Goal: Task Accomplishment & Management: Manage account settings

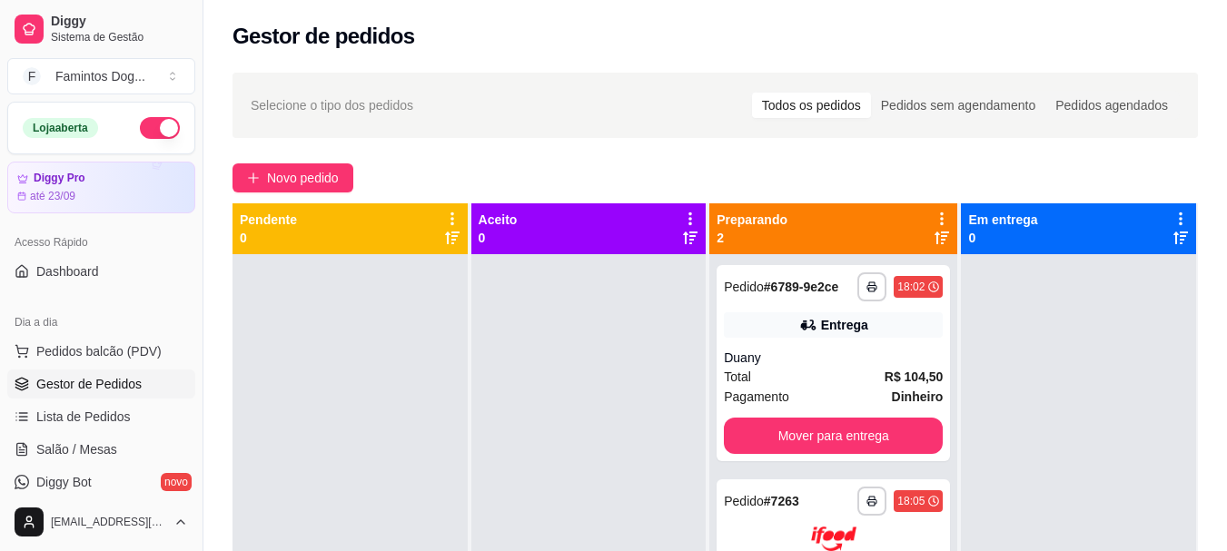
click at [341, 194] on div "**********" at bounding box center [714, 419] width 1023 height 715
click at [339, 182] on span "Novo pedido" at bounding box center [303, 178] width 72 height 20
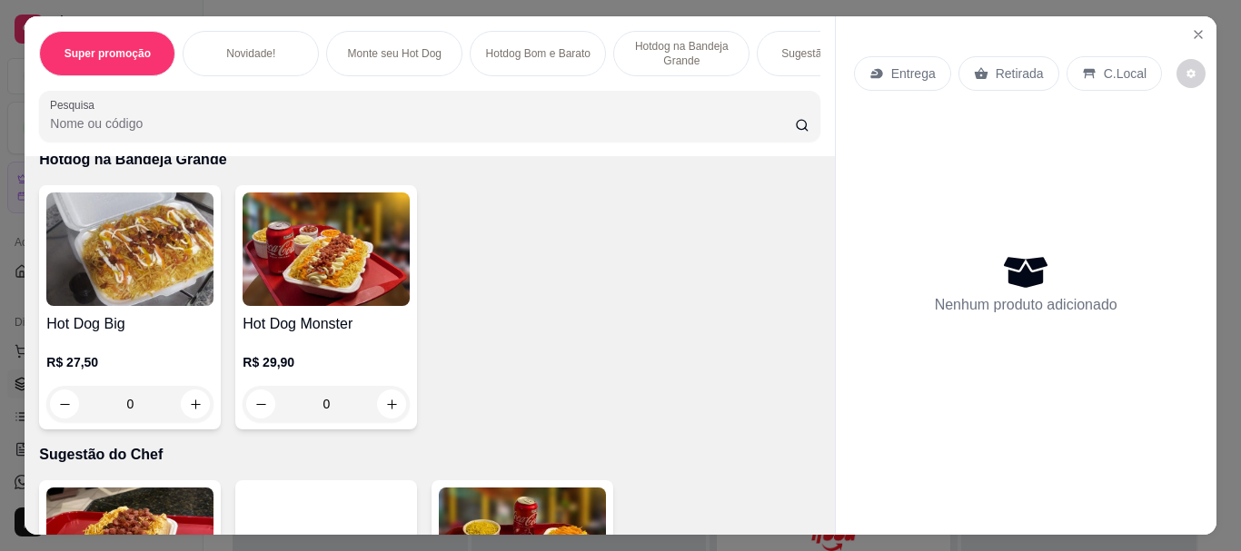
scroll to position [1332, 0]
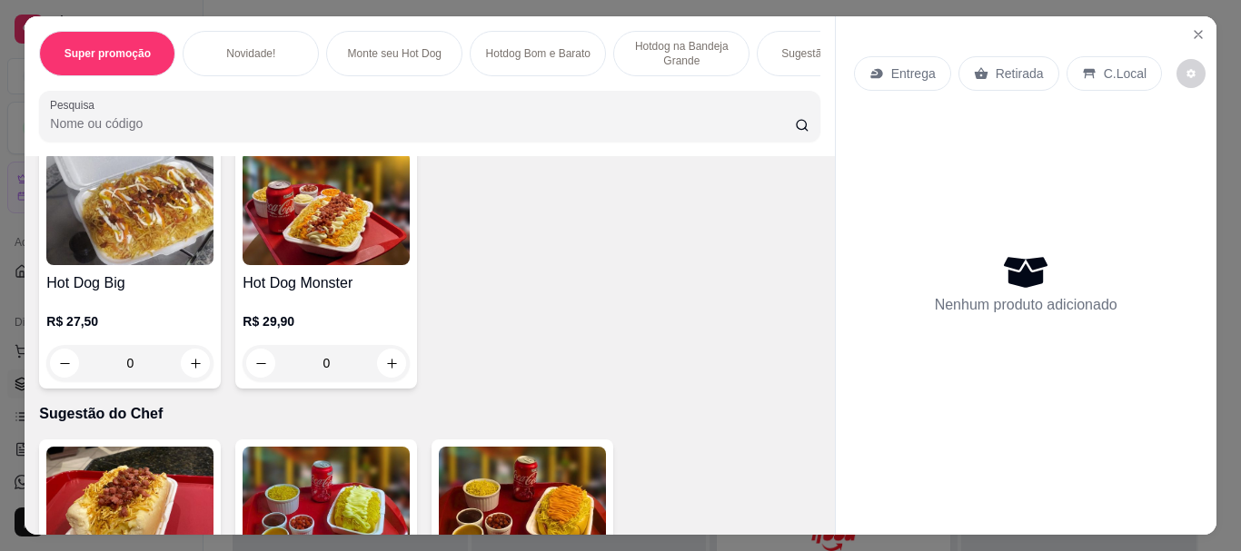
click at [186, 370] on div "0" at bounding box center [129, 363] width 167 height 36
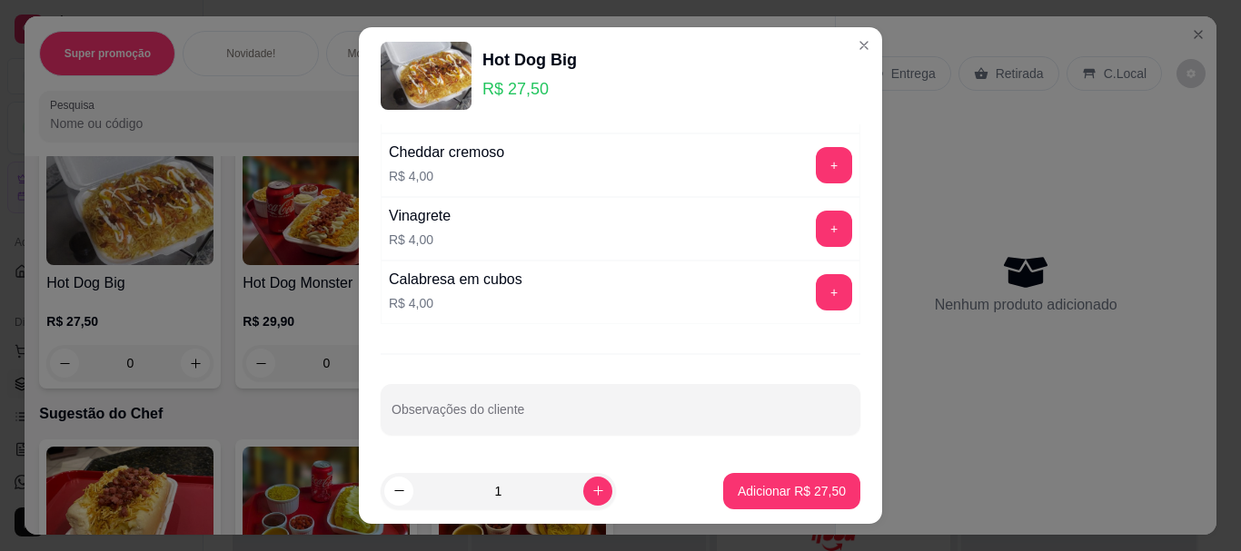
scroll to position [499, 0]
click at [779, 489] on p "Adicionar R$ 27,50" at bounding box center [791, 491] width 108 height 18
type input "1"
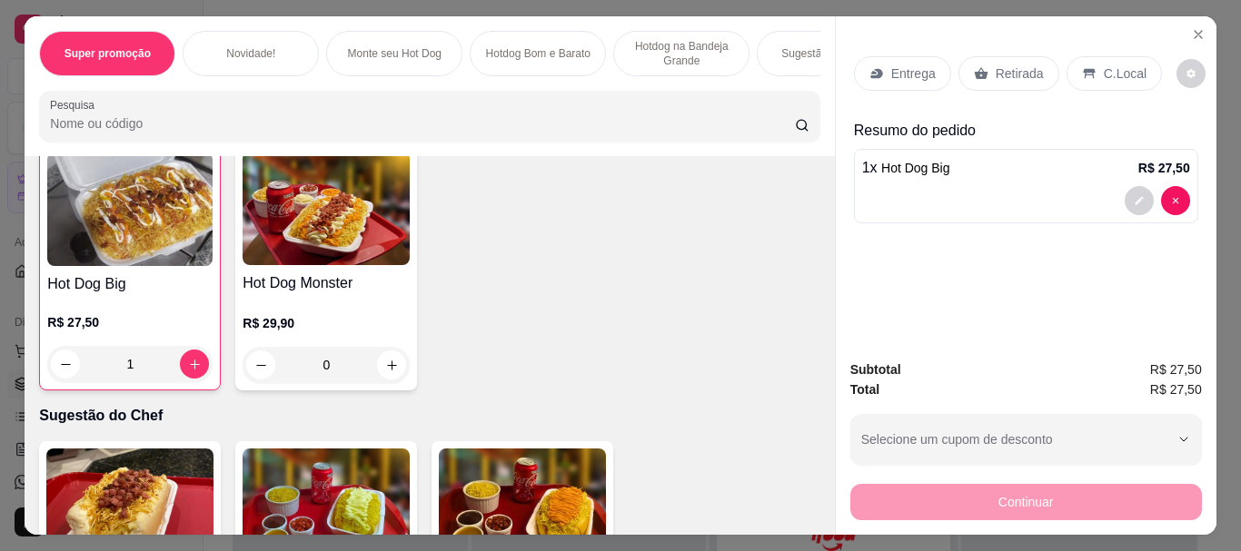
scroll to position [1333, 0]
click at [992, 81] on div "Retirada" at bounding box center [1008, 73] width 101 height 35
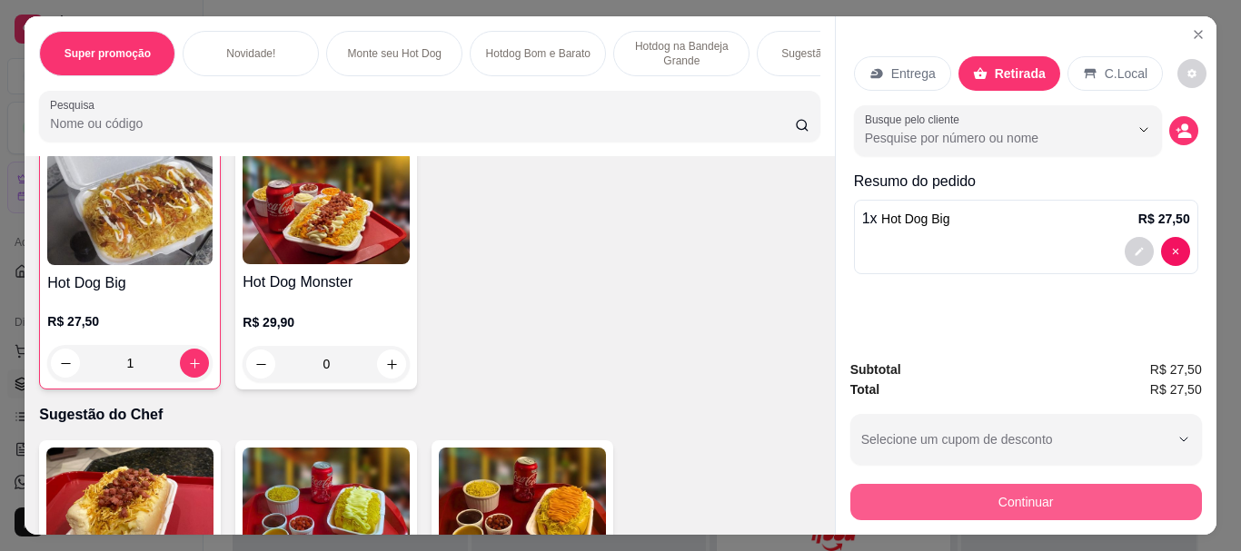
click at [1125, 492] on button "Continuar" at bounding box center [1025, 502] width 351 height 36
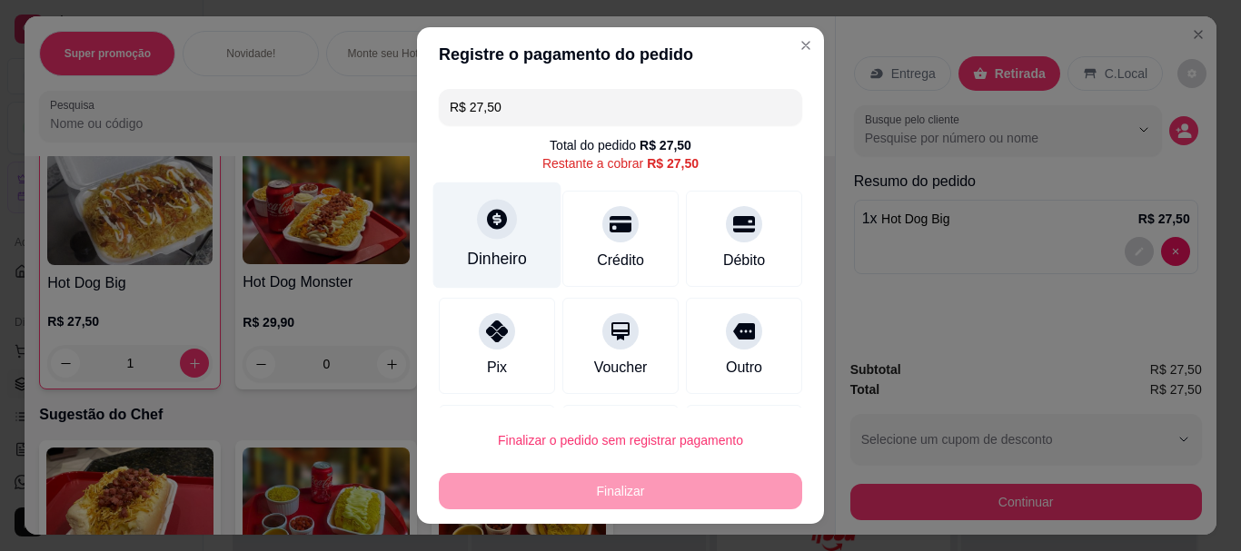
click at [490, 251] on div "Dinheiro" at bounding box center [497, 260] width 60 height 24
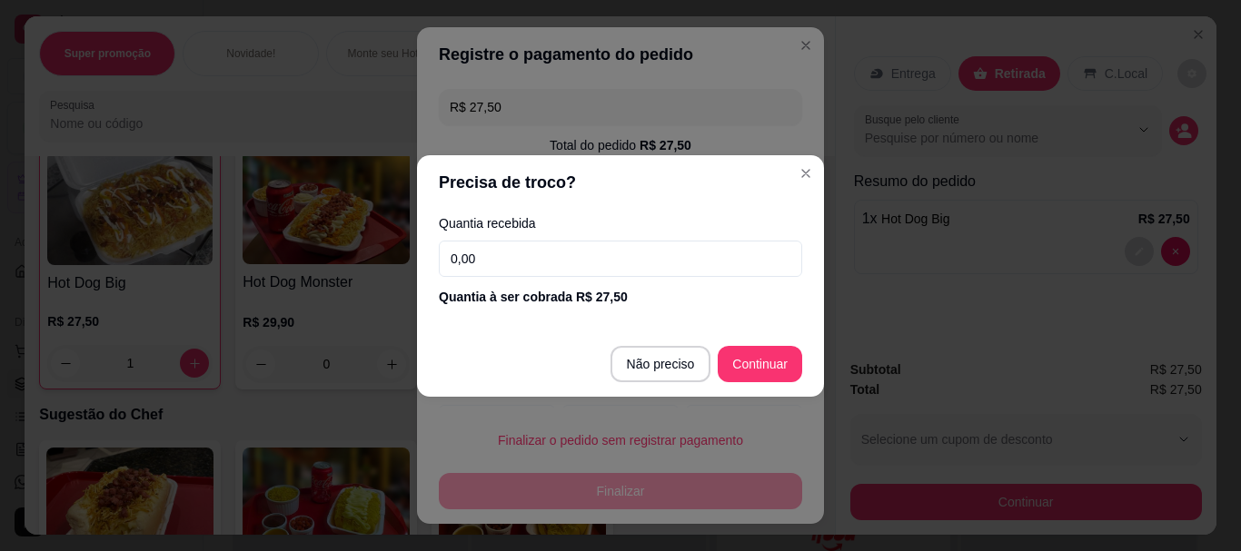
click at [594, 258] on input "0,00" at bounding box center [620, 259] width 363 height 36
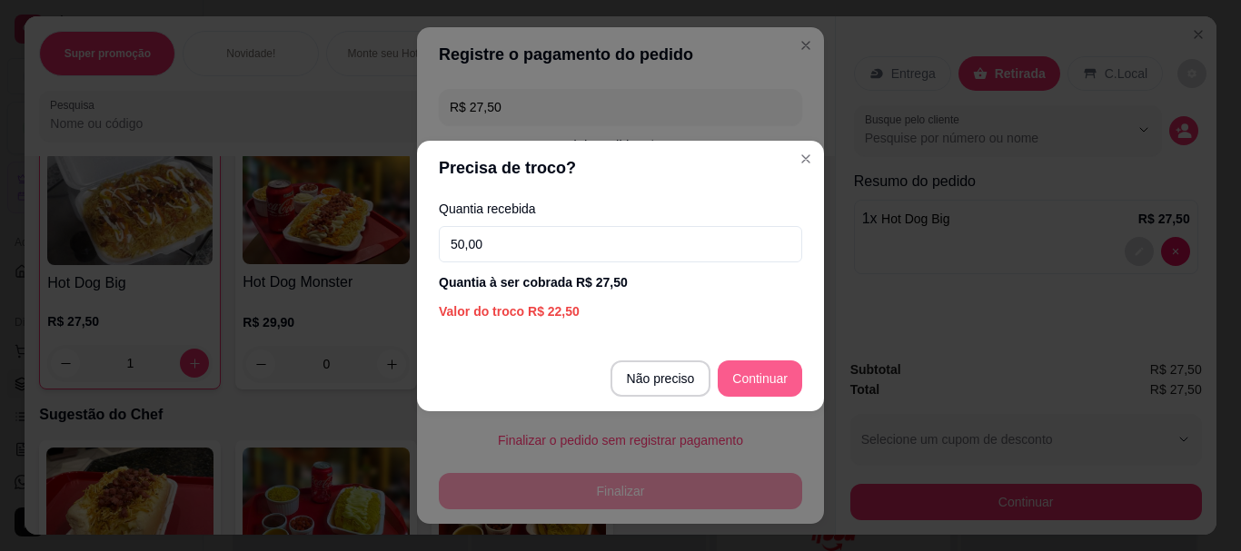
type input "50,00"
type input "R$ 0,00"
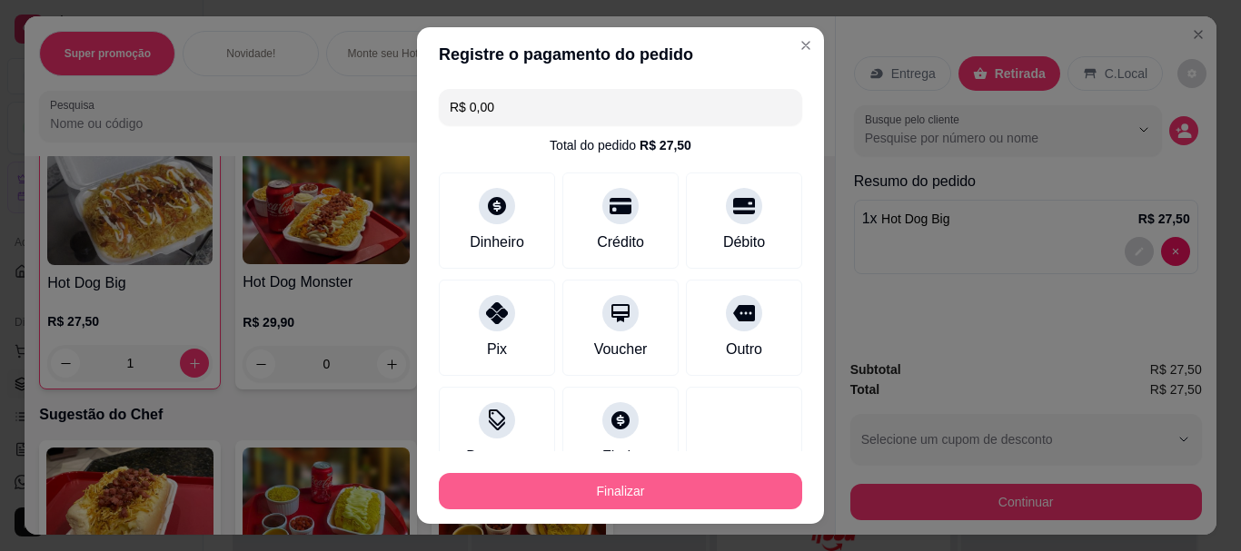
click at [661, 498] on button "Finalizar" at bounding box center [620, 491] width 363 height 36
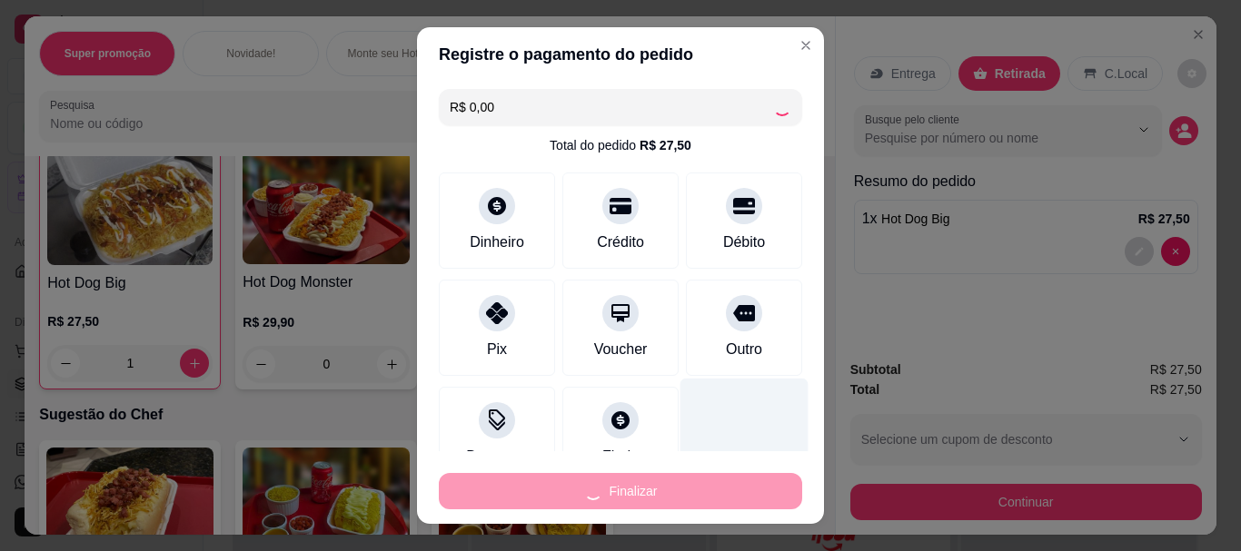
type input "0"
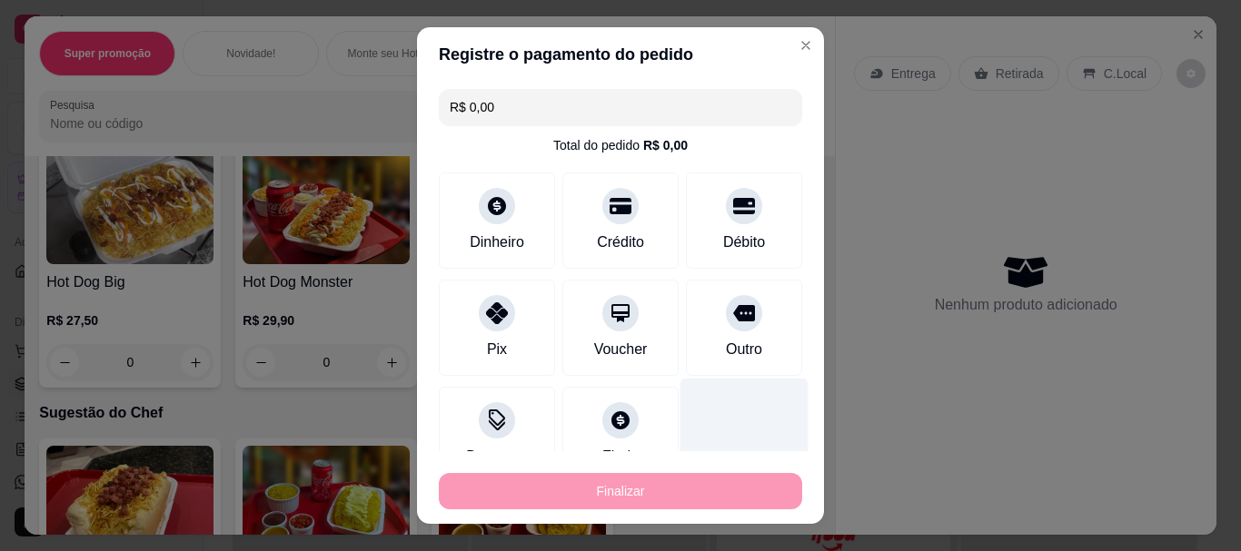
type input "-R$ 27,50"
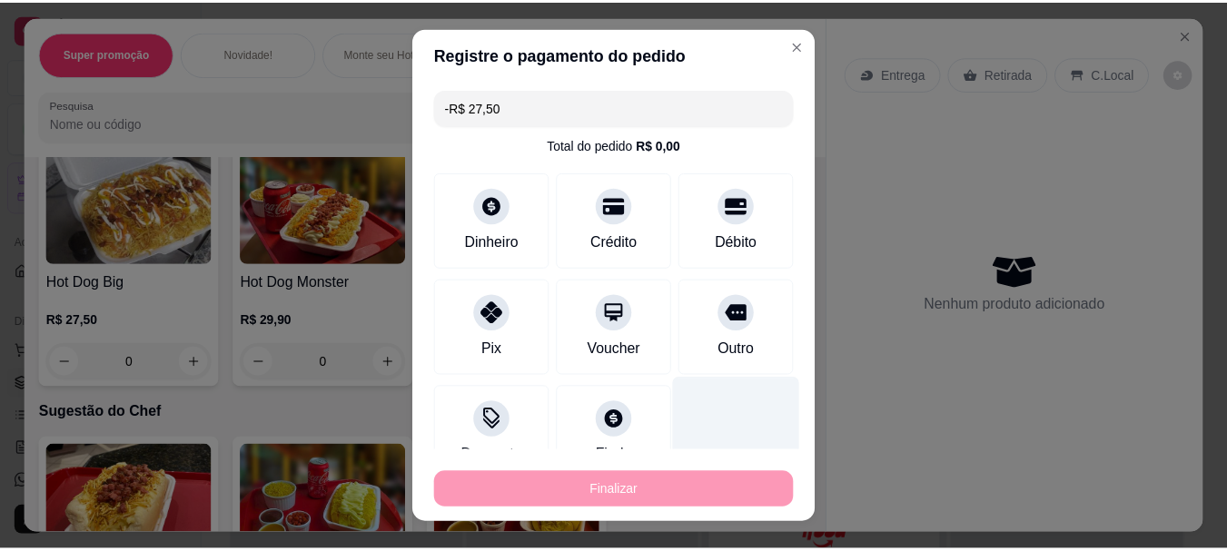
scroll to position [1332, 0]
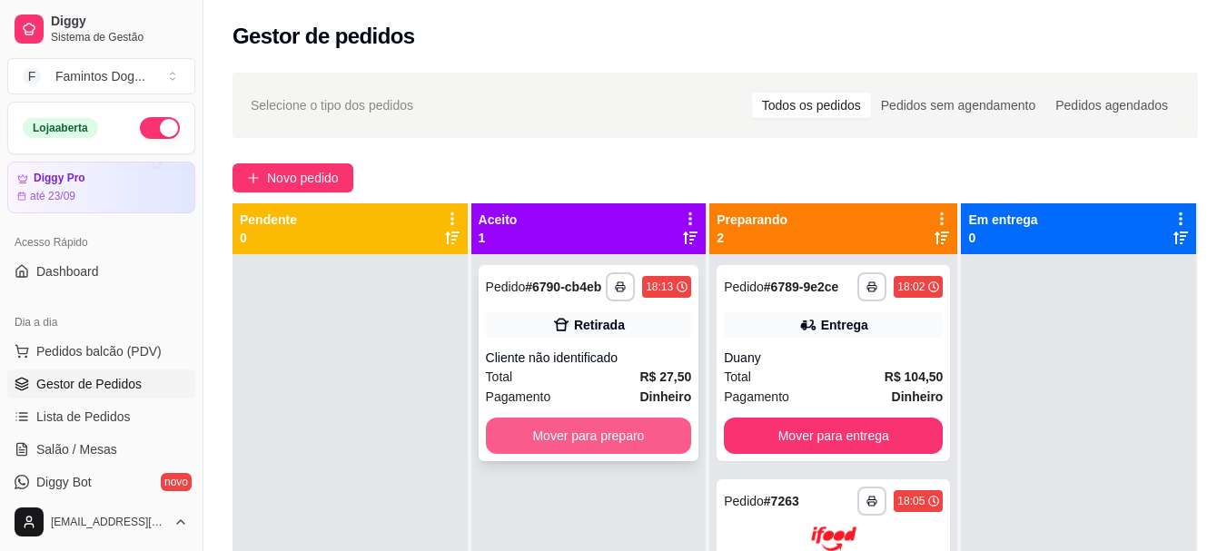
click at [515, 419] on button "Mover para preparo" at bounding box center [589, 436] width 206 height 36
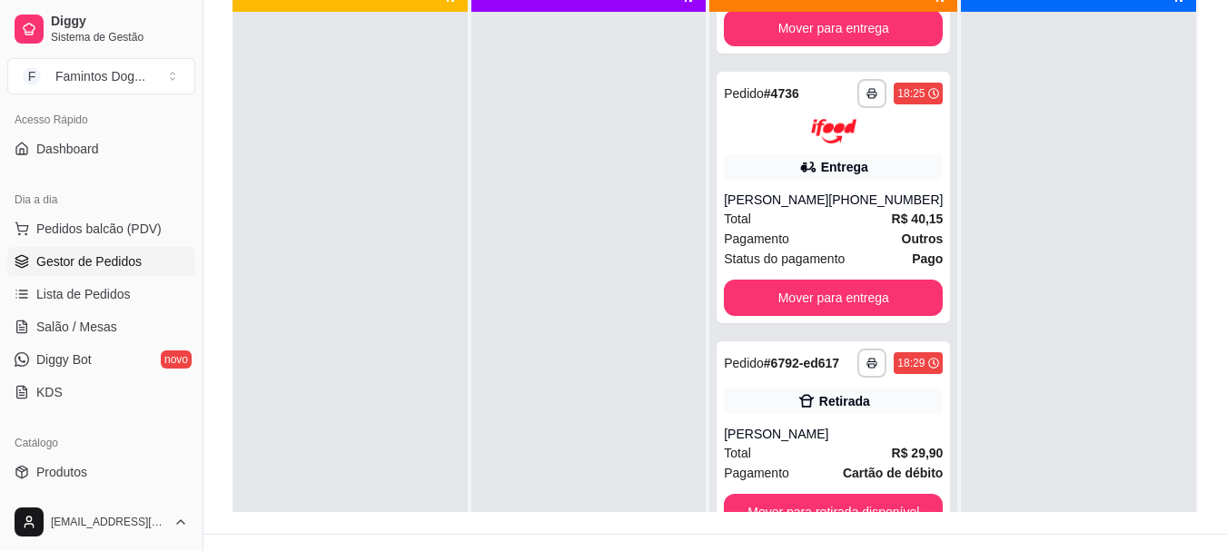
scroll to position [242, 0]
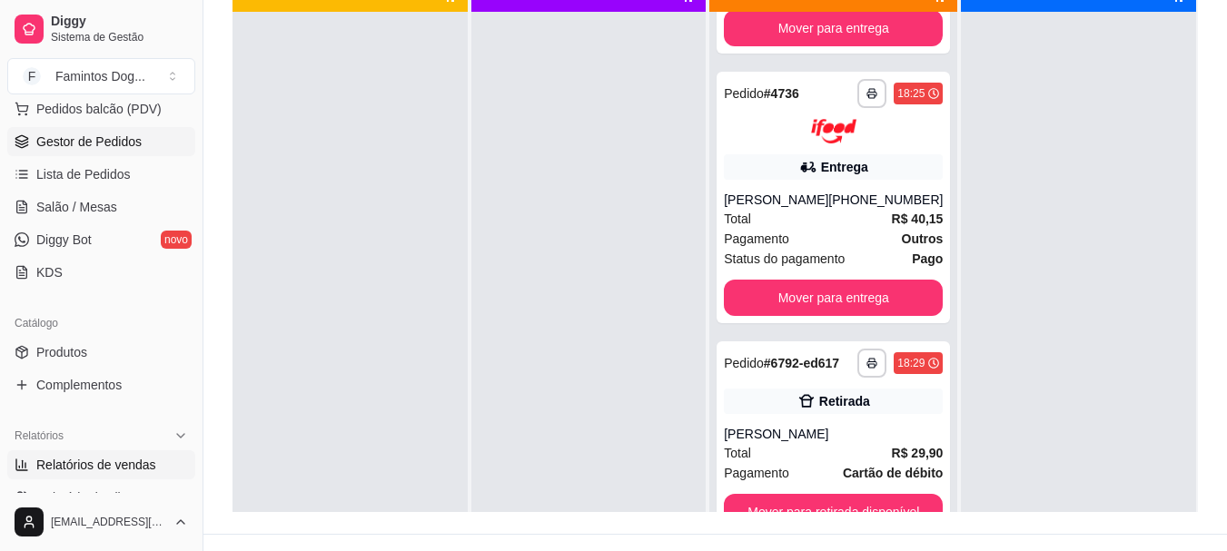
drag, startPoint x: 75, startPoint y: 473, endPoint x: 127, endPoint y: 462, distance: 52.9
click at [77, 473] on span "Relatórios de vendas" at bounding box center [96, 465] width 120 height 18
select select "ALL"
select select "0"
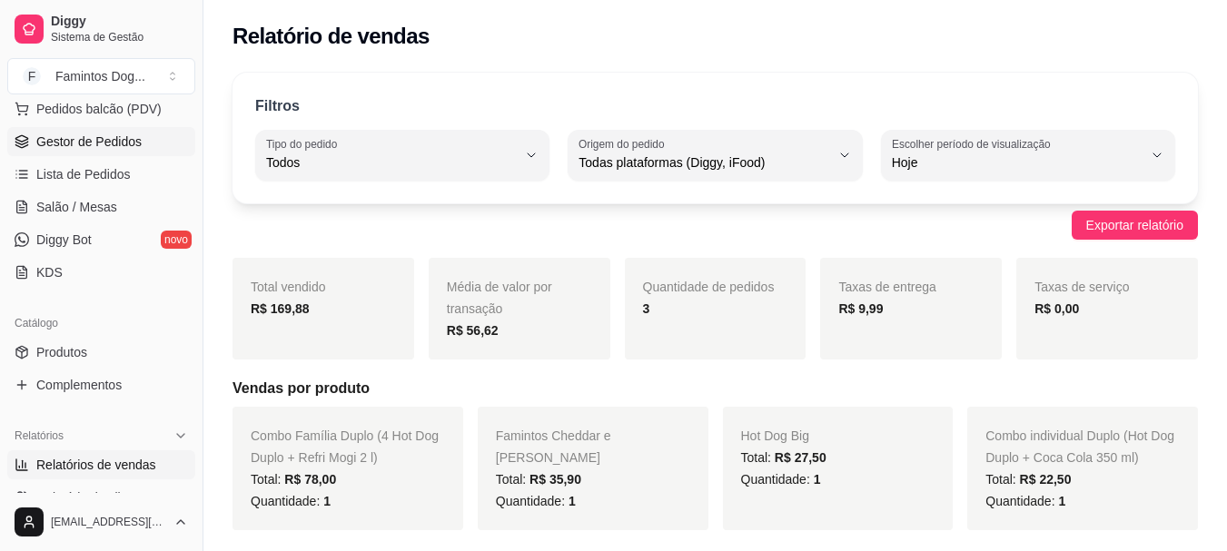
click at [55, 132] on link "Gestor de Pedidos" at bounding box center [101, 141] width 188 height 29
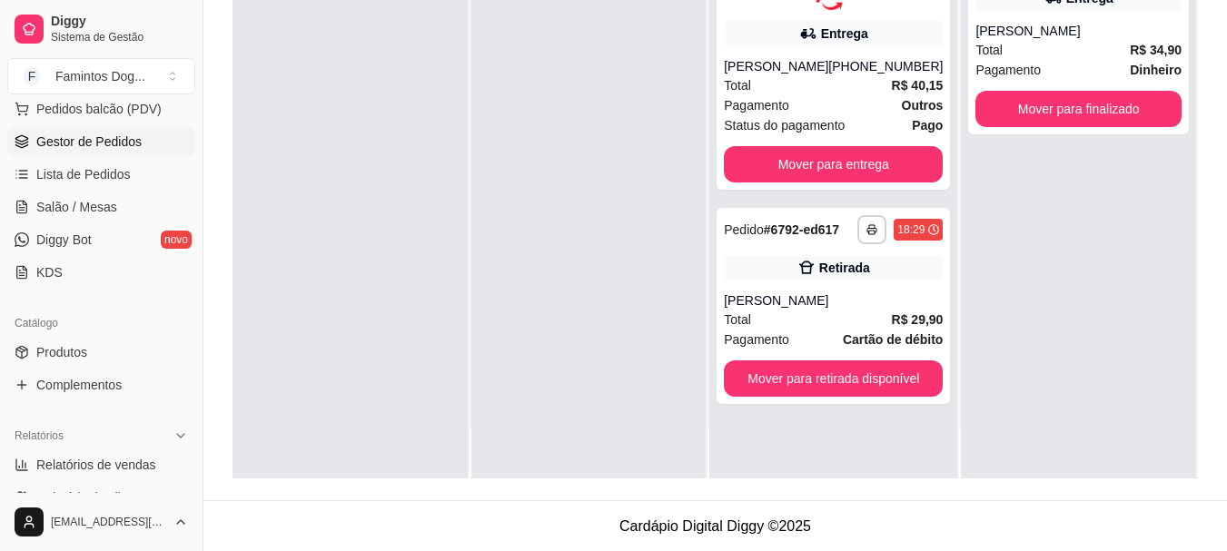
scroll to position [277, 0]
click at [852, 109] on div "Pagamento Outros" at bounding box center [833, 104] width 219 height 20
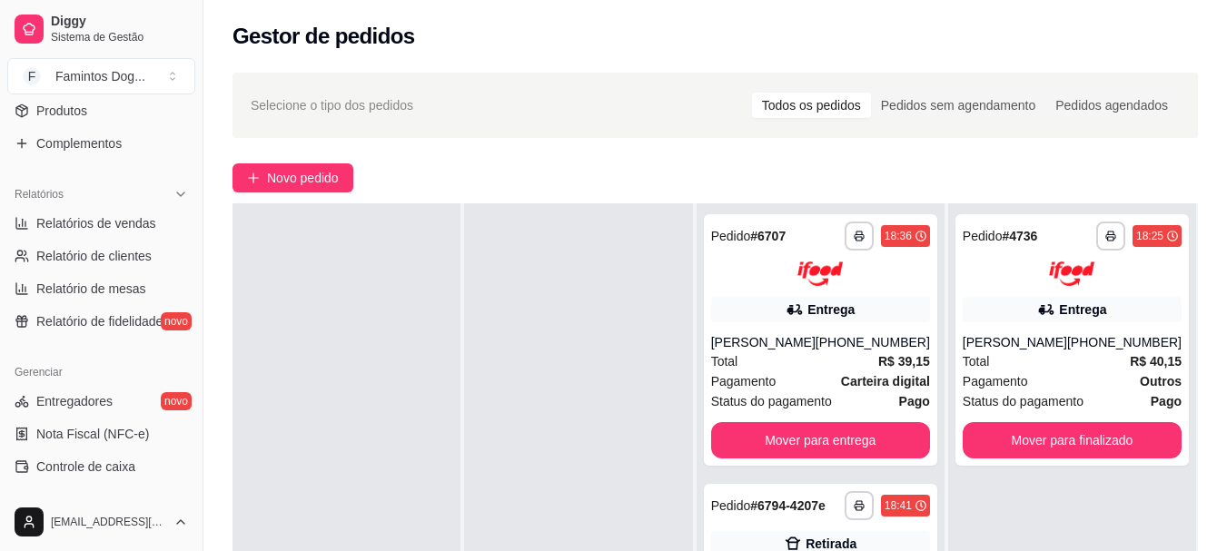
scroll to position [0, 0]
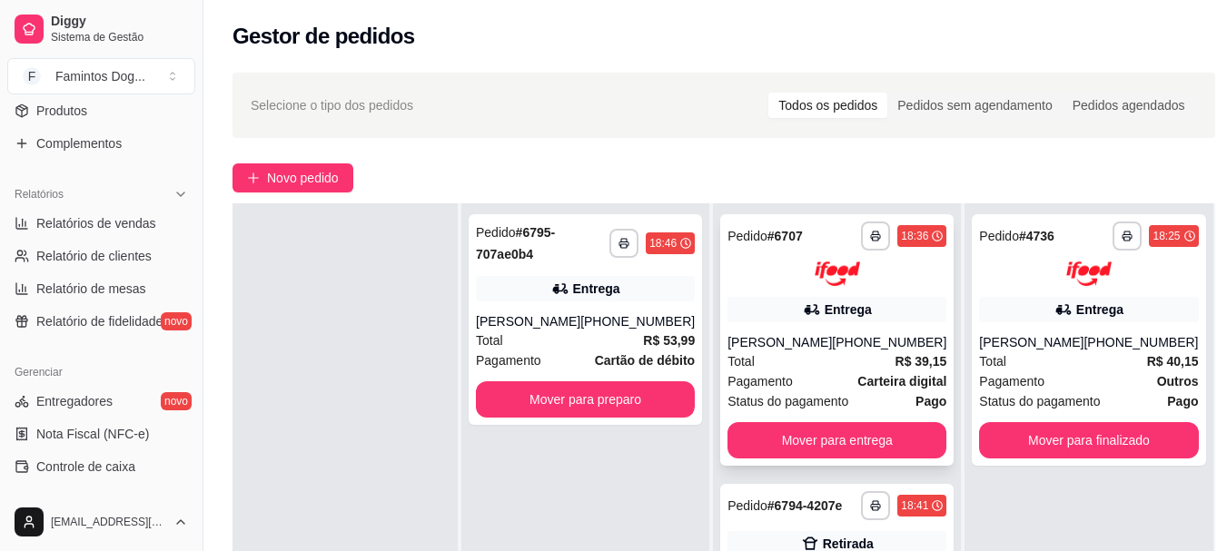
click at [837, 323] on div "**********" at bounding box center [836, 340] width 233 height 252
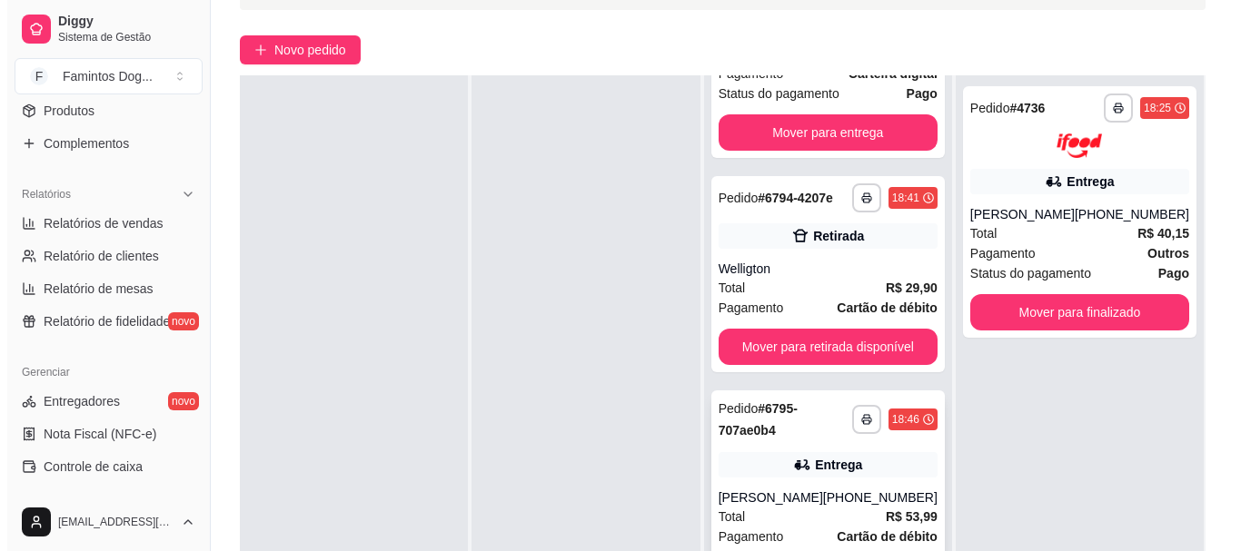
scroll to position [242, 0]
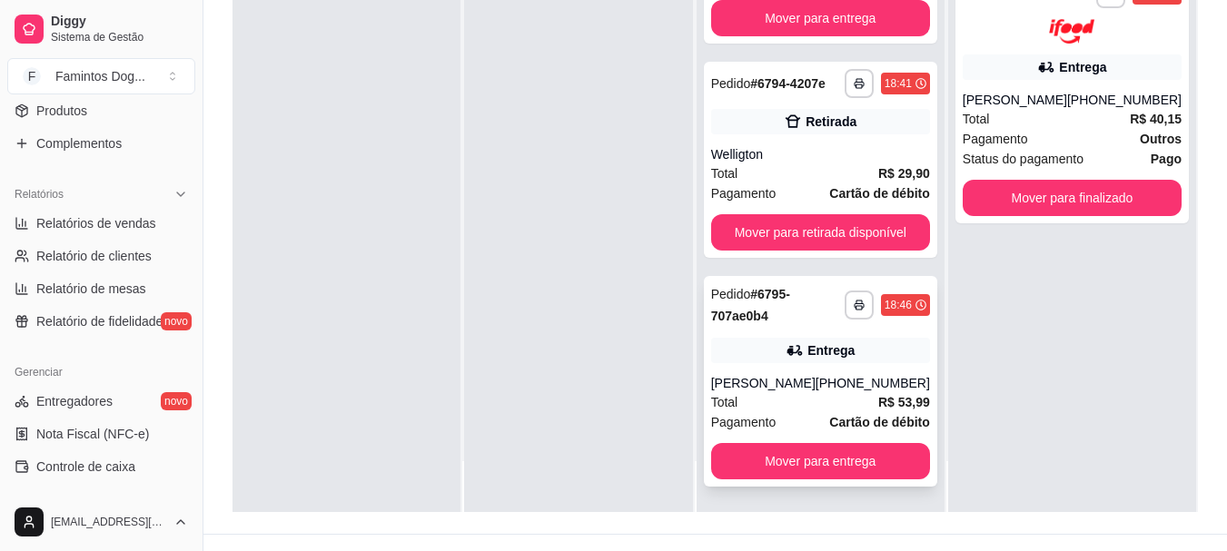
click at [811, 391] on div "[PERSON_NAME]" at bounding box center [763, 383] width 104 height 18
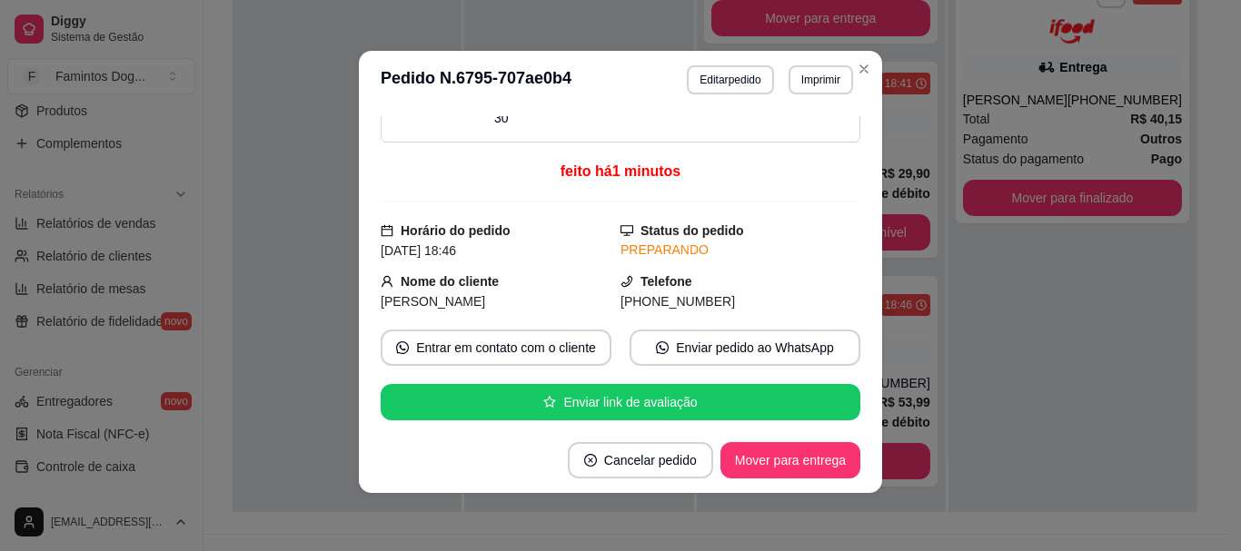
scroll to position [0, 0]
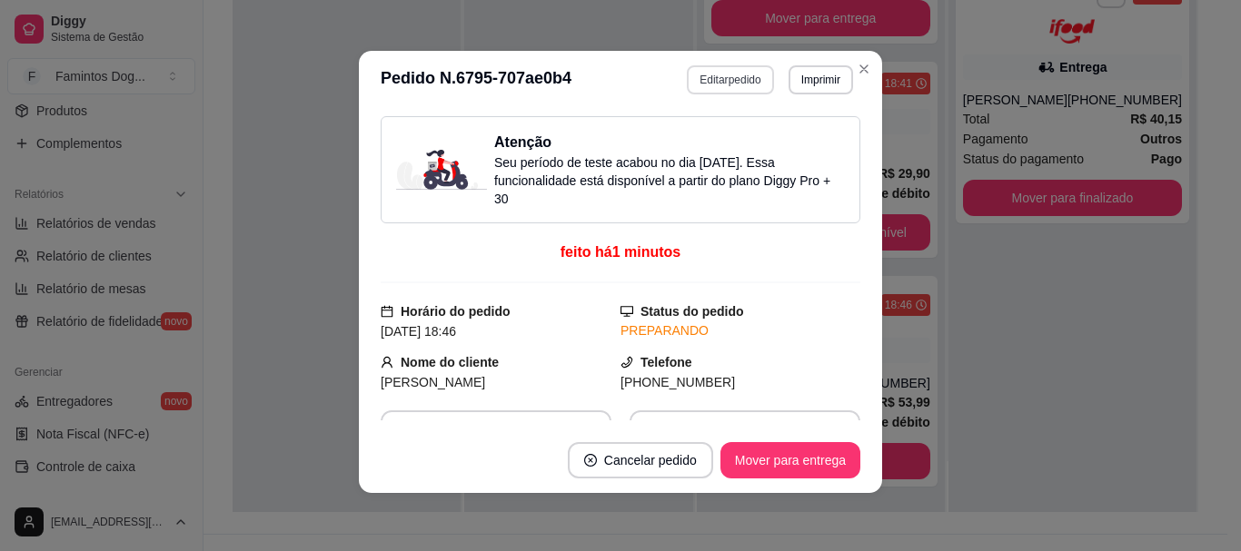
click at [717, 81] on button "Editar pedido" at bounding box center [730, 79] width 86 height 29
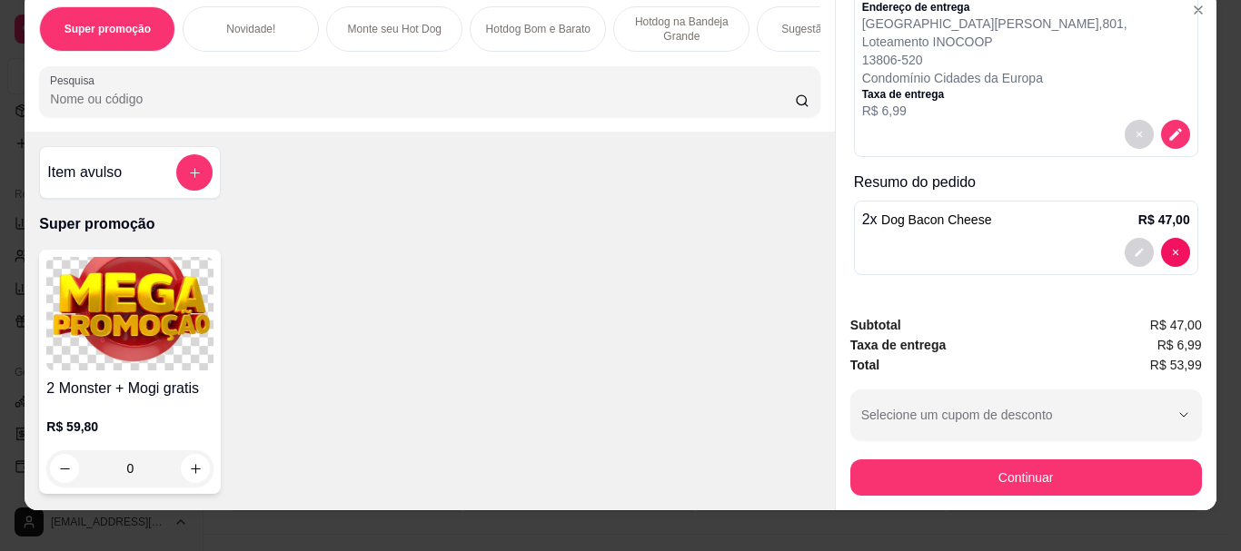
scroll to position [48, 0]
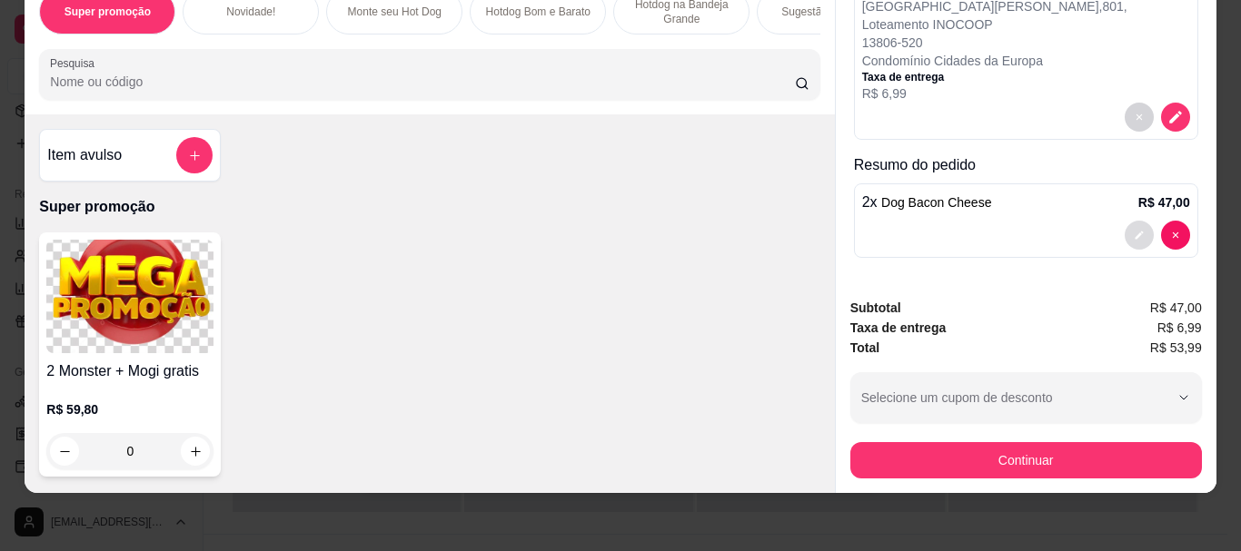
click at [1133, 230] on icon "decrease-product-quantity" at bounding box center [1138, 235] width 11 height 11
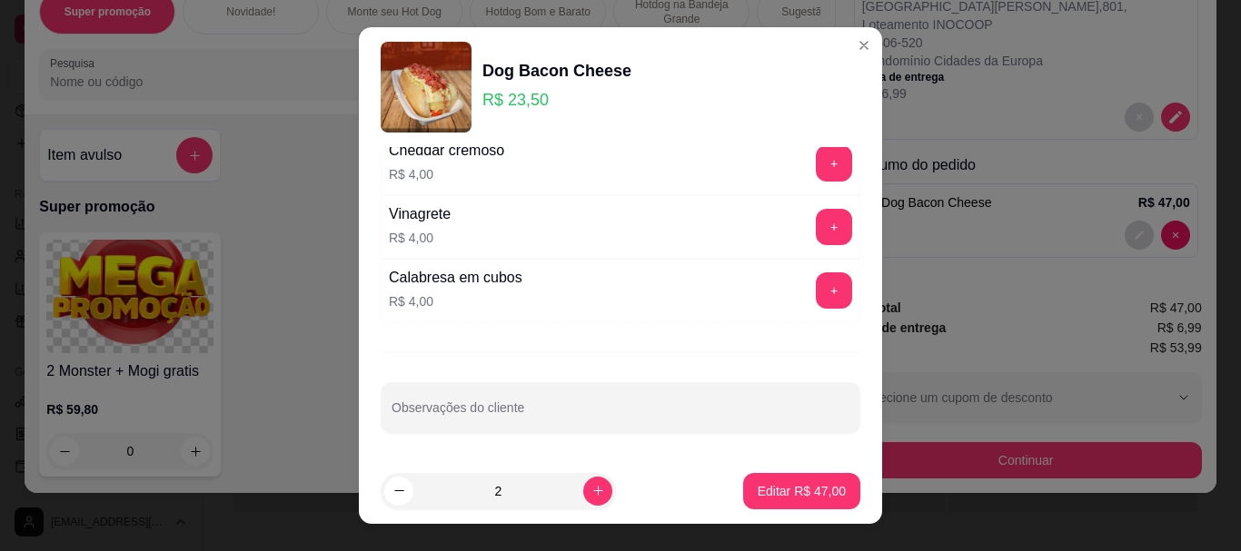
scroll to position [31, 0]
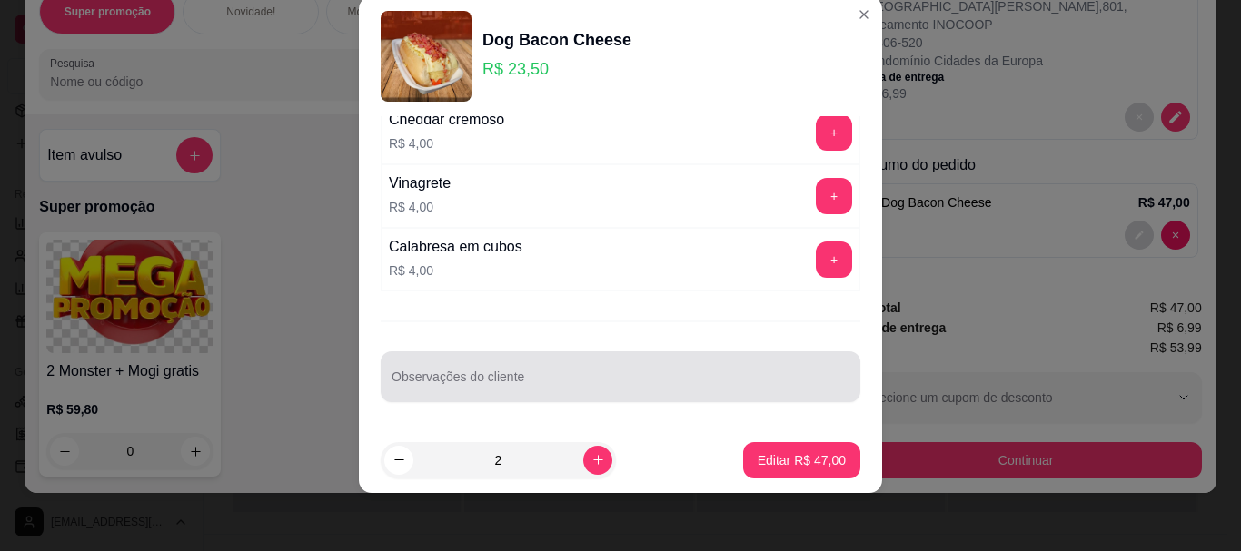
click at [485, 385] on div "Observações do cliente" at bounding box center [621, 376] width 480 height 51
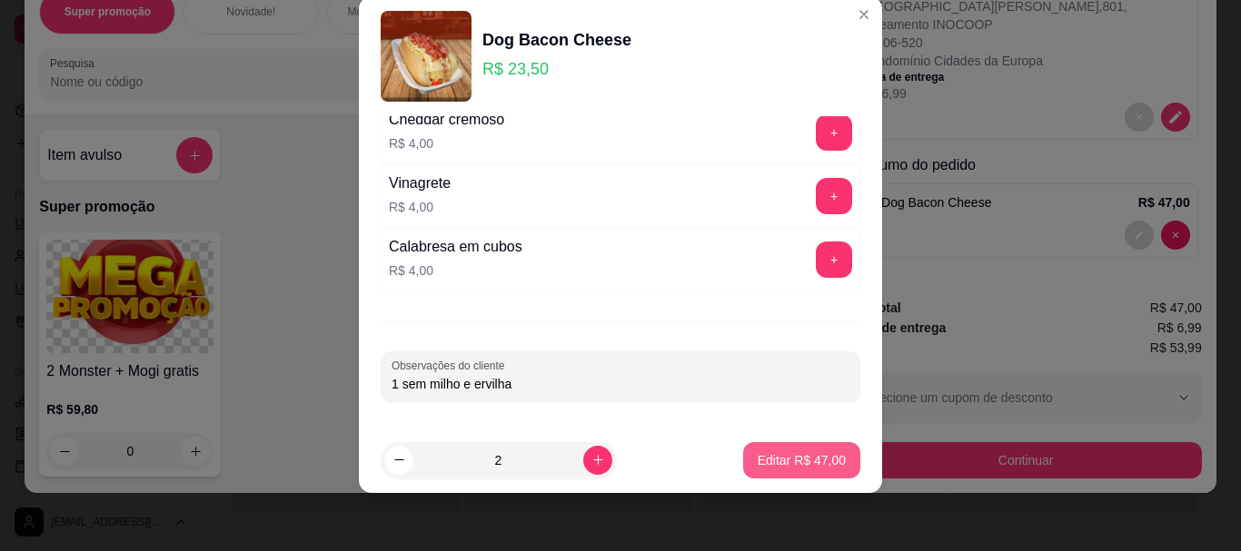
type input "1 sem milho e ervilha"
click at [793, 459] on p "Editar R$ 47,00" at bounding box center [801, 460] width 88 height 18
type input "0"
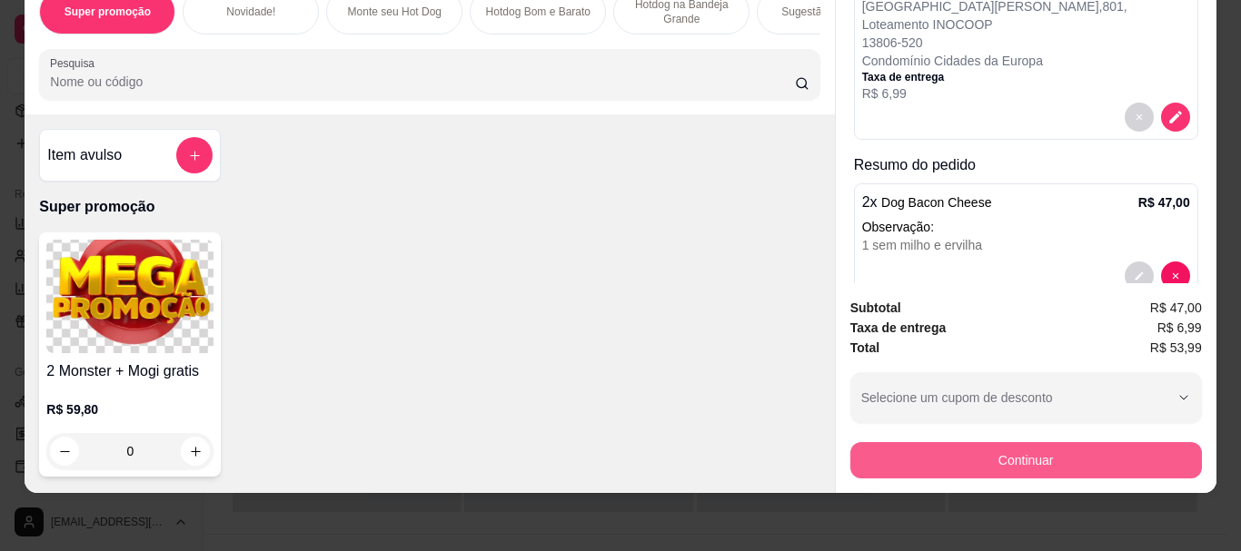
click at [1055, 453] on button "Continuar" at bounding box center [1025, 460] width 351 height 36
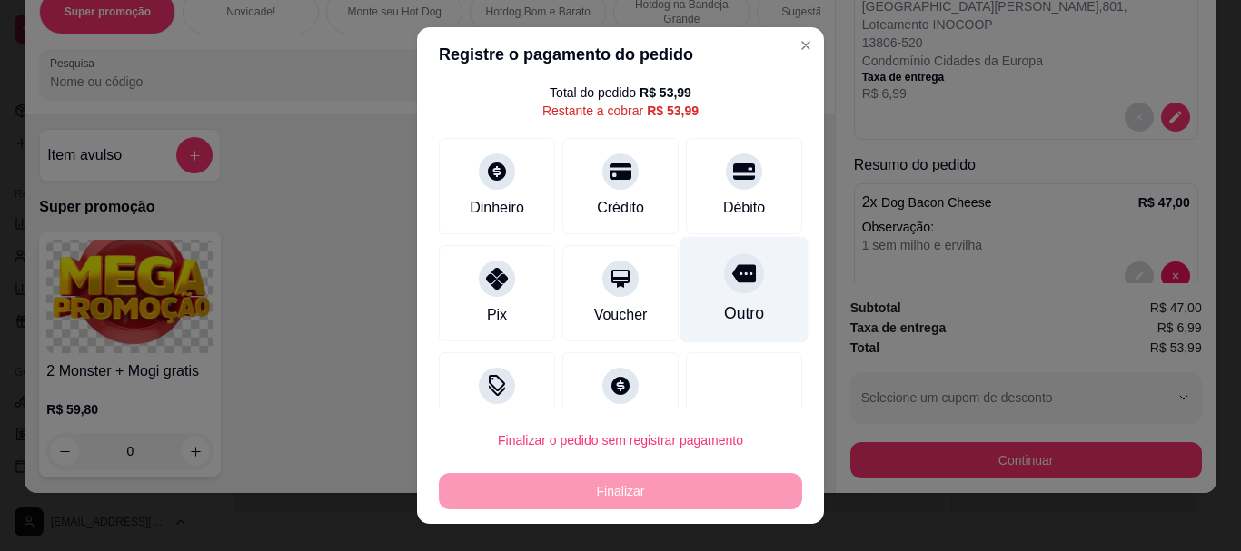
scroll to position [101, 0]
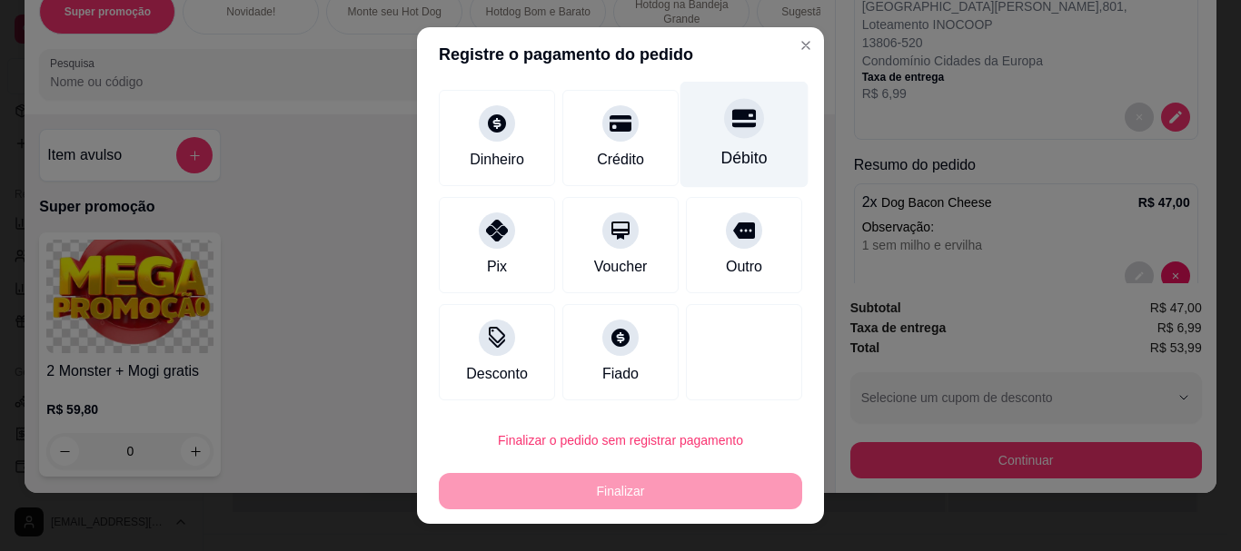
click at [713, 146] on div "Débito" at bounding box center [744, 135] width 128 height 106
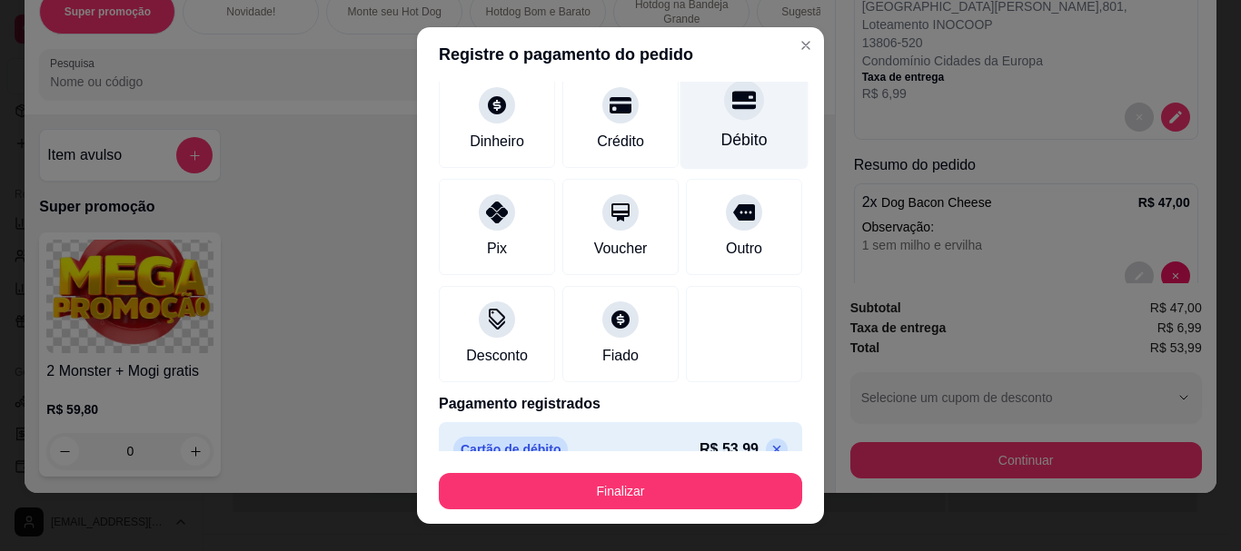
scroll to position [83, 0]
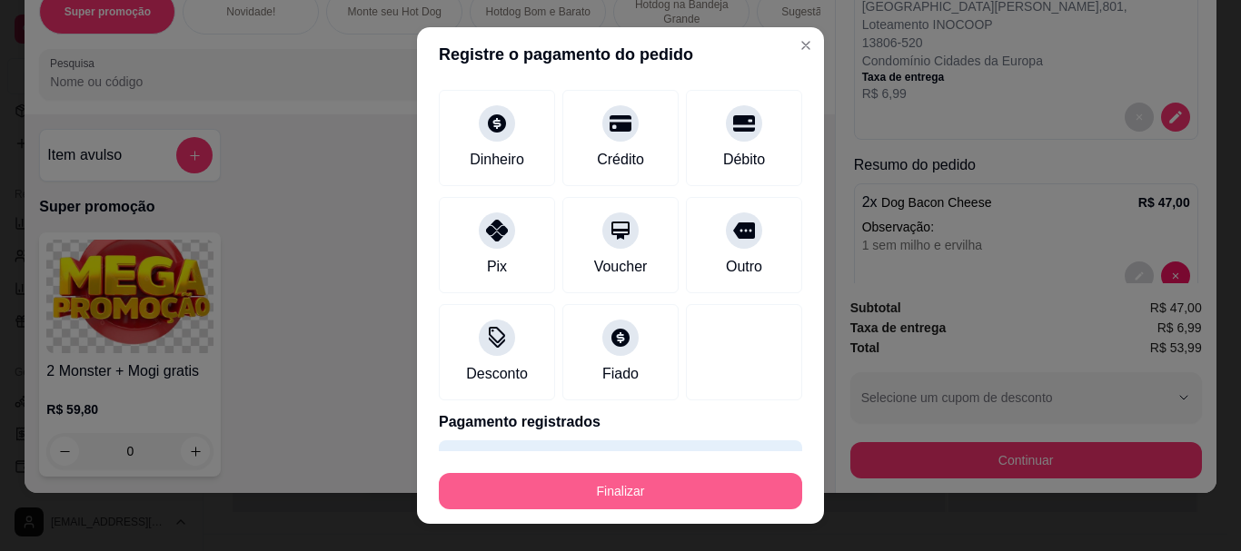
click at [715, 489] on button "Finalizar" at bounding box center [620, 491] width 363 height 36
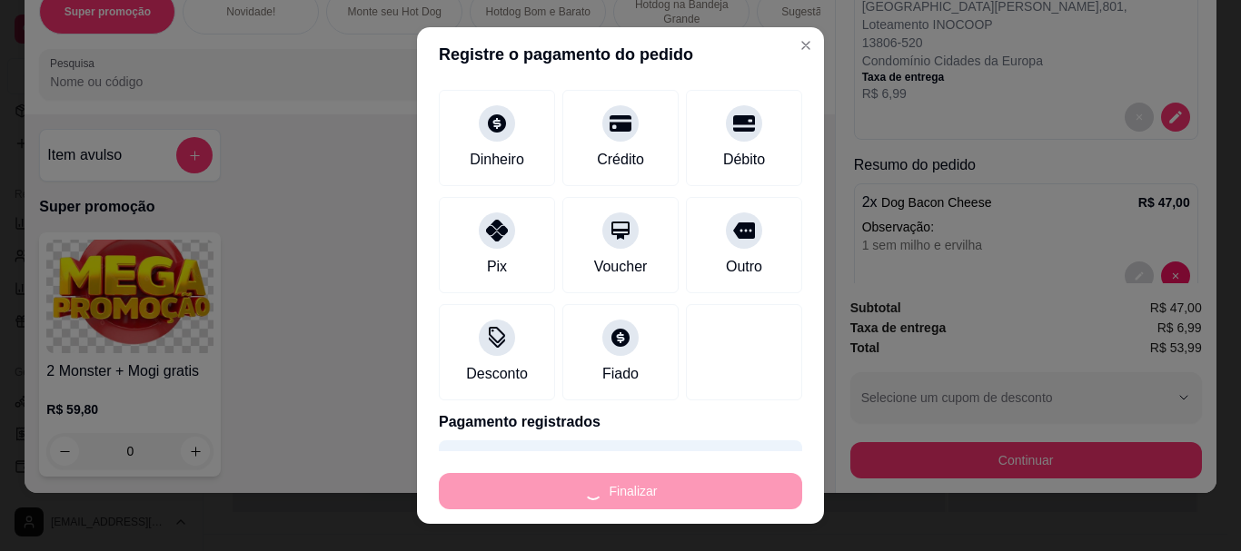
type input "-R$ 53,99"
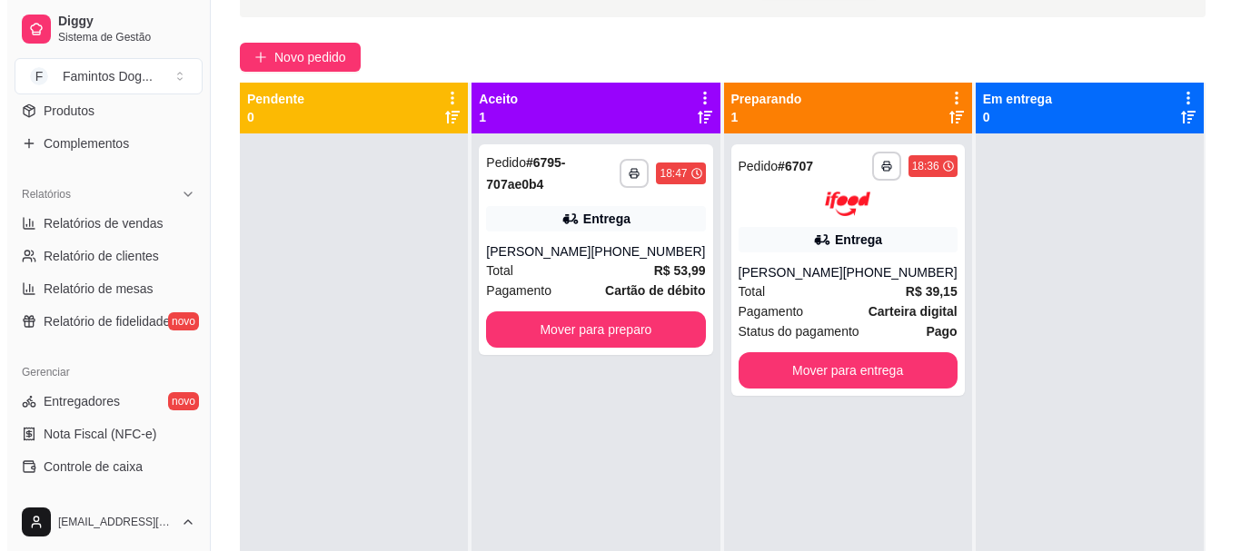
scroll to position [0, 0]
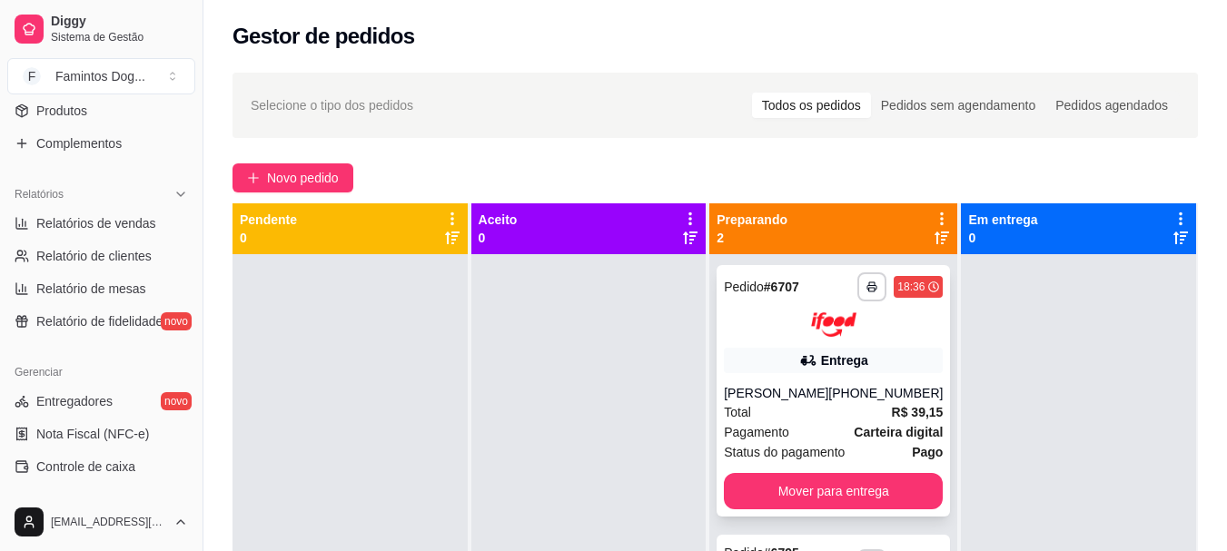
click at [828, 395] on div "[PERSON_NAME]" at bounding box center [776, 393] width 104 height 18
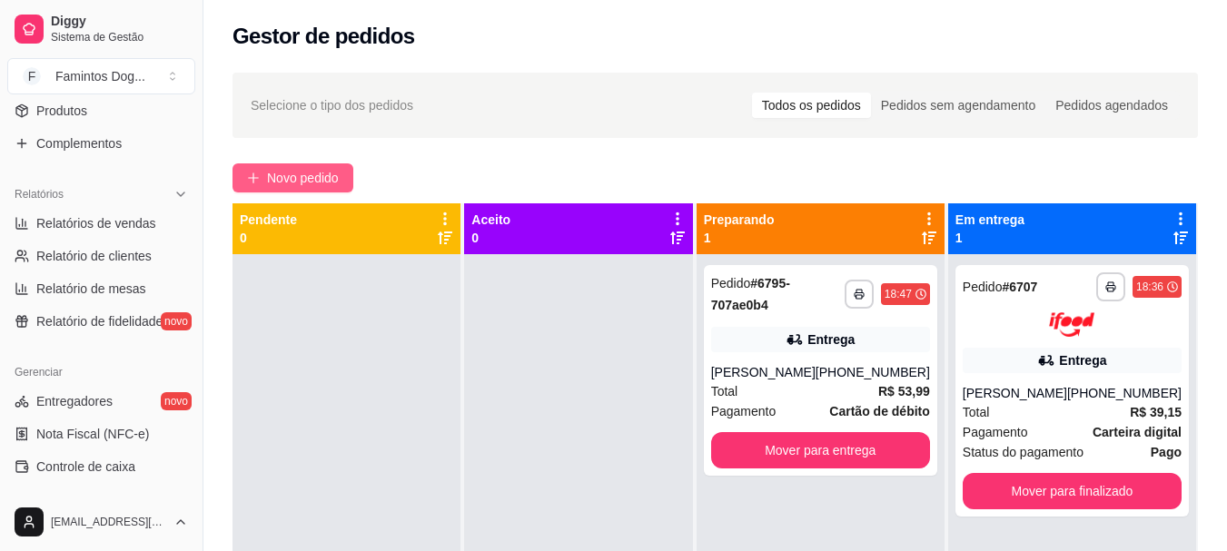
click at [279, 179] on span "Novo pedido" at bounding box center [303, 178] width 72 height 20
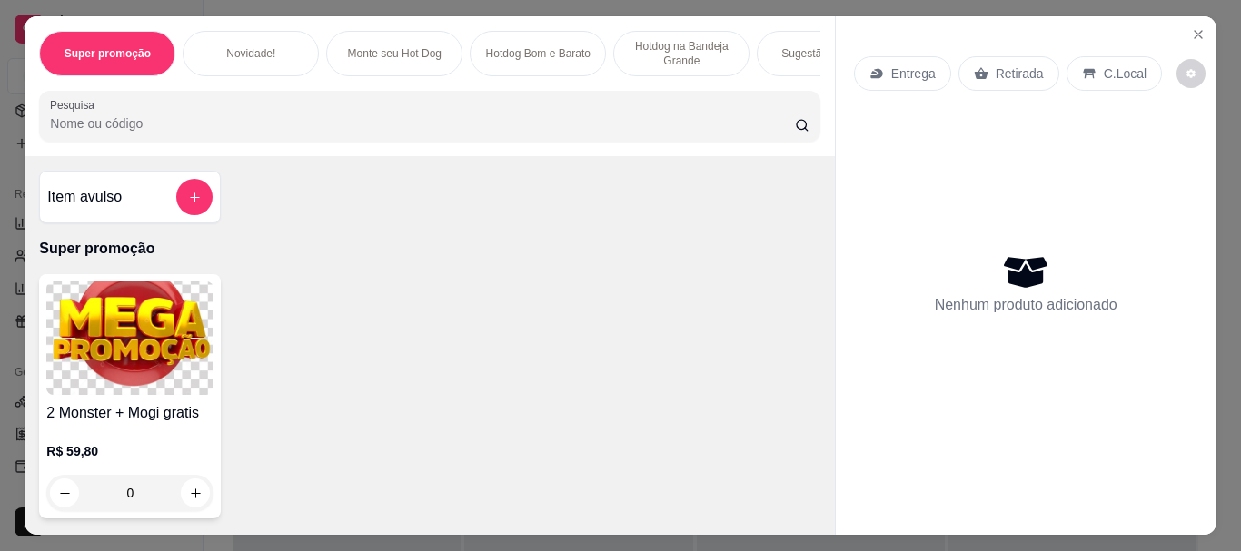
click at [763, 48] on div "Sugestão do Chef" at bounding box center [824, 53] width 136 height 45
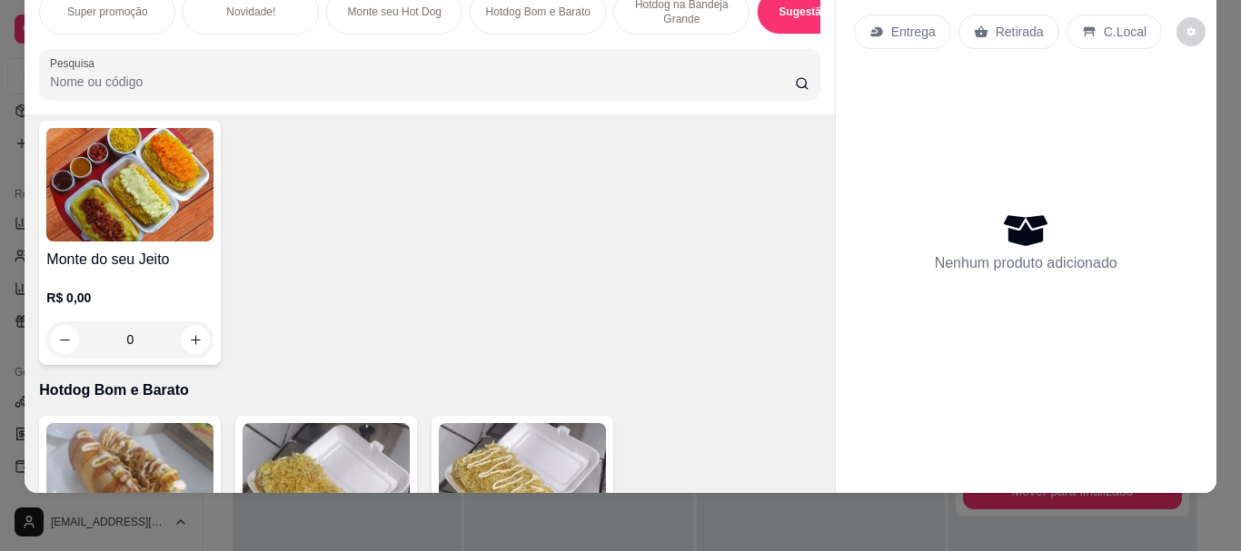
scroll to position [369, 0]
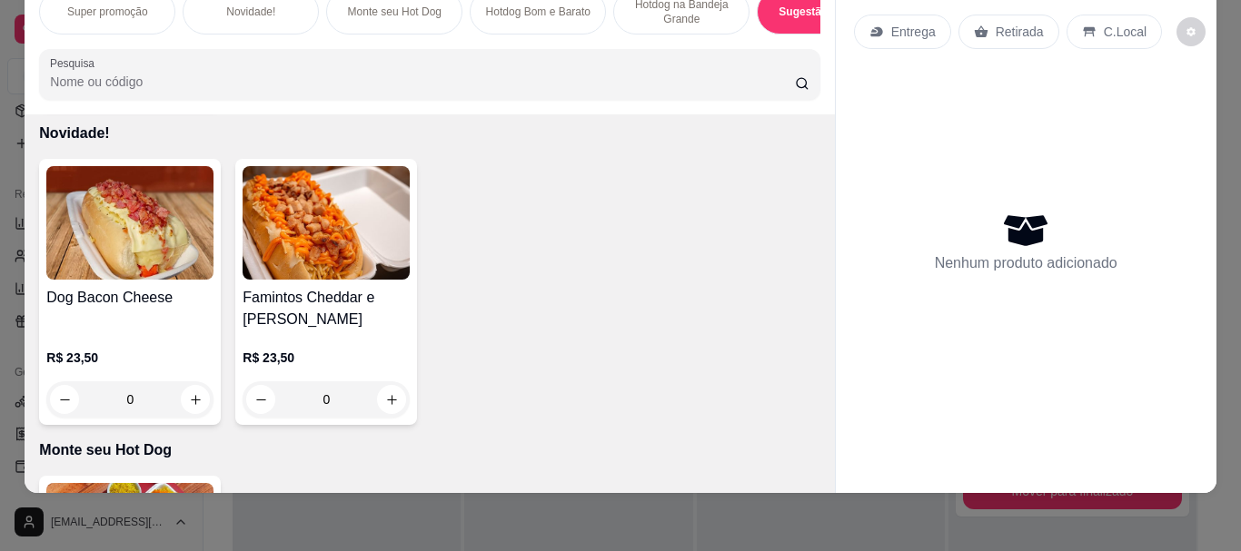
click at [183, 406] on div "0" at bounding box center [129, 399] width 167 height 36
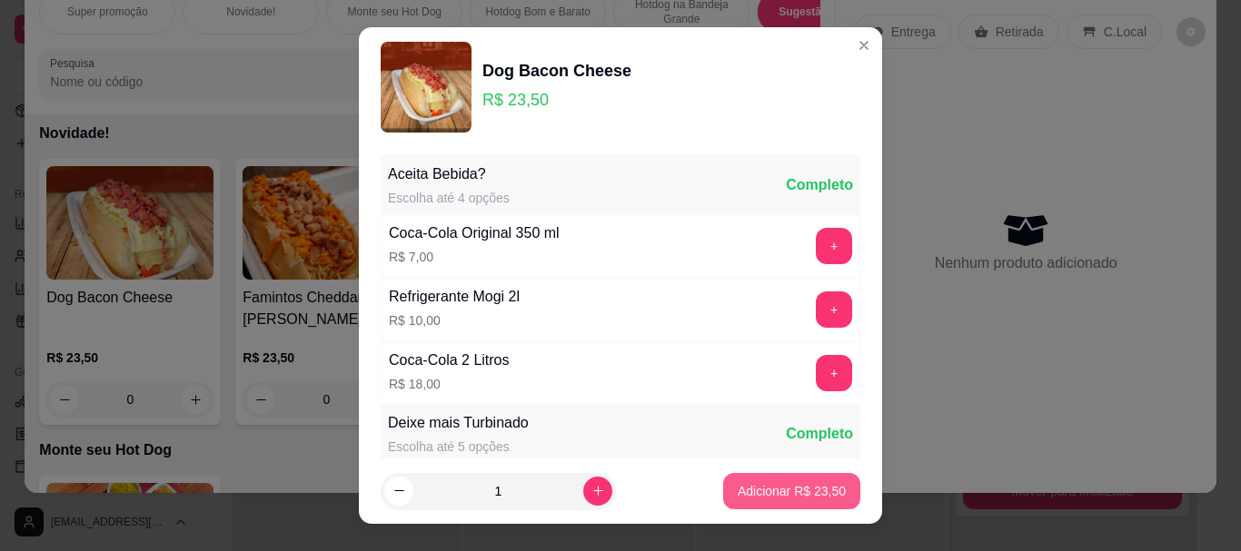
click at [759, 491] on p "Adicionar R$ 23,50" at bounding box center [791, 491] width 108 height 18
type input "1"
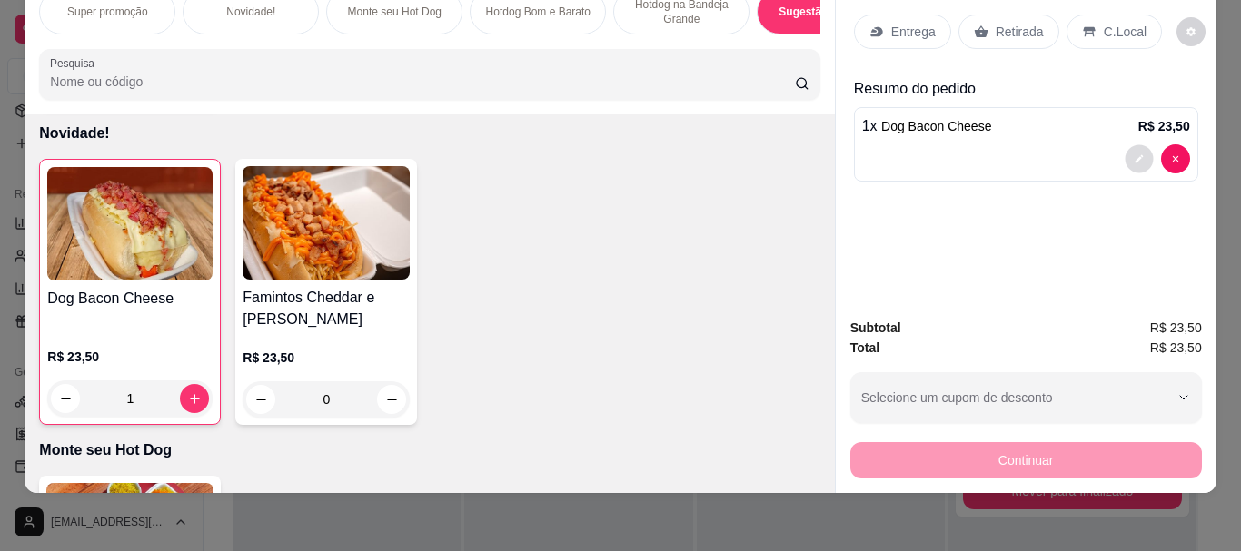
click at [1124, 150] on button "decrease-product-quantity" at bounding box center [1138, 159] width 28 height 28
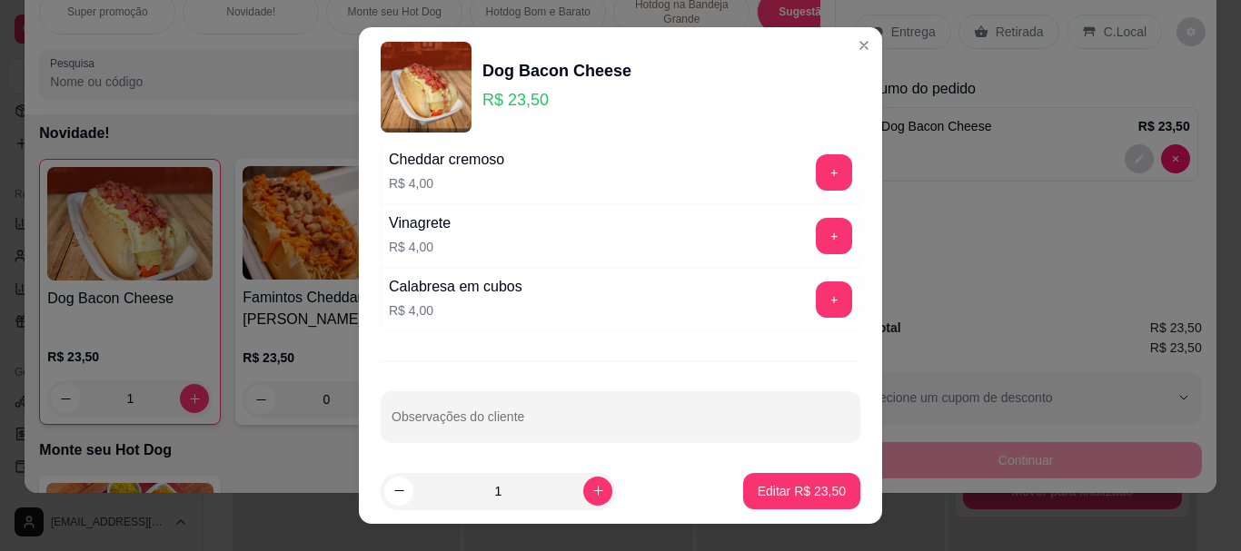
scroll to position [522, 0]
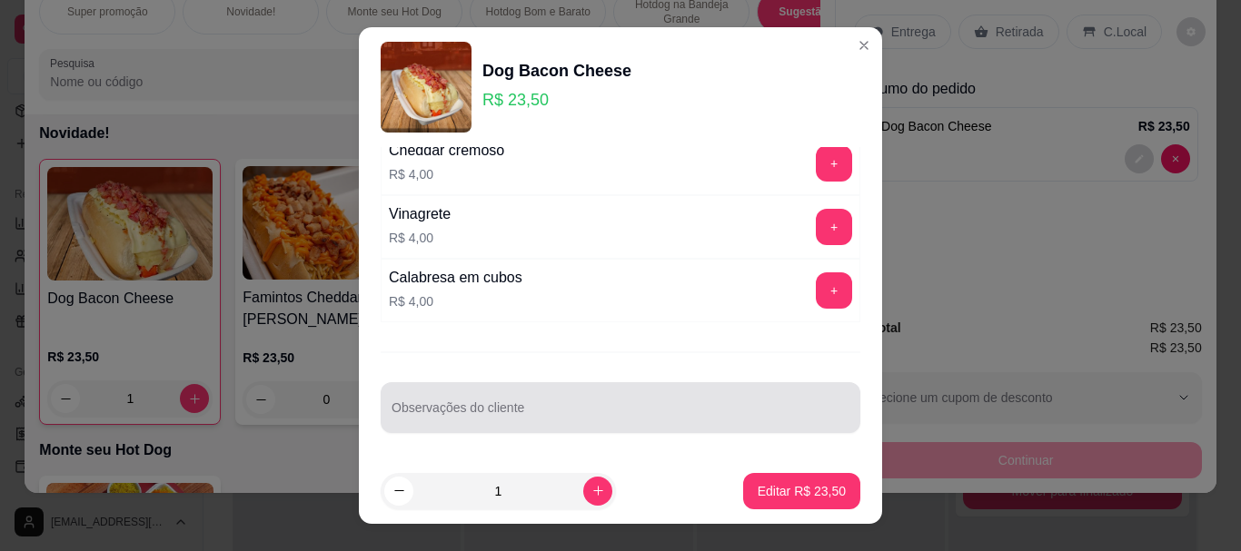
click at [482, 406] on div "Observações do cliente" at bounding box center [621, 407] width 480 height 51
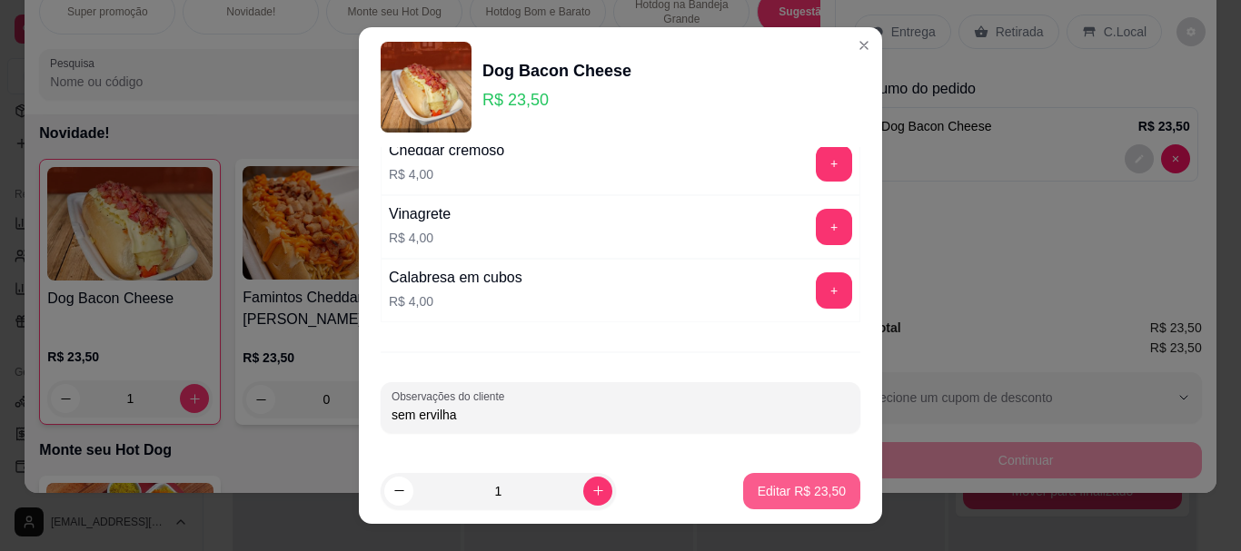
type input "sem ervilha"
click at [757, 488] on p "Editar R$ 23,50" at bounding box center [801, 491] width 88 height 18
type input "0"
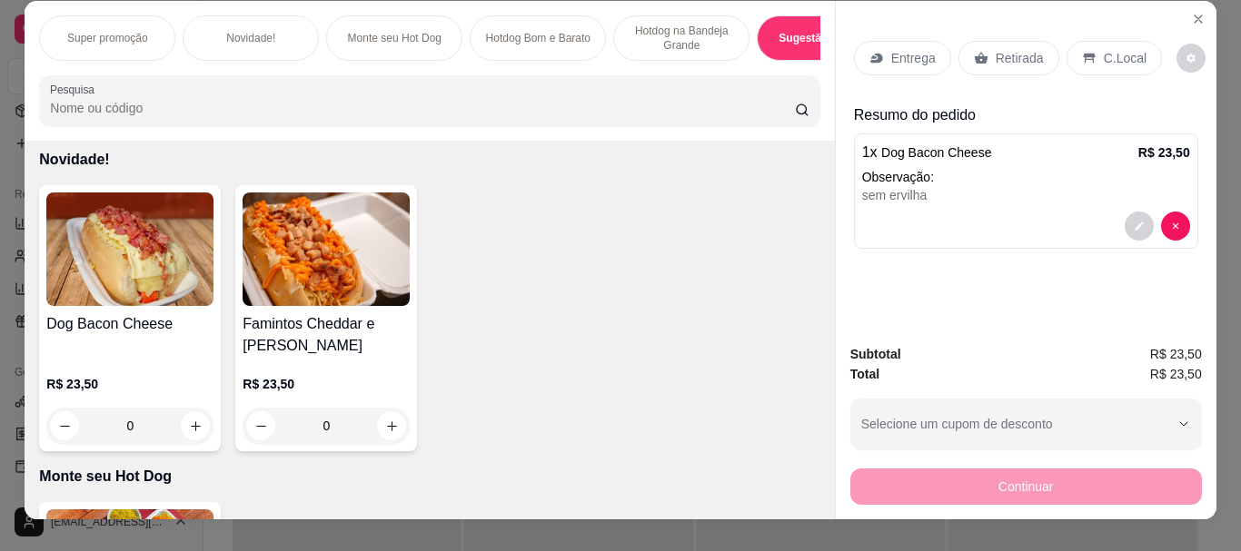
scroll to position [0, 0]
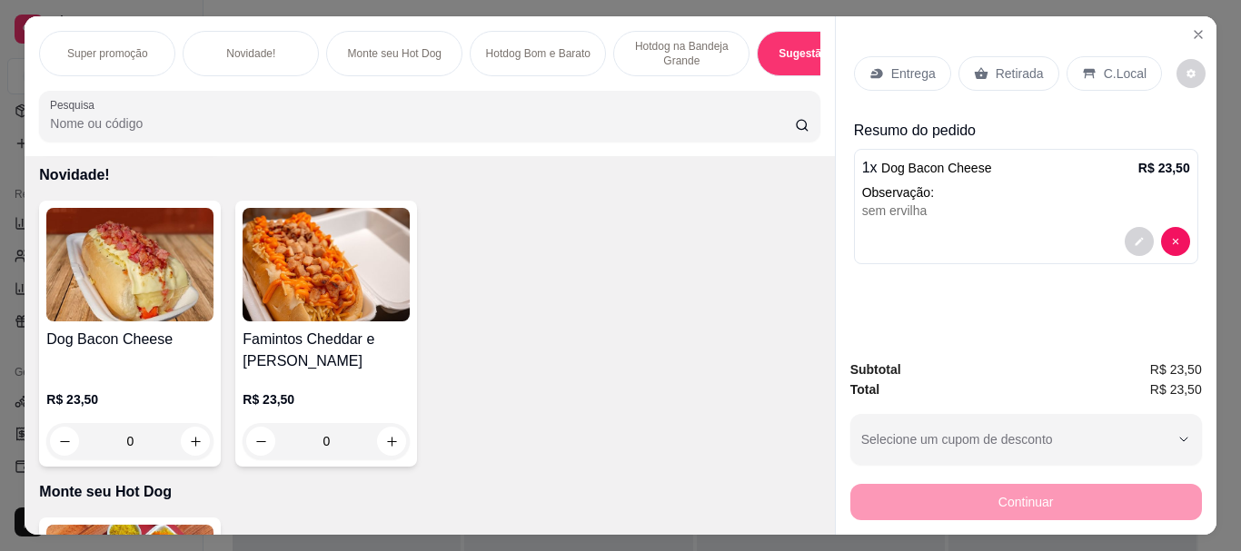
click at [914, 72] on p "Entrega" at bounding box center [913, 73] width 44 height 18
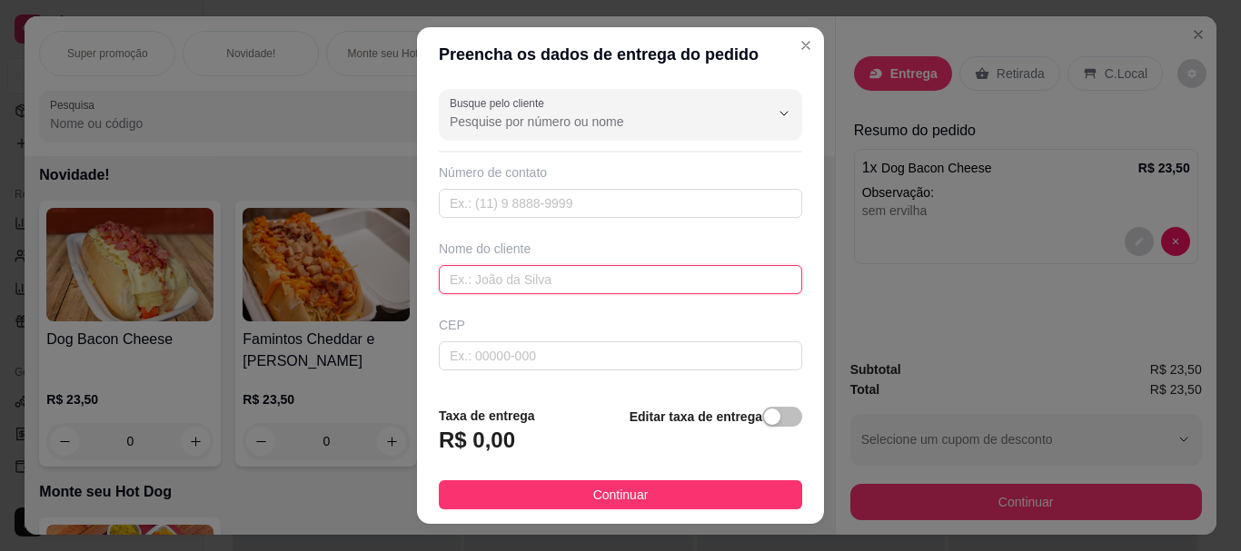
click at [546, 292] on input "text" at bounding box center [620, 279] width 363 height 29
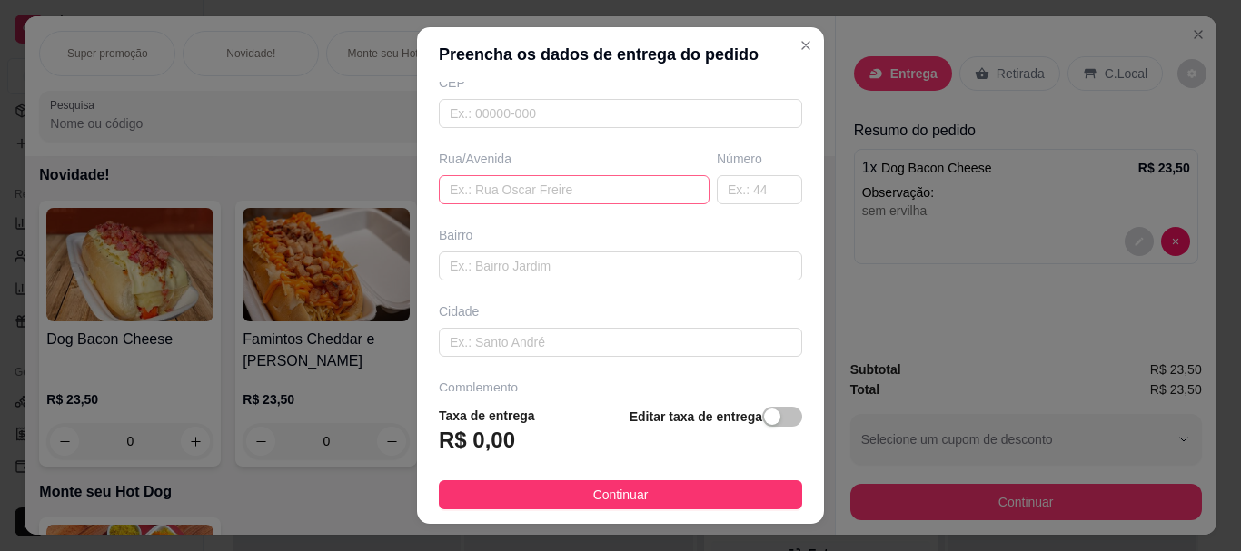
type input "[US_STATE]"
click at [500, 193] on input "text" at bounding box center [574, 189] width 271 height 29
paste input "[STREET_ADDRESS][PERSON_NAME]"
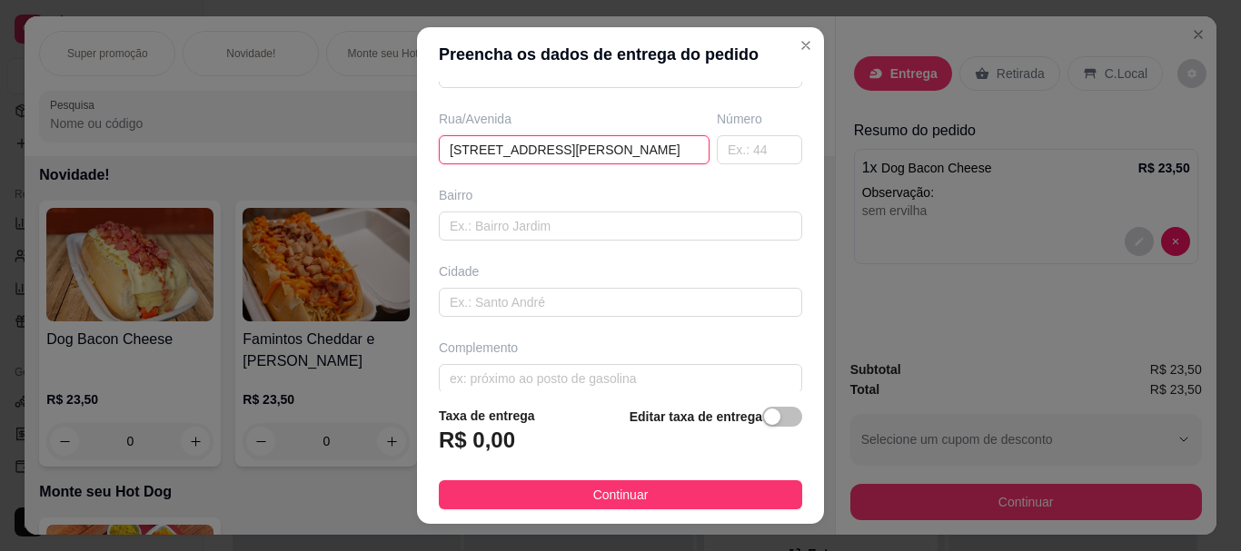
scroll to position [302, 0]
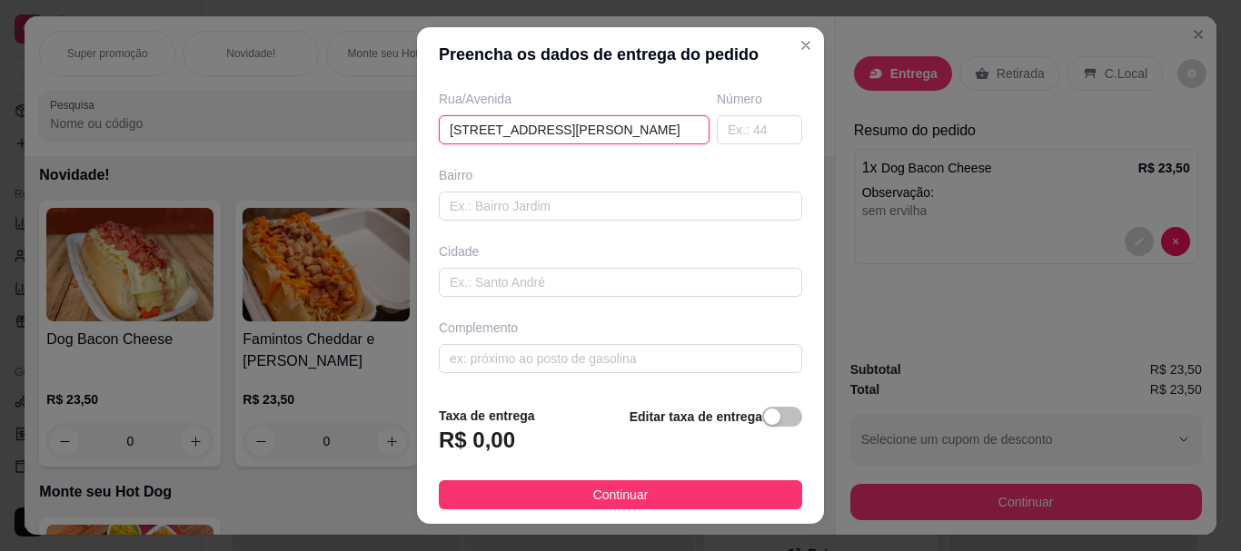
type input "[STREET_ADDRESS][PERSON_NAME]"
click at [757, 433] on div "Editar taxa de entrega" at bounding box center [715, 436] width 173 height 60
click at [764, 418] on div "button" at bounding box center [772, 417] width 16 height 16
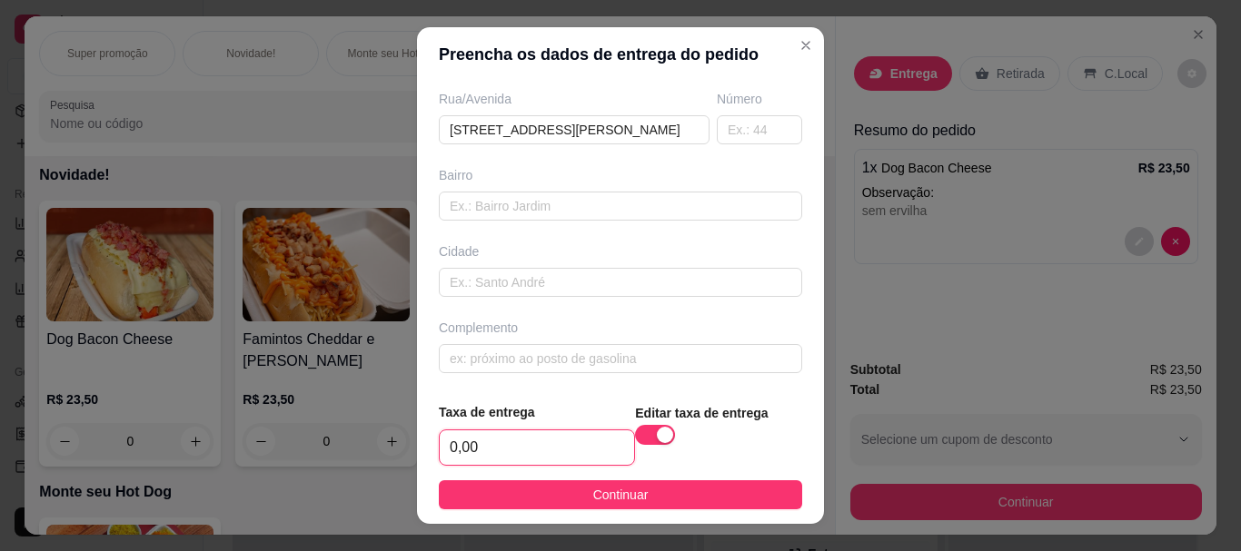
click at [530, 441] on input "0,00" at bounding box center [537, 447] width 194 height 35
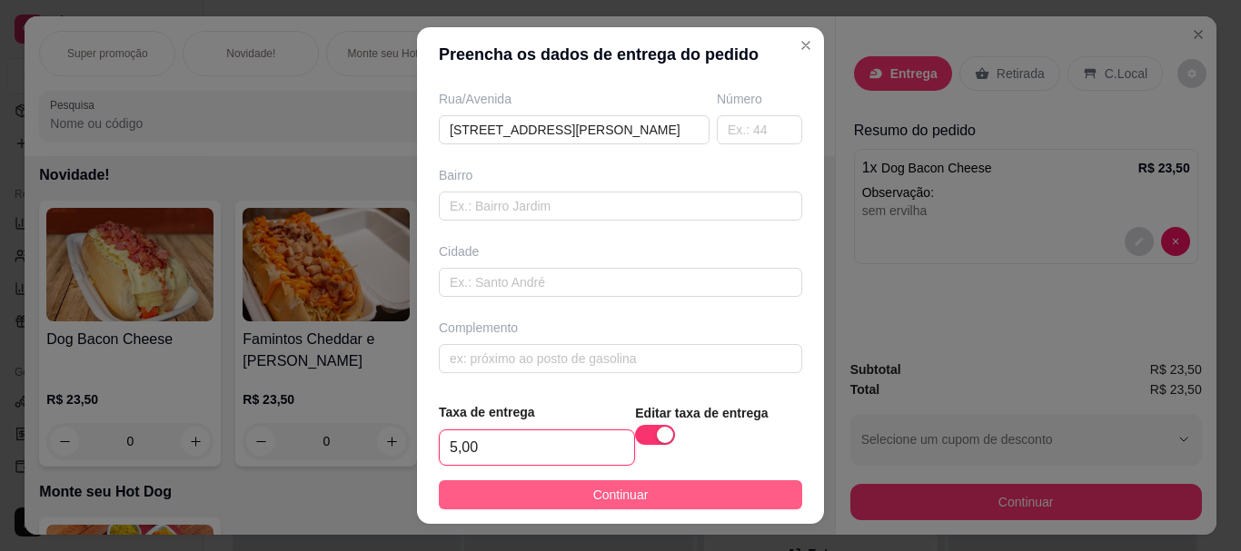
type input "5,00"
click at [601, 486] on span "Continuar" at bounding box center [620, 495] width 55 height 20
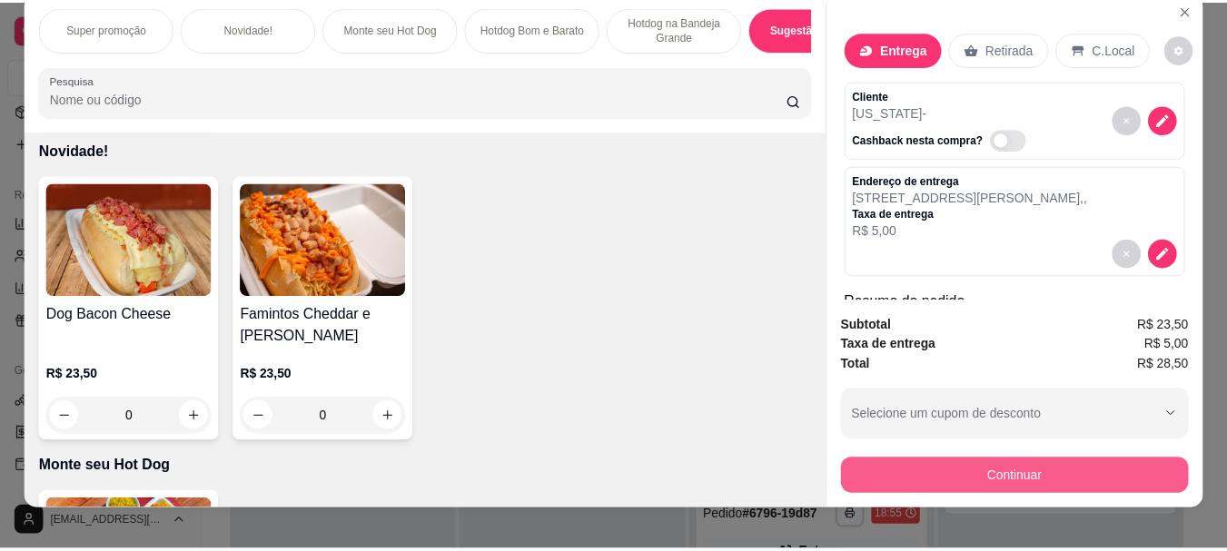
scroll to position [48, 0]
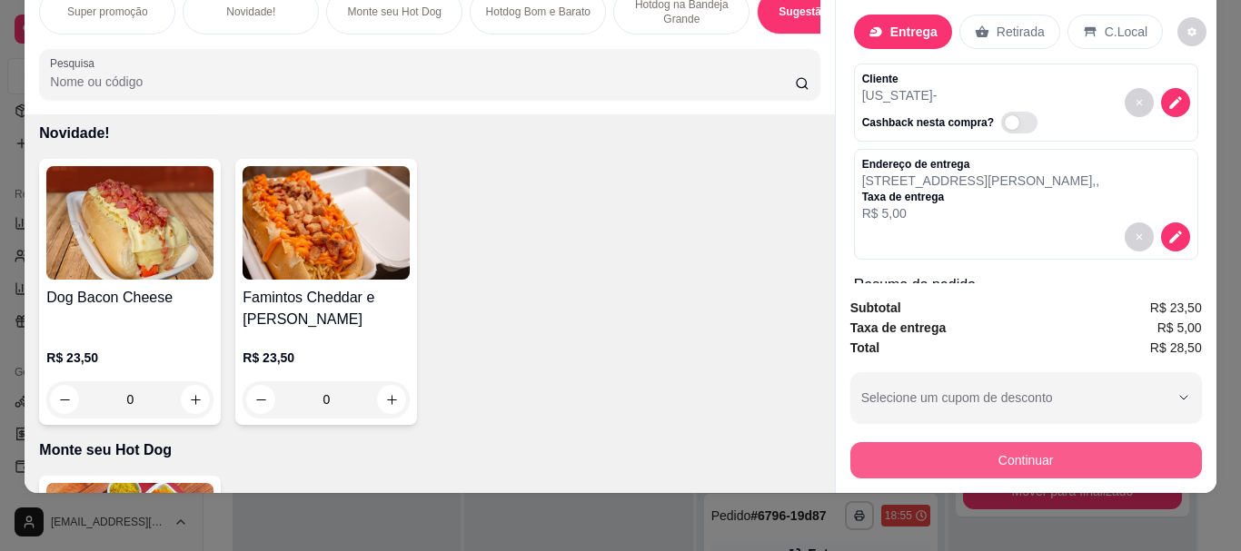
click at [1013, 447] on button "Continuar" at bounding box center [1025, 460] width 351 height 36
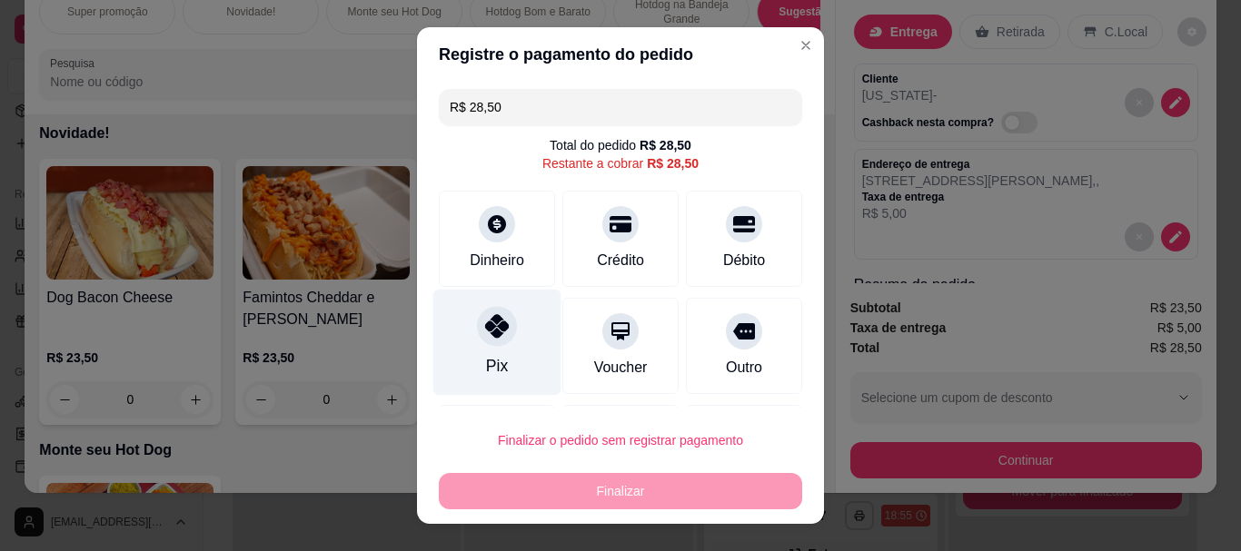
click at [489, 327] on icon at bounding box center [497, 327] width 24 height 24
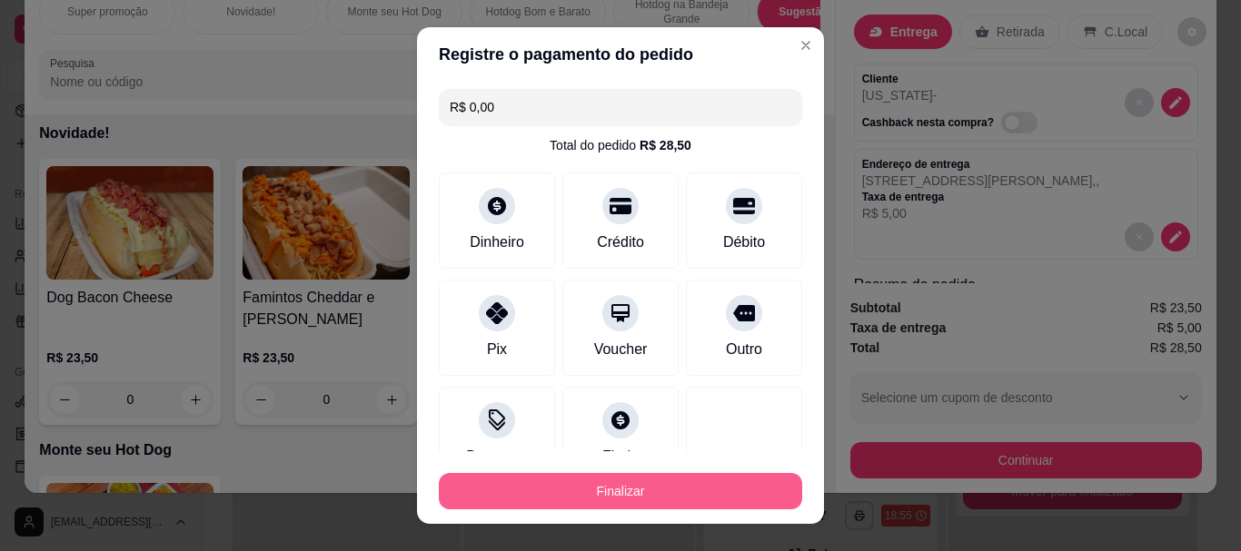
click at [595, 488] on button "Finalizar" at bounding box center [620, 491] width 363 height 36
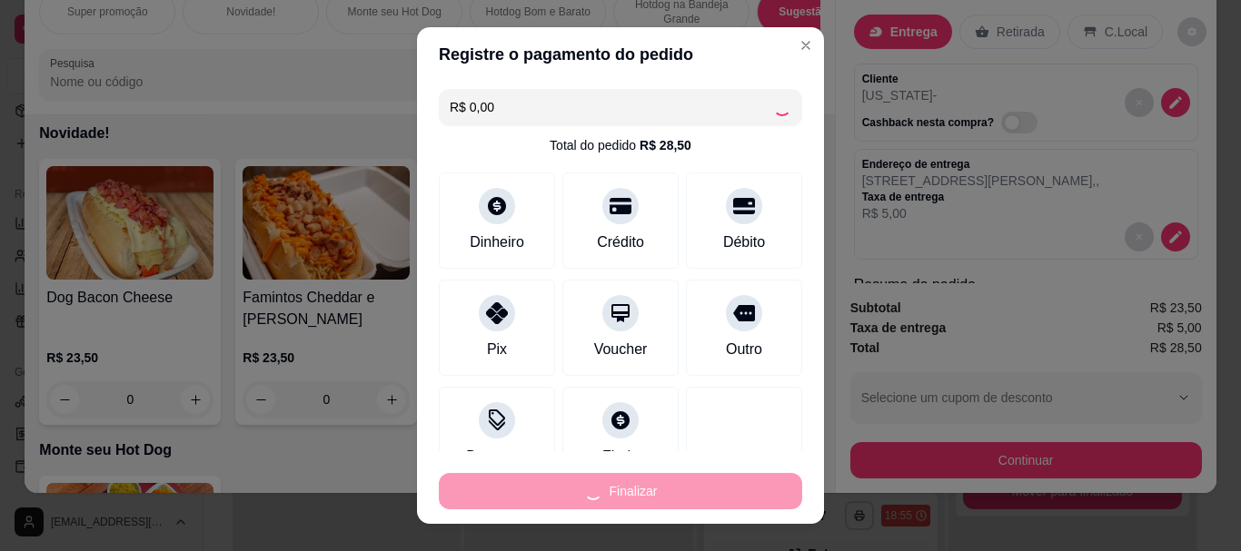
type input "-R$ 28,50"
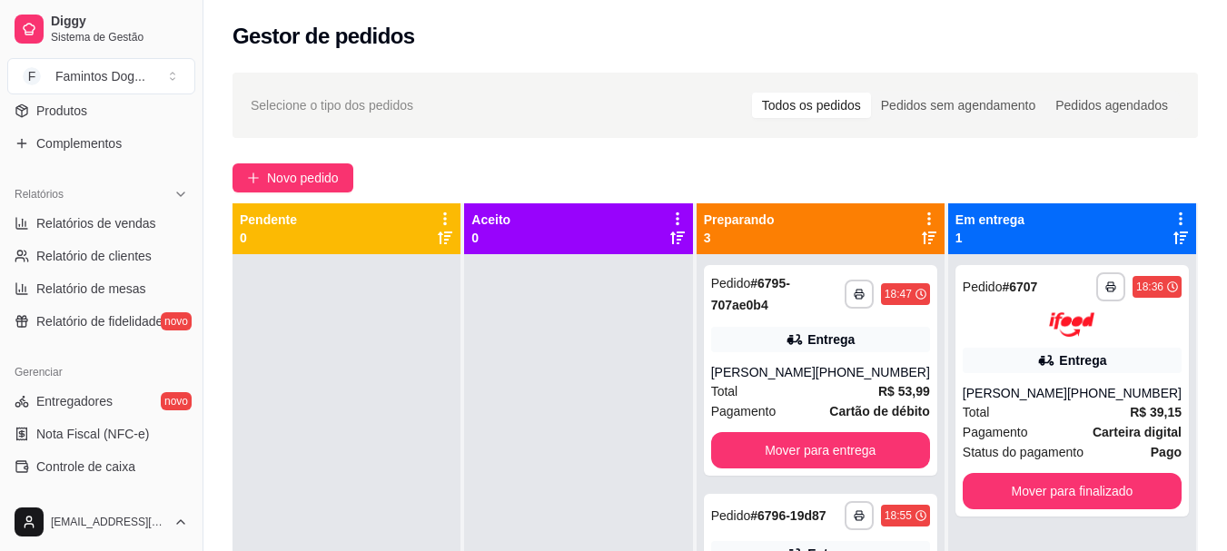
drag, startPoint x: 618, startPoint y: 379, endPoint x: 687, endPoint y: 454, distance: 102.8
click at [618, 487] on div at bounding box center [578, 529] width 228 height 551
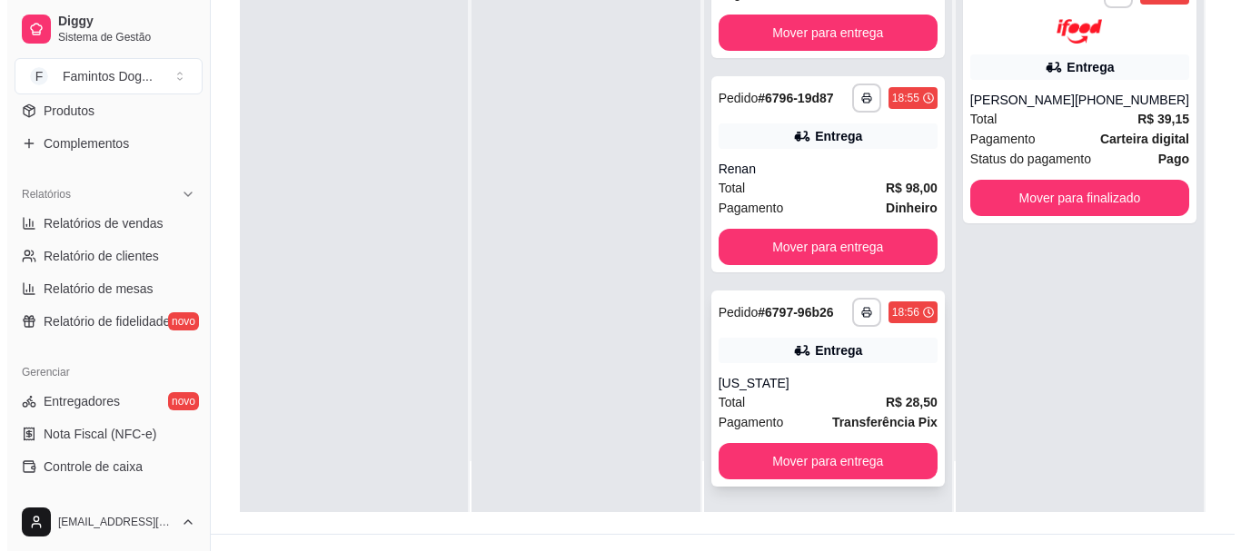
scroll to position [277, 0]
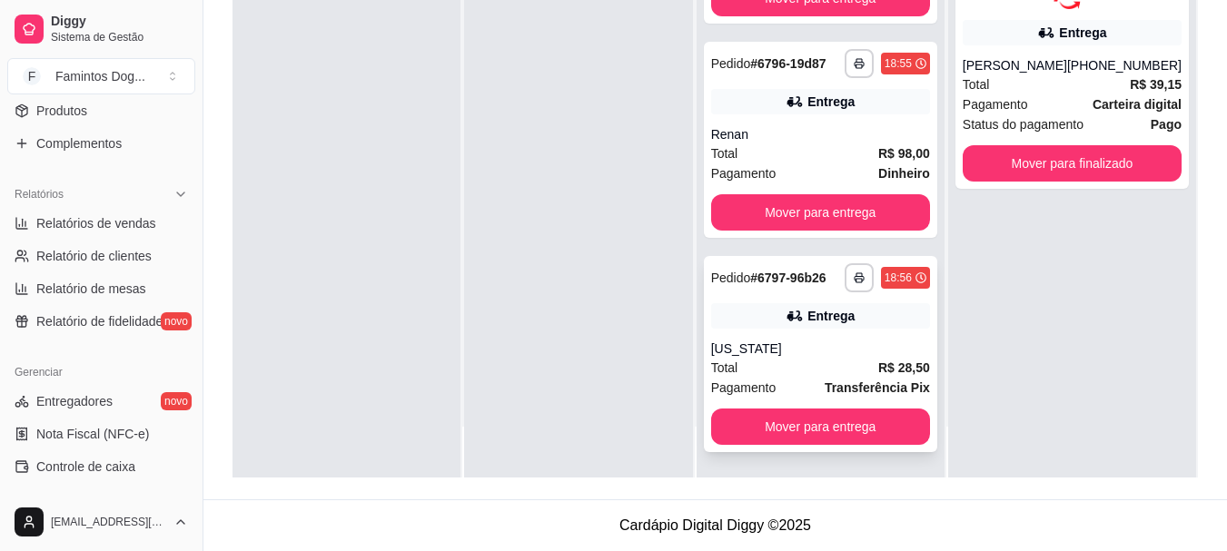
drag, startPoint x: 797, startPoint y: 341, endPoint x: 754, endPoint y: 361, distance: 47.6
click at [754, 361] on div "Total R$ 28,50" at bounding box center [820, 368] width 219 height 20
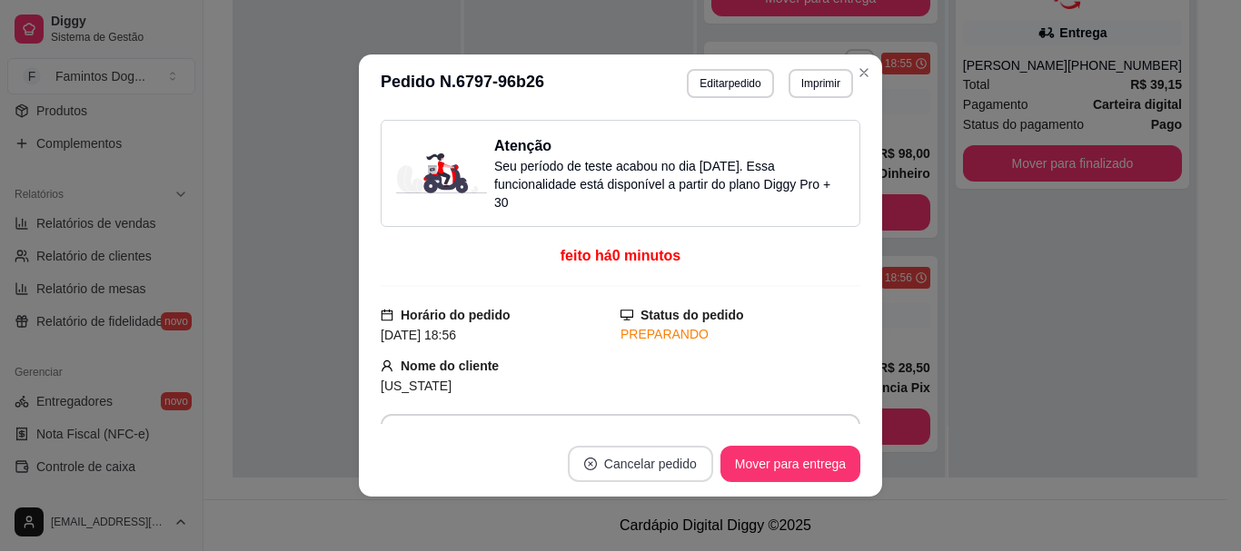
click at [666, 452] on button "Cancelar pedido" at bounding box center [640, 464] width 145 height 36
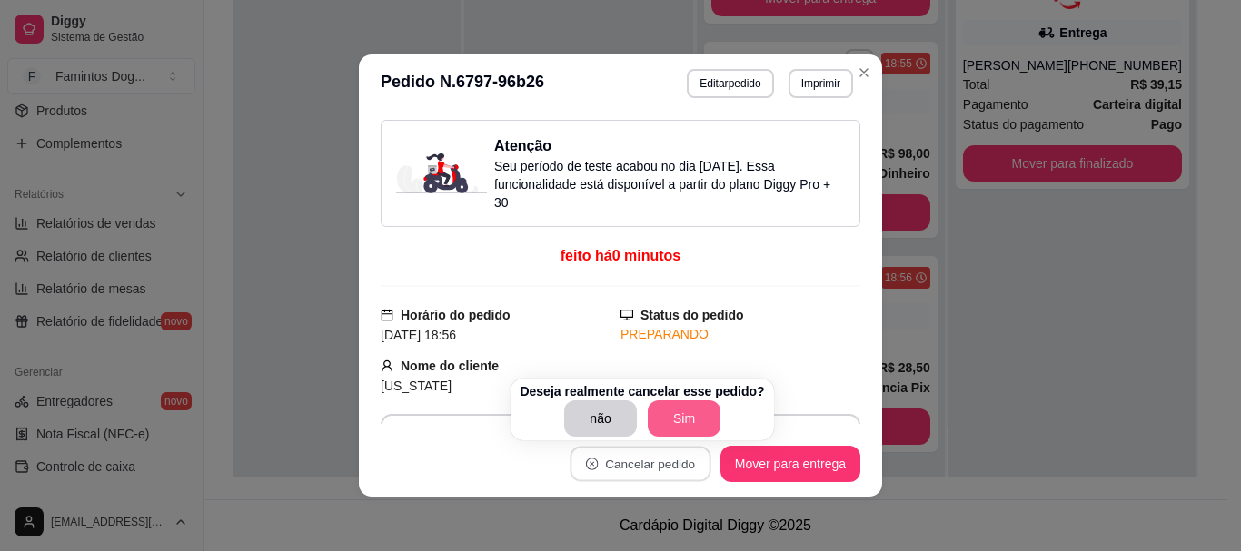
click at [684, 422] on button "Sim" at bounding box center [684, 418] width 73 height 36
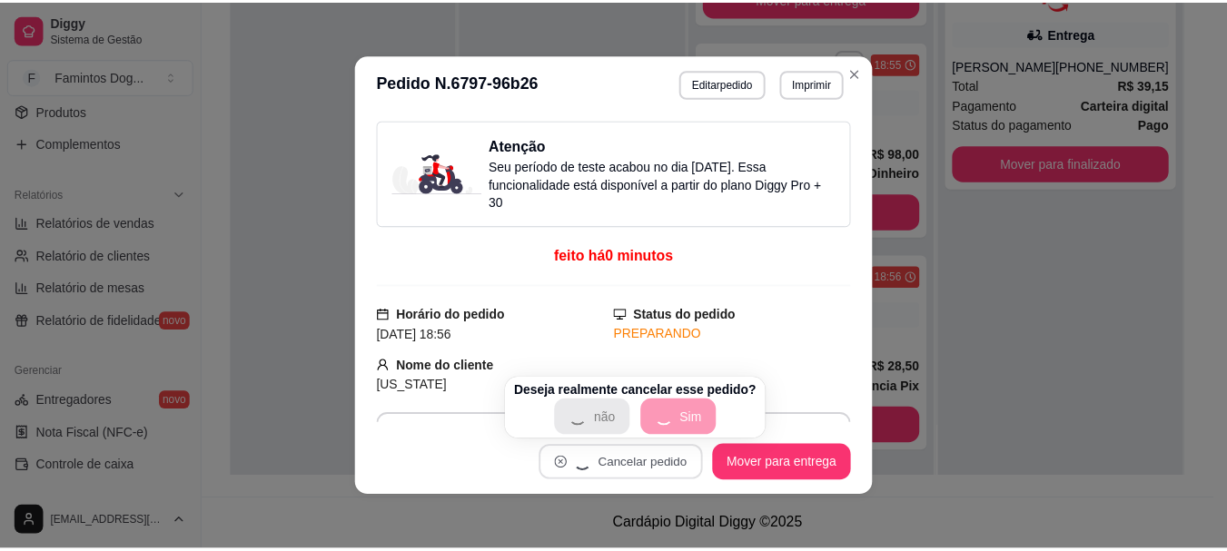
scroll to position [0, 0]
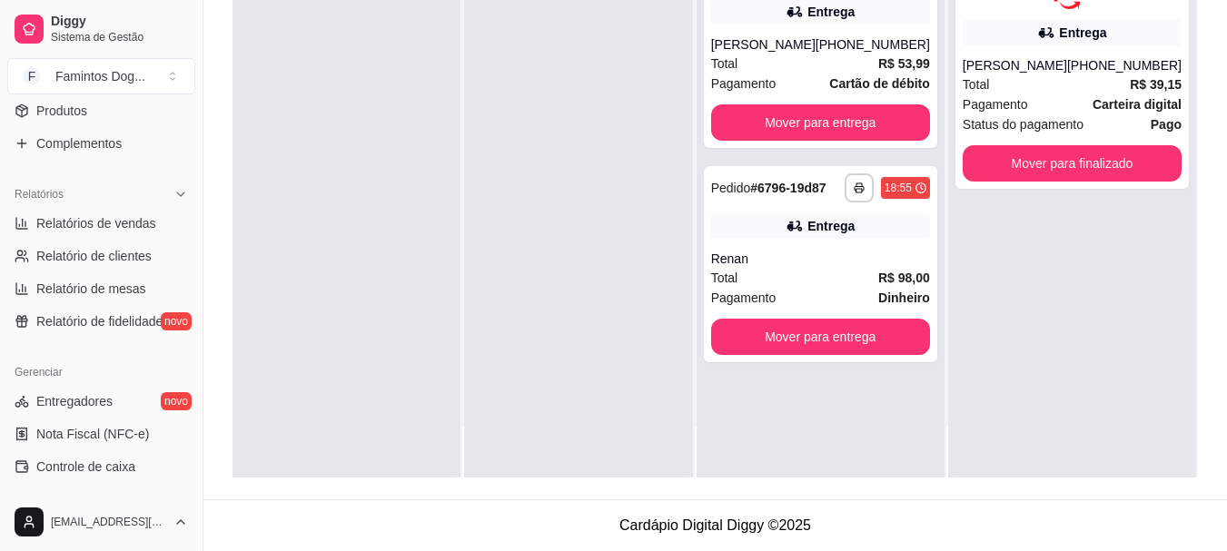
click at [552, 294] on div at bounding box center [578, 201] width 228 height 551
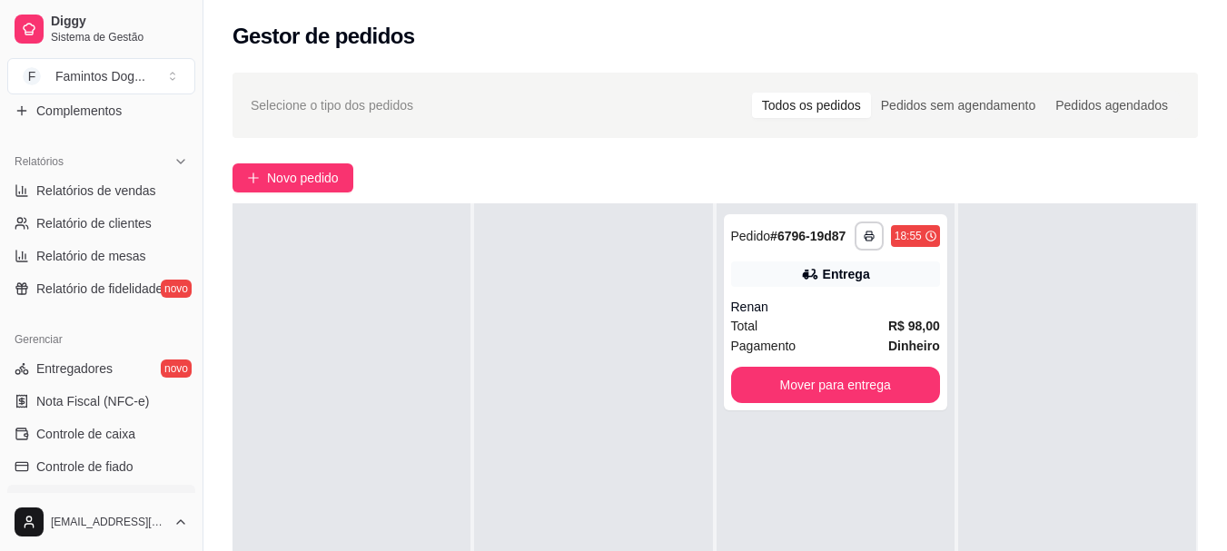
scroll to position [513, 0]
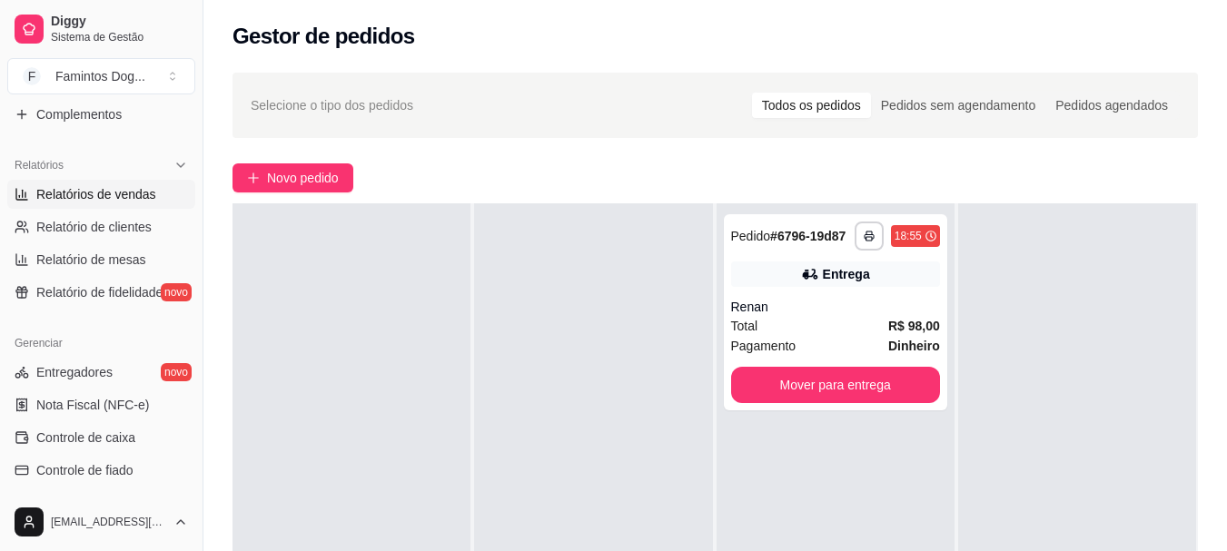
click at [101, 196] on span "Relatórios de vendas" at bounding box center [96, 194] width 120 height 18
select select "ALL"
select select "0"
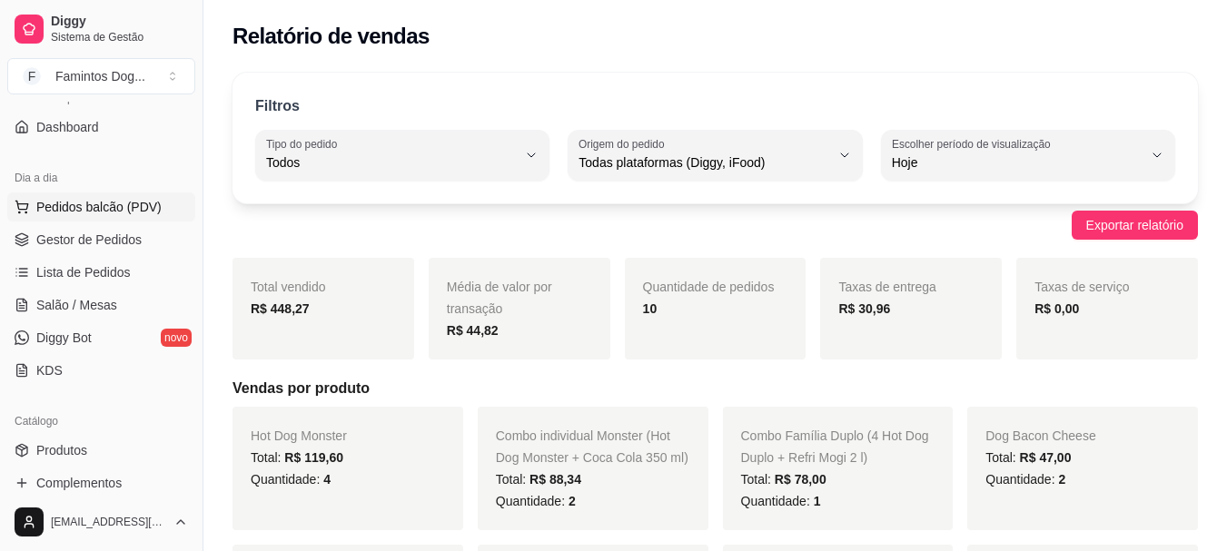
scroll to position [29, 0]
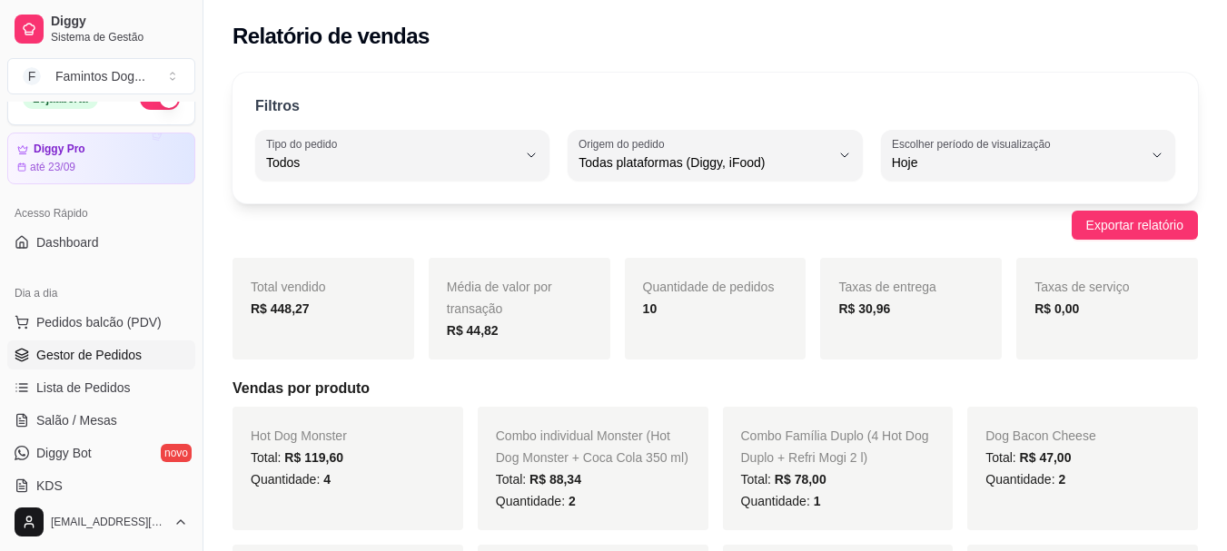
drag, startPoint x: 82, startPoint y: 354, endPoint x: 90, endPoint y: 350, distance: 9.3
click at [83, 354] on span "Gestor de Pedidos" at bounding box center [88, 355] width 105 height 18
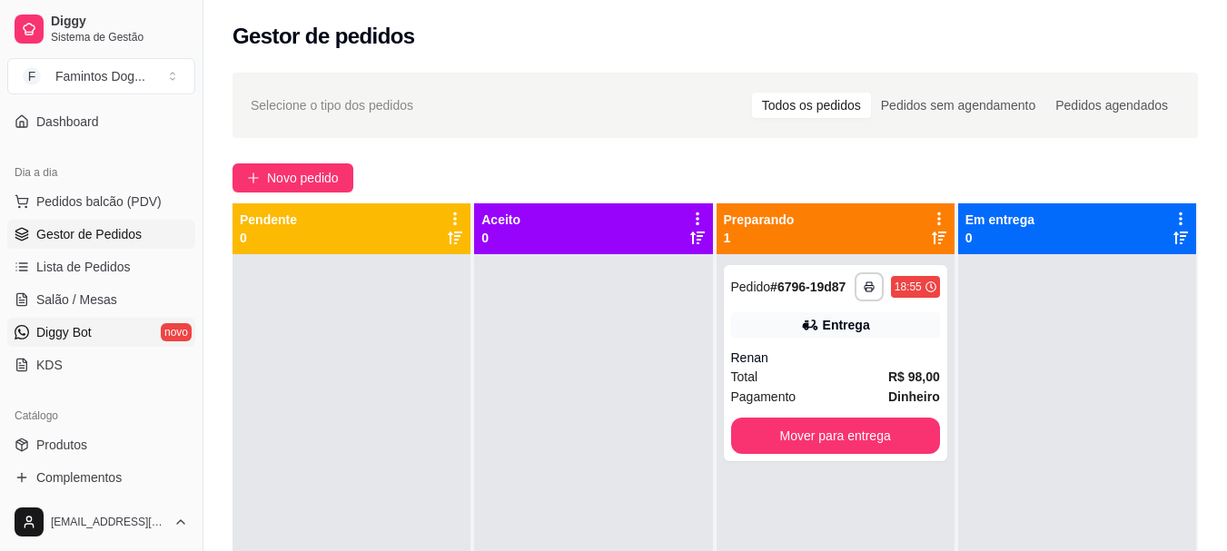
scroll to position [272, 0]
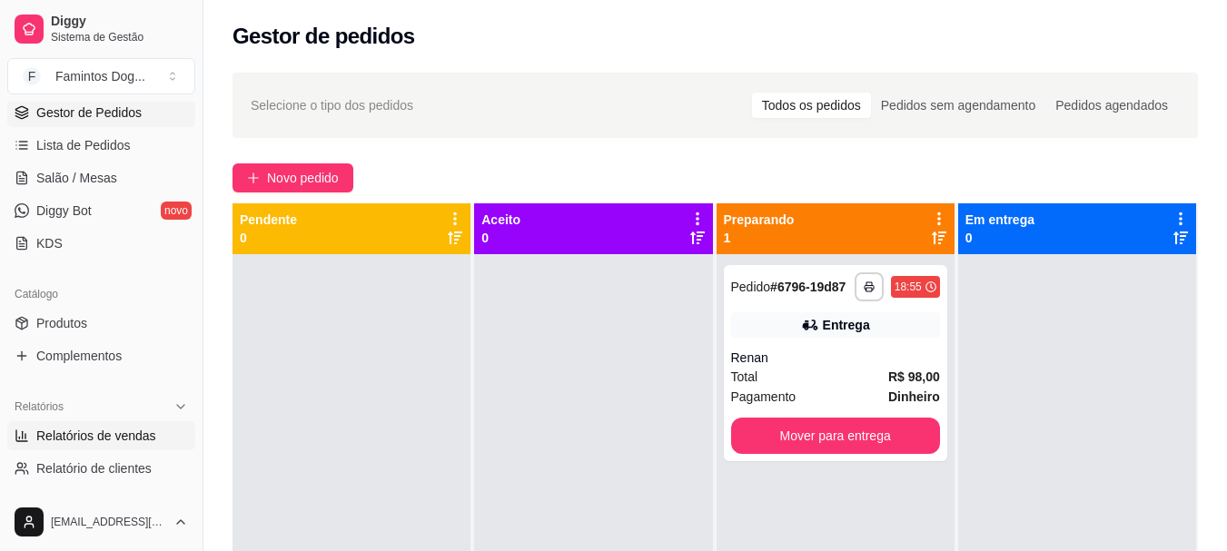
click at [81, 441] on span "Relatórios de vendas" at bounding box center [96, 436] width 120 height 18
select select "ALL"
select select "0"
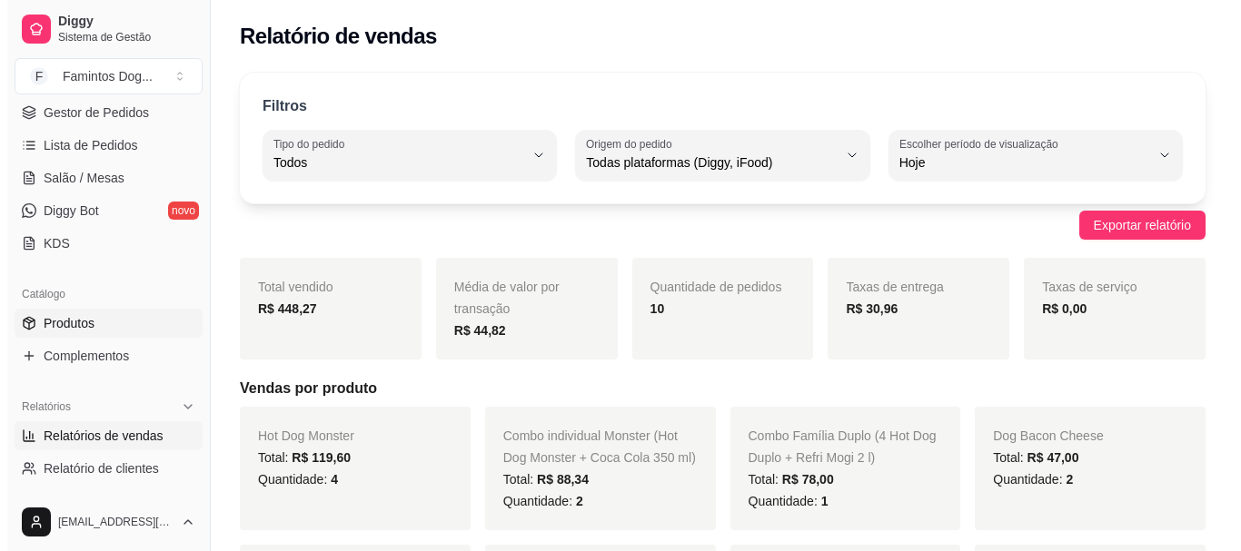
scroll to position [29, 0]
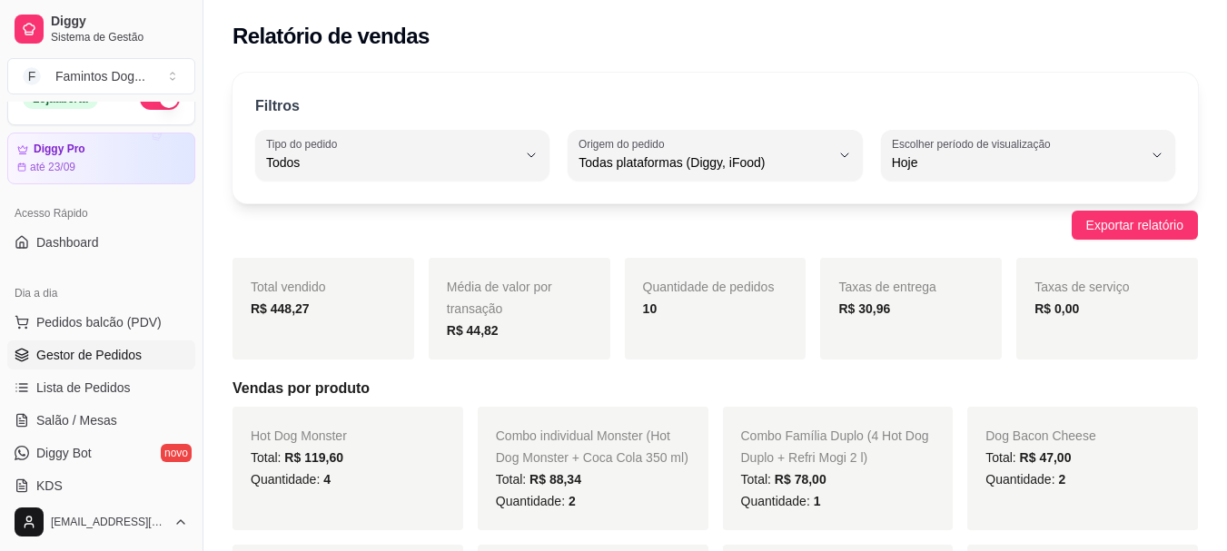
click at [84, 353] on span "Gestor de Pedidos" at bounding box center [88, 355] width 105 height 18
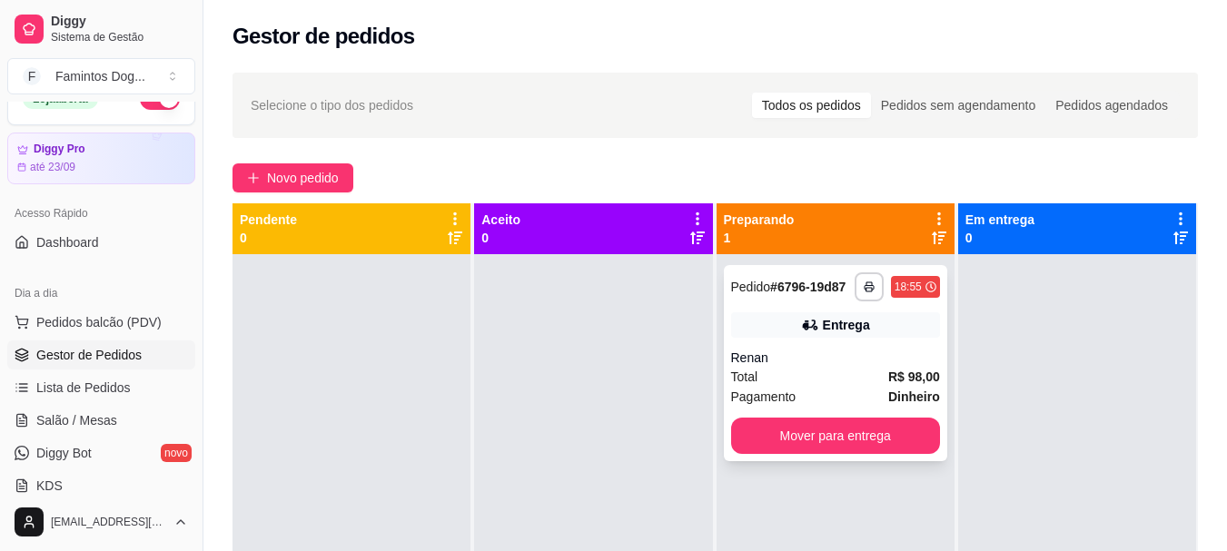
click at [828, 373] on div "Total R$ 98,00" at bounding box center [835, 377] width 209 height 20
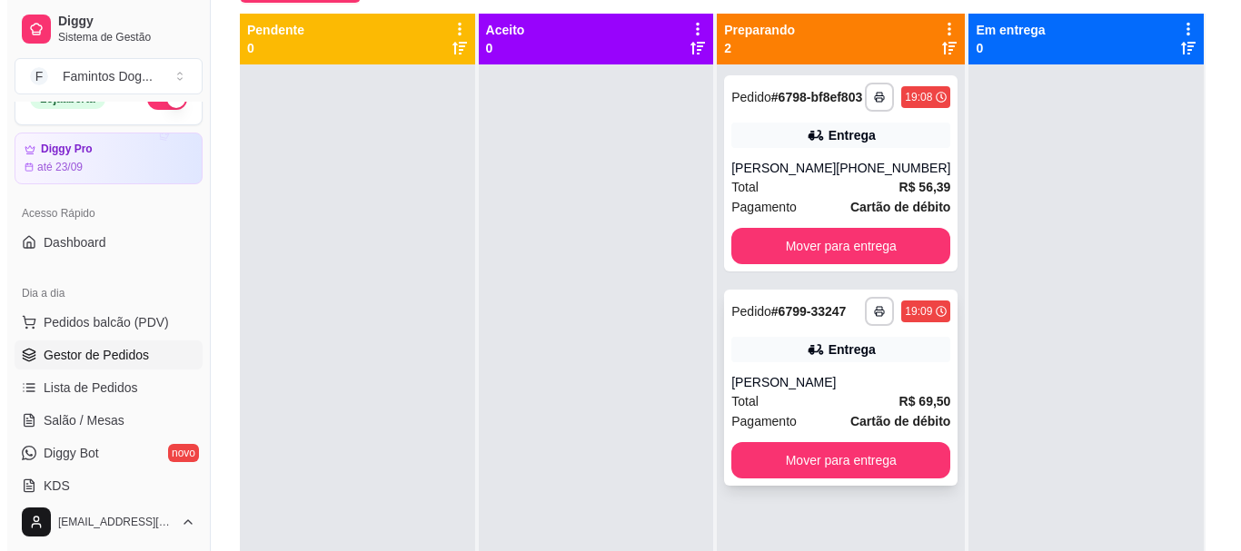
scroll to position [156, 0]
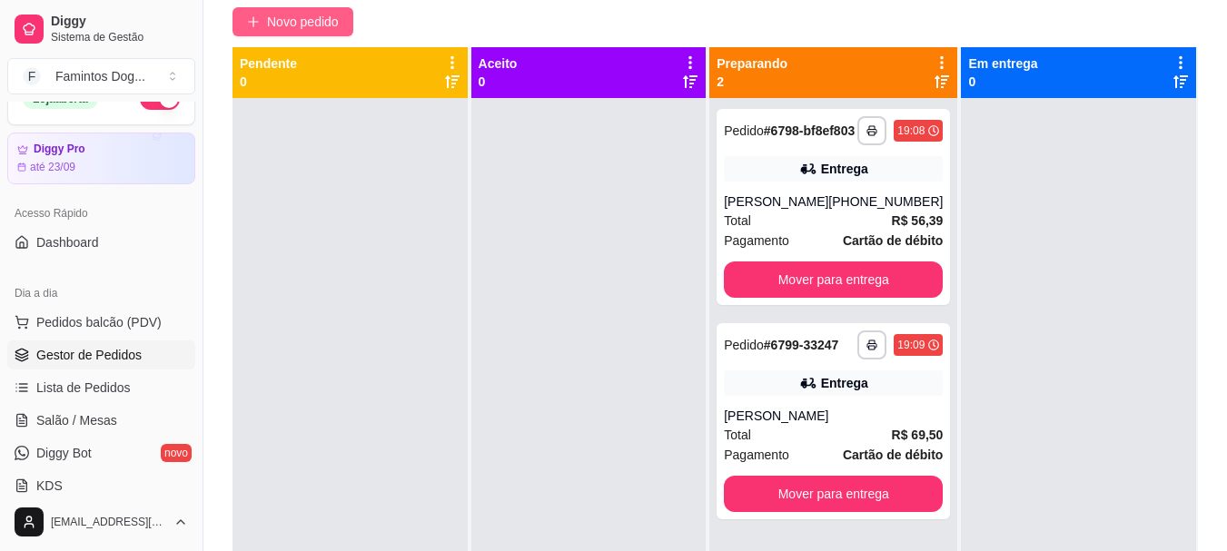
click at [294, 15] on span "Novo pedido" at bounding box center [303, 22] width 72 height 20
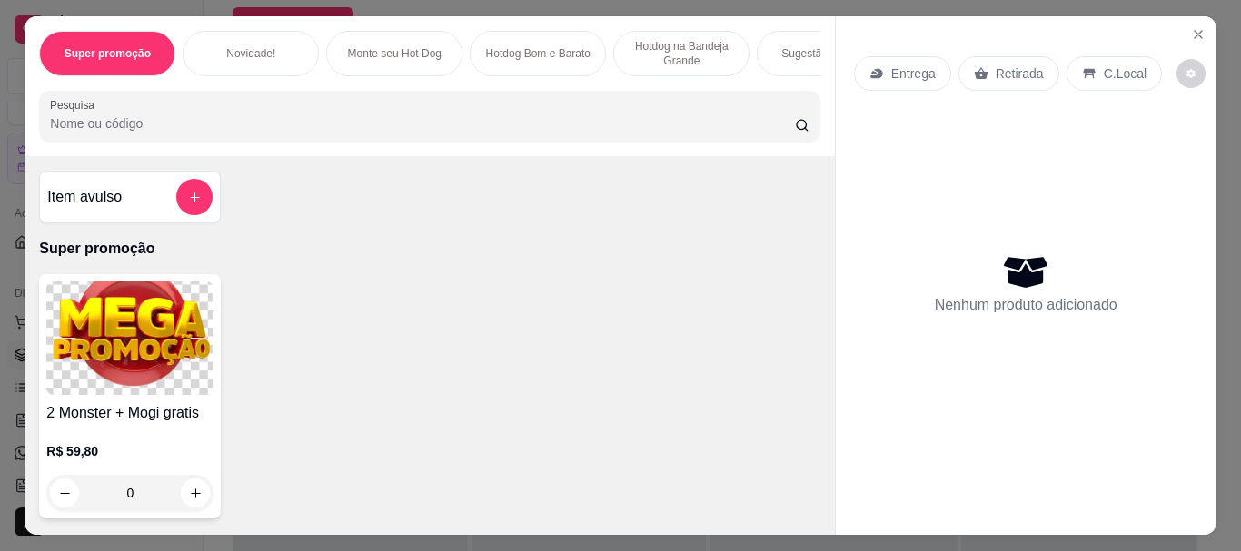
click at [645, 40] on p "Hotdog na Bandeja Grande" at bounding box center [680, 53] width 105 height 29
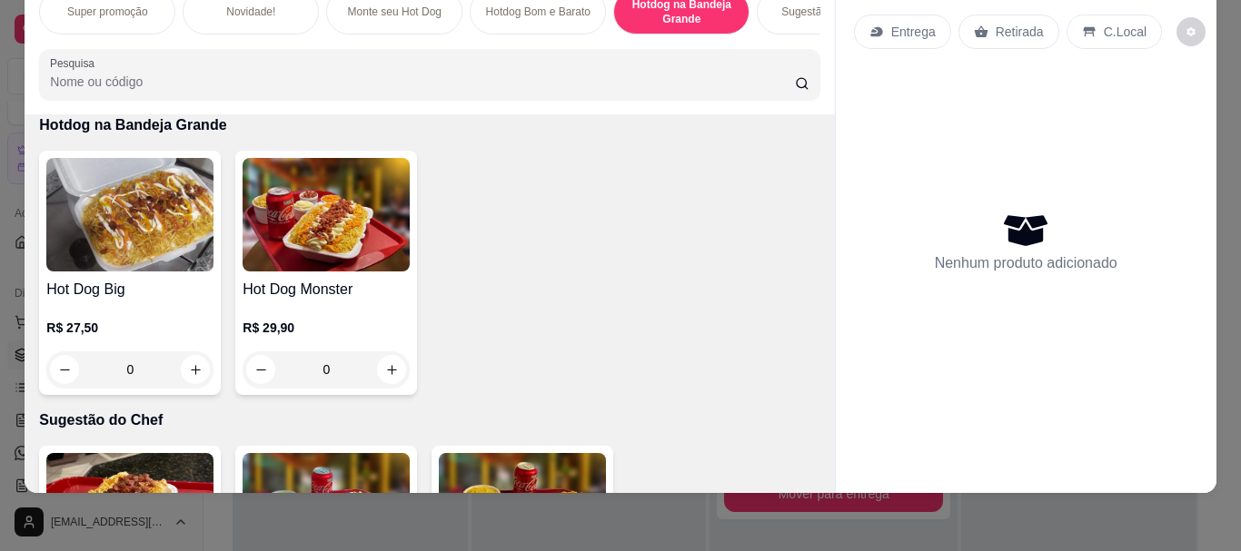
click at [387, 371] on div "0" at bounding box center [325, 369] width 167 height 36
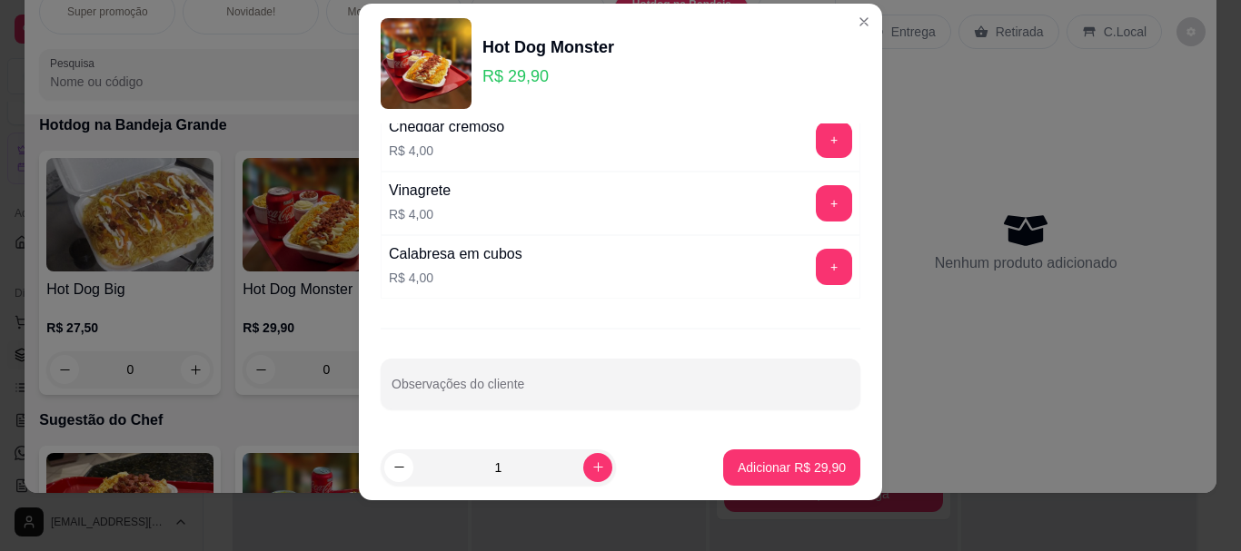
scroll to position [31, 0]
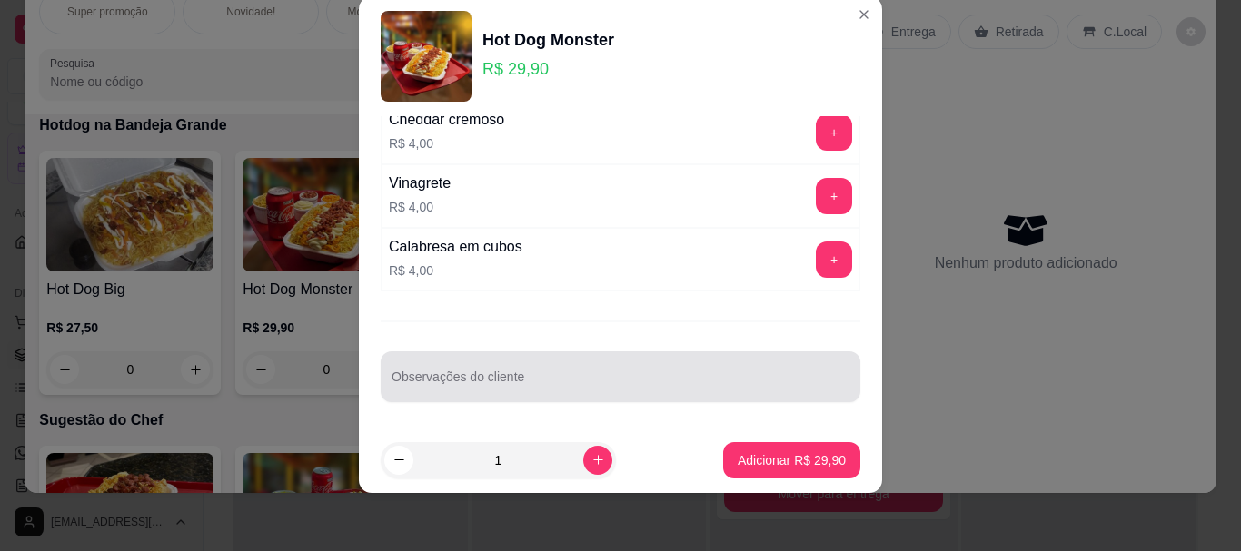
click at [569, 363] on div at bounding box center [620, 377] width 458 height 36
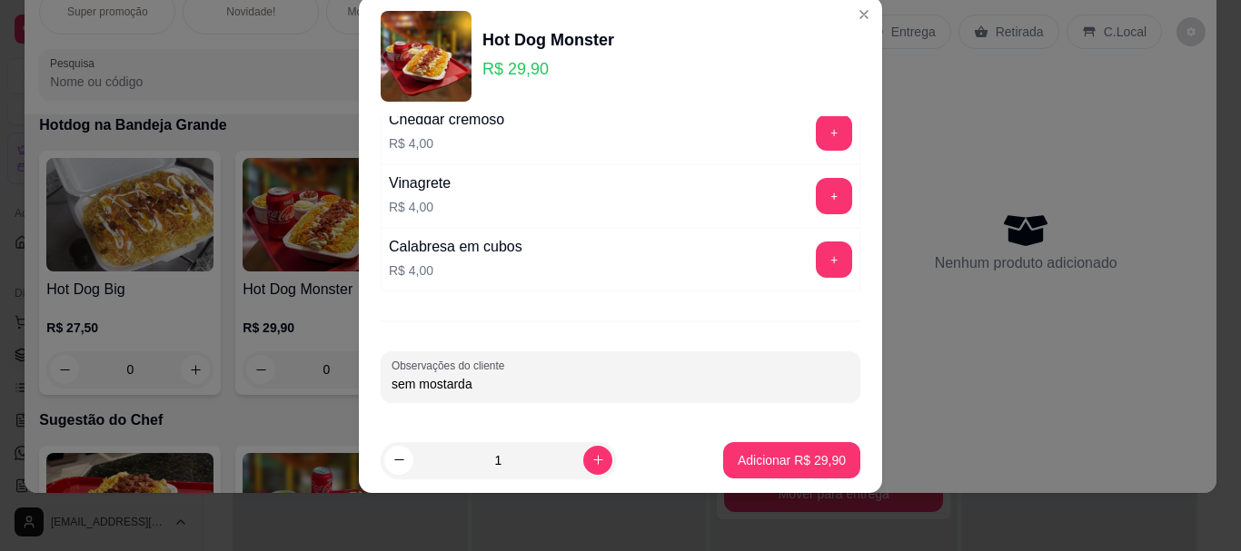
type input "sem mostarda"
click at [585, 454] on button "increase-product-quantity" at bounding box center [597, 460] width 28 height 28
type input "2"
click at [807, 460] on p "Adicionar R$ 59,80" at bounding box center [791, 460] width 108 height 18
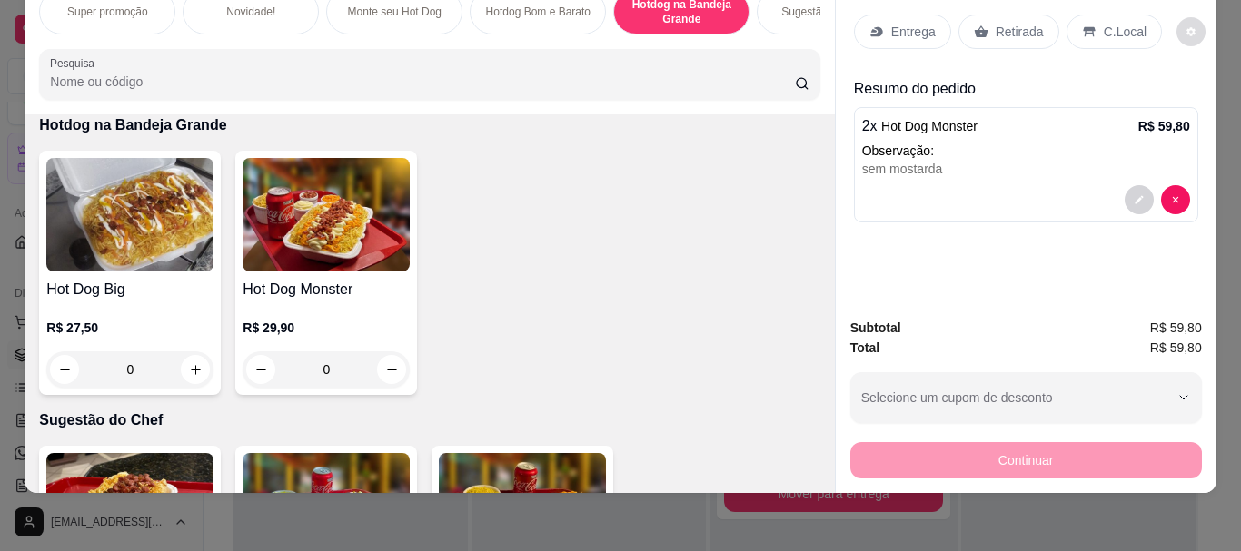
click at [1124, 23] on p "C.Local" at bounding box center [1124, 32] width 43 height 18
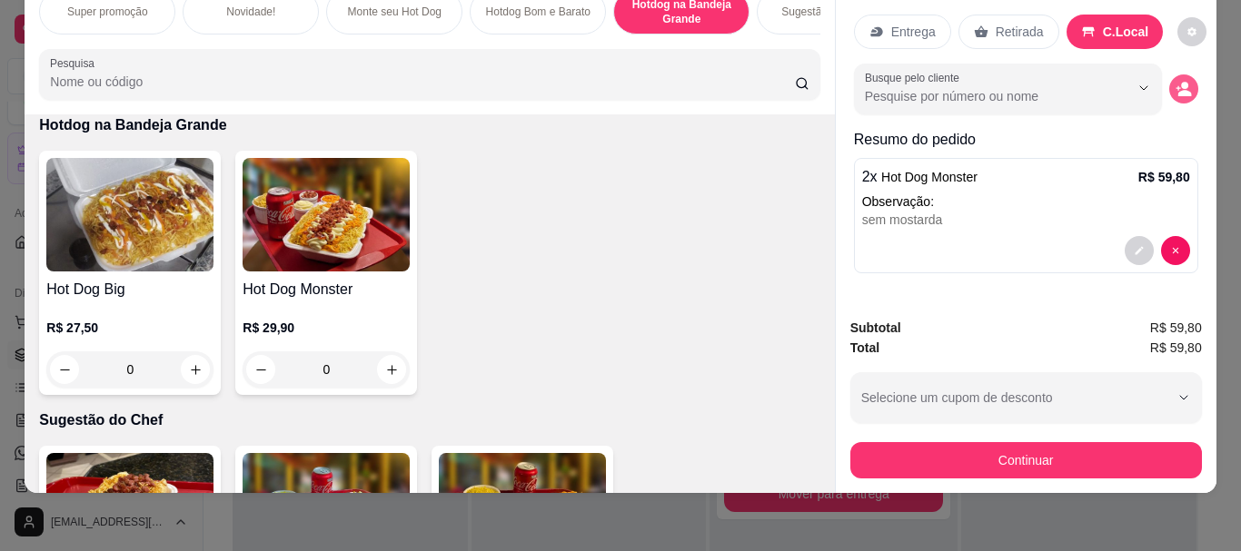
click at [1175, 81] on icon "decrease-product-quantity" at bounding box center [1183, 89] width 16 height 16
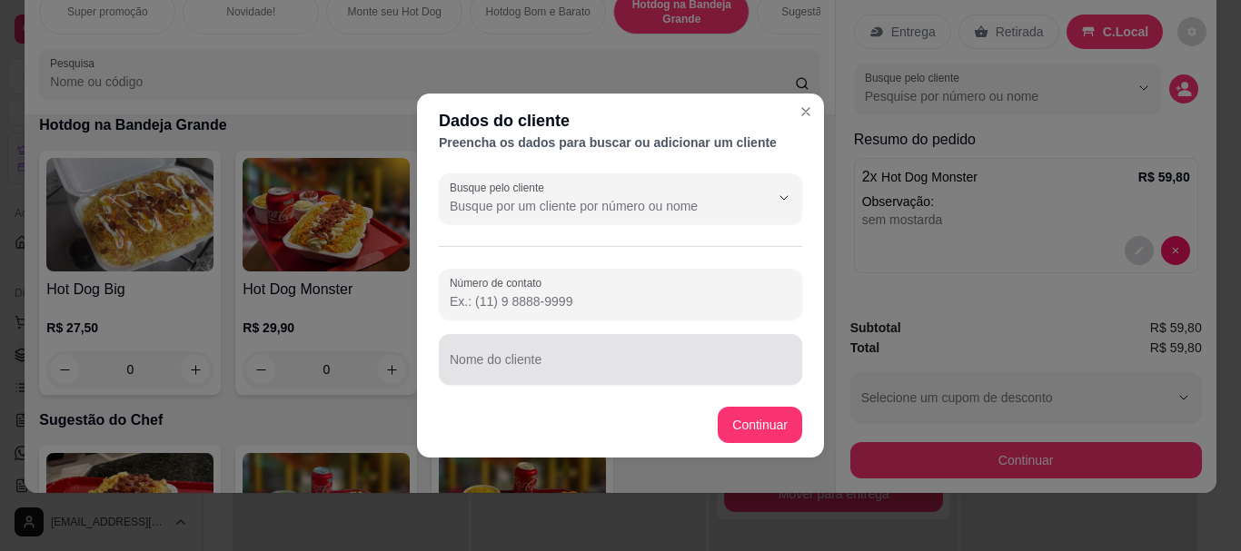
click at [549, 352] on div at bounding box center [620, 359] width 341 height 36
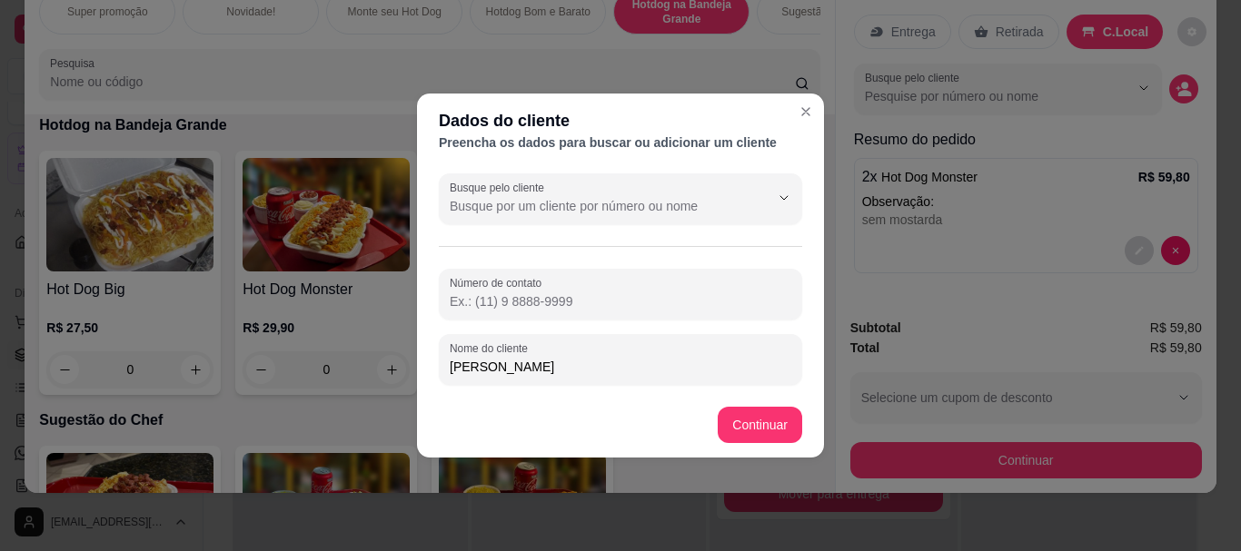
type input "[PERSON_NAME]"
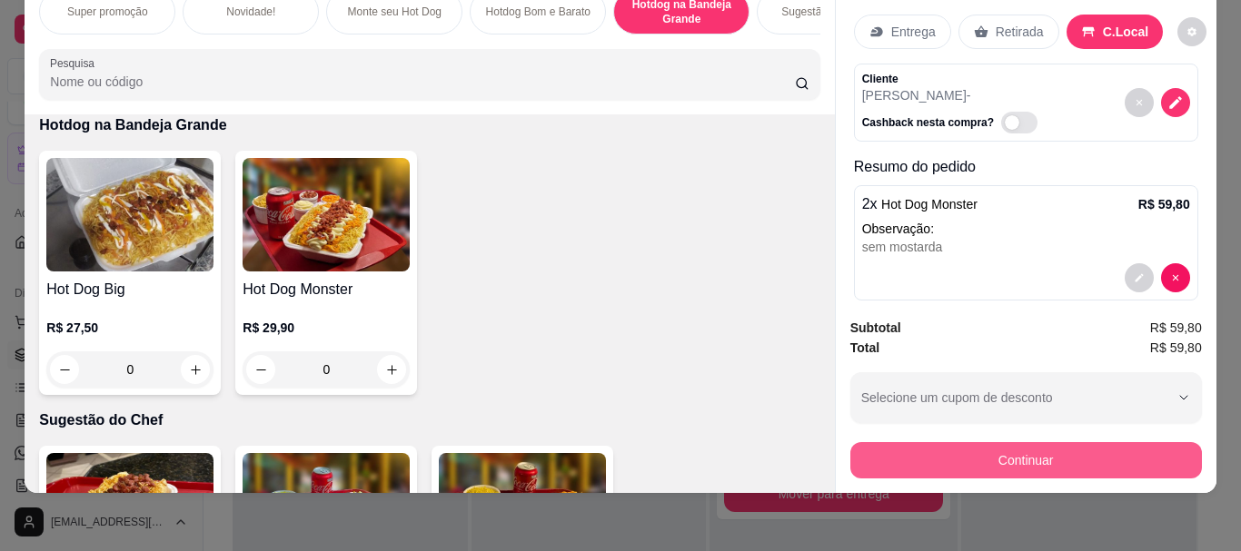
click at [867, 443] on button "Continuar" at bounding box center [1025, 460] width 351 height 36
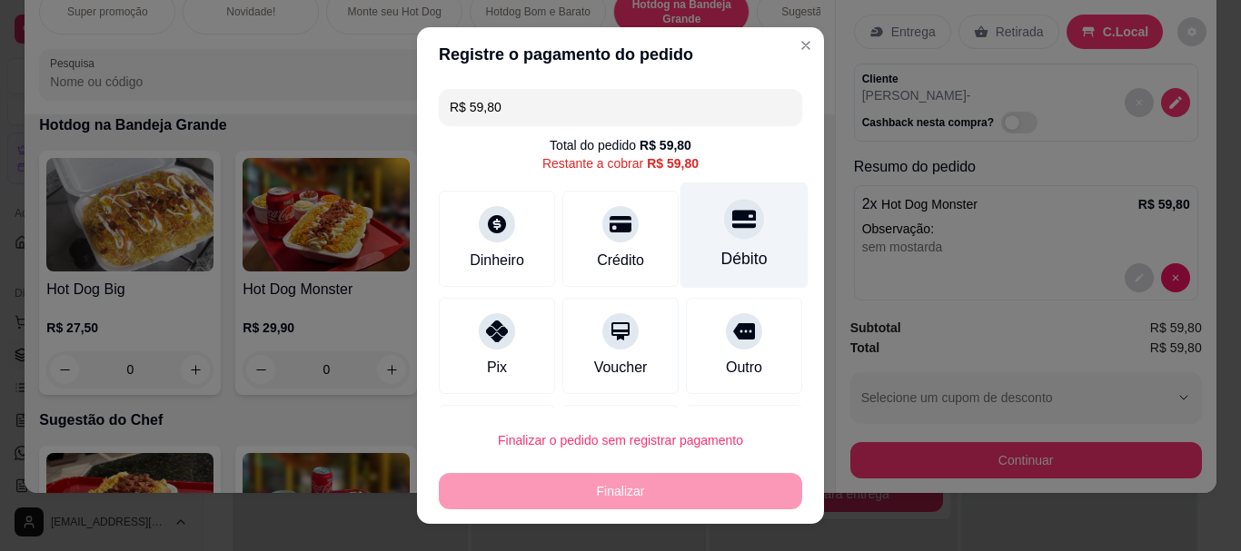
click at [724, 232] on div at bounding box center [744, 220] width 40 height 40
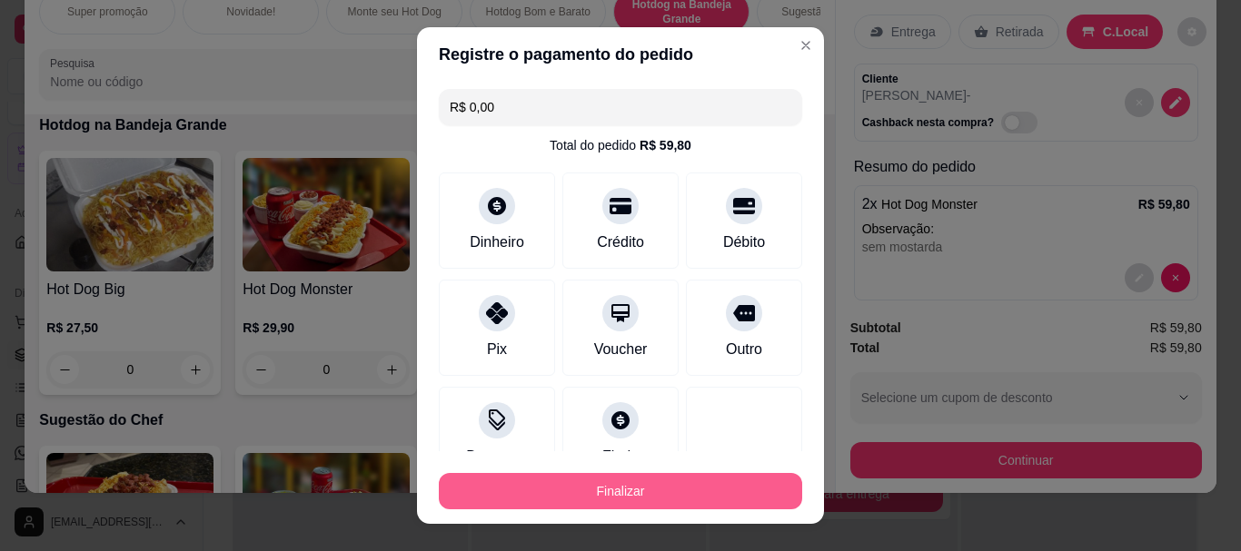
click at [657, 499] on button "Finalizar" at bounding box center [620, 491] width 363 height 36
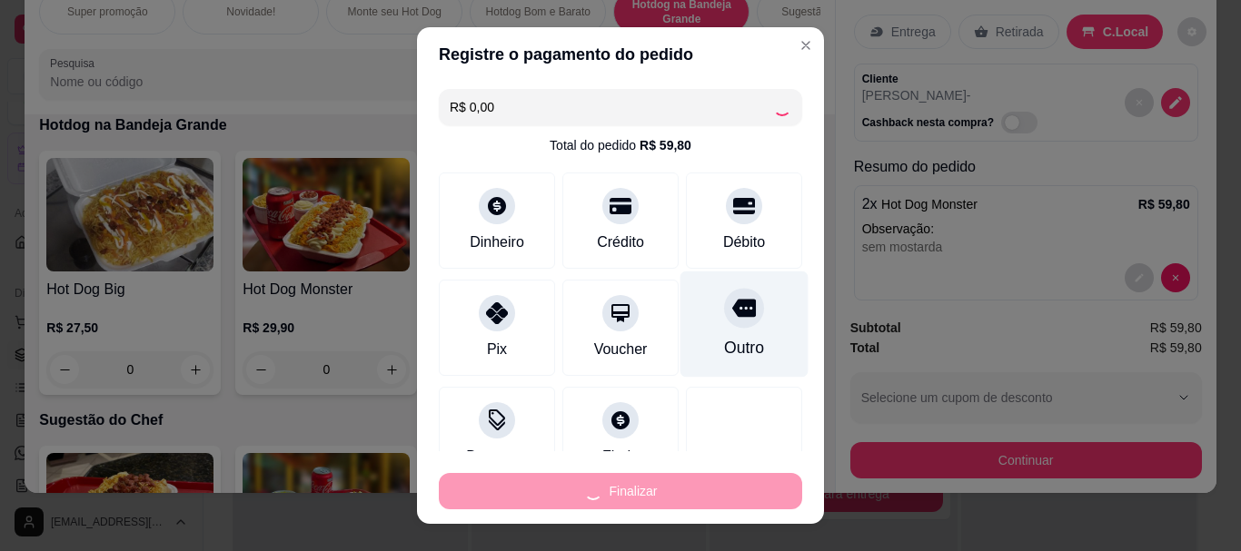
type input "-R$ 59,80"
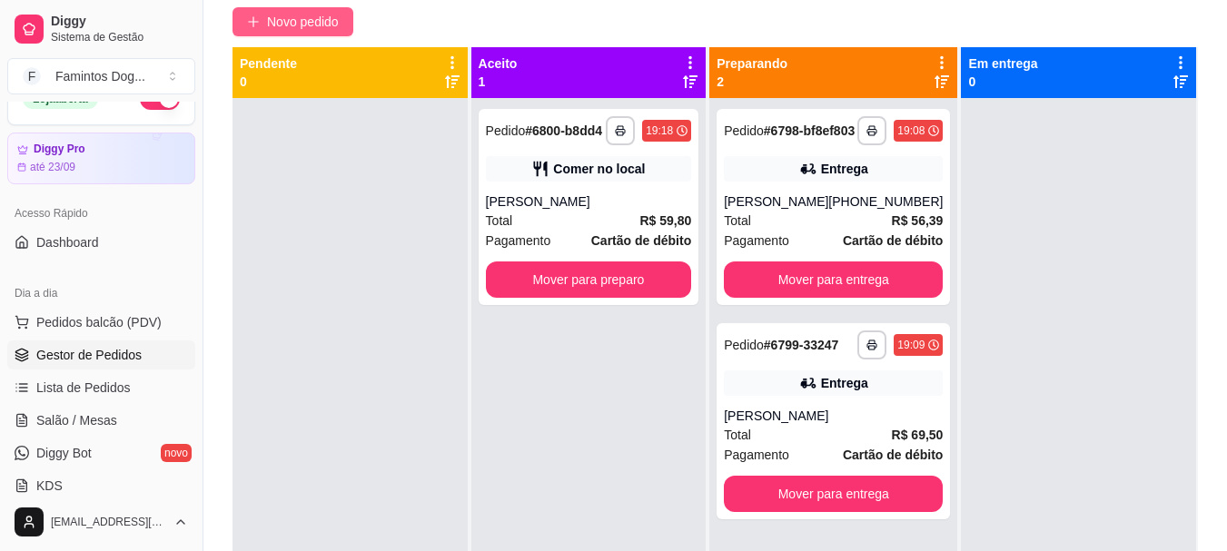
click at [296, 33] on button "Novo pedido" at bounding box center [292, 21] width 121 height 29
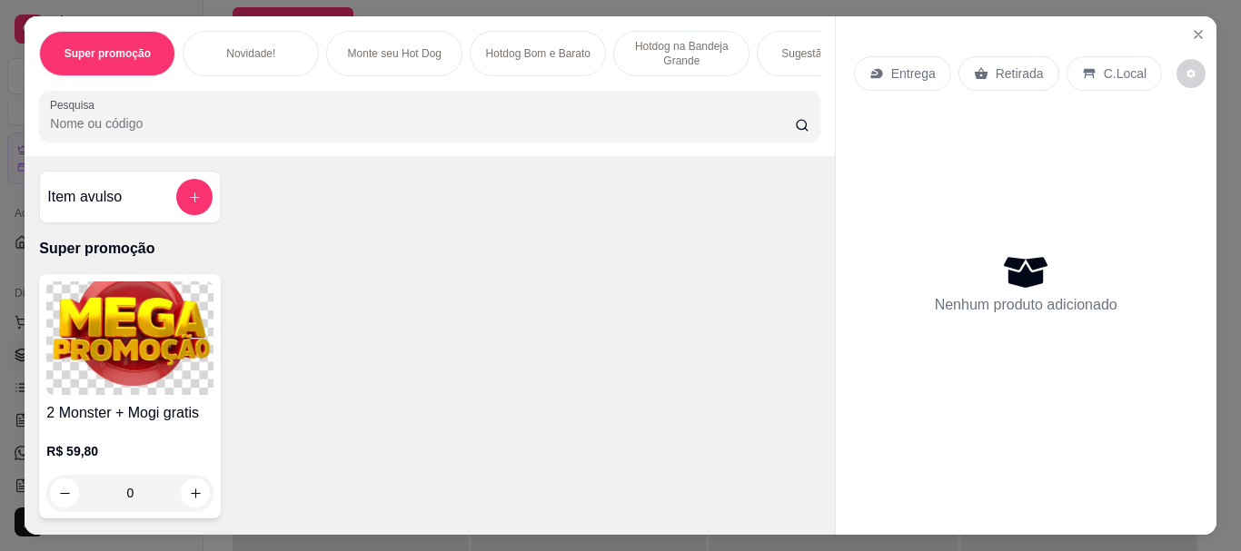
click at [779, 54] on div "Sugestão do Chef" at bounding box center [824, 53] width 136 height 45
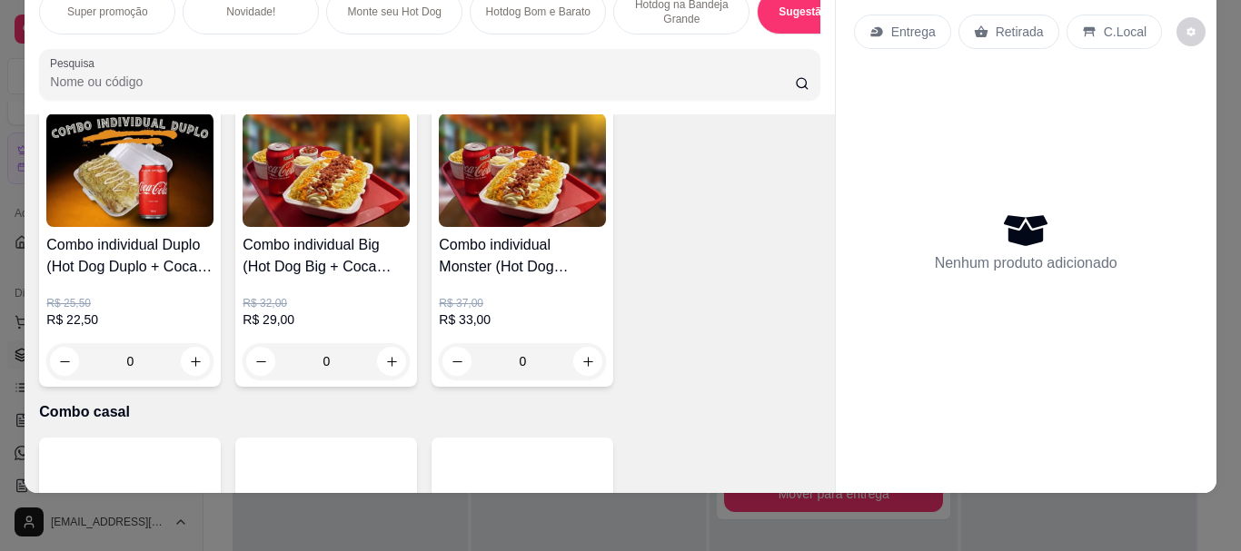
scroll to position [2063, 0]
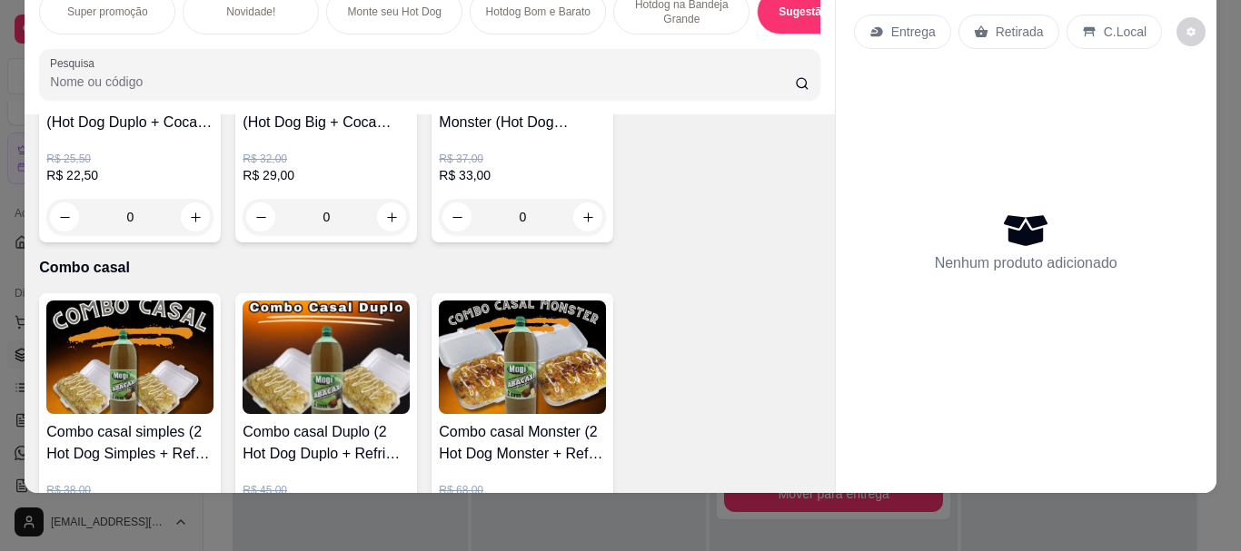
click at [586, 220] on div "0" at bounding box center [522, 217] width 167 height 36
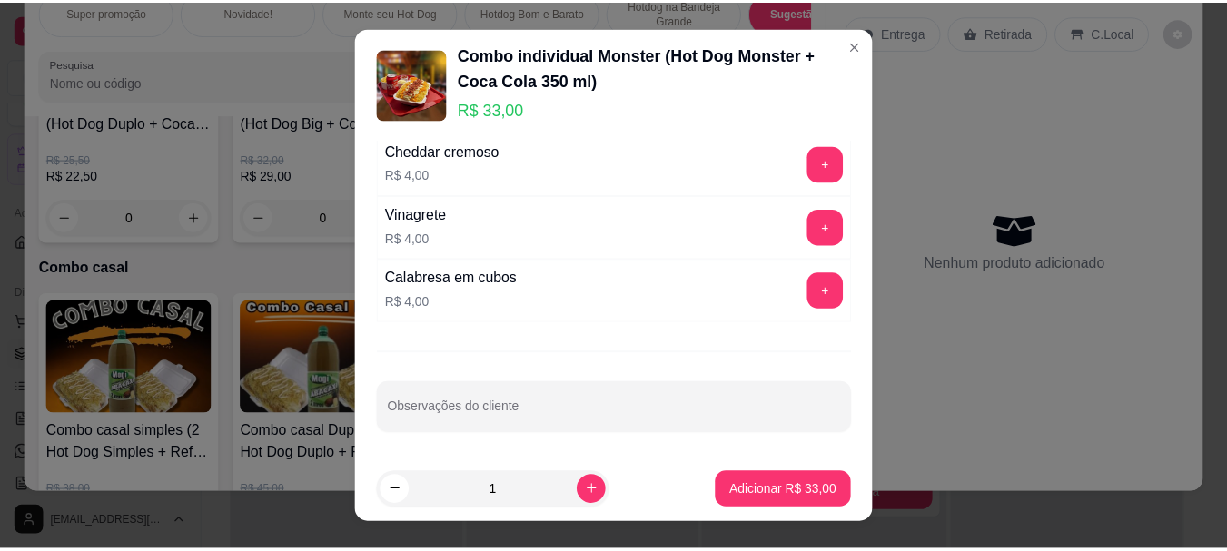
scroll to position [31, 0]
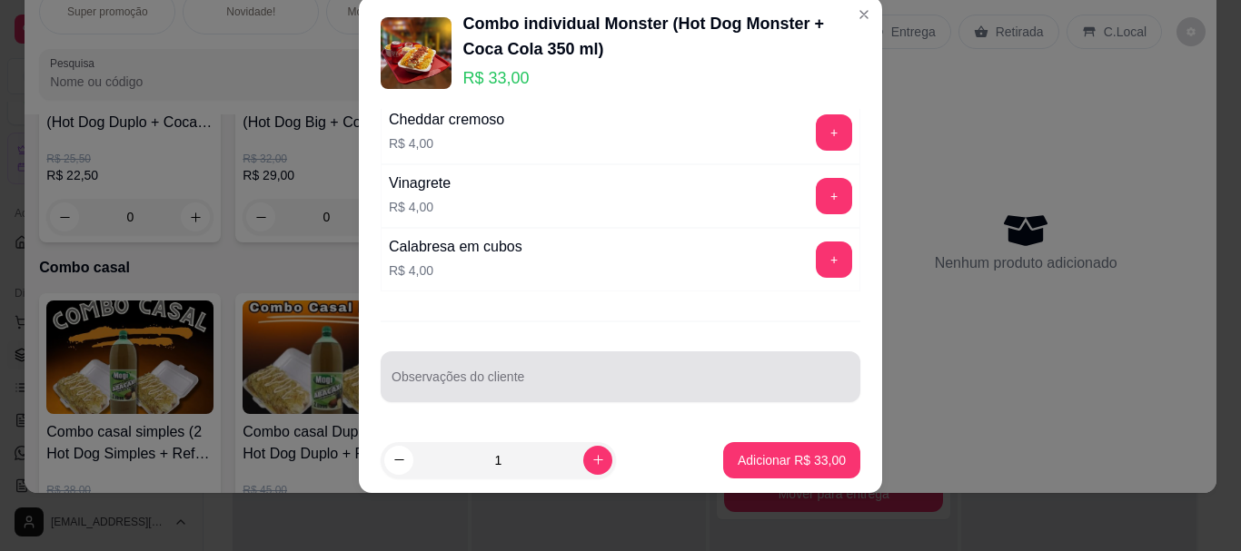
click at [586, 383] on input "Observações do cliente" at bounding box center [620, 384] width 458 height 18
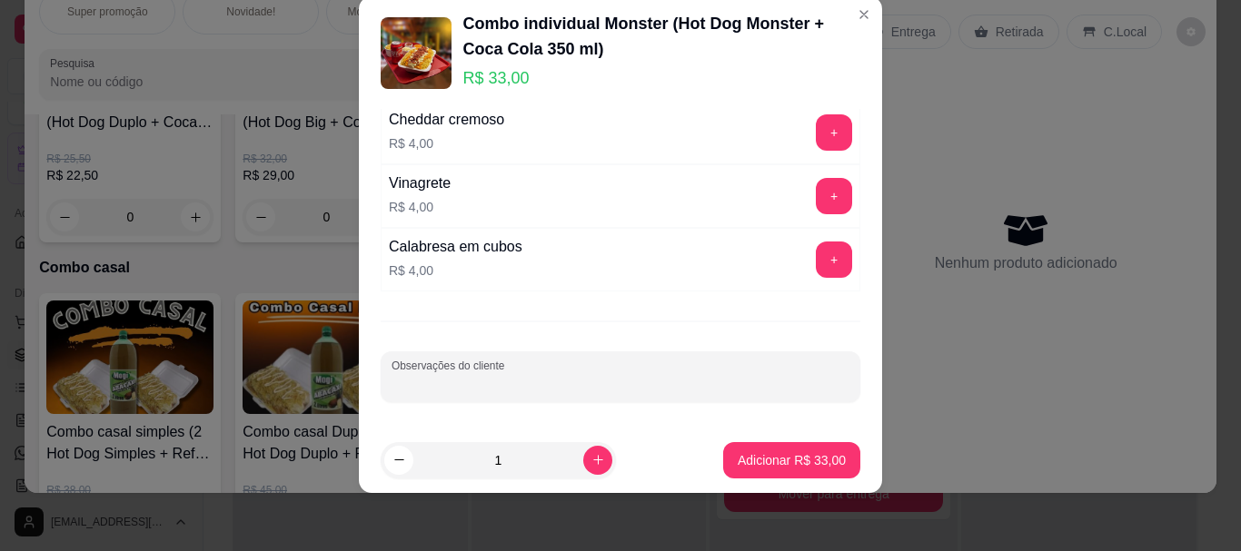
click at [756, 467] on p "Adicionar R$ 33,00" at bounding box center [791, 460] width 108 height 18
type input "1"
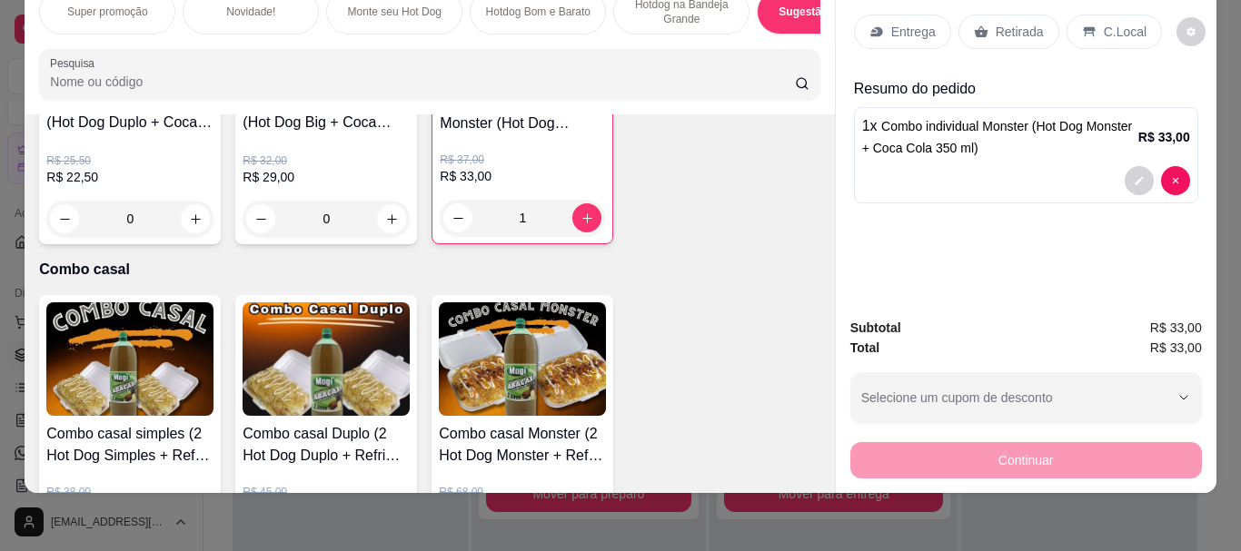
click at [1008, 25] on p "Retirada" at bounding box center [1019, 32] width 48 height 18
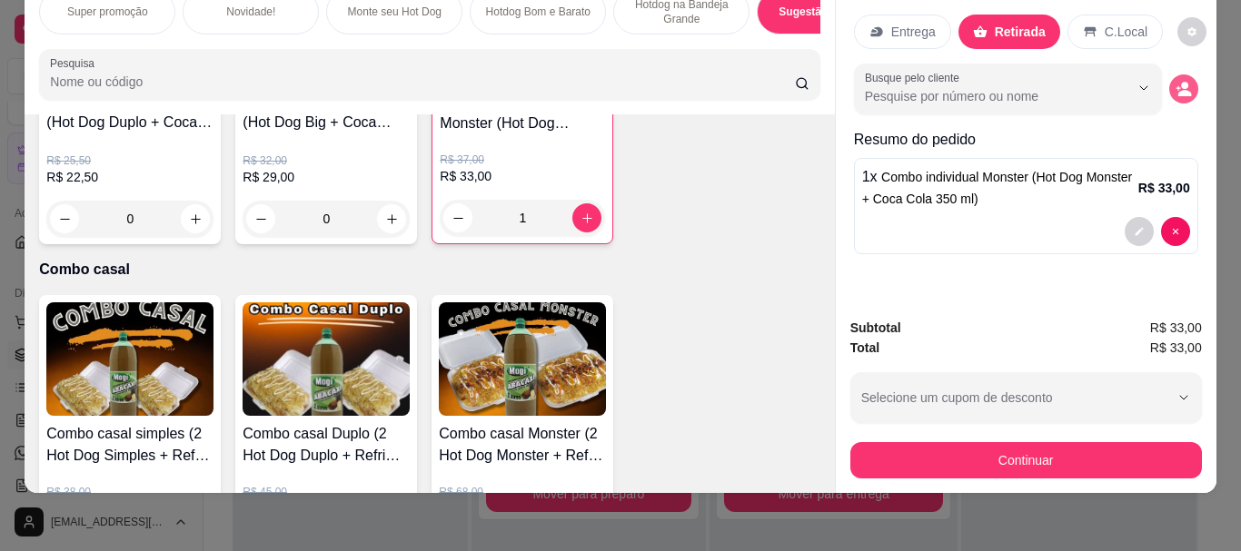
click at [1181, 82] on circle "decrease-product-quantity" at bounding box center [1184, 85] width 7 height 7
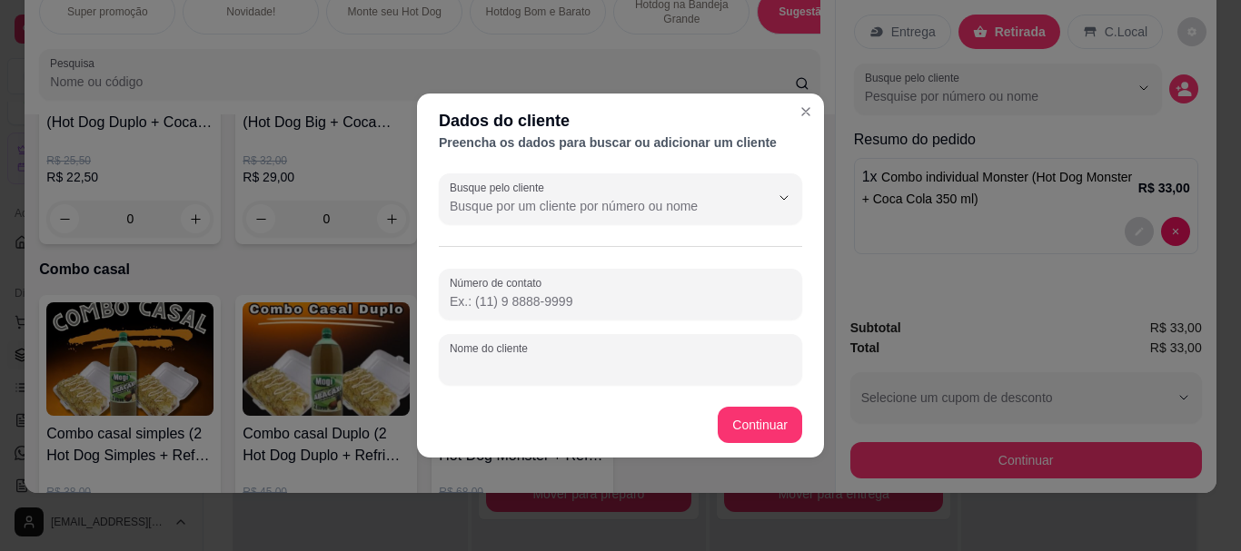
click at [588, 363] on input "Nome do cliente" at bounding box center [620, 367] width 341 height 18
type input "gilson"
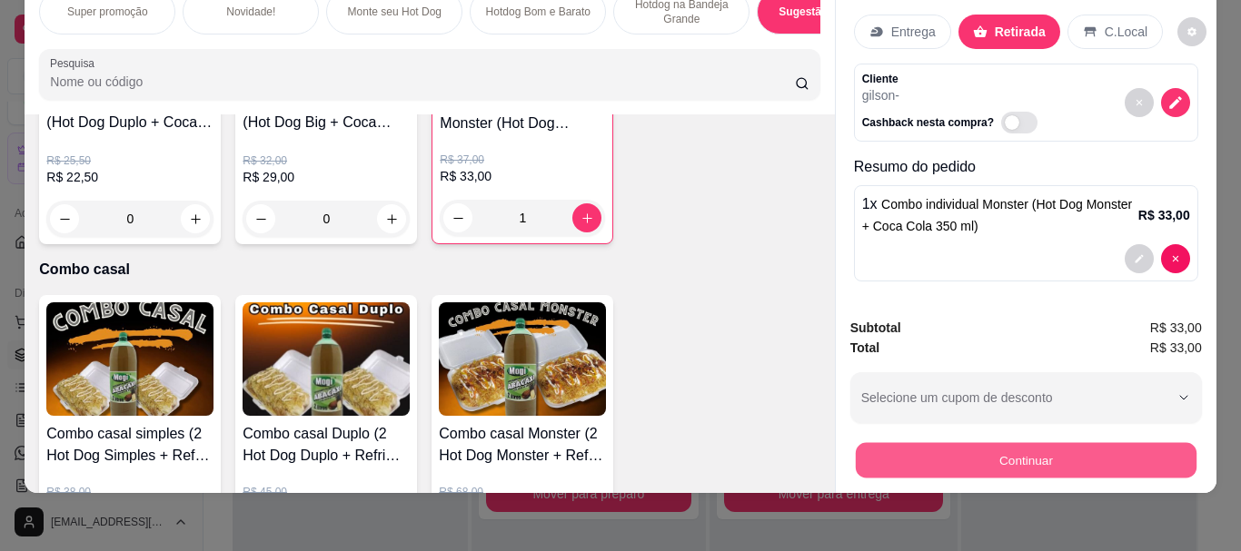
click at [939, 446] on button "Continuar" at bounding box center [1025, 459] width 341 height 35
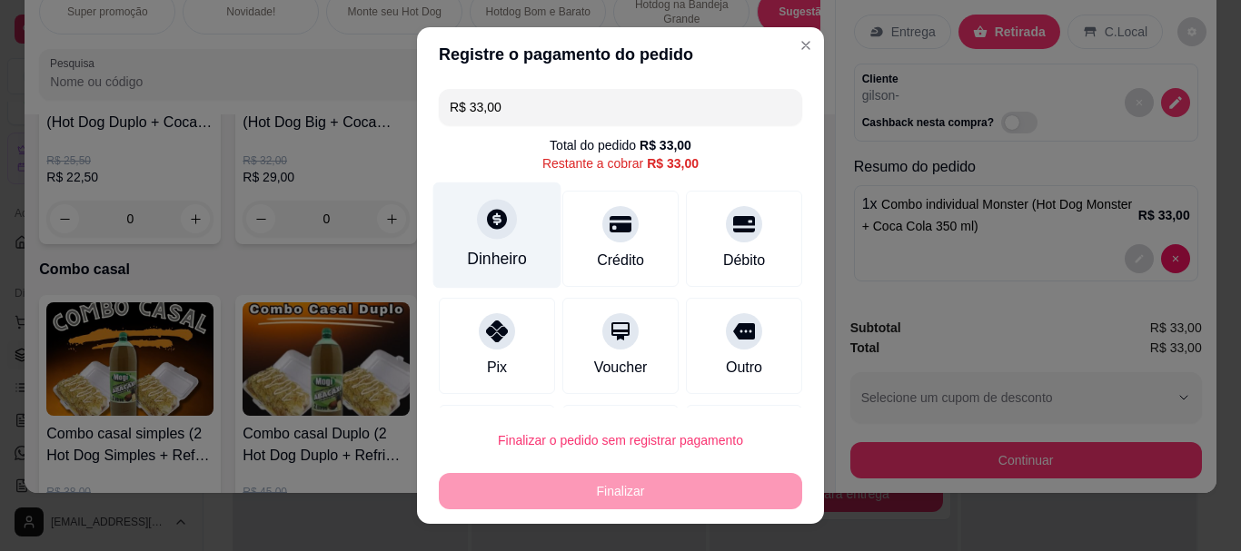
click at [511, 251] on div "Dinheiro" at bounding box center [497, 260] width 60 height 24
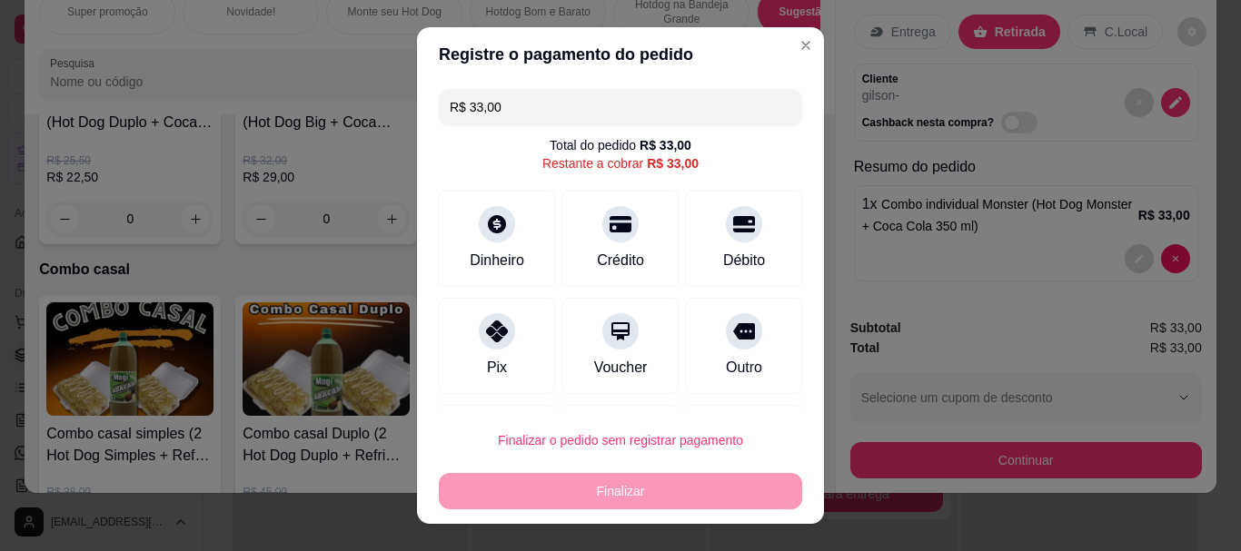
click at [497, 241] on input "0,00" at bounding box center [620, 259] width 363 height 36
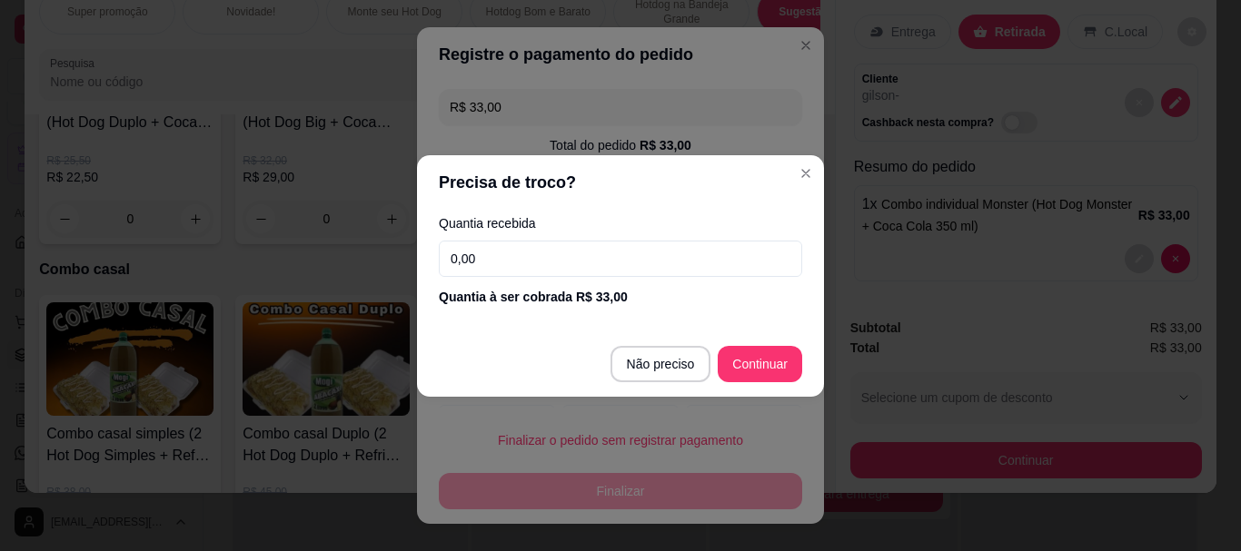
click at [500, 261] on input "0,00" at bounding box center [620, 259] width 363 height 36
click at [501, 261] on input "0,00" at bounding box center [620, 259] width 363 height 36
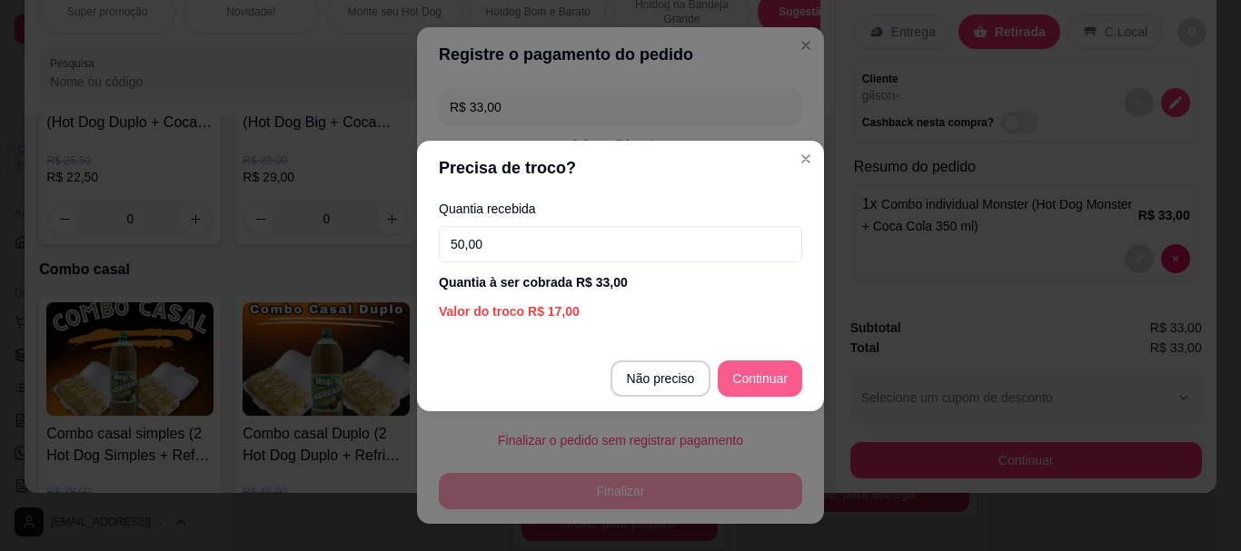
type input "50,00"
type input "R$ 0,00"
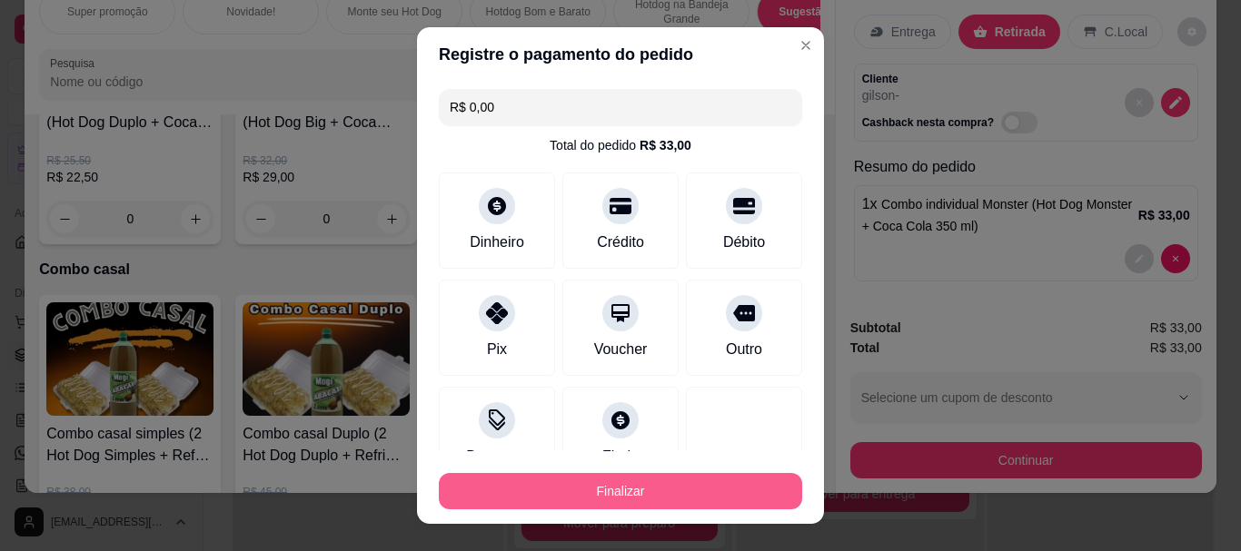
click at [632, 498] on button "Finalizar" at bounding box center [620, 491] width 363 height 36
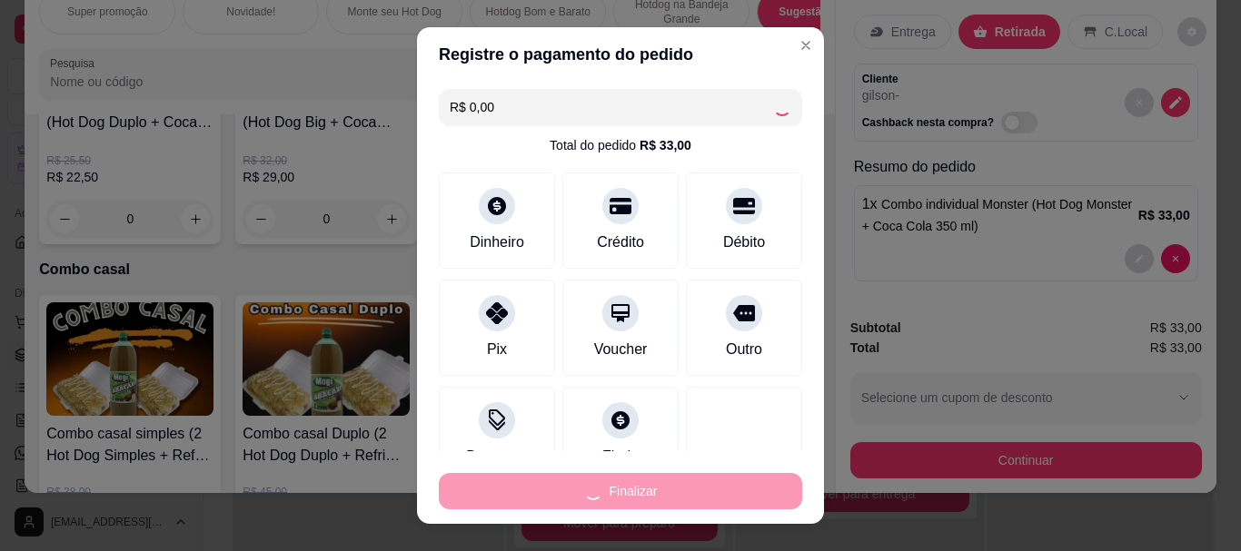
type input "0"
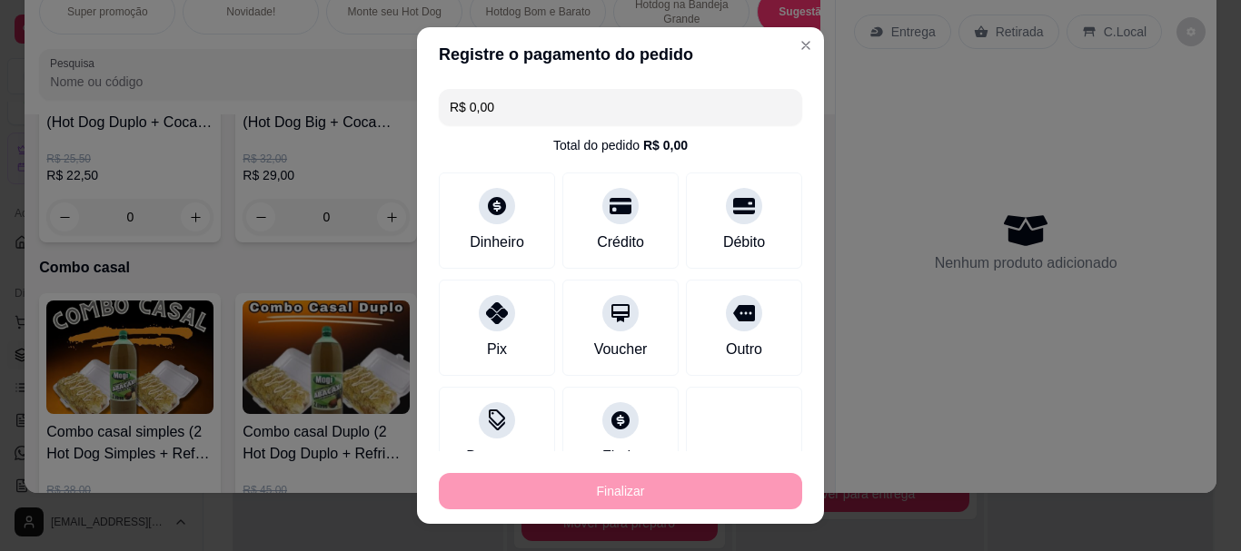
type input "-R$ 33,00"
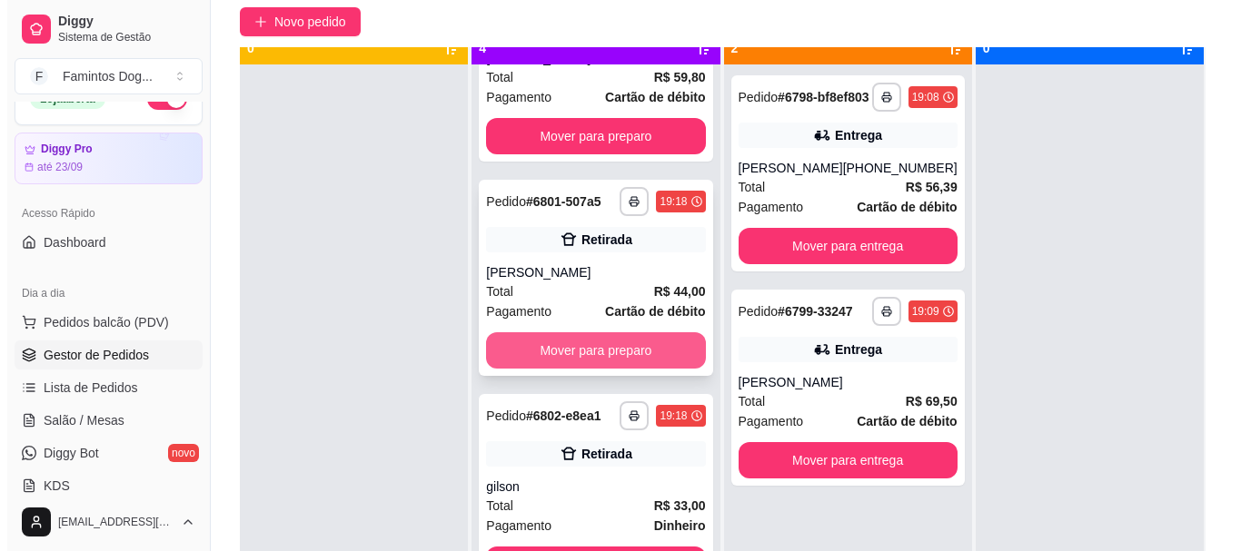
scroll to position [51, 0]
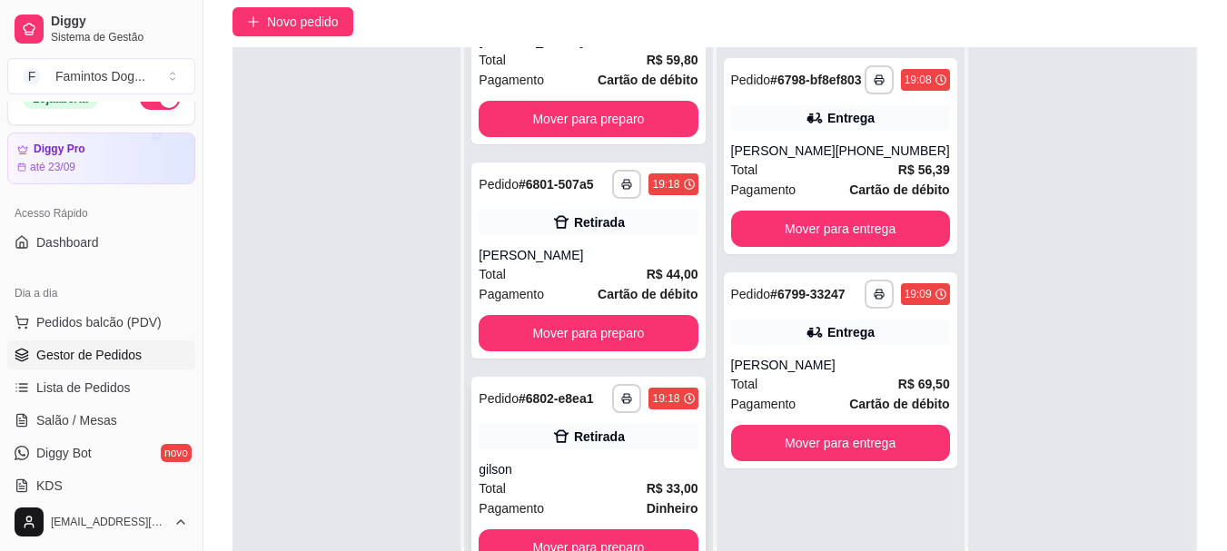
click at [588, 424] on div "Retirada" at bounding box center [588, 436] width 219 height 25
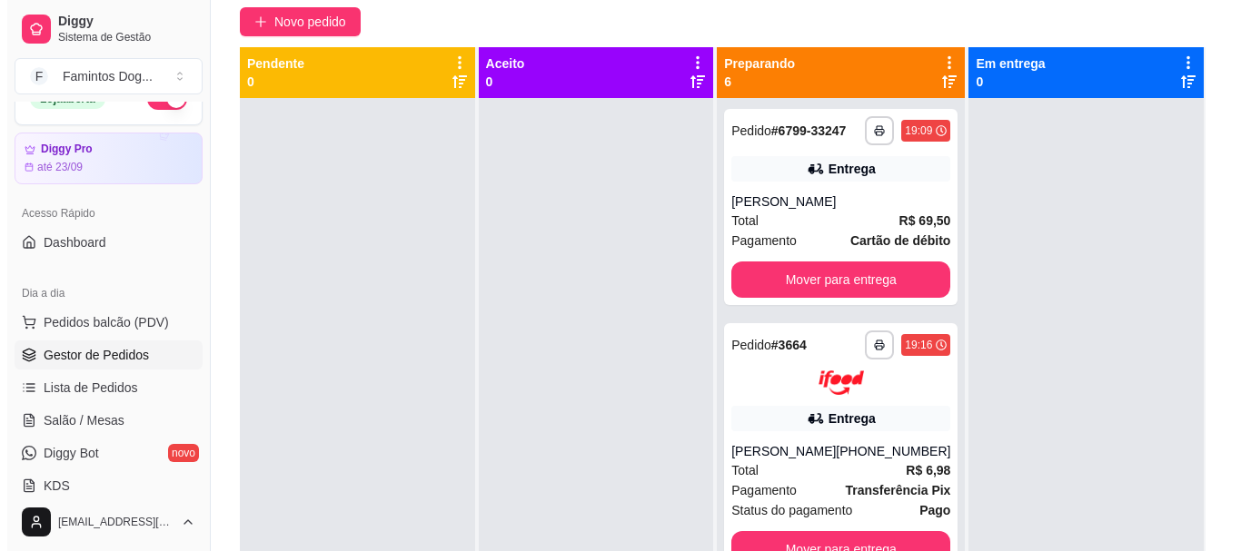
scroll to position [0, 0]
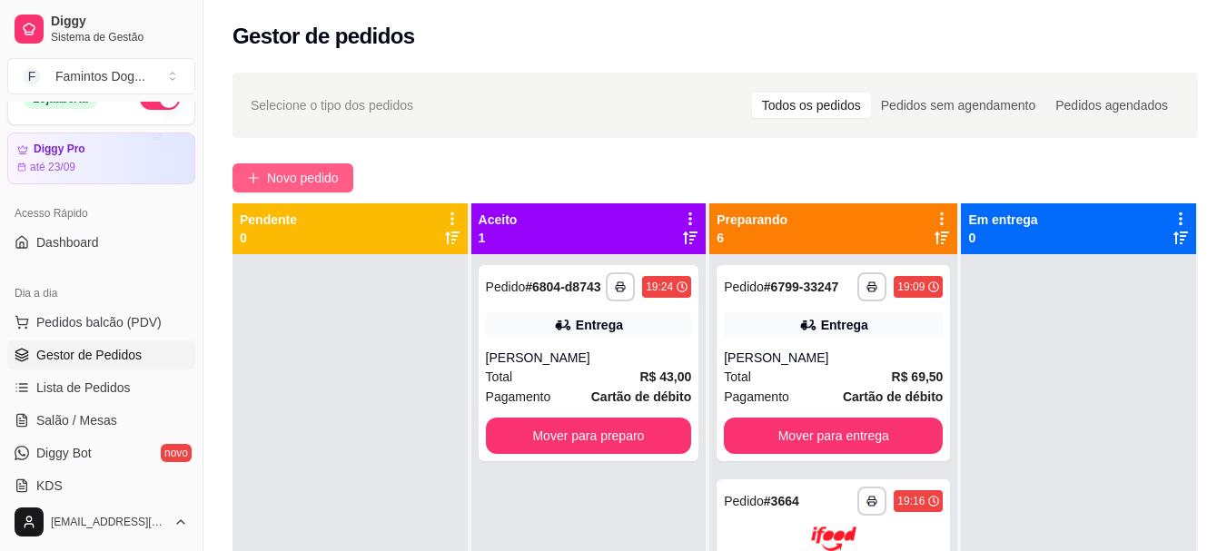
click at [303, 172] on span "Novo pedido" at bounding box center [303, 178] width 72 height 20
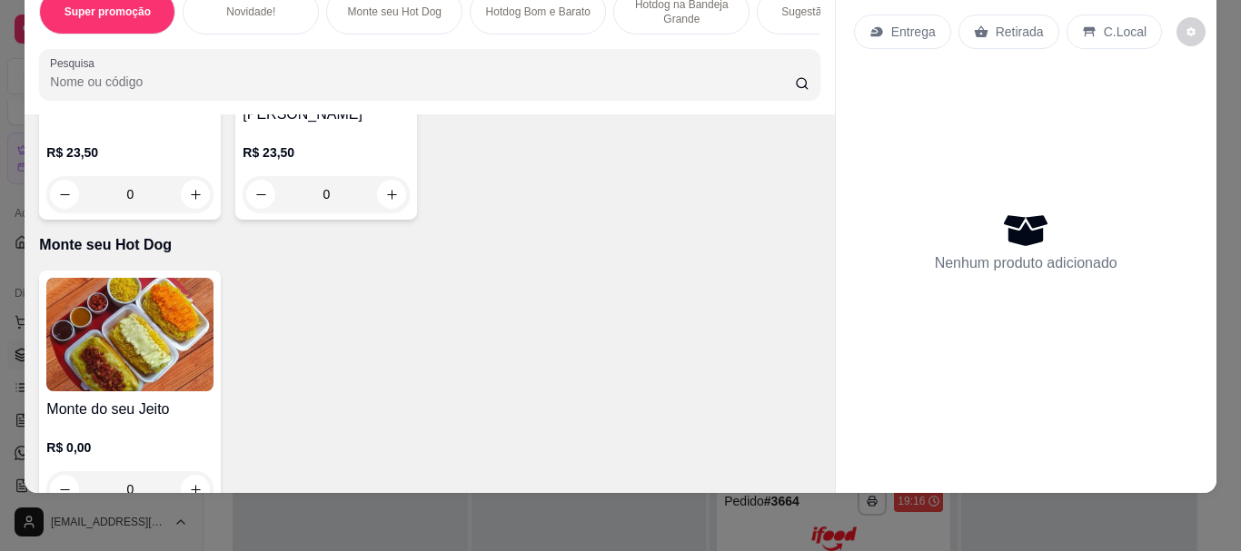
scroll to position [1090, 0]
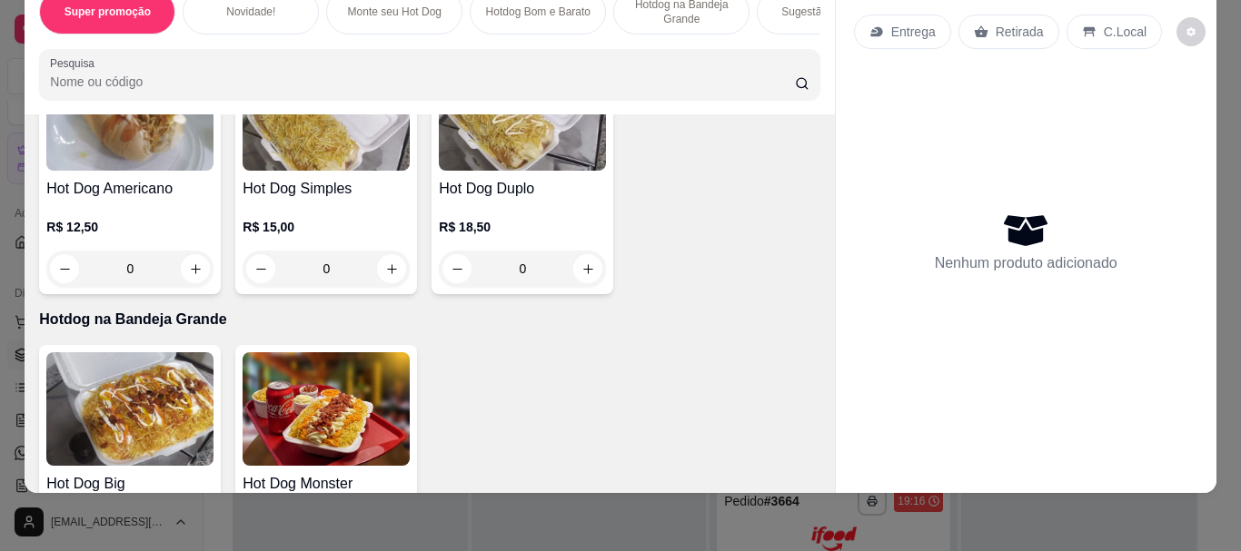
click at [576, 265] on div "0" at bounding box center [522, 269] width 167 height 36
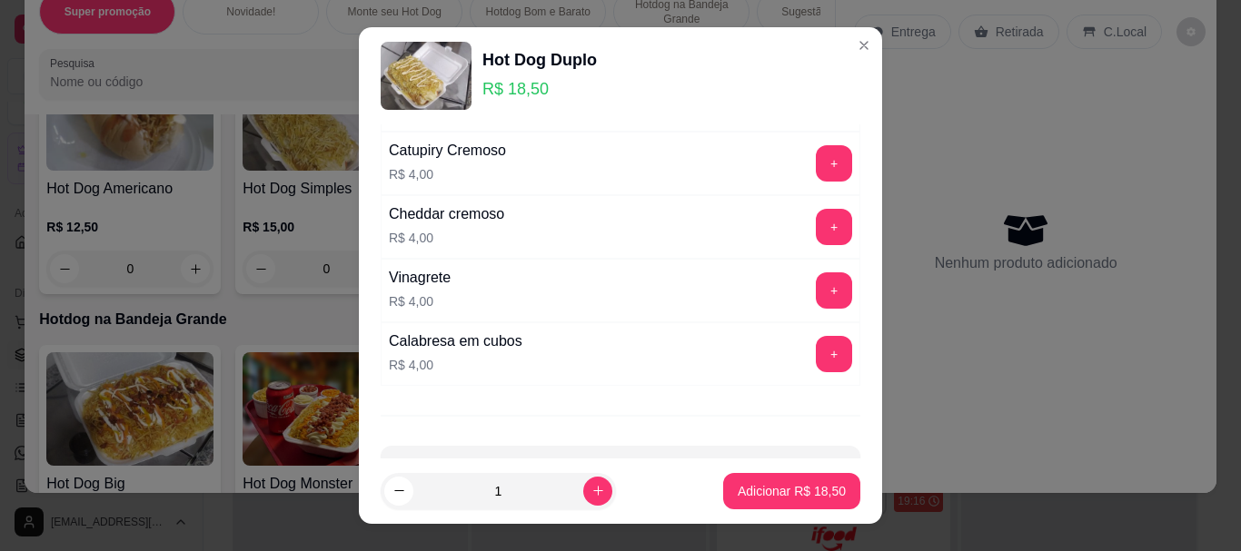
scroll to position [484, 0]
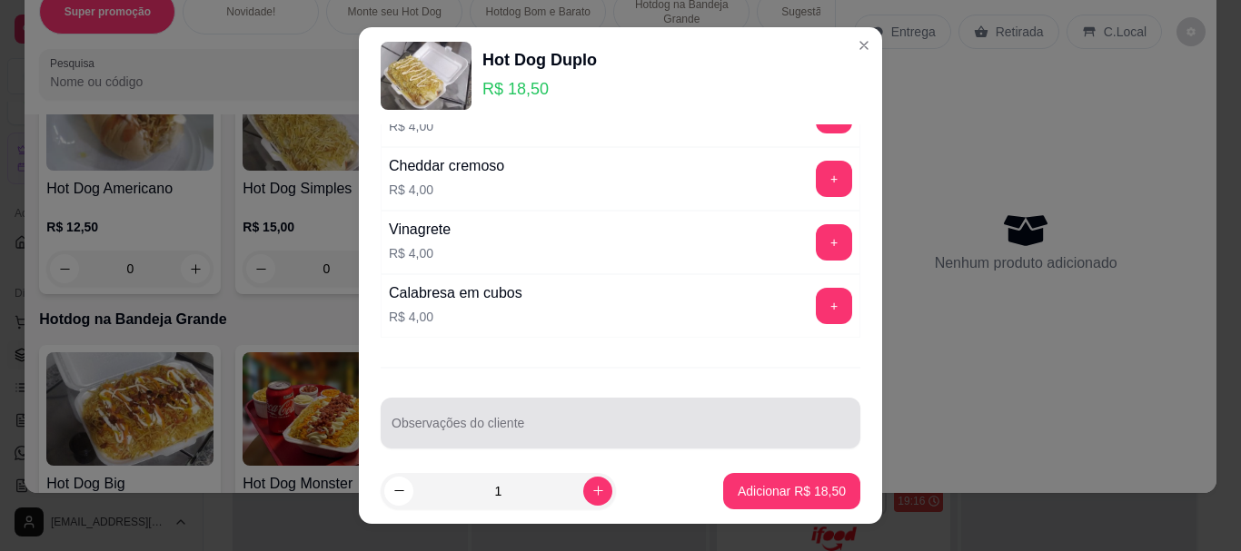
click at [470, 416] on div at bounding box center [620, 423] width 458 height 36
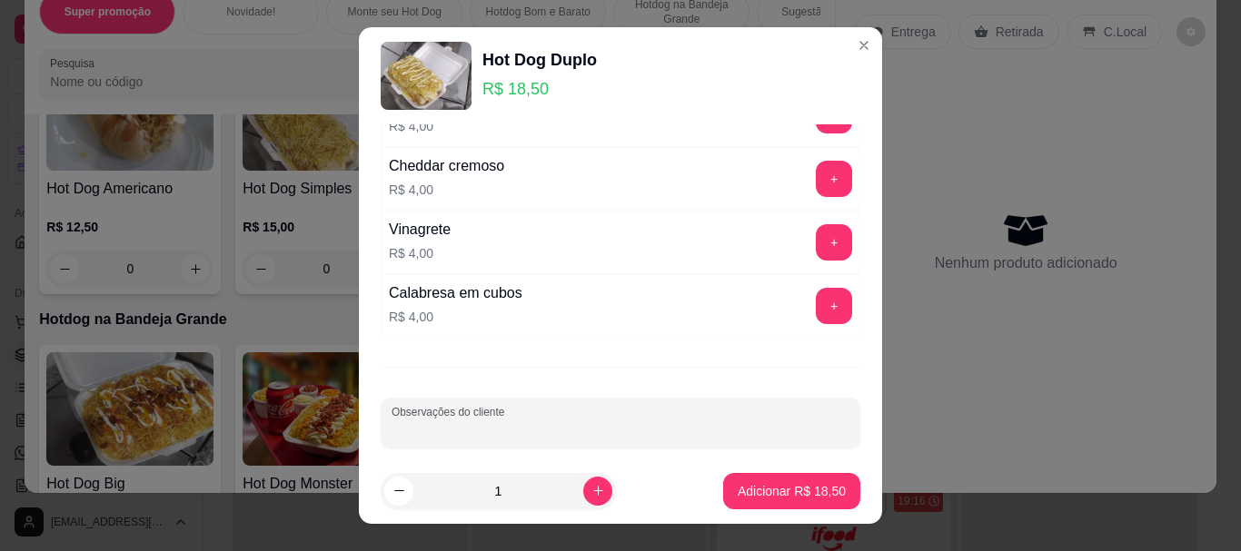
paste input "(sem pure) bastante molho"
type input "(sem pure) bastante molho"
drag, startPoint x: 470, startPoint y: 416, endPoint x: 528, endPoint y: 430, distance: 59.7
click at [479, 422] on div "Observações do cliente (sem pure) bastante molho" at bounding box center [621, 423] width 480 height 51
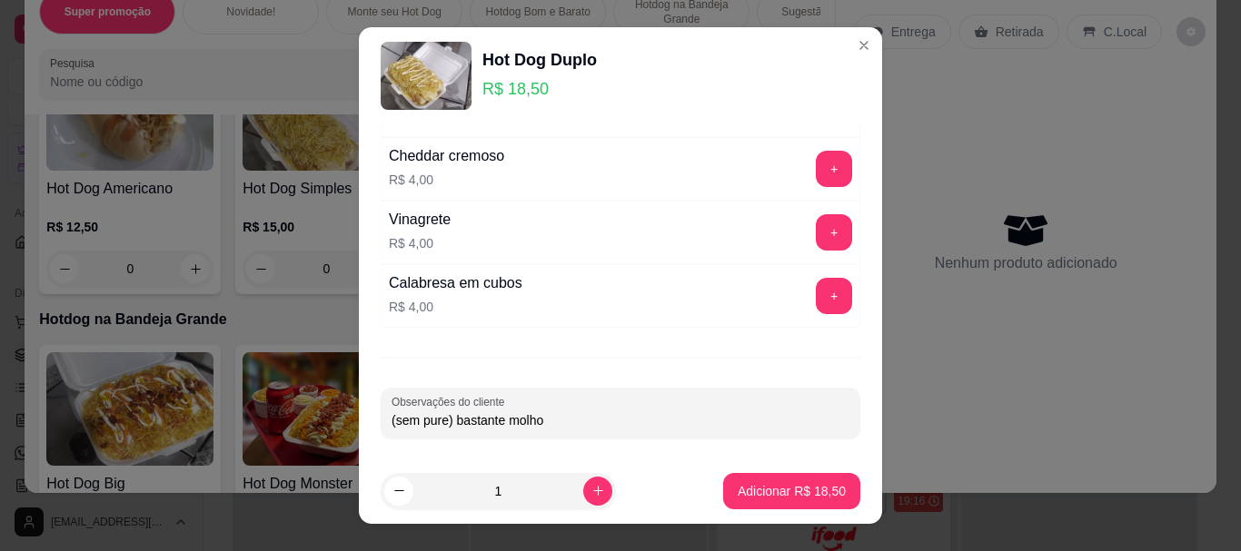
scroll to position [499, 0]
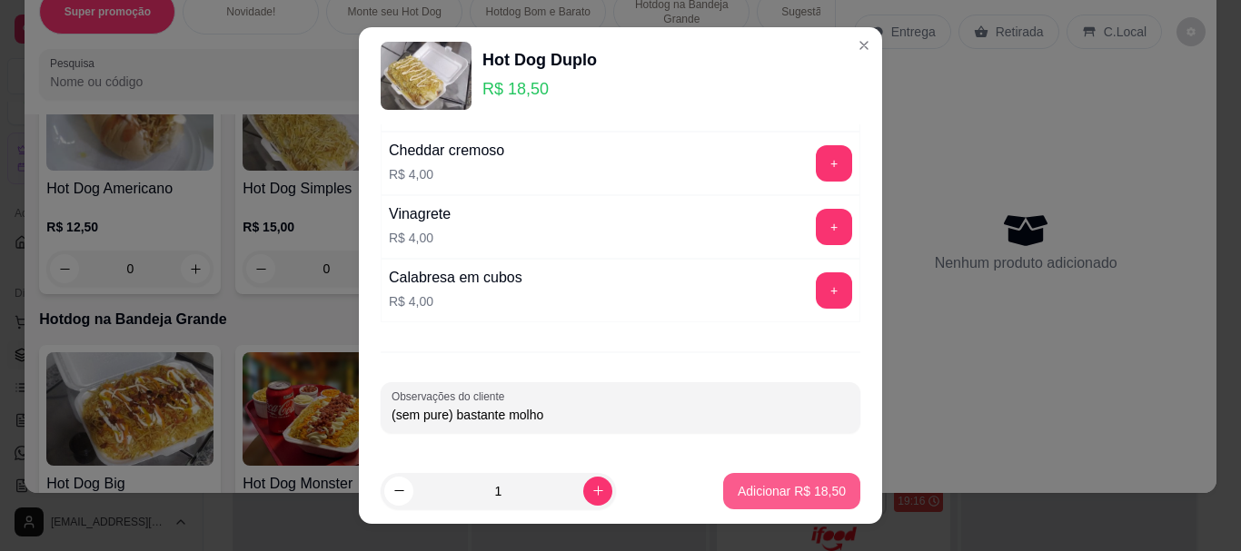
click at [752, 481] on button "Adicionar R$ 18,50" at bounding box center [791, 491] width 137 height 36
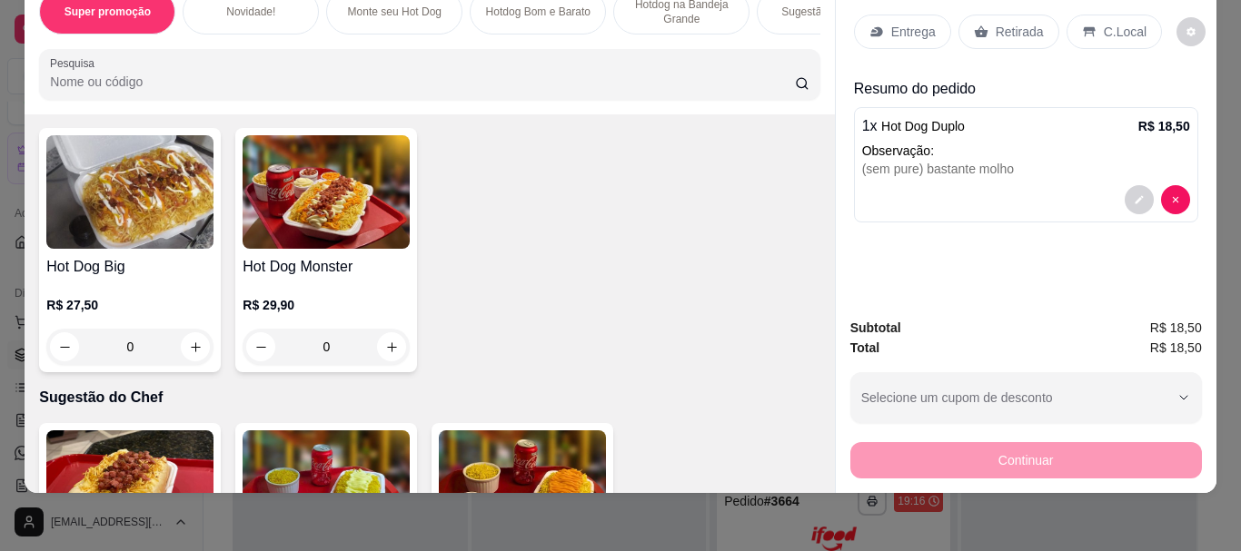
scroll to position [1332, 0]
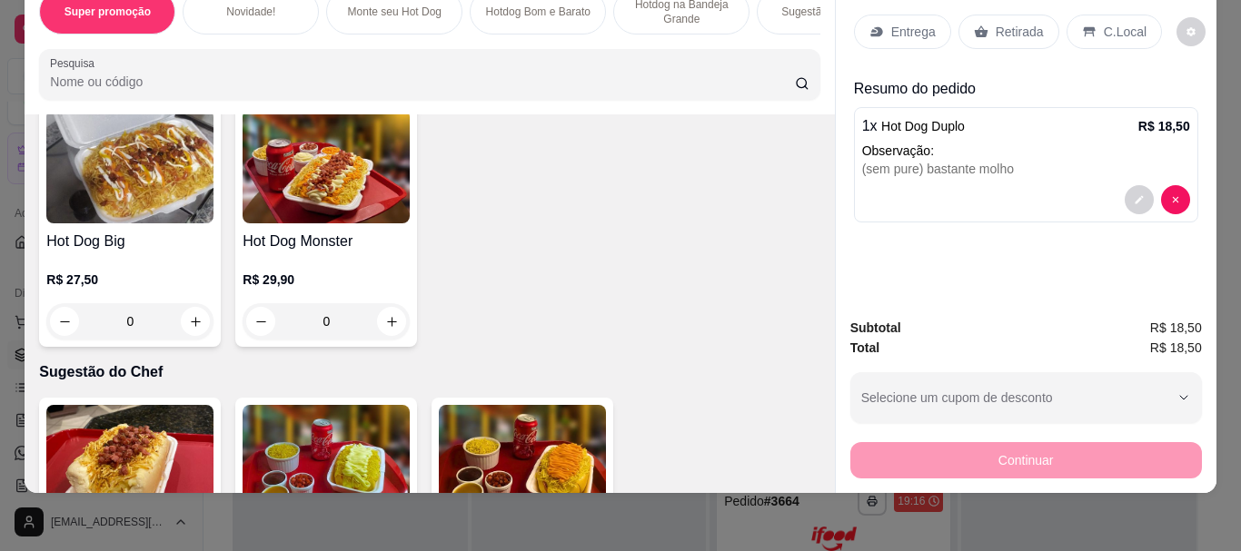
click at [191, 320] on div "0" at bounding box center [129, 321] width 167 height 36
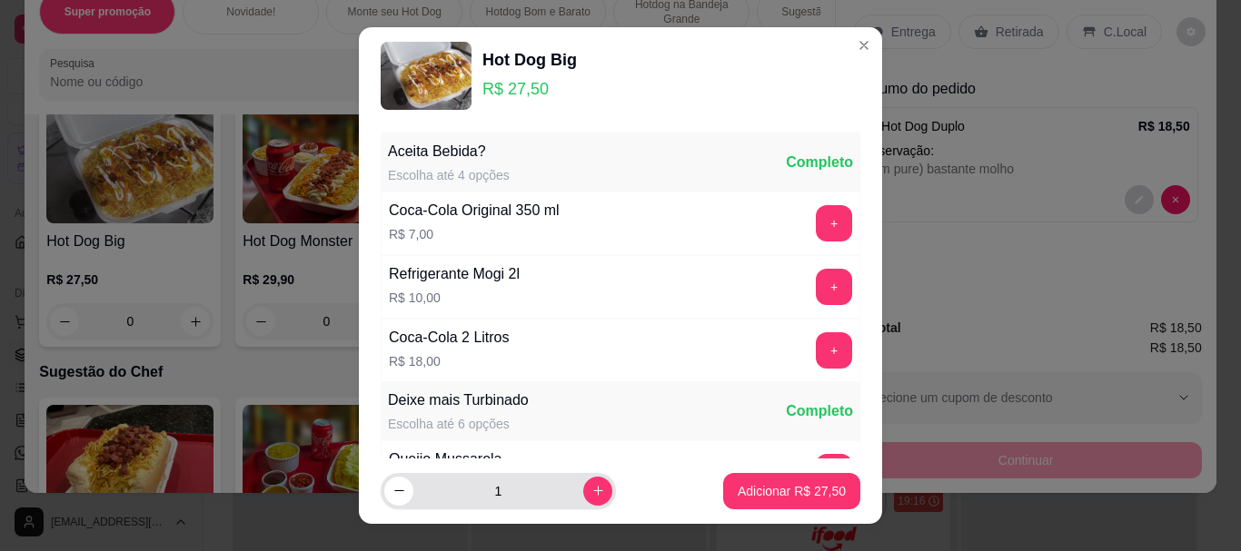
click at [583, 493] on button "increase-product-quantity" at bounding box center [597, 491] width 29 height 29
type input "2"
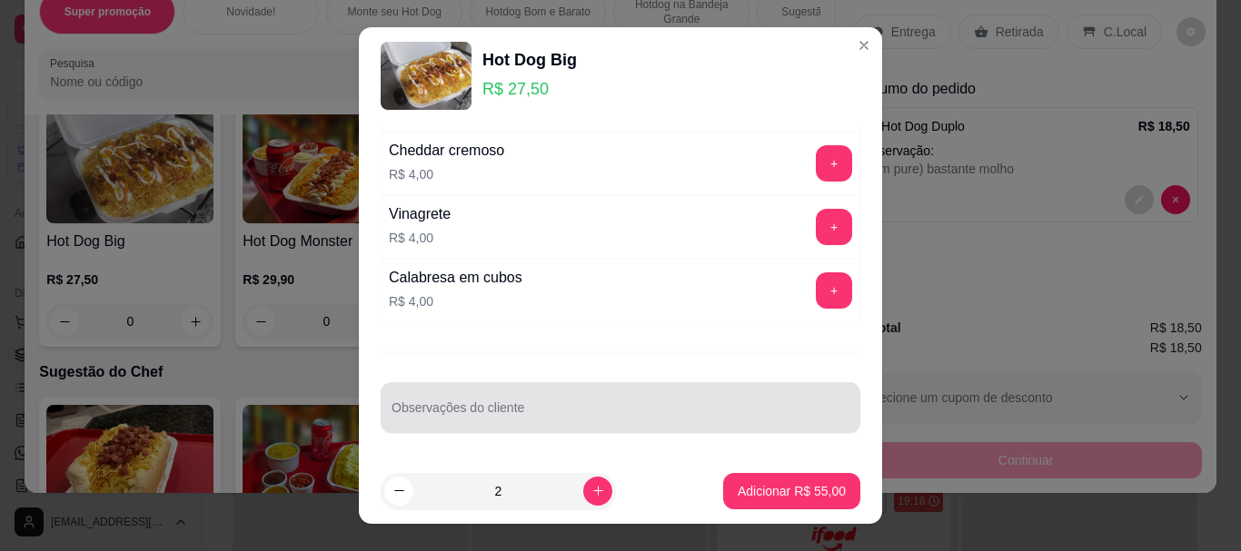
click at [483, 421] on input "Observações do cliente" at bounding box center [620, 415] width 458 height 18
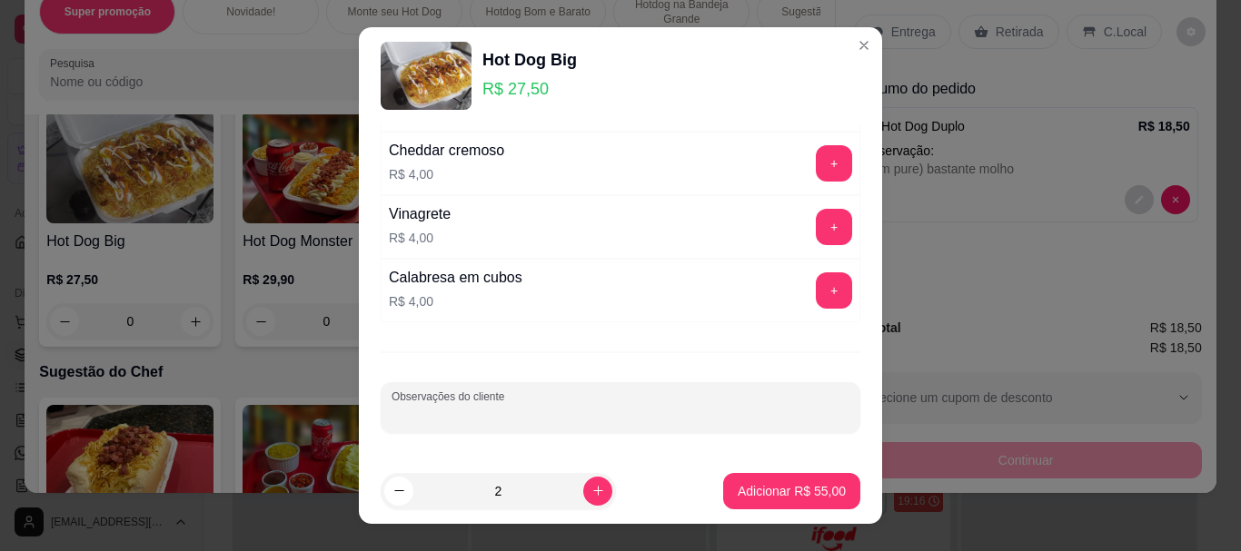
paste input "(Sem Catupity e sem Cheddar)"
type input "(Sem Catupity e sem Cheddar)"
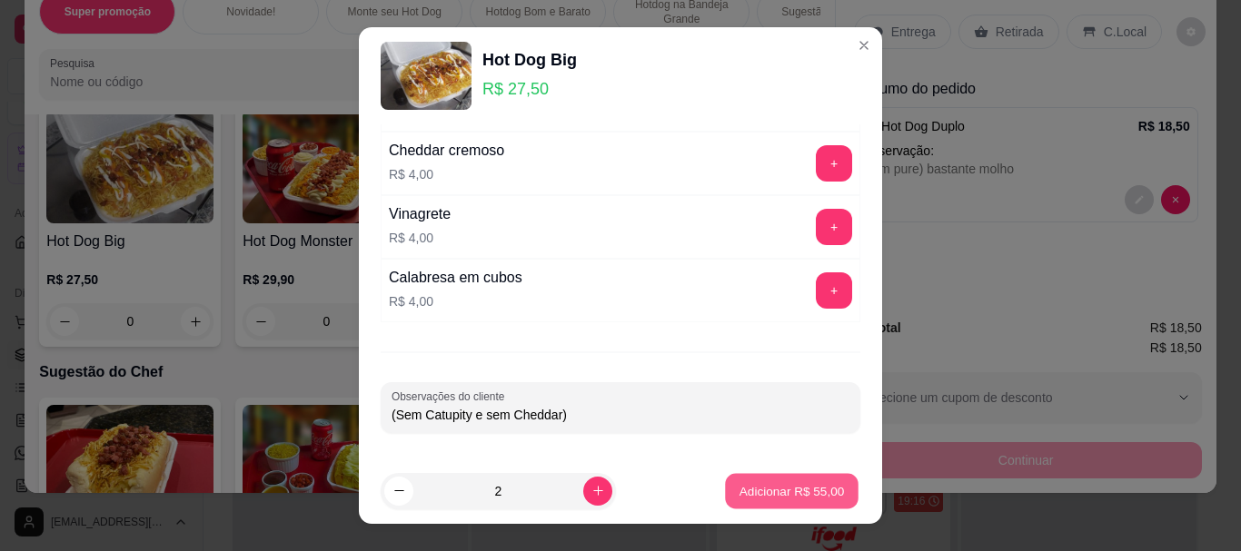
click at [741, 480] on button "Adicionar R$ 55,00" at bounding box center [791, 490] width 133 height 35
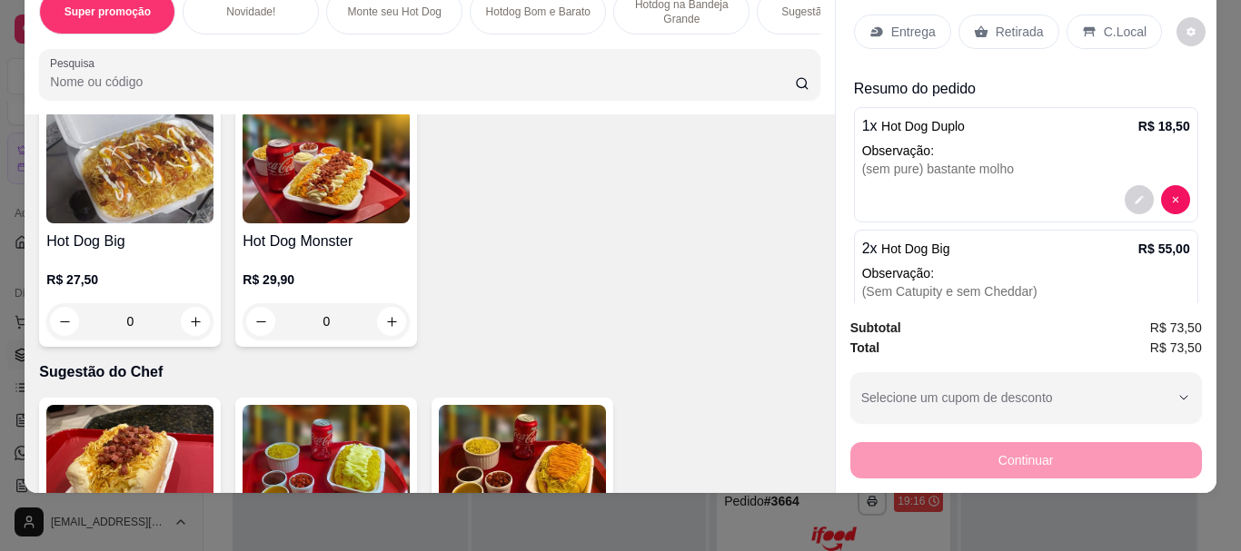
click at [995, 23] on p "Retirada" at bounding box center [1019, 32] width 48 height 18
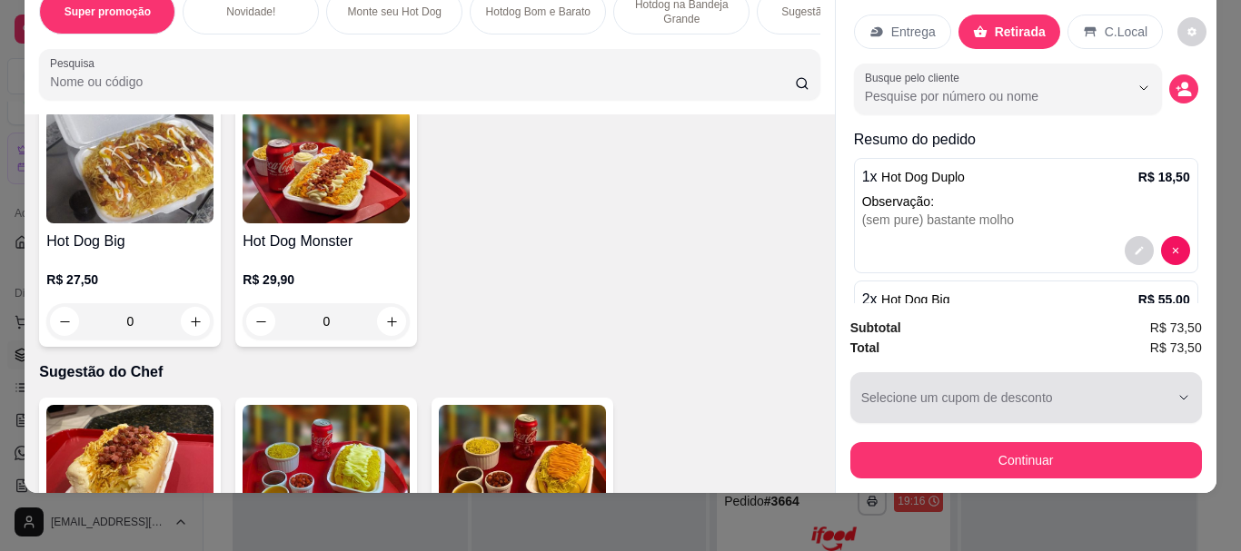
click at [988, 381] on button "Selecione um cupom de desconto" at bounding box center [1025, 397] width 351 height 51
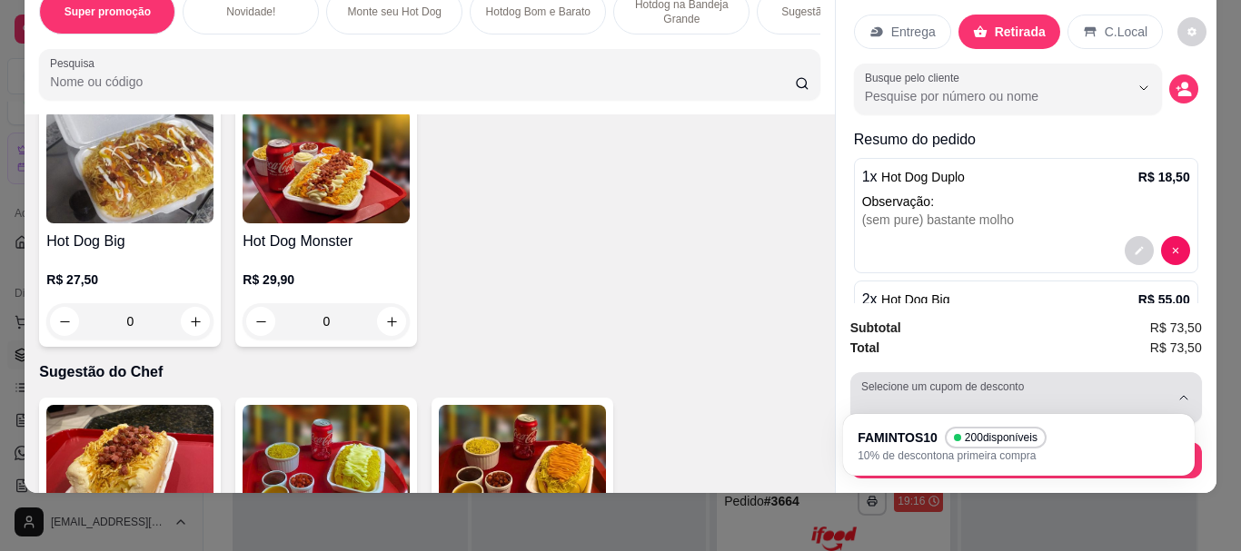
click at [963, 379] on label "Selecione um cupom de desconto" at bounding box center [945, 386] width 169 height 15
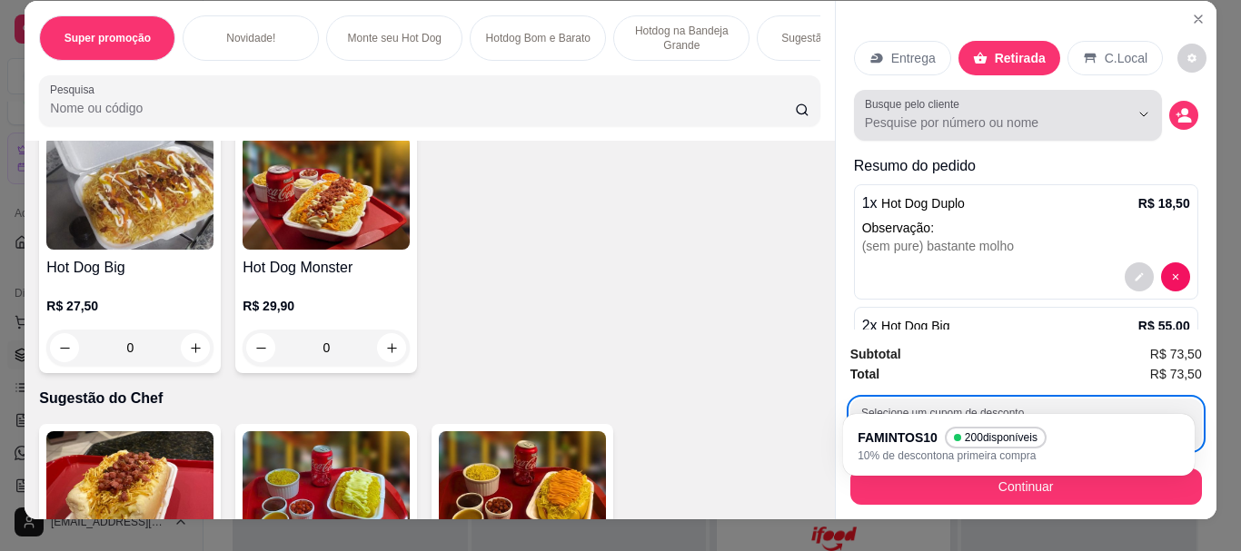
scroll to position [0, 0]
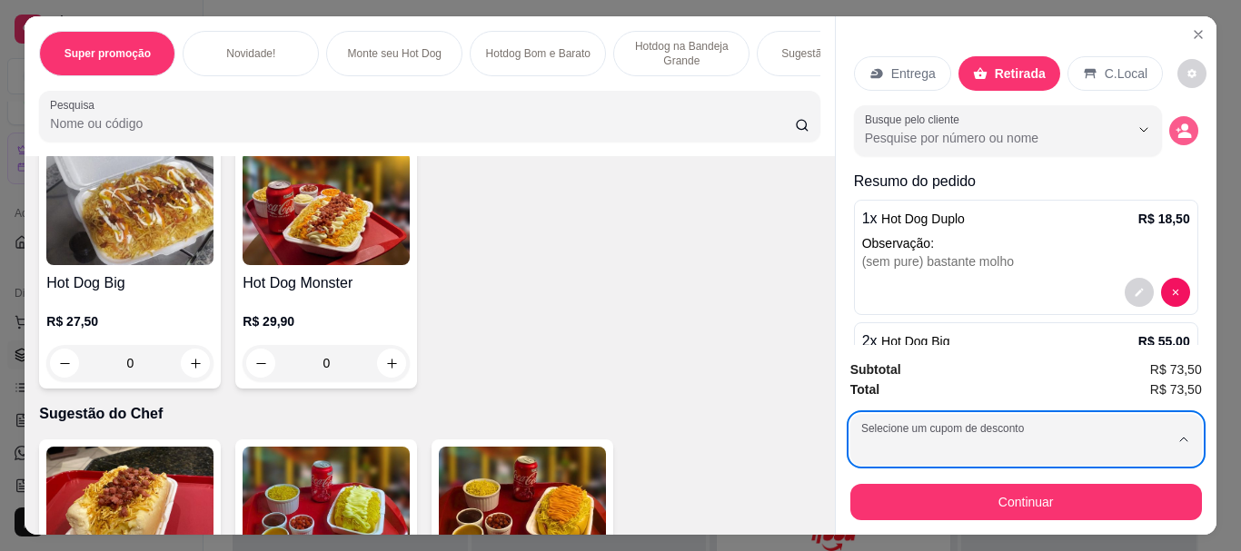
click at [1177, 132] on icon "decrease-product-quantity" at bounding box center [1184, 135] width 14 height 6
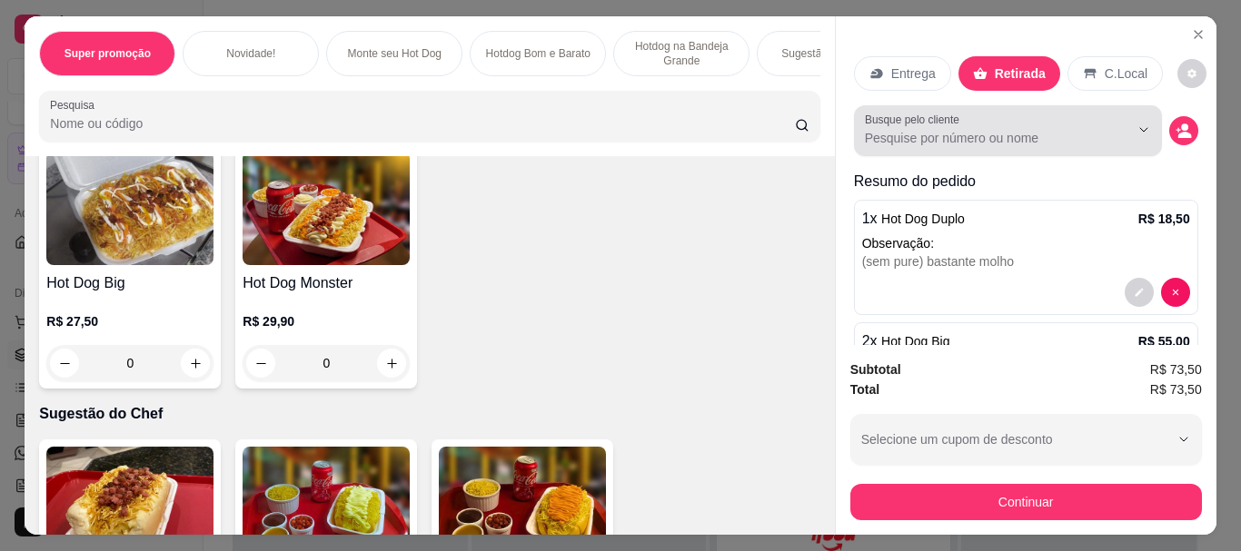
click at [929, 129] on input "Busque pelo cliente" at bounding box center [982, 138] width 235 height 18
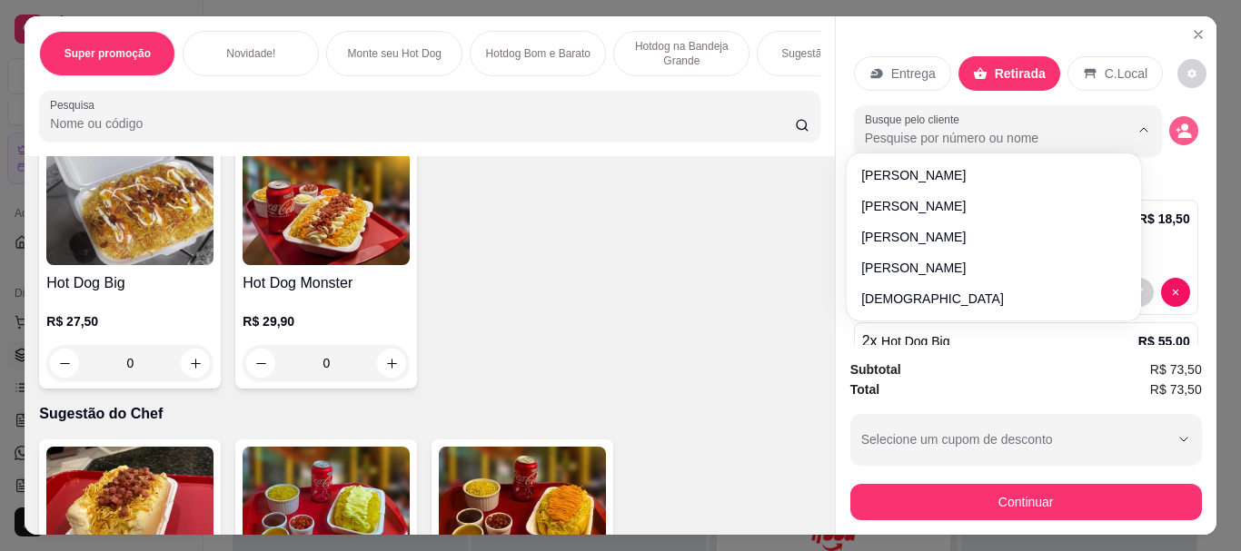
click at [1175, 126] on icon "decrease-product-quantity" at bounding box center [1183, 131] width 16 height 16
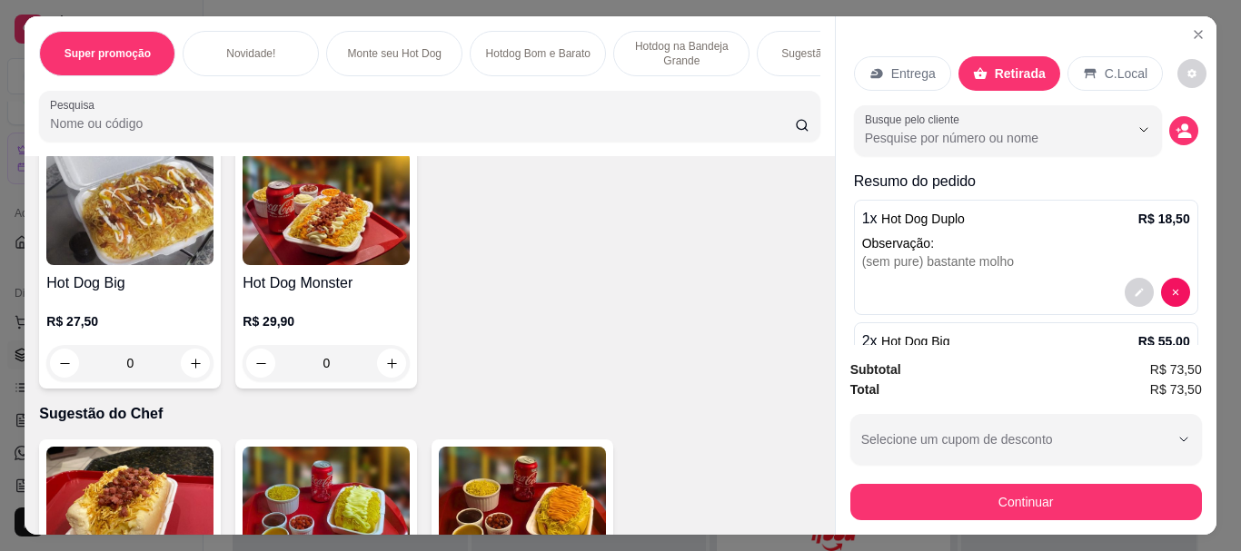
click at [1173, 134] on div "Busque pelo cliente" at bounding box center [1026, 130] width 344 height 51
click at [1178, 132] on icon "decrease-product-quantity" at bounding box center [1184, 135] width 13 height 6
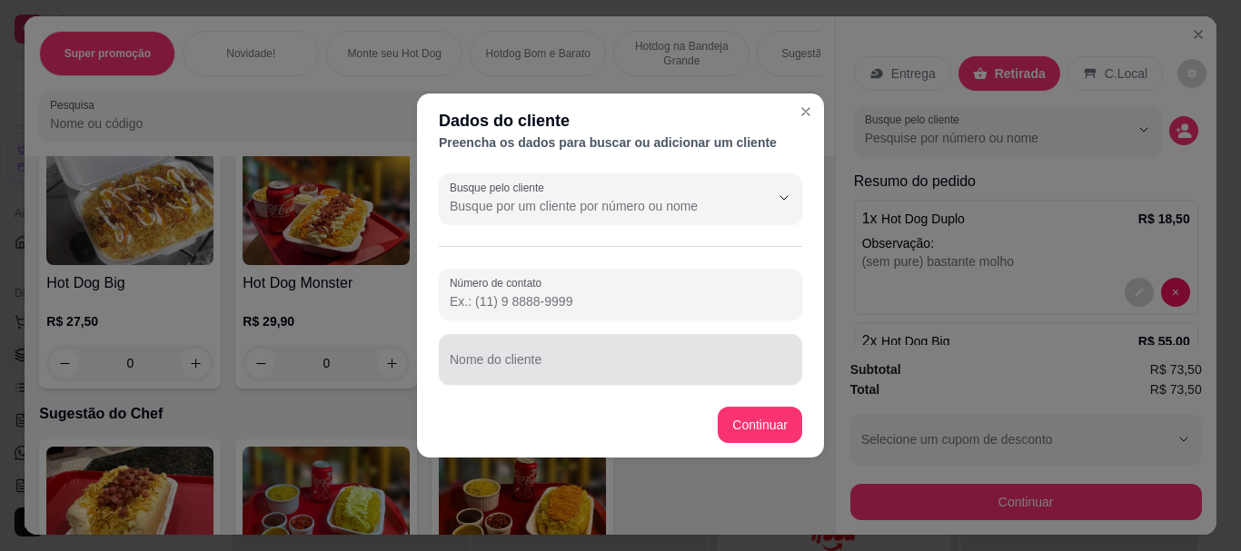
click at [549, 342] on div at bounding box center [620, 359] width 341 height 36
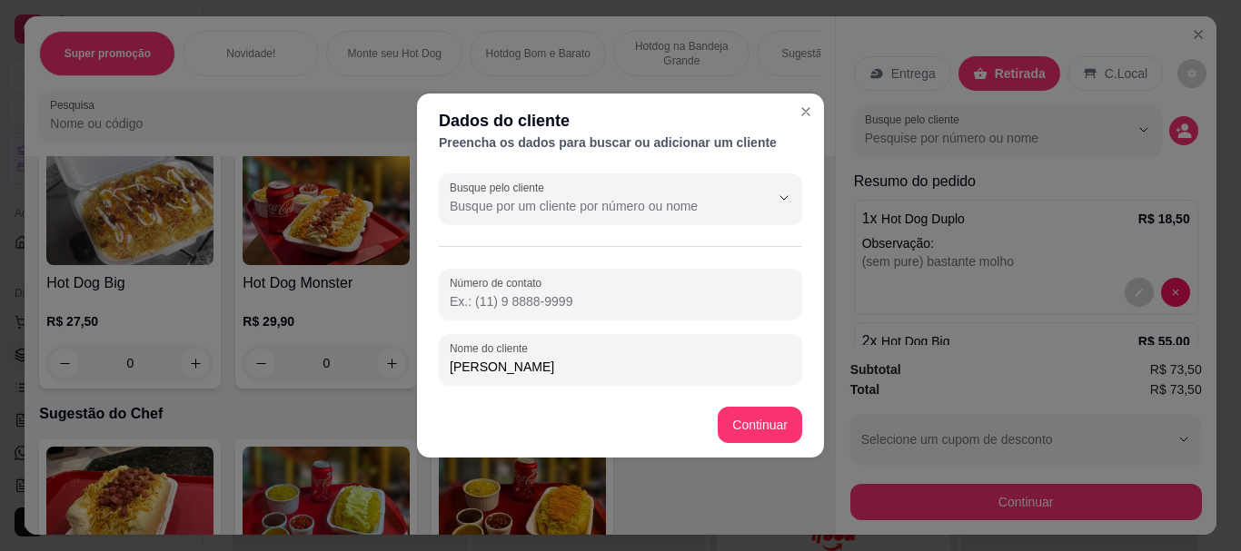
type input "[PERSON_NAME]"
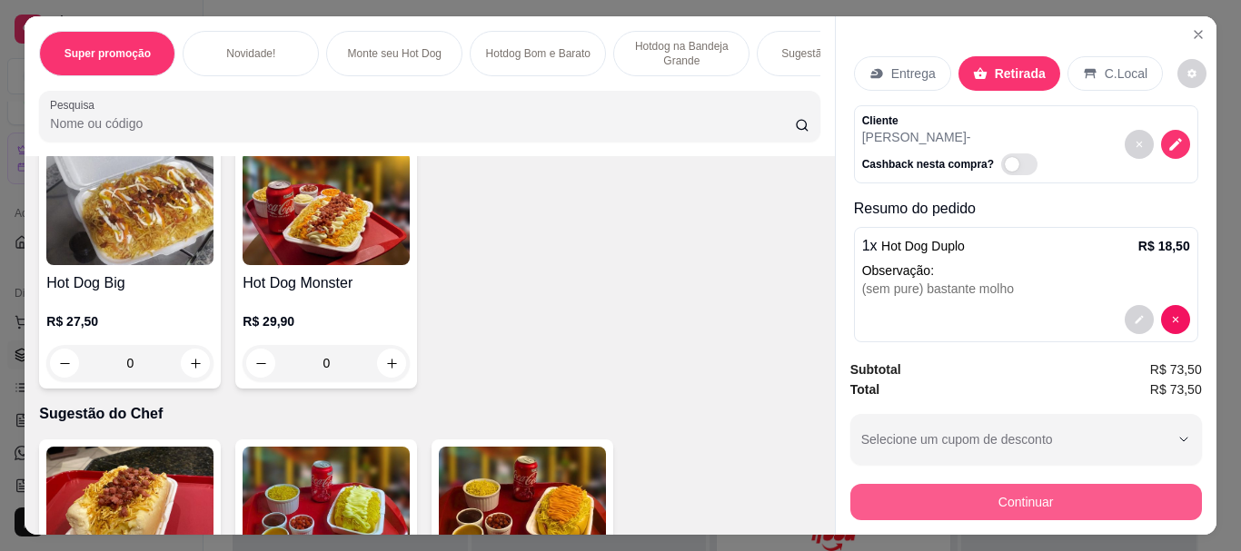
click at [900, 501] on button "Continuar" at bounding box center [1025, 502] width 351 height 36
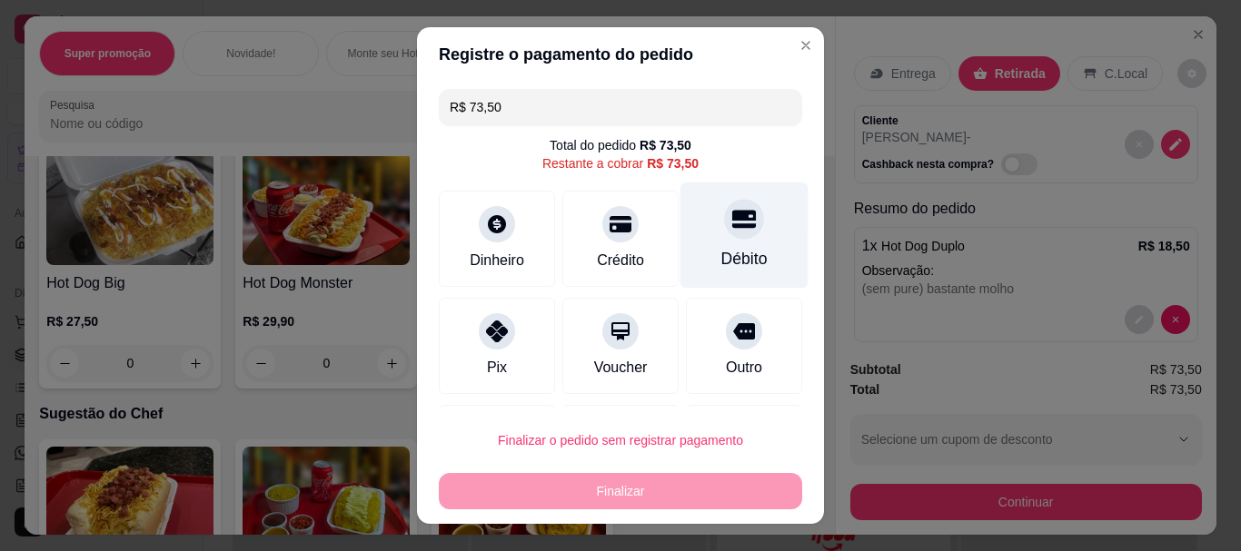
click at [724, 232] on div at bounding box center [744, 220] width 40 height 40
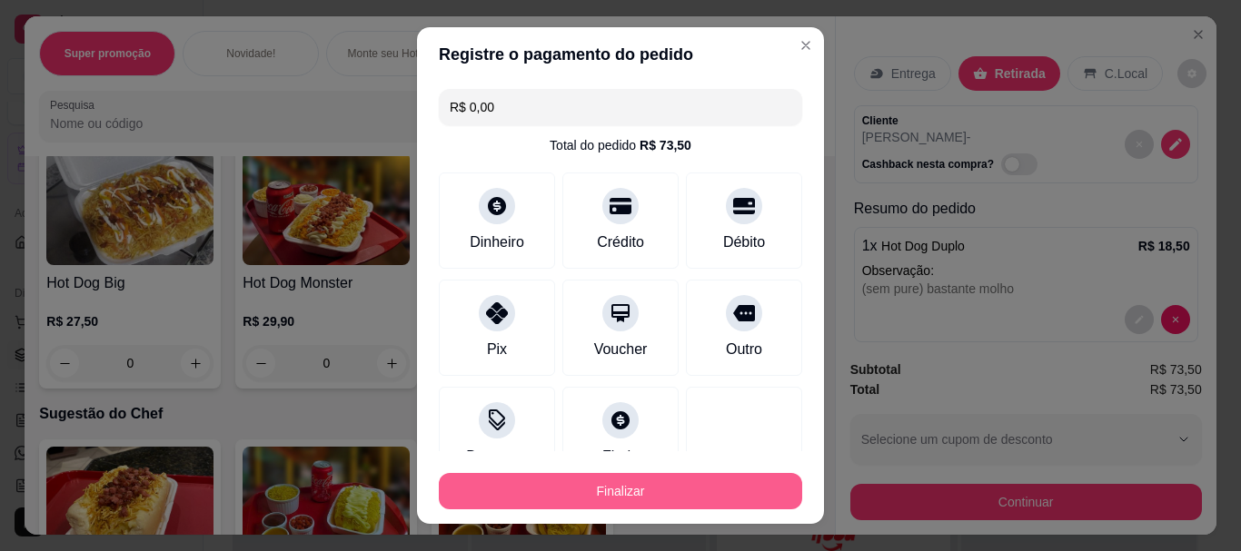
click at [654, 486] on button "Finalizar" at bounding box center [620, 491] width 363 height 36
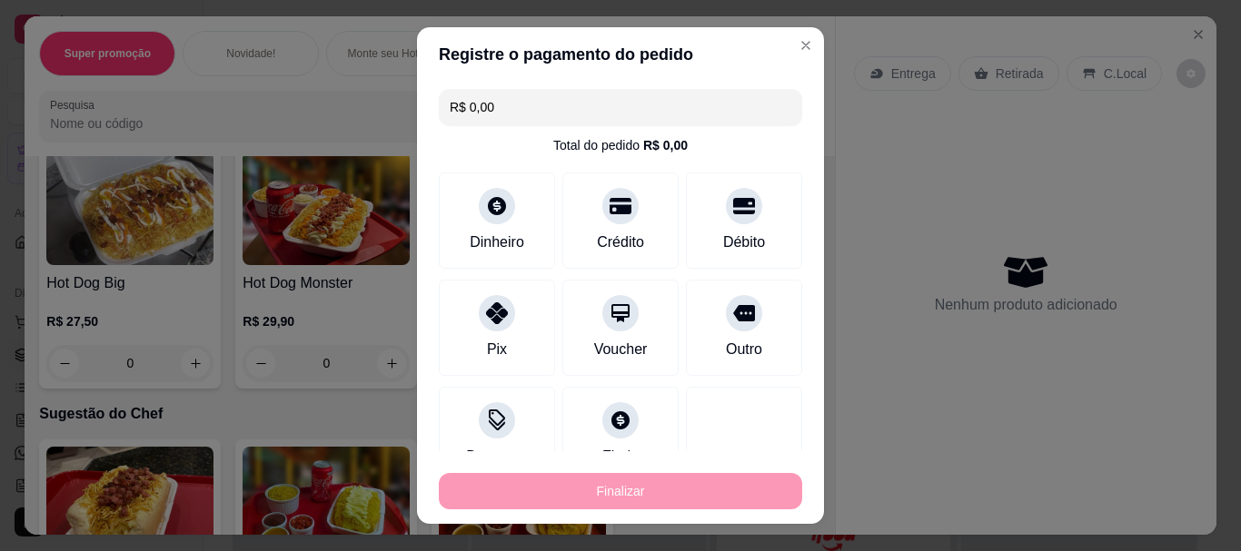
type input "-R$ 73,50"
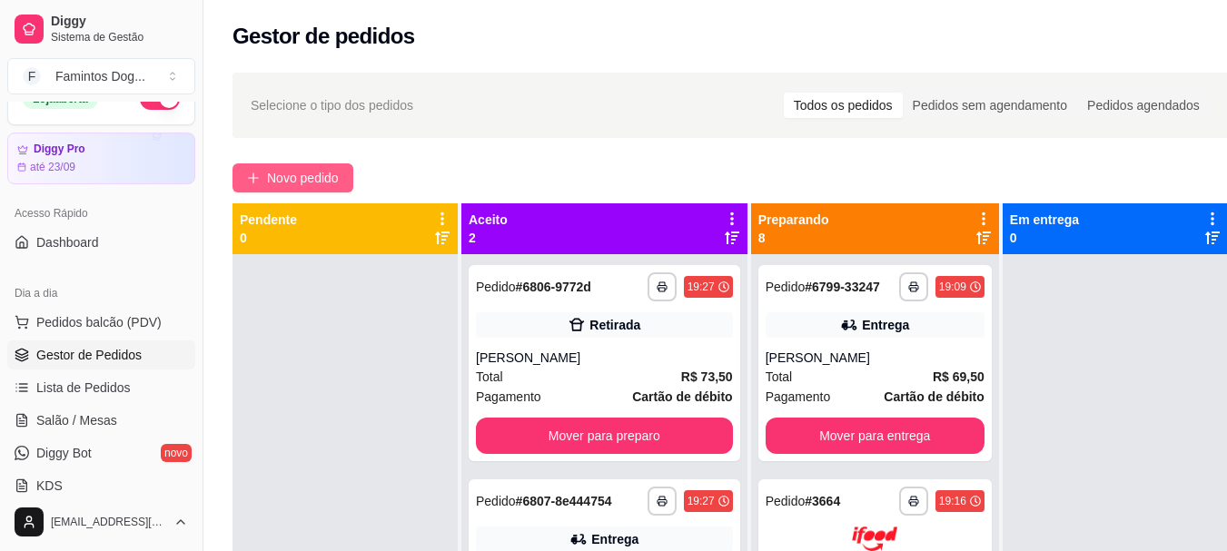
click at [285, 168] on span "Novo pedido" at bounding box center [303, 178] width 72 height 20
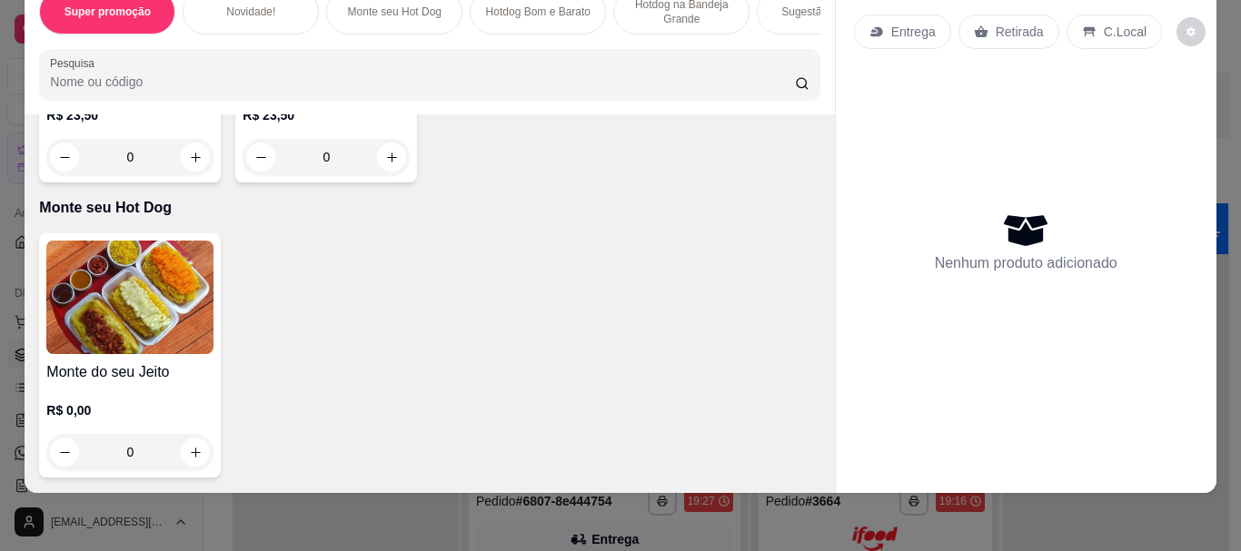
scroll to position [363, 0]
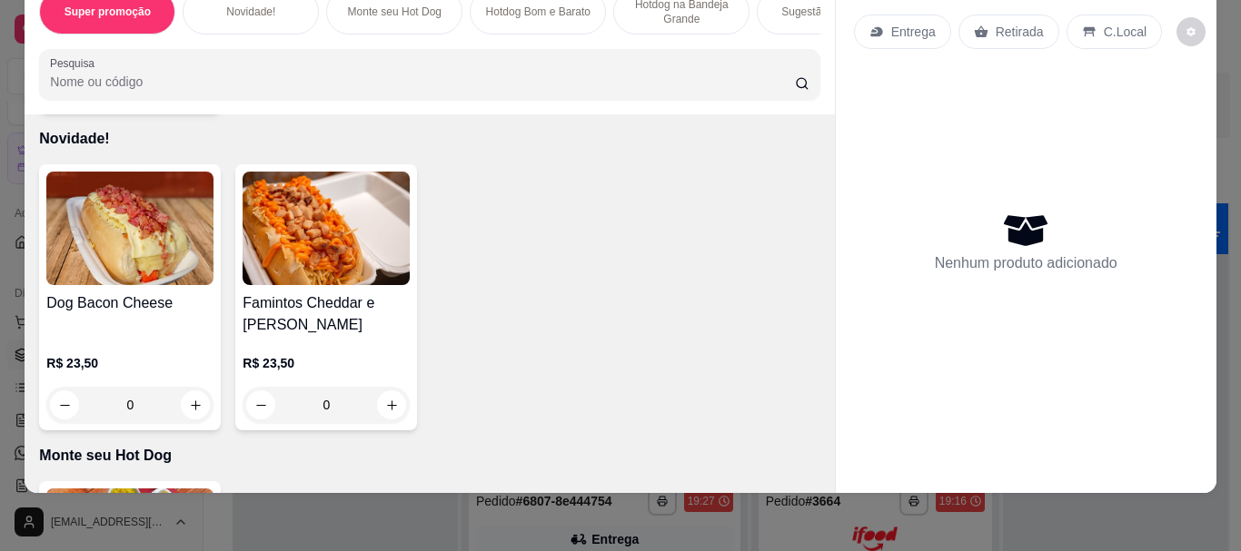
click at [376, 410] on div "0" at bounding box center [325, 405] width 167 height 36
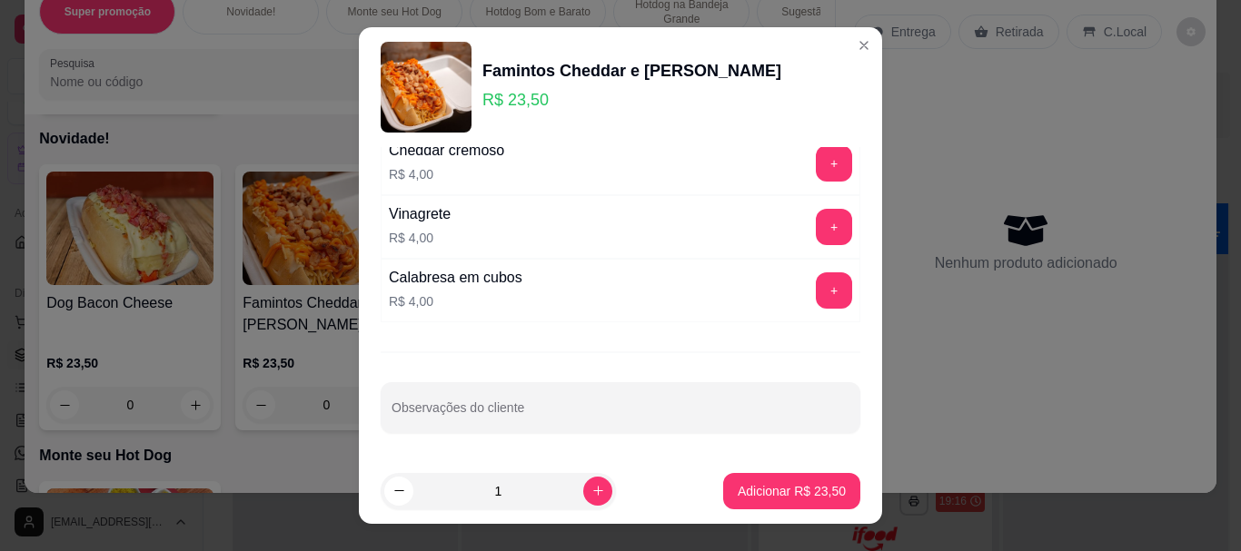
scroll to position [31, 0]
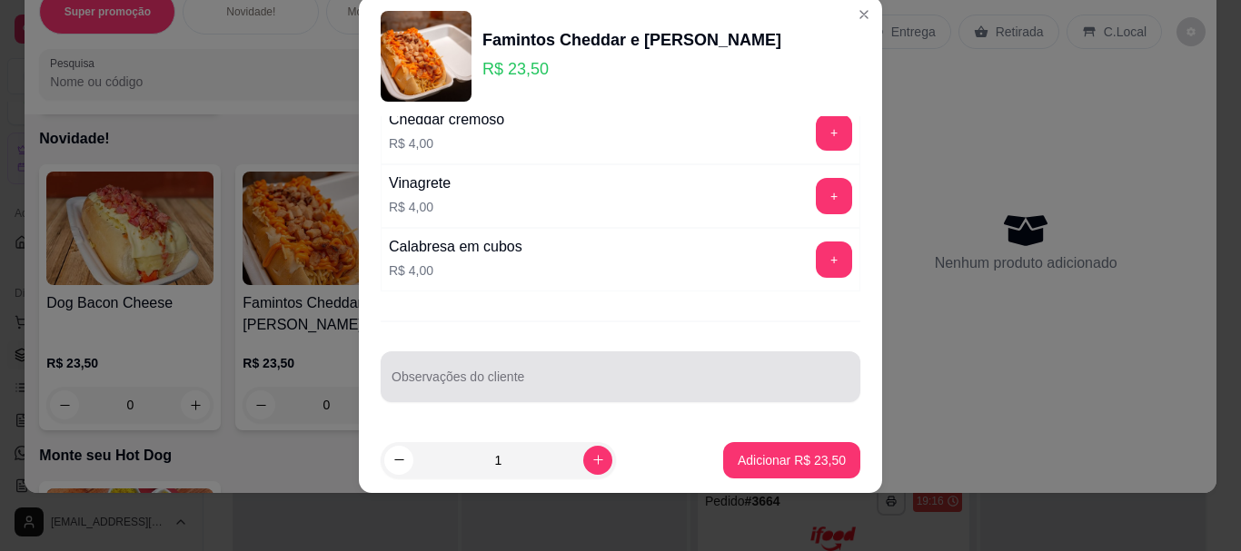
click at [483, 390] on input "Observações do cliente" at bounding box center [620, 384] width 458 height 18
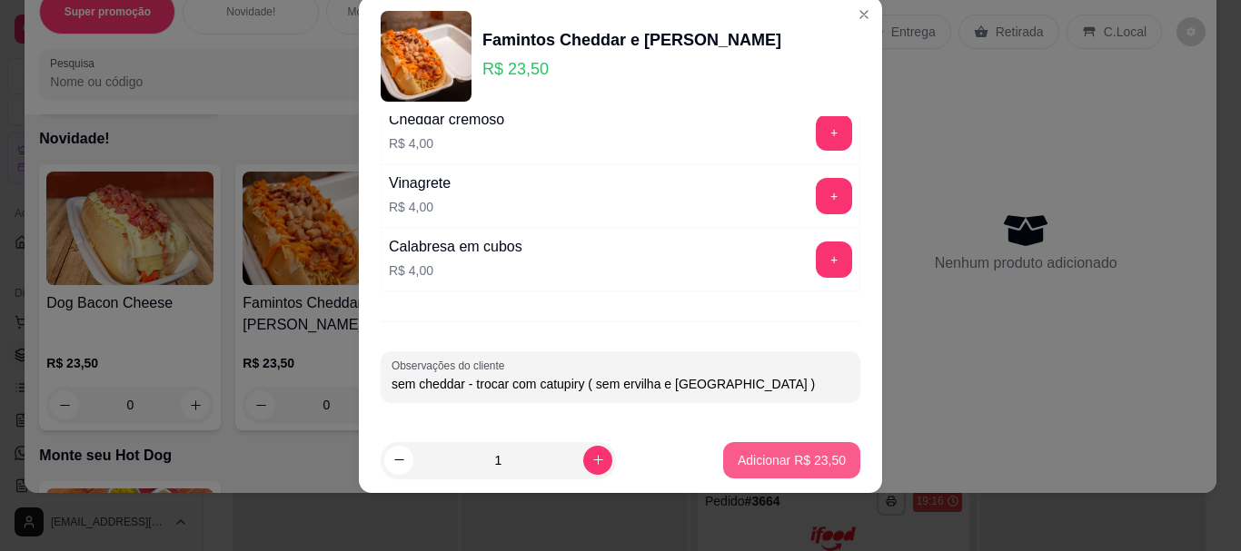
type input "sem cheddar - trocar com catupiry ( sem ervilha e [GEOGRAPHIC_DATA] )"
click at [748, 452] on p "Adicionar R$ 23,50" at bounding box center [791, 460] width 108 height 18
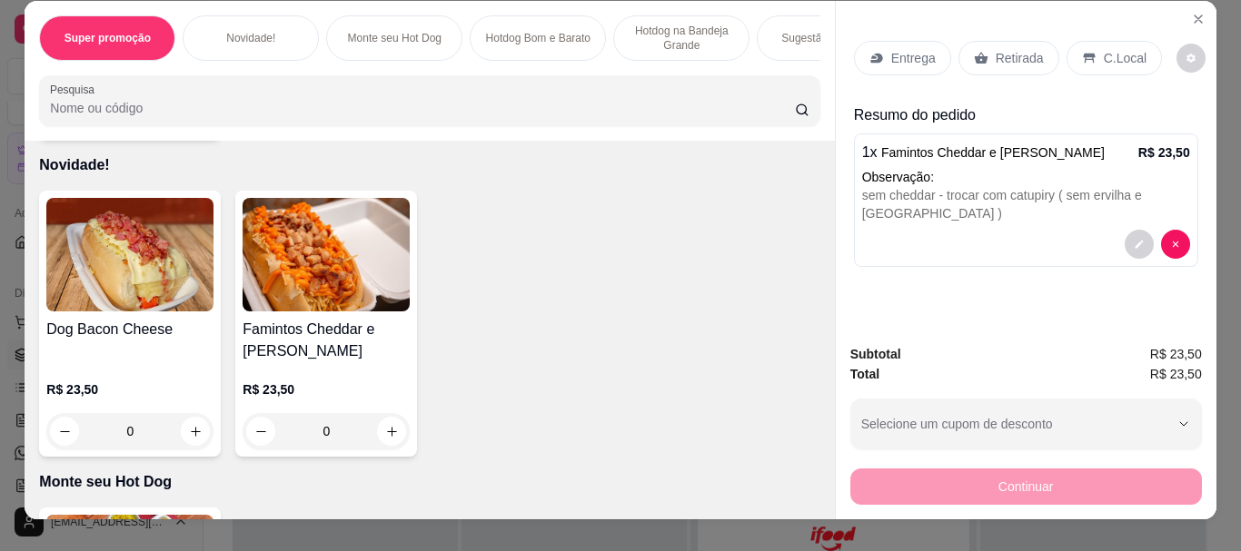
scroll to position [0, 0]
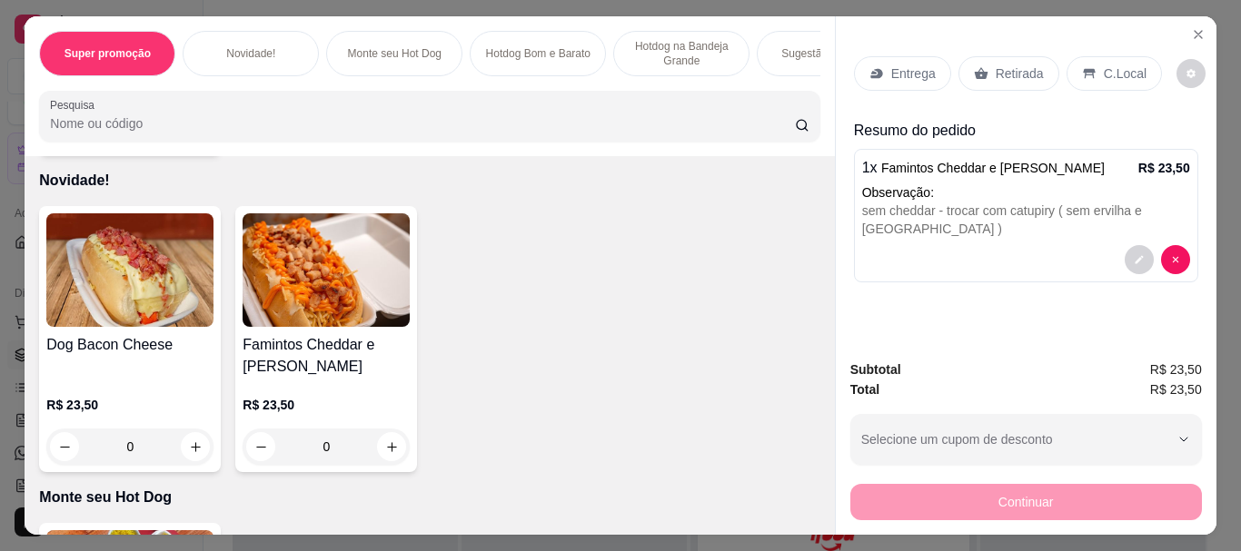
click at [896, 64] on p "Entrega" at bounding box center [913, 73] width 44 height 18
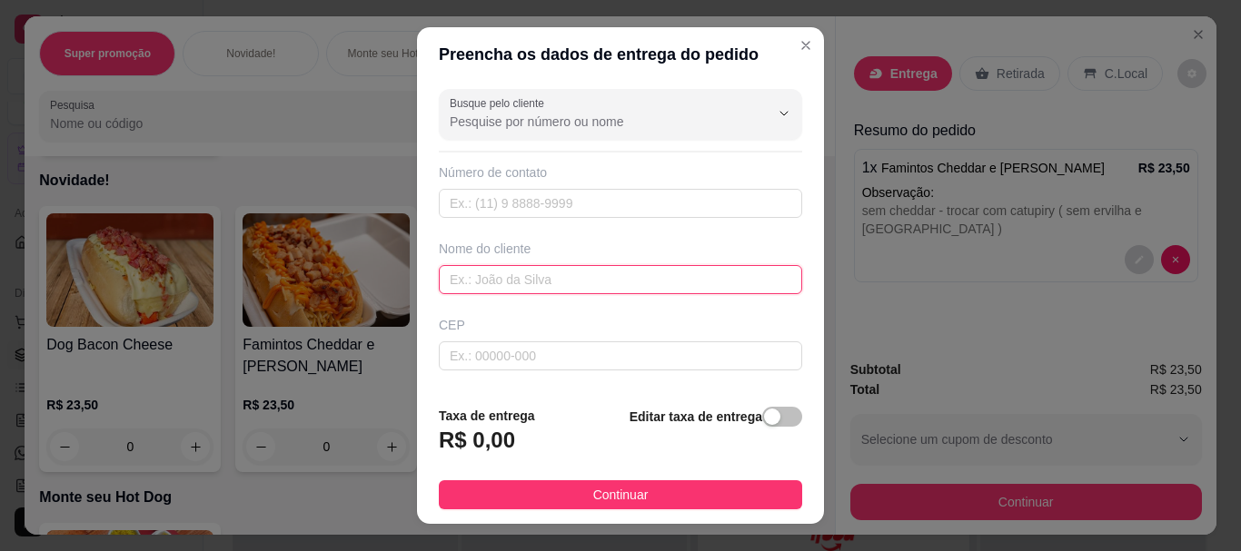
click at [484, 283] on input "text" at bounding box center [620, 279] width 363 height 29
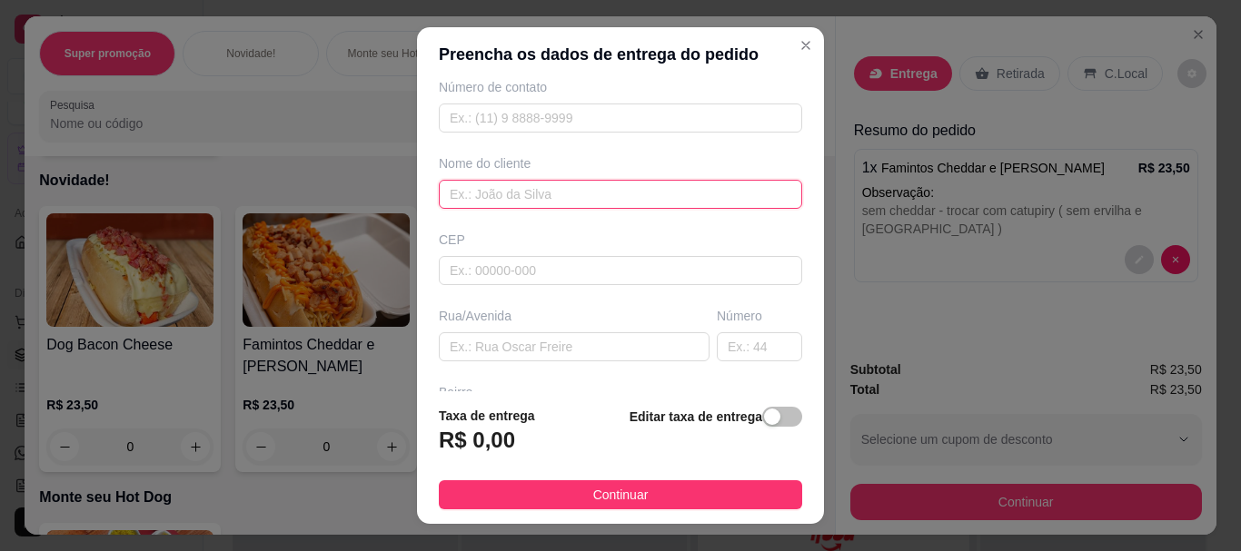
scroll to position [121, 0]
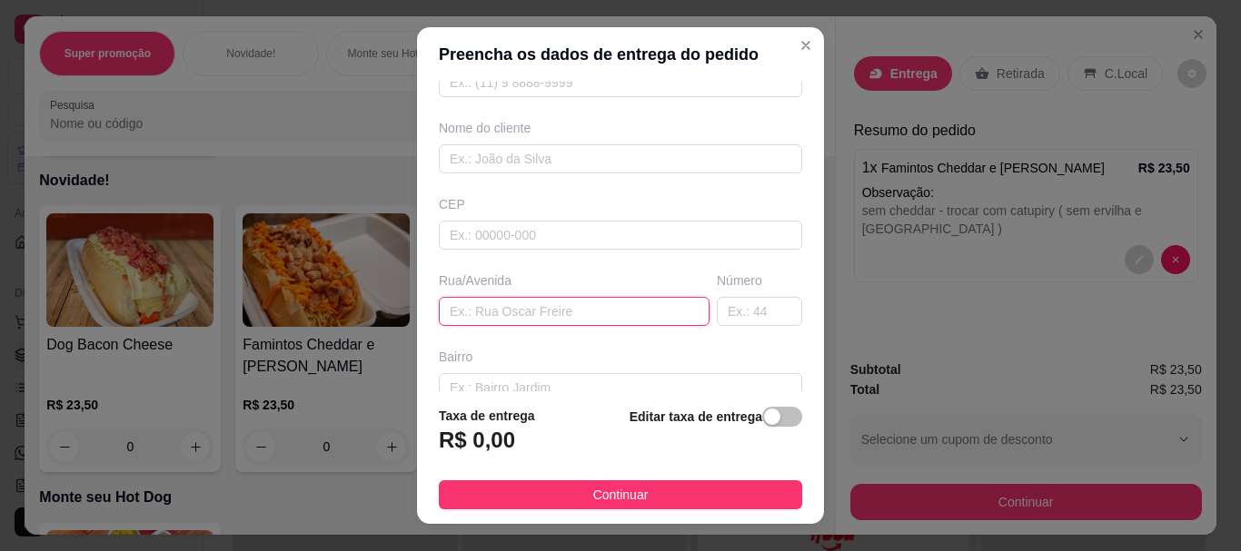
click at [514, 309] on input "text" at bounding box center [574, 311] width 271 height 29
paste input "Rua [PERSON_NAME] 569 fundos"
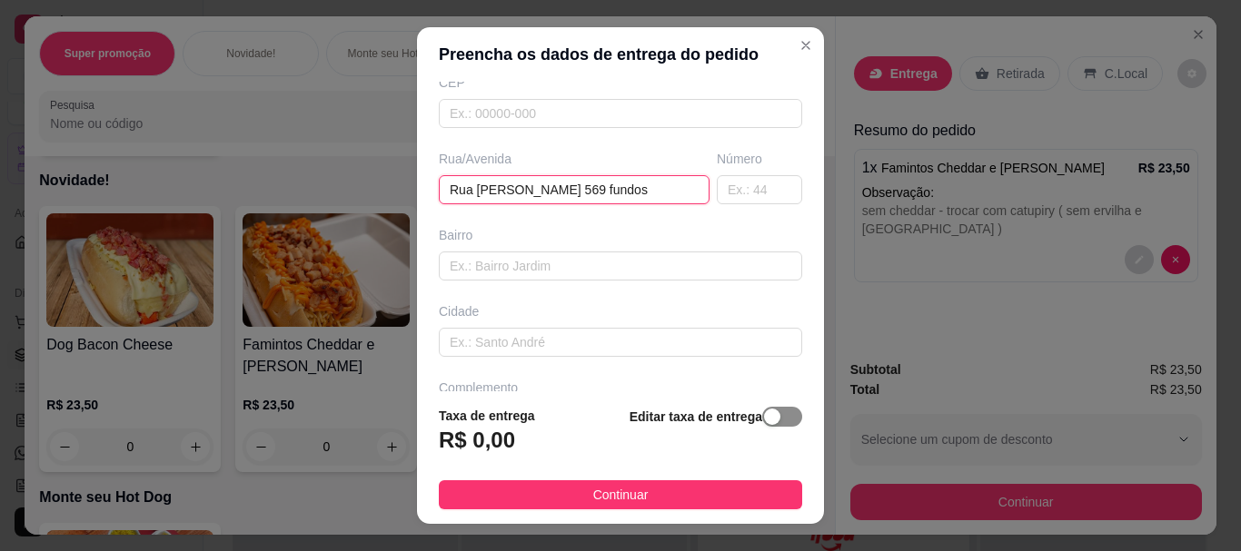
type input "Rua [PERSON_NAME] 569 fundos"
click at [764, 420] on div "button" at bounding box center [772, 417] width 16 height 16
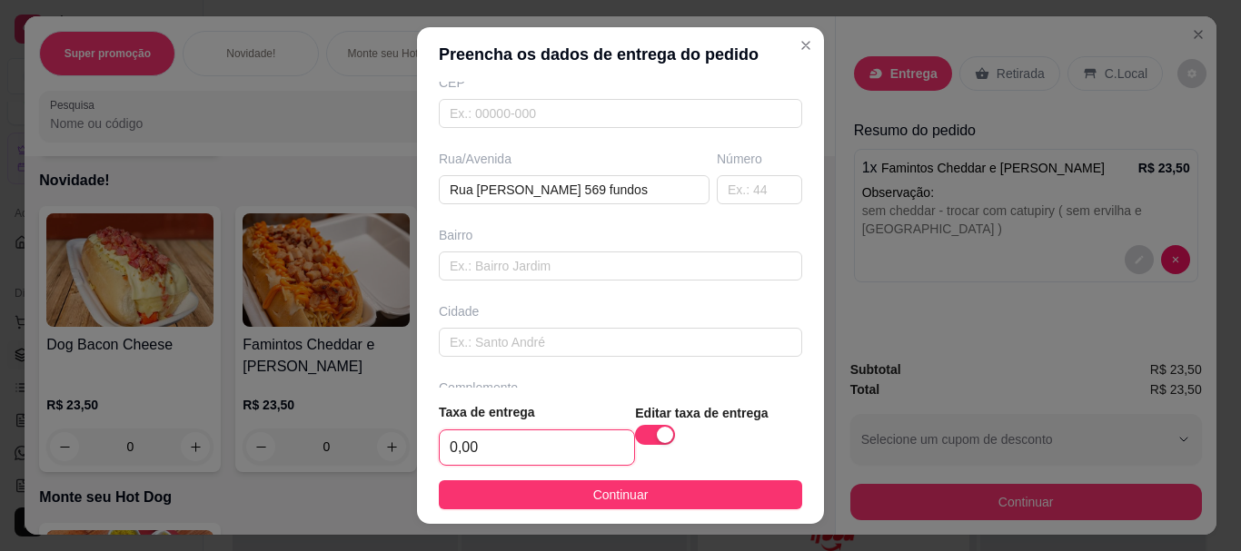
click at [553, 443] on input "0,00" at bounding box center [537, 447] width 194 height 35
type input "5,00"
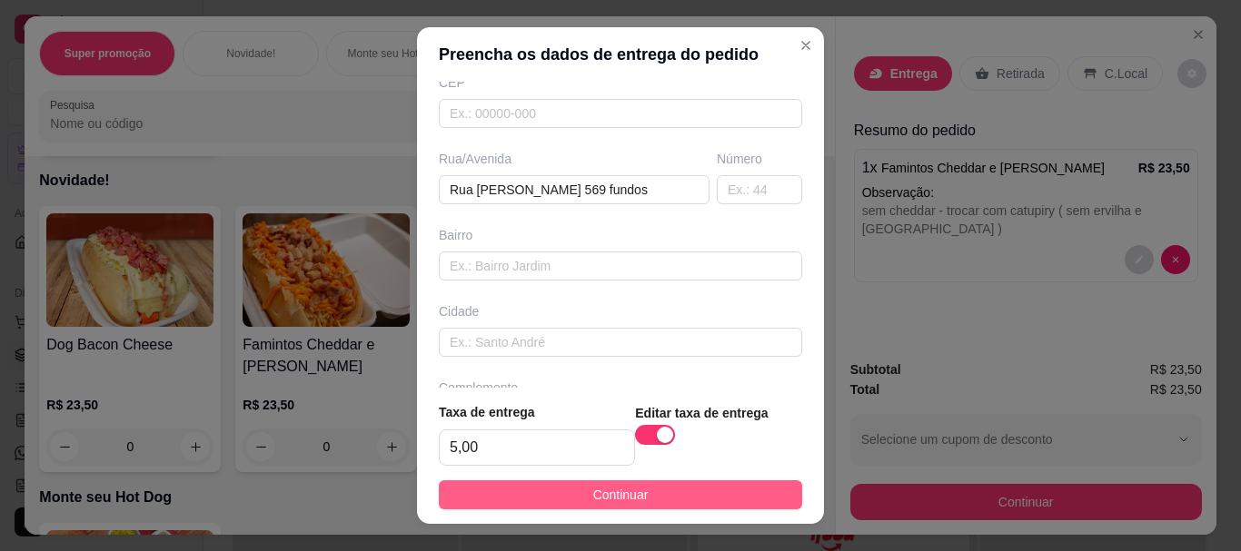
click at [559, 489] on button "Continuar" at bounding box center [620, 494] width 363 height 29
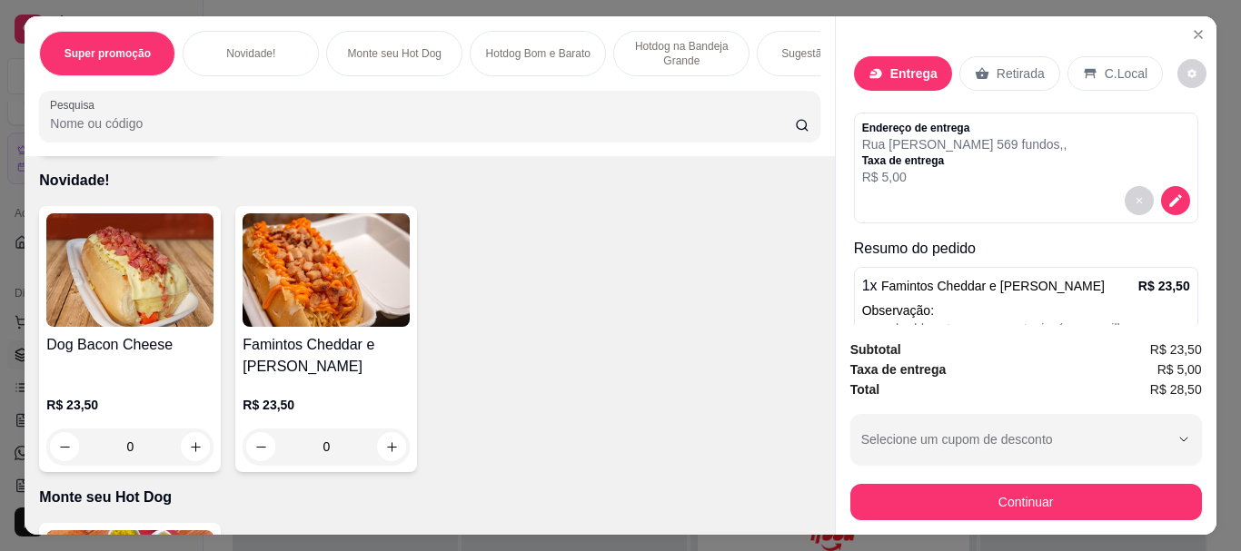
scroll to position [101, 0]
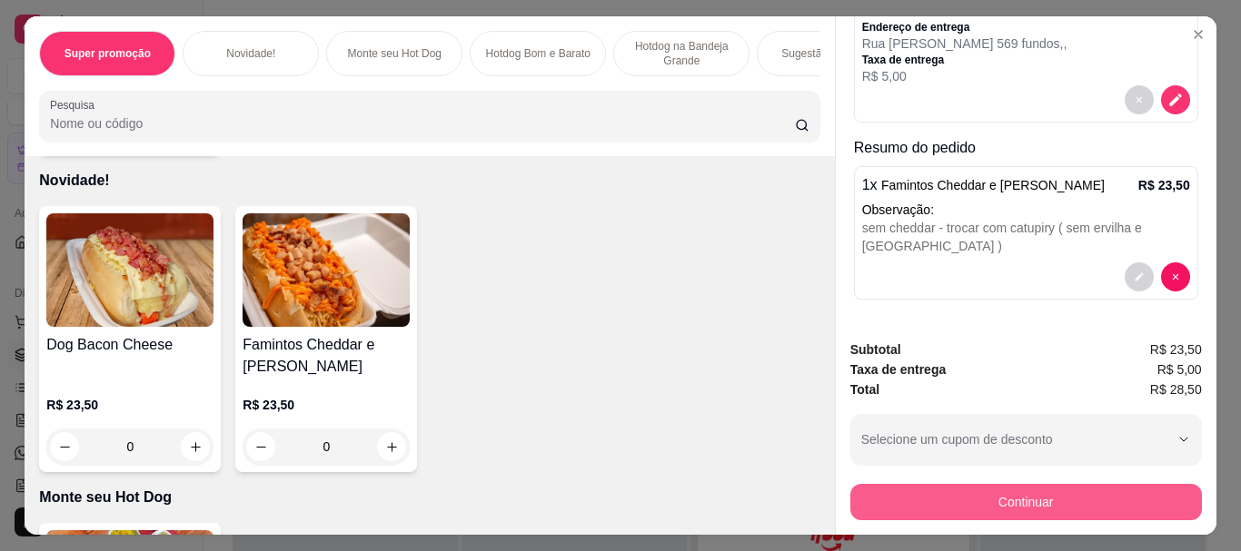
click at [1000, 487] on button "Continuar" at bounding box center [1025, 502] width 351 height 36
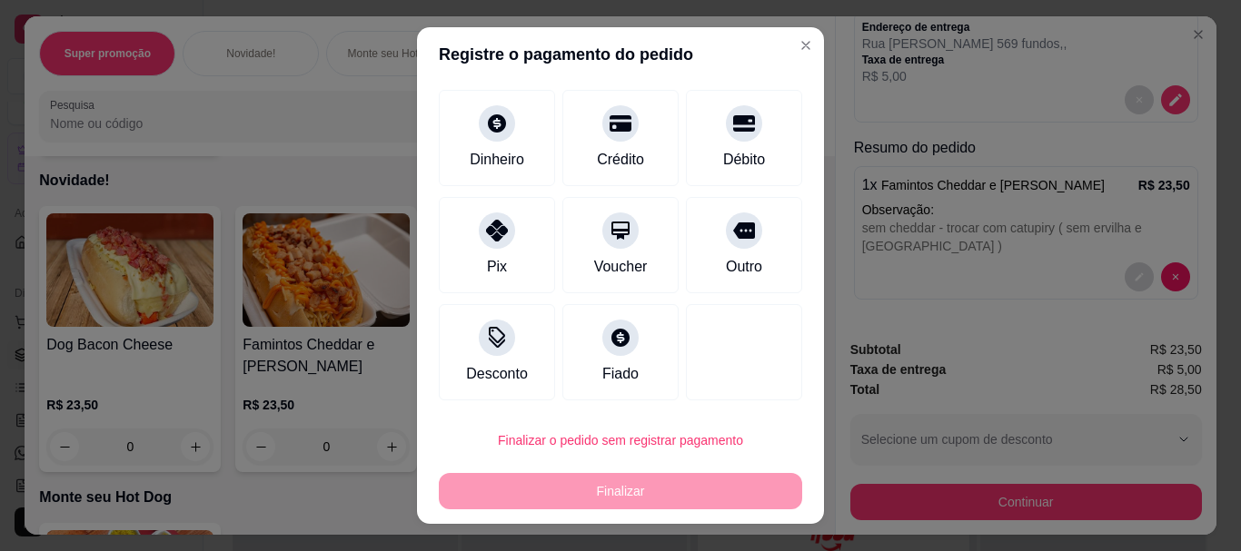
drag, startPoint x: 470, startPoint y: 234, endPoint x: 398, endPoint y: 27, distance: 219.1
click at [479, 234] on div at bounding box center [497, 231] width 36 height 36
type input "R$ 0,00"
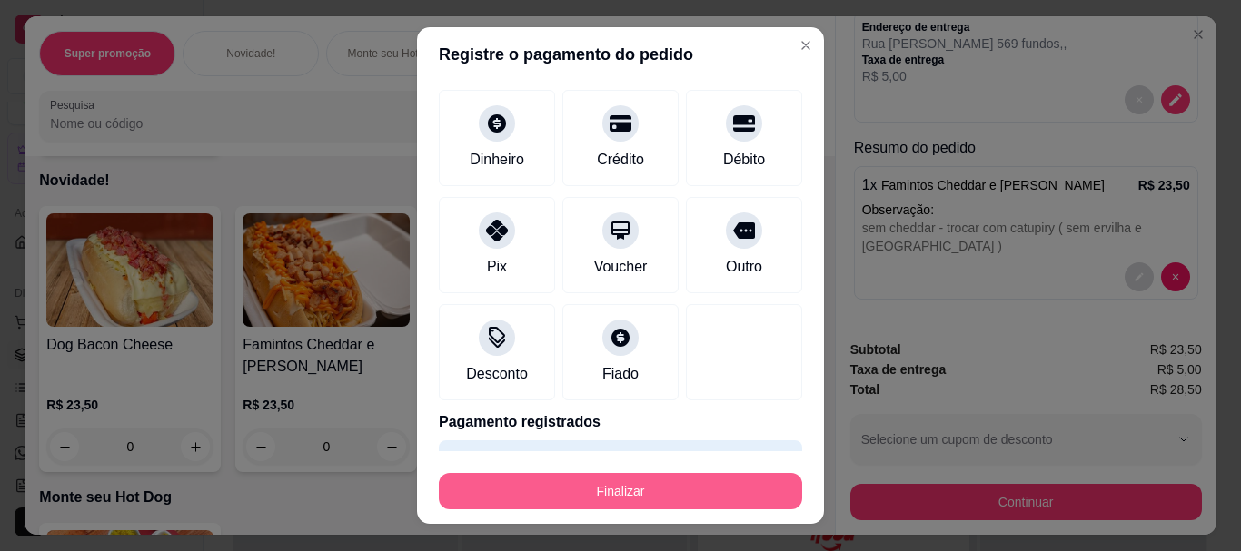
click at [685, 486] on button "Finalizar" at bounding box center [620, 491] width 363 height 36
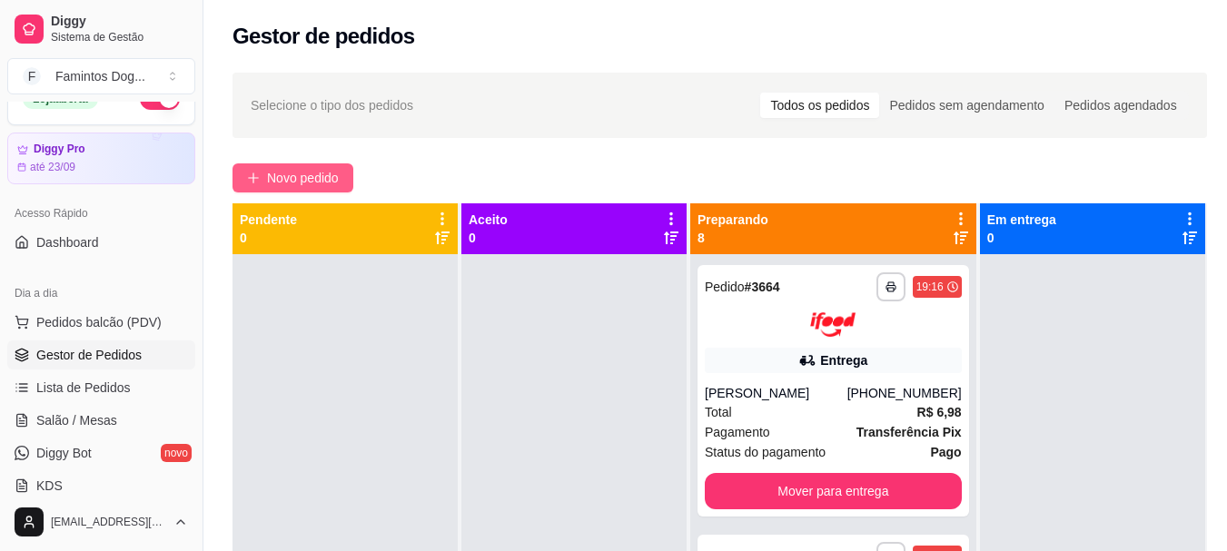
click at [292, 173] on span "Novo pedido" at bounding box center [303, 178] width 72 height 20
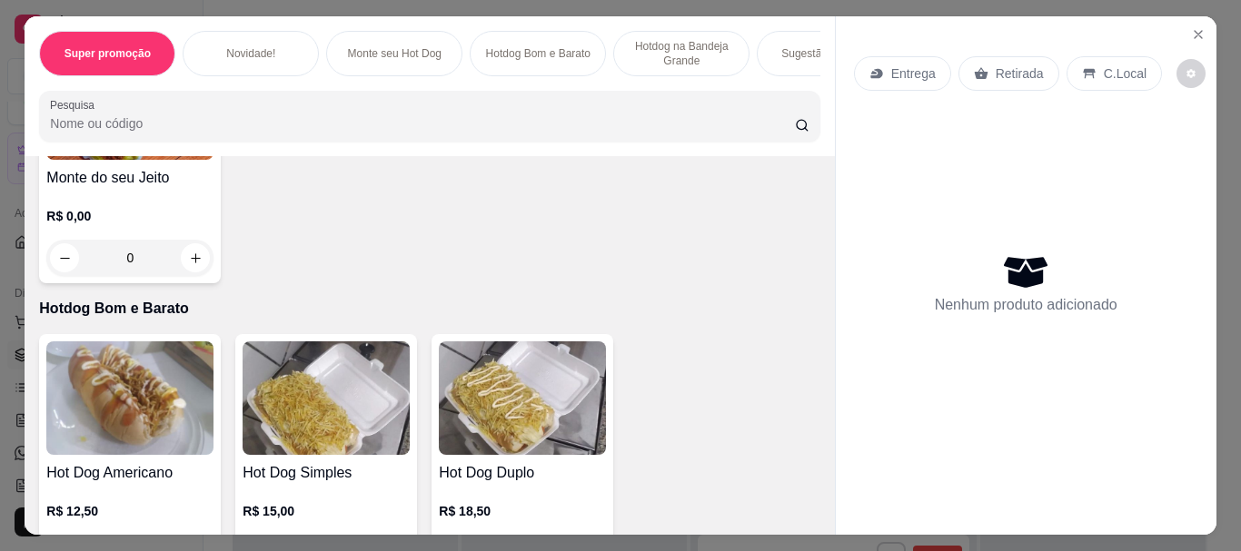
scroll to position [969, 0]
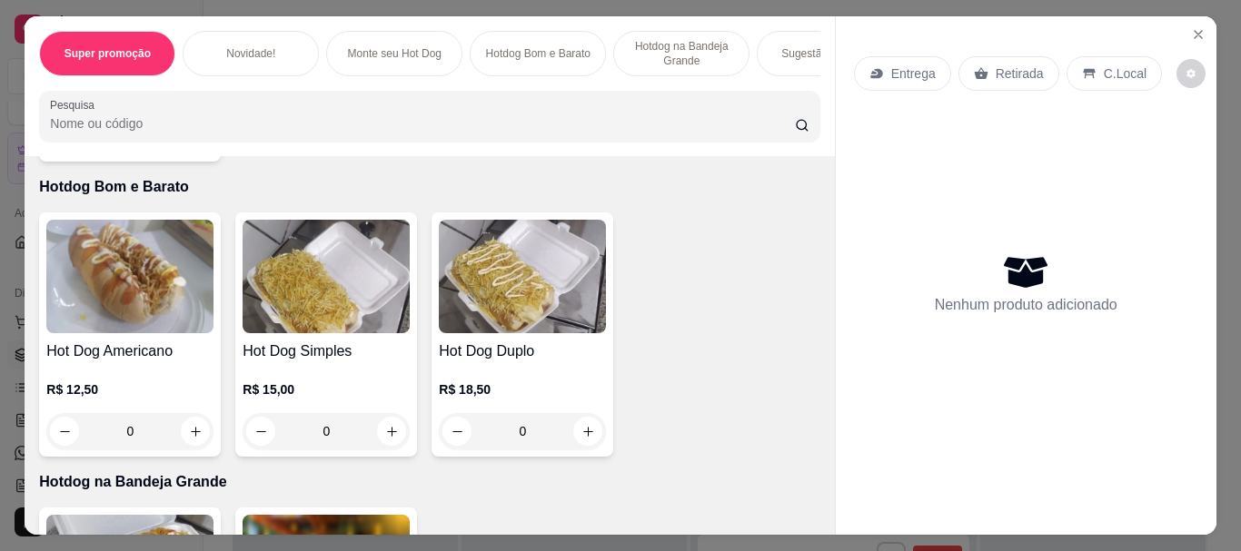
click at [585, 437] on div "0" at bounding box center [522, 431] width 167 height 36
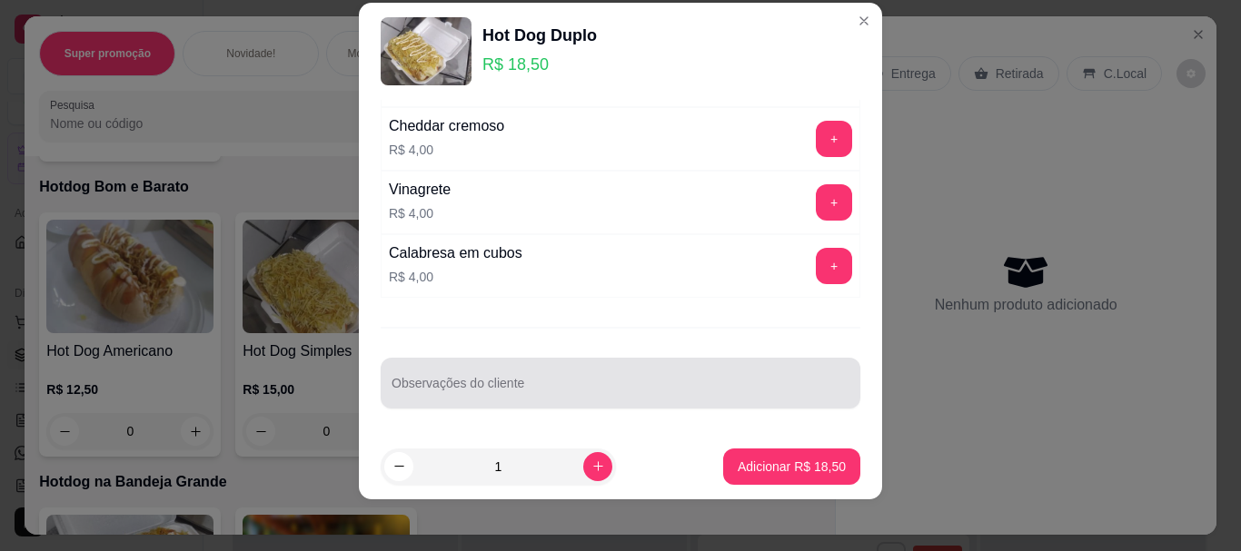
scroll to position [31, 0]
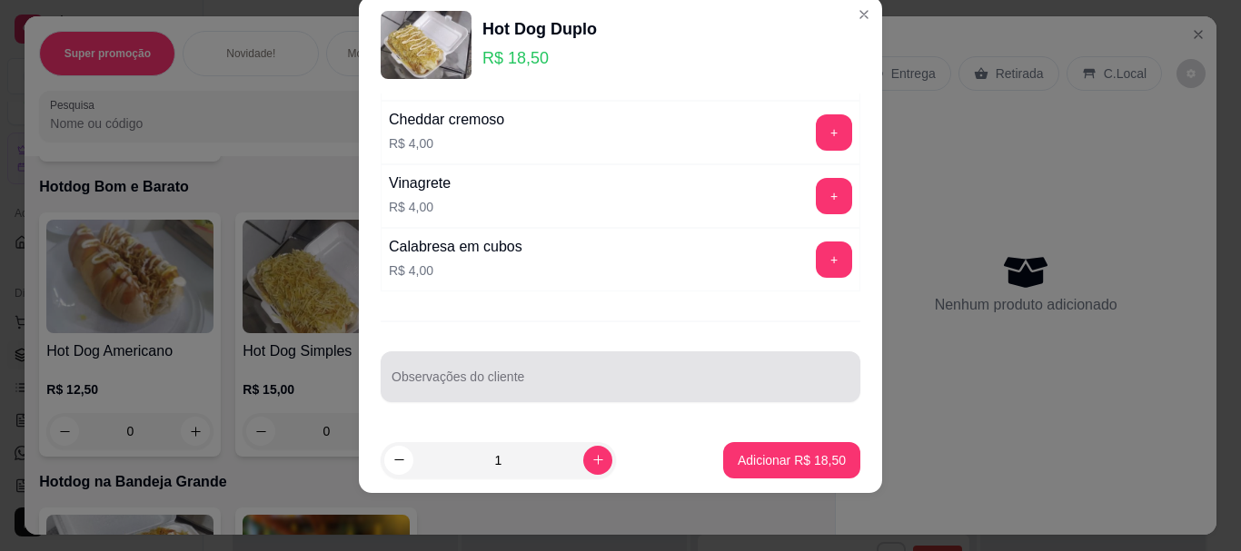
click at [608, 381] on input "Observações do cliente" at bounding box center [620, 384] width 458 height 18
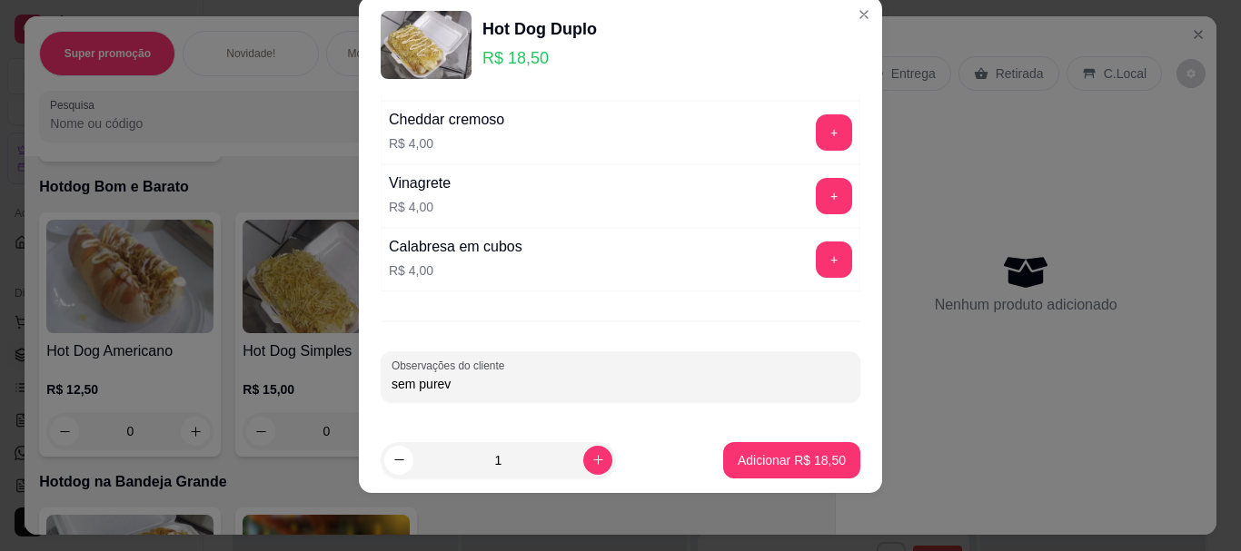
type input "sem pure"
click at [752, 454] on p "Adicionar R$ 18,50" at bounding box center [791, 459] width 105 height 17
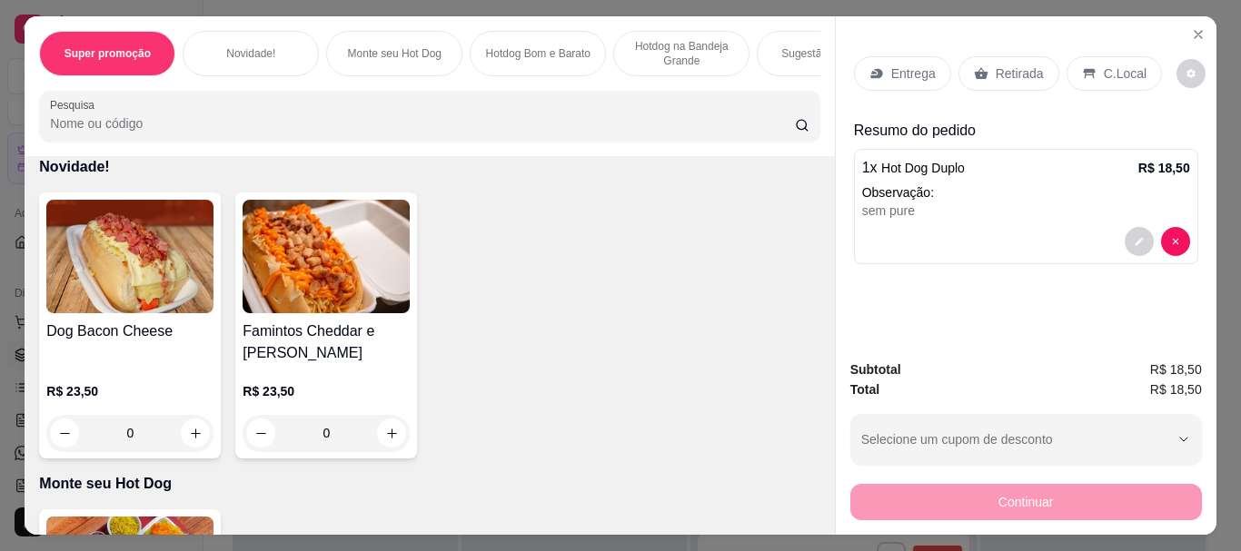
scroll to position [363, 0]
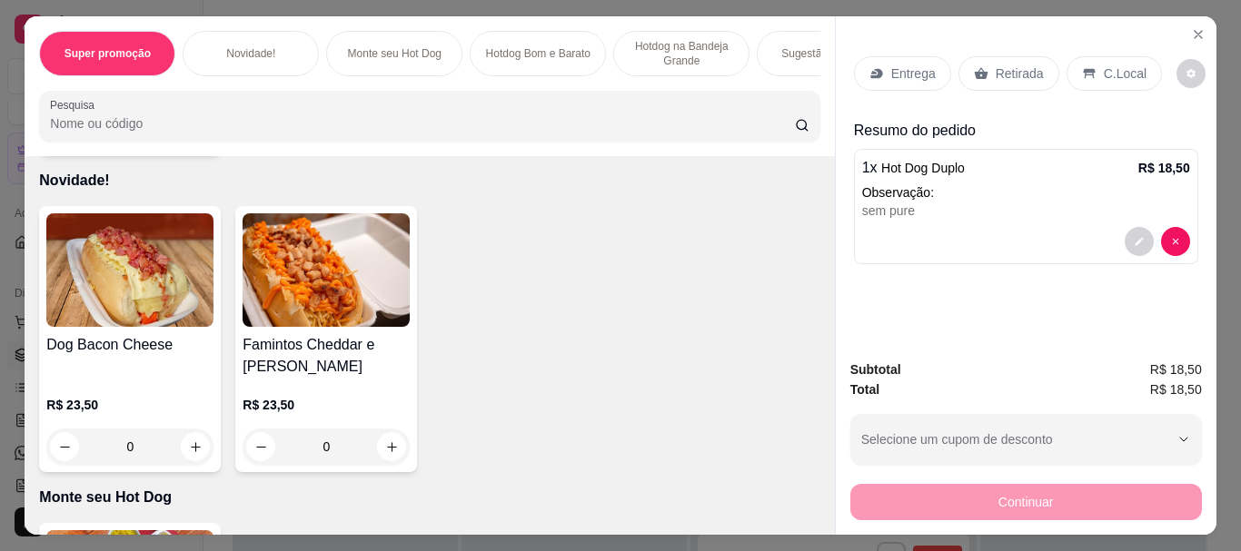
click at [186, 441] on div "0" at bounding box center [129, 447] width 167 height 36
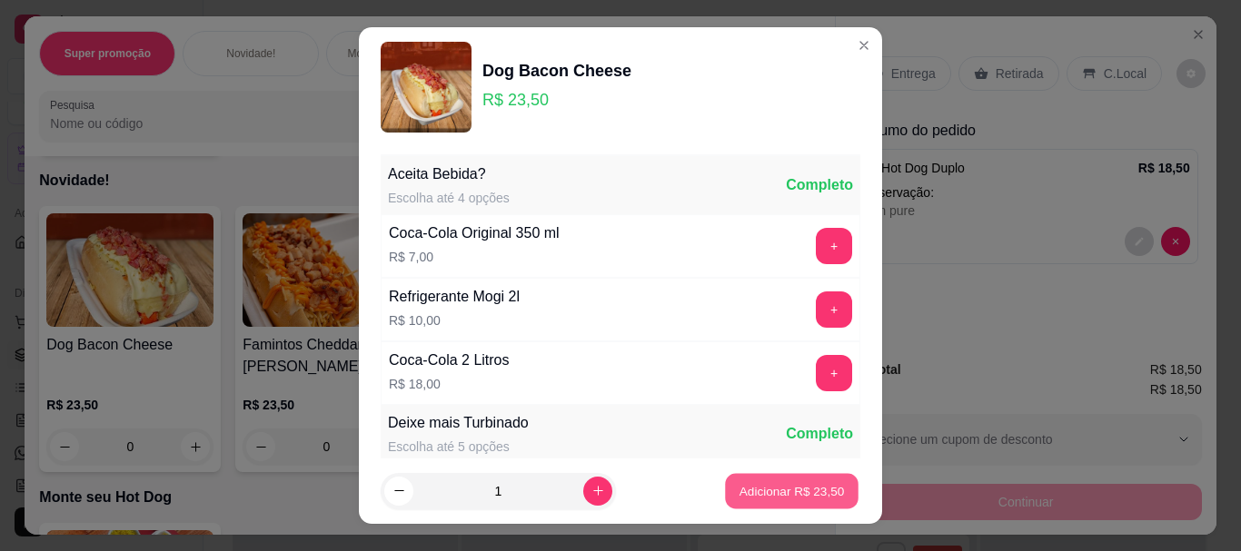
click at [810, 491] on p "Adicionar R$ 23,50" at bounding box center [791, 490] width 105 height 17
type input "1"
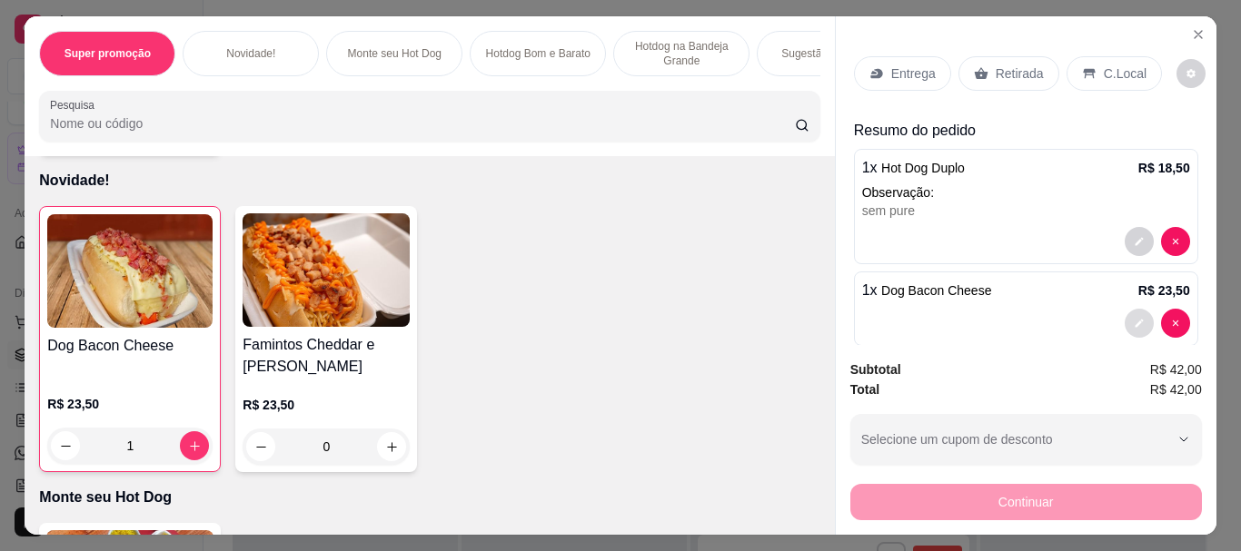
click at [1133, 318] on icon "decrease-product-quantity" at bounding box center [1138, 323] width 11 height 11
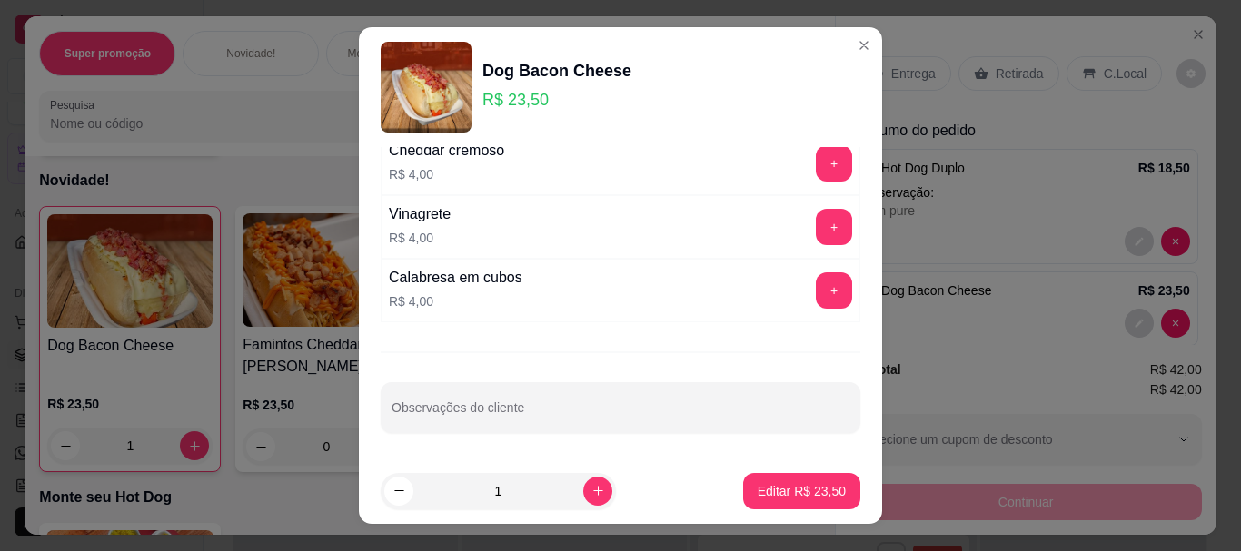
scroll to position [31, 0]
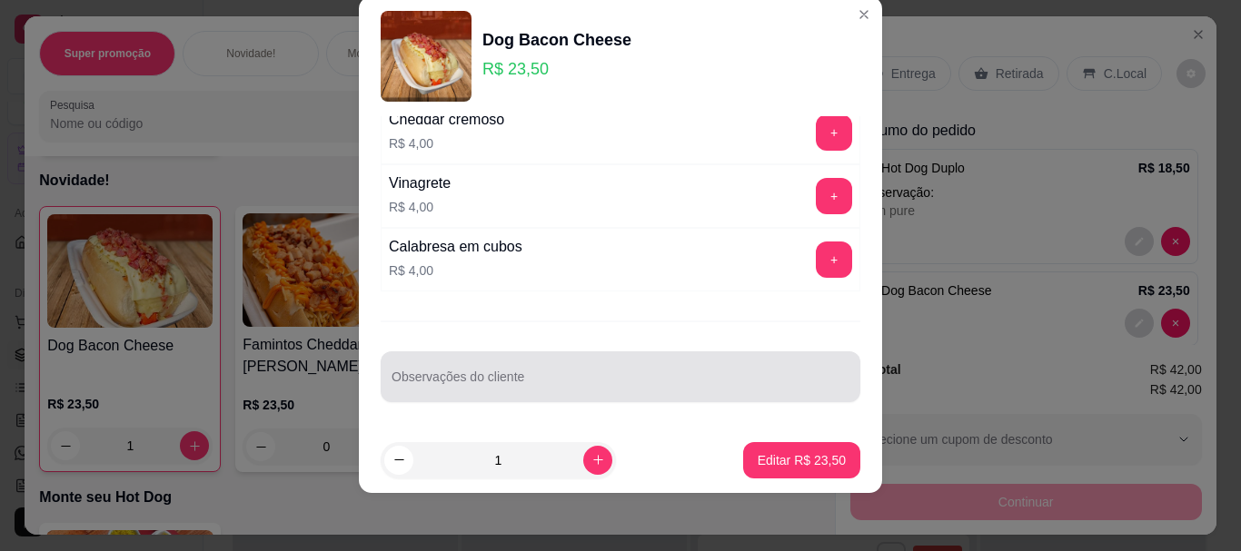
click at [605, 382] on input "Observações do cliente" at bounding box center [620, 384] width 458 height 18
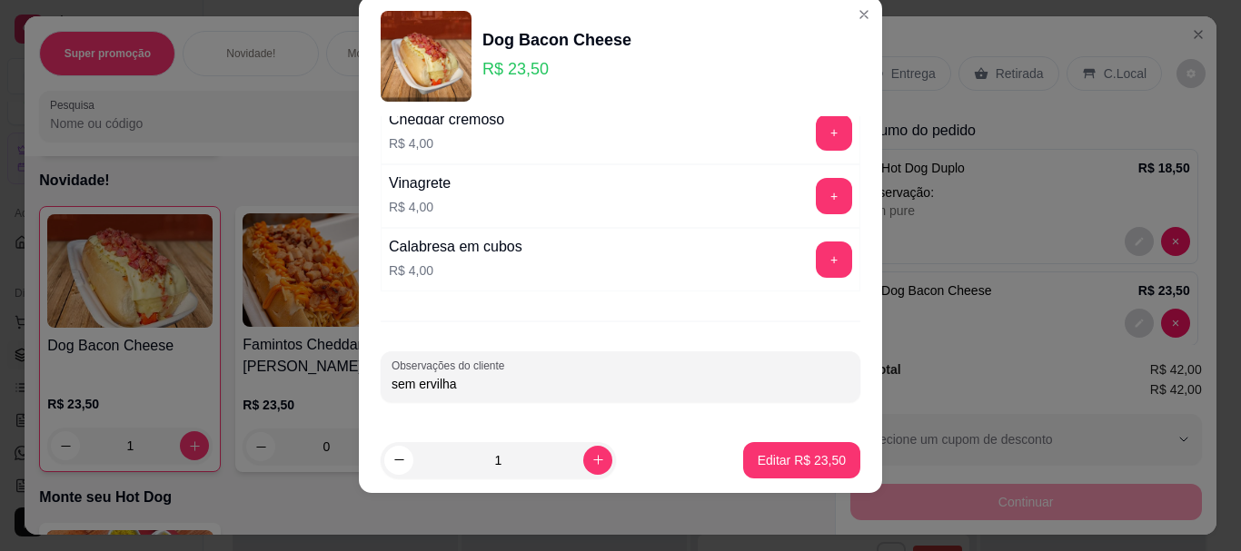
type input "sem ervilha"
click at [795, 446] on button "Editar R$ 23,50" at bounding box center [801, 460] width 117 height 36
type input "0"
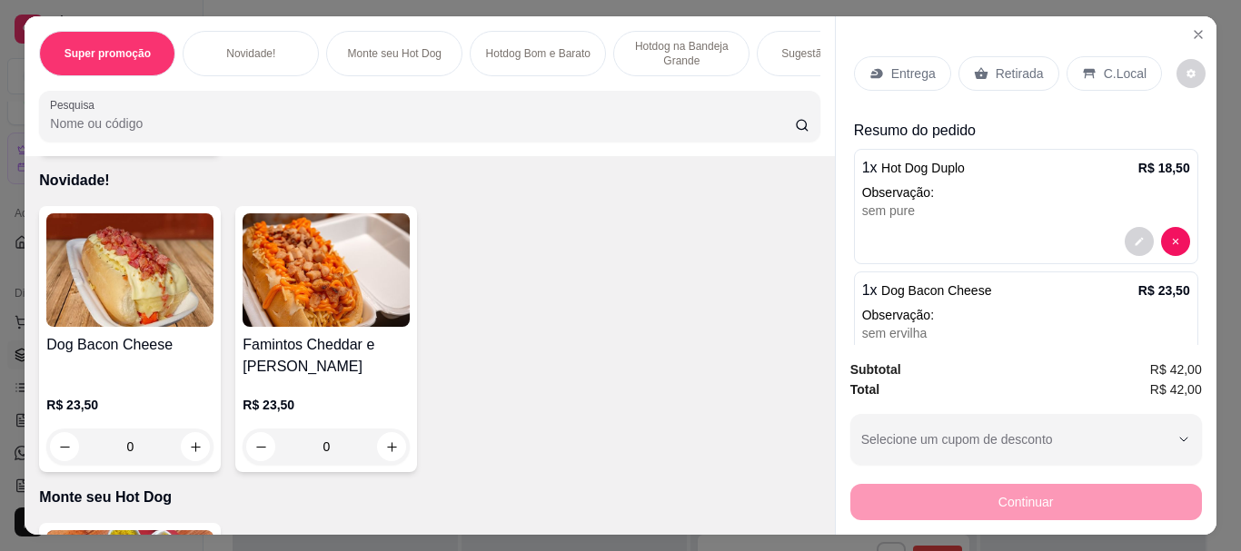
click at [918, 64] on p "Entrega" at bounding box center [913, 73] width 44 height 18
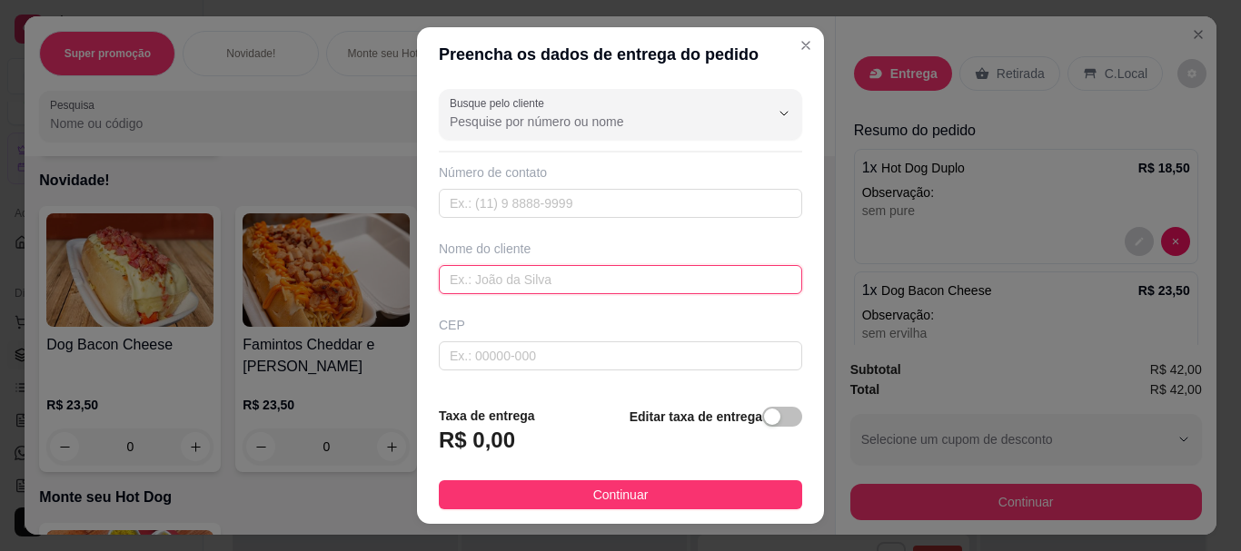
click at [541, 274] on input "text" at bounding box center [620, 279] width 363 height 29
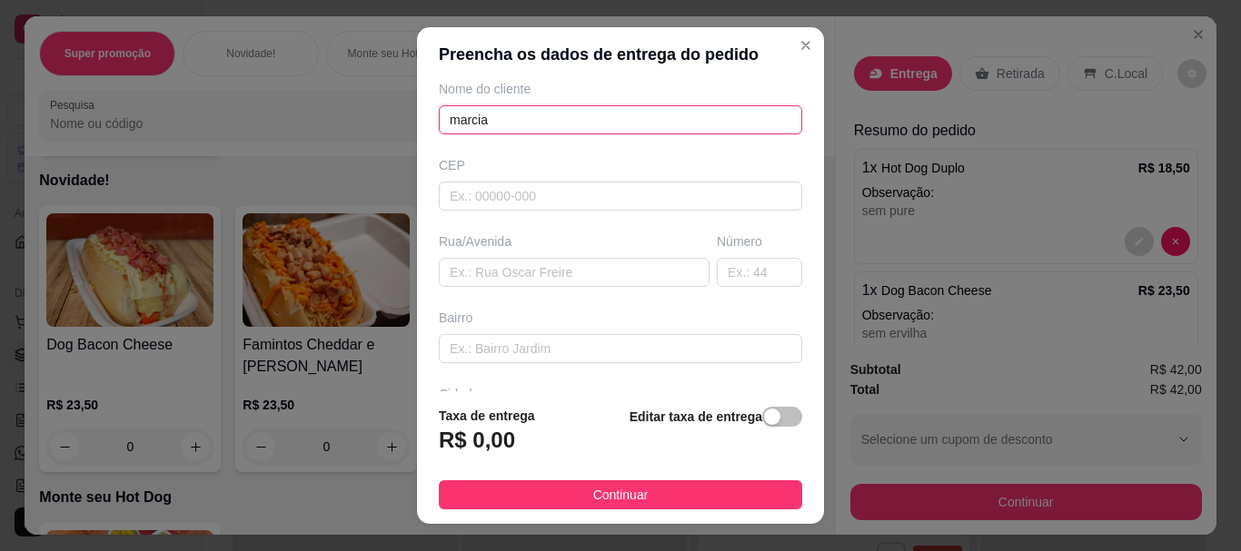
scroll to position [302, 0]
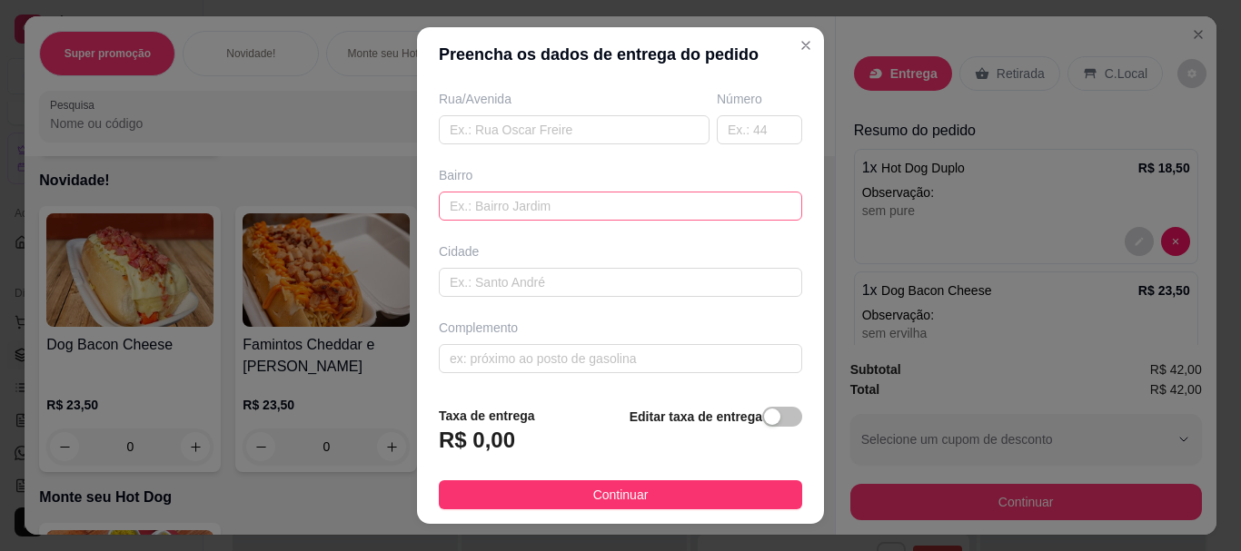
type input "marcia"
click at [597, 200] on input "text" at bounding box center [620, 206] width 363 height 29
paste input "[STREET_ADDRESS]"
type input "[STREET_ADDRESS]"
click at [762, 416] on span "button" at bounding box center [782, 417] width 40 height 20
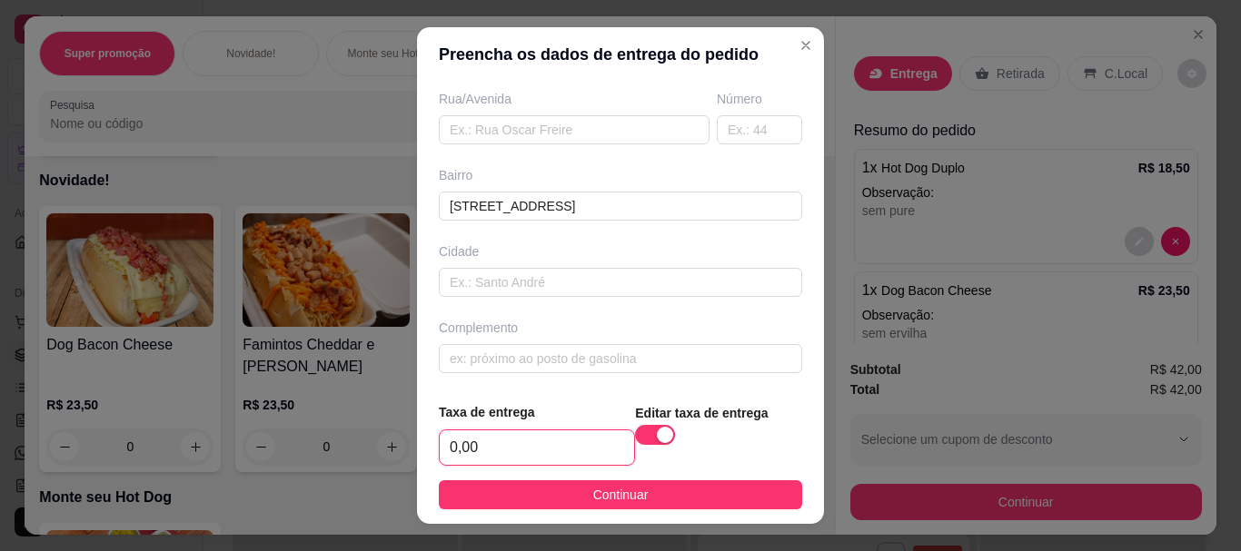
click at [514, 447] on input "0,00" at bounding box center [537, 447] width 194 height 35
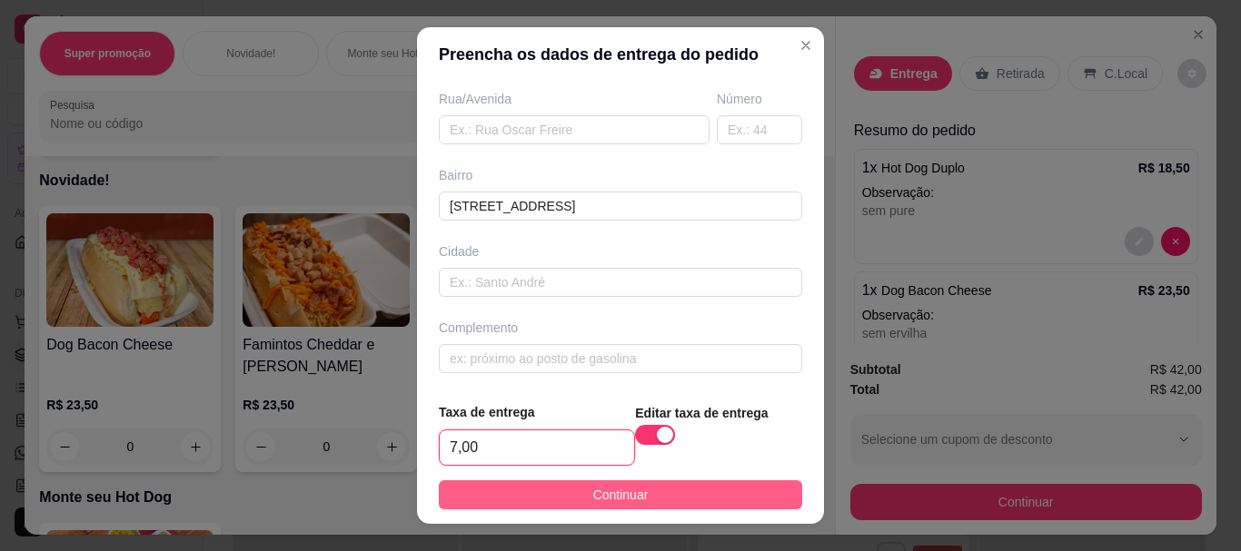
type input "7,00"
click at [634, 497] on span "Continuar" at bounding box center [620, 495] width 55 height 20
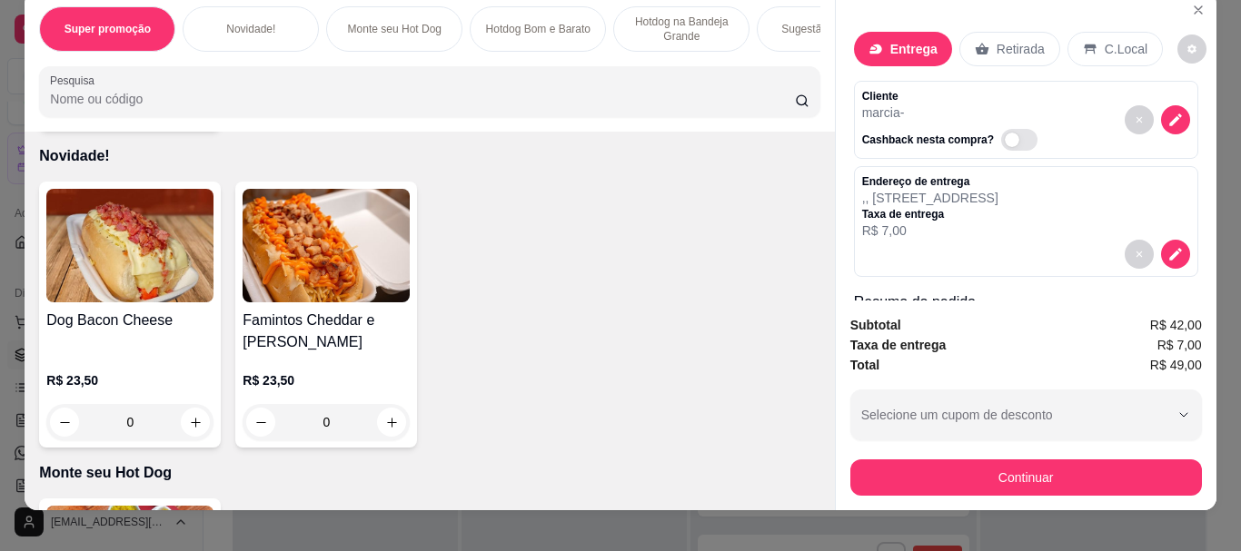
scroll to position [48, 0]
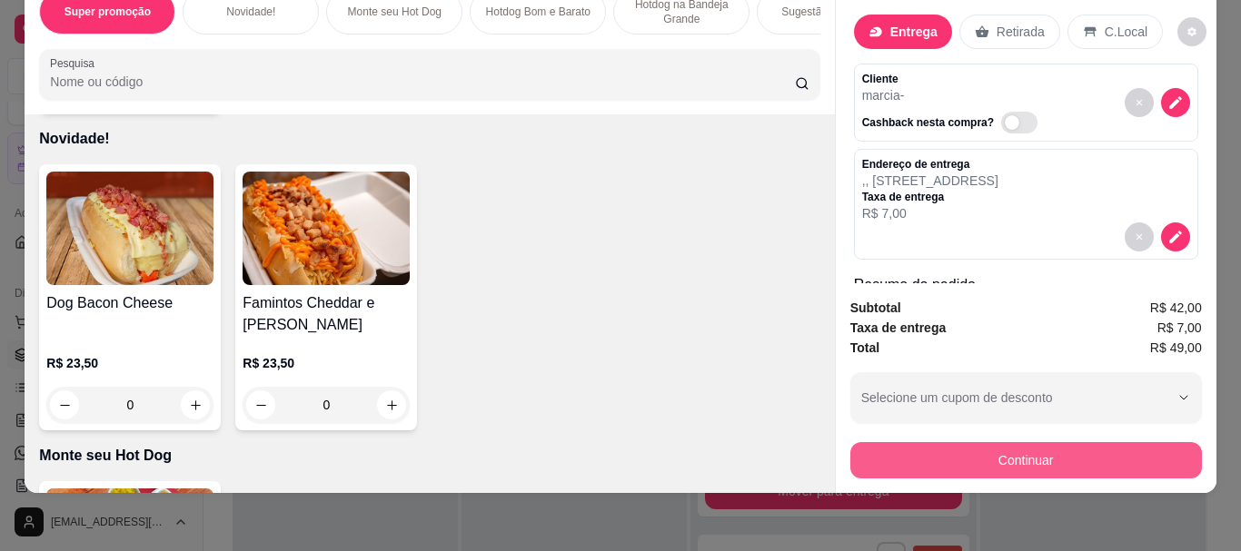
click at [1093, 442] on button "Continuar" at bounding box center [1025, 460] width 351 height 36
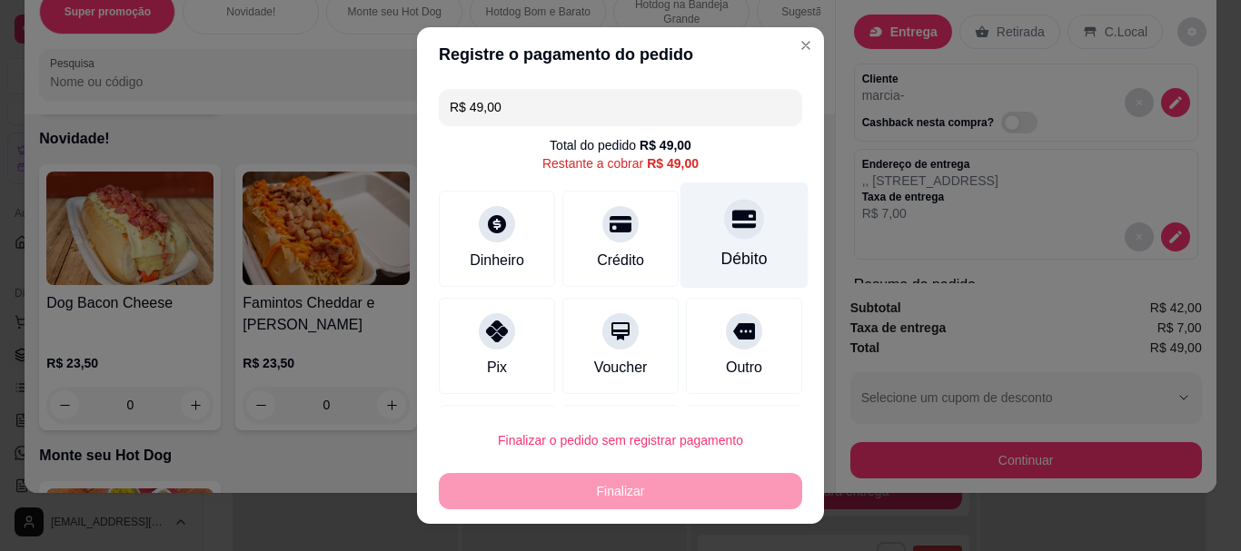
click at [732, 226] on icon at bounding box center [744, 220] width 24 height 18
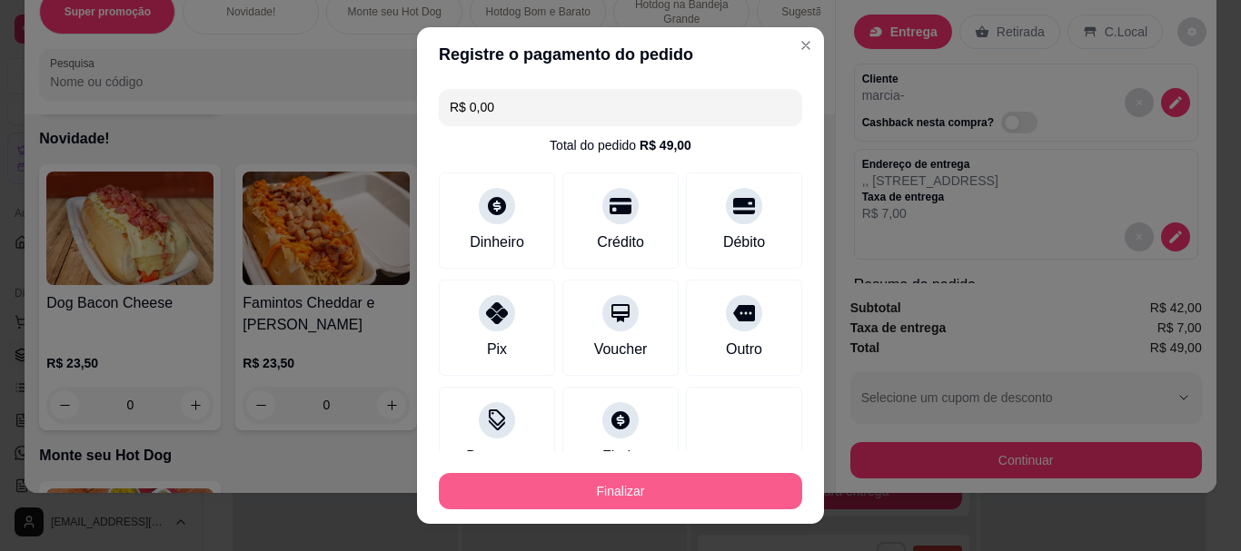
click at [712, 485] on button "Finalizar" at bounding box center [620, 491] width 363 height 36
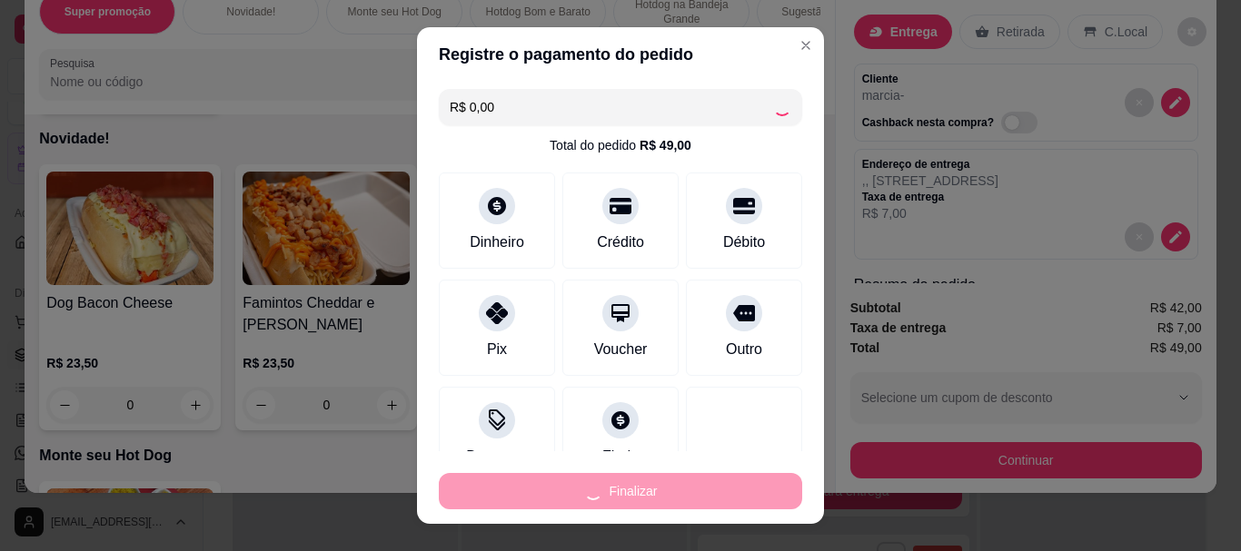
type input "-R$ 49,00"
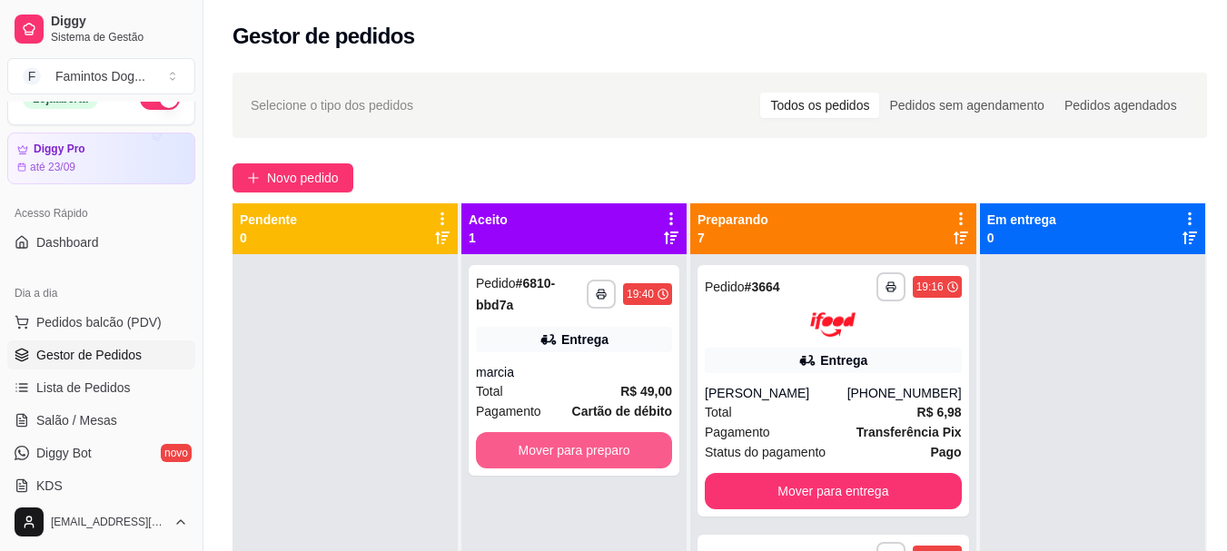
click at [652, 436] on div "**********" at bounding box center [573, 529] width 225 height 551
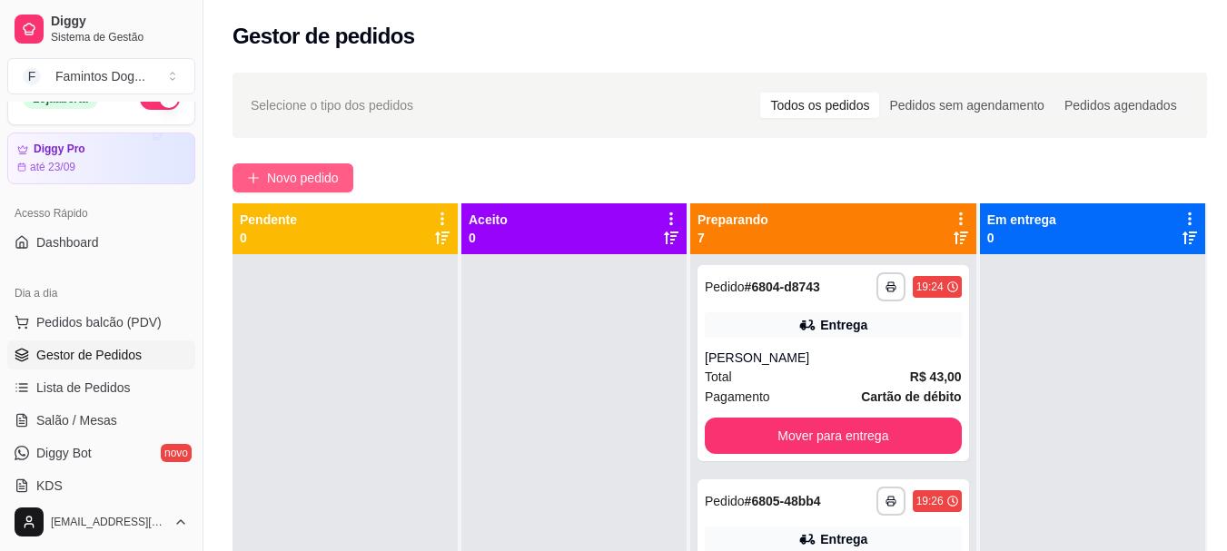
click at [339, 174] on span "Novo pedido" at bounding box center [303, 178] width 72 height 20
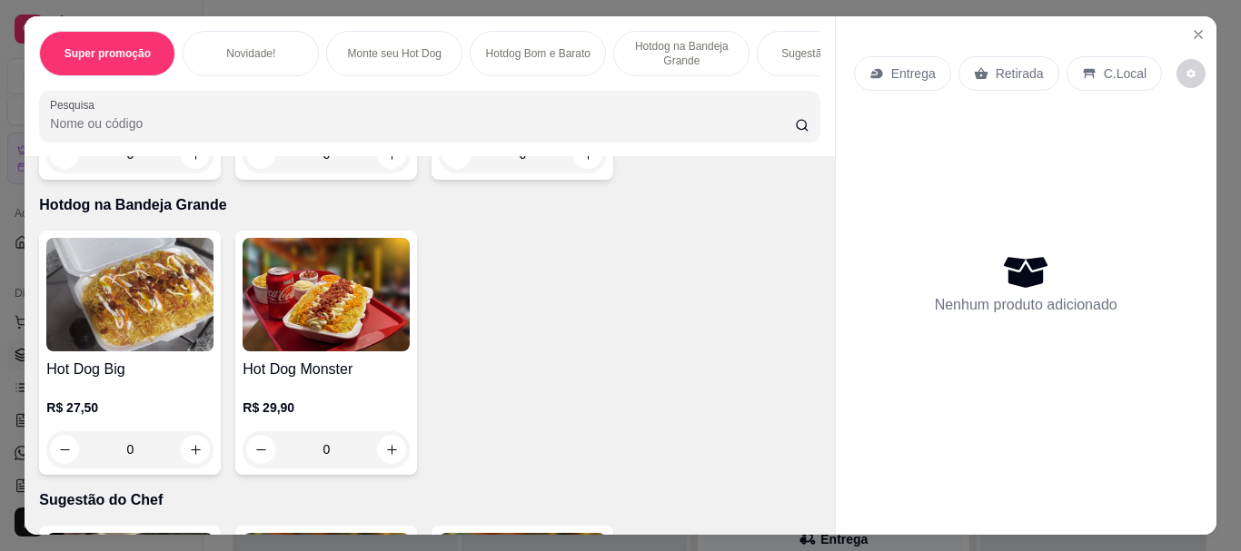
scroll to position [1332, 0]
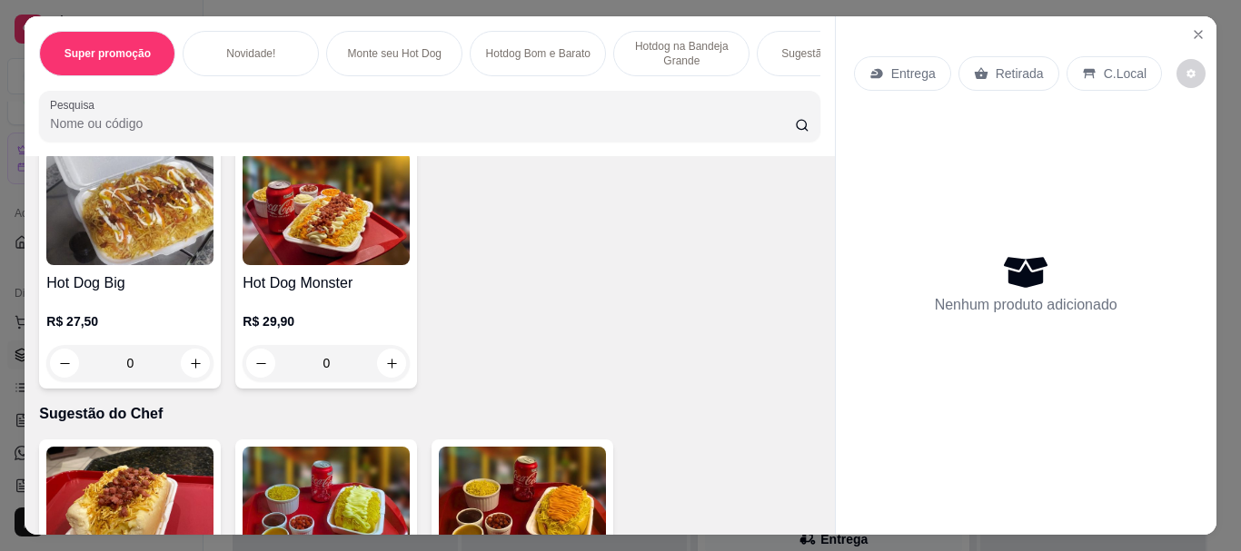
click at [189, 361] on div "0" at bounding box center [129, 363] width 167 height 36
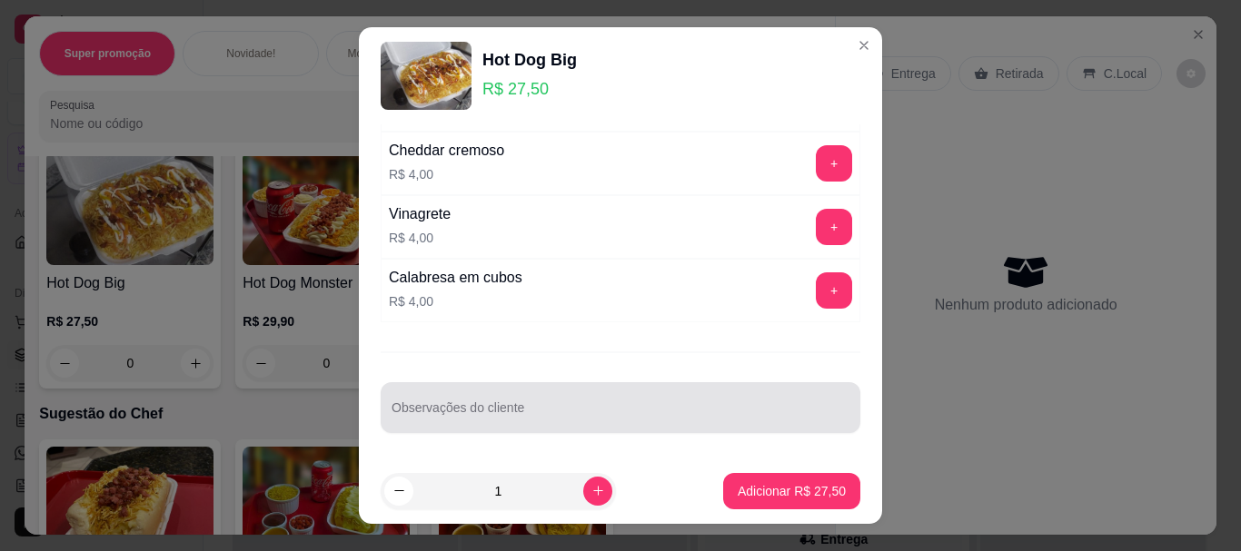
click at [675, 402] on div at bounding box center [620, 408] width 458 height 36
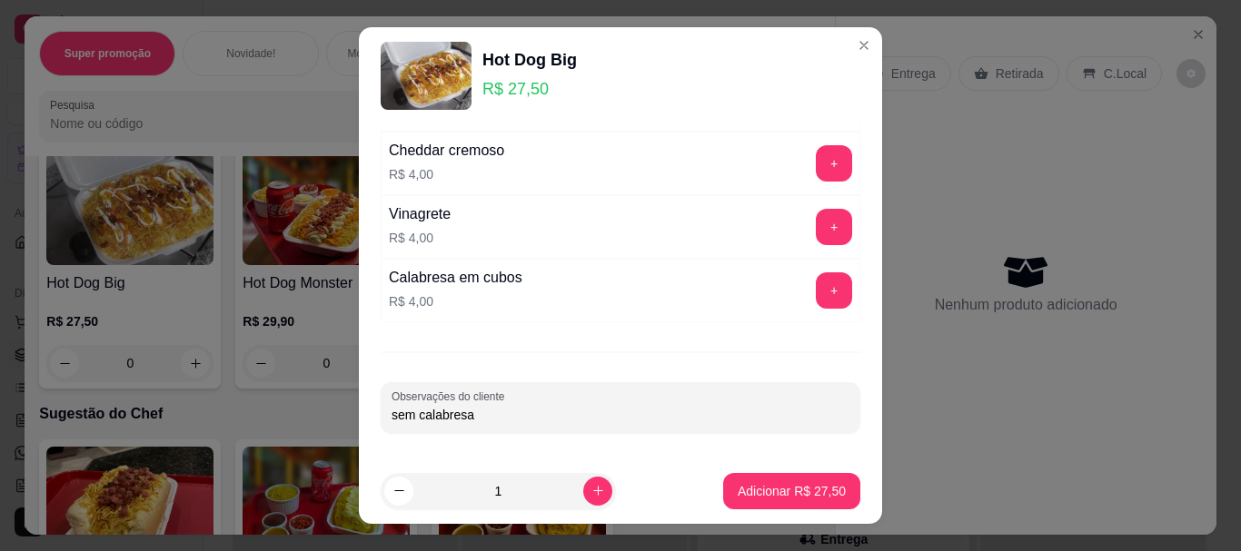
type input "sem calabresa"
click at [802, 489] on p "Adicionar R$ 27,50" at bounding box center [791, 491] width 108 height 18
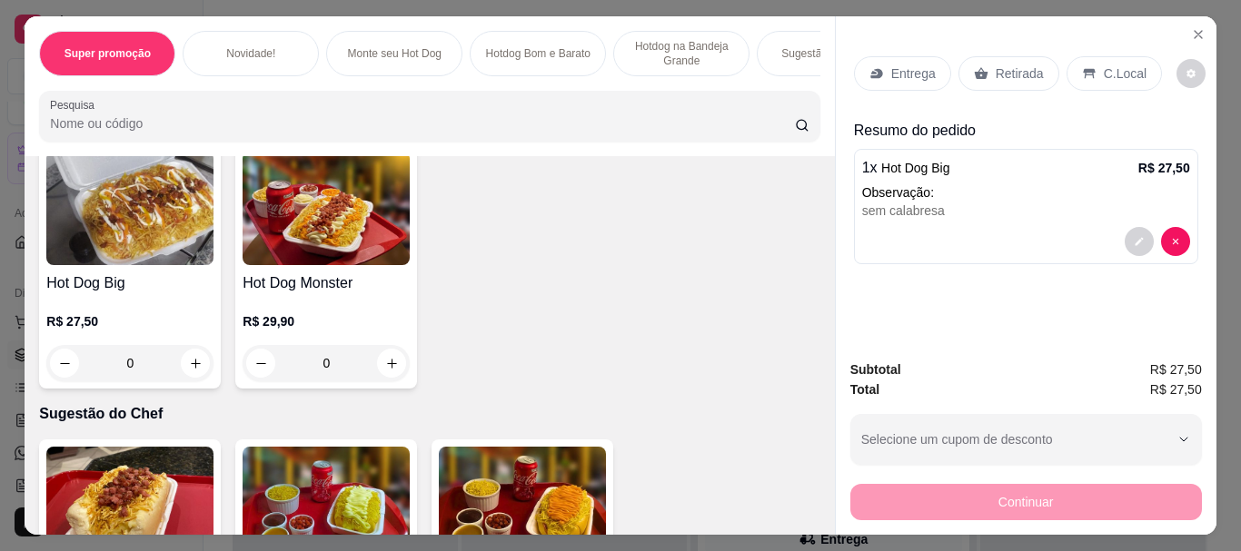
click at [393, 370] on div "0" at bounding box center [325, 363] width 167 height 36
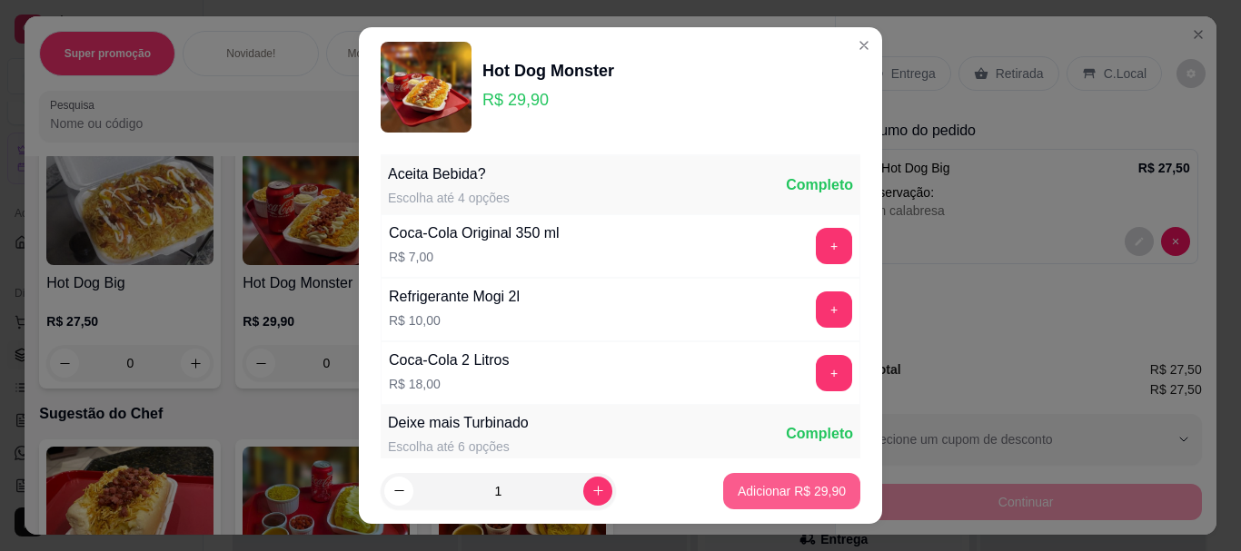
click at [764, 484] on p "Adicionar R$ 29,90" at bounding box center [791, 491] width 108 height 18
type input "1"
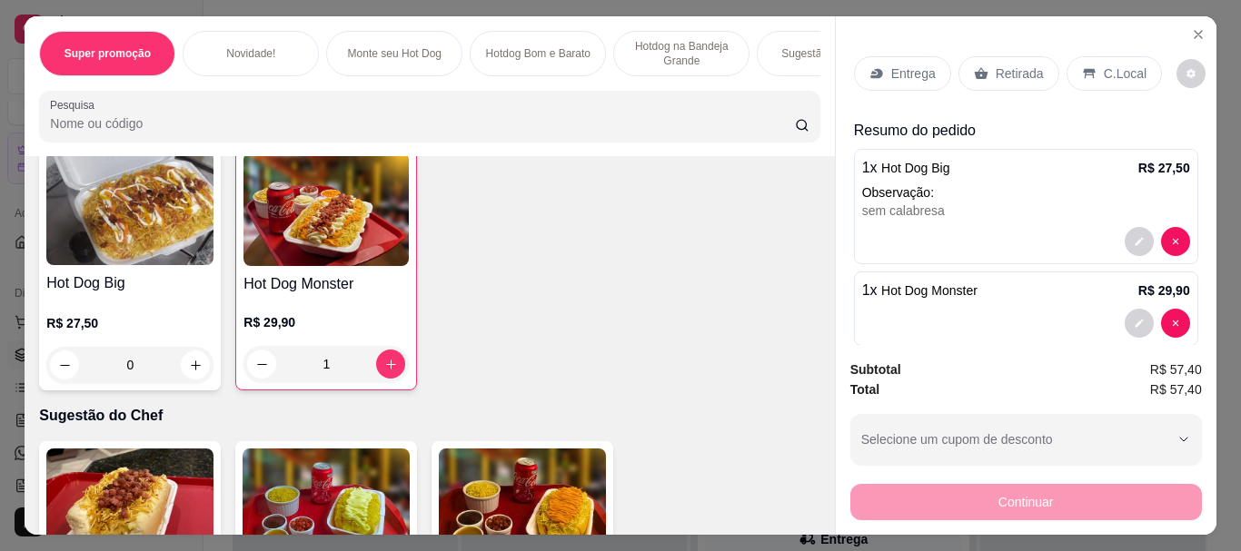
click at [909, 66] on p "Entrega" at bounding box center [913, 73] width 44 height 18
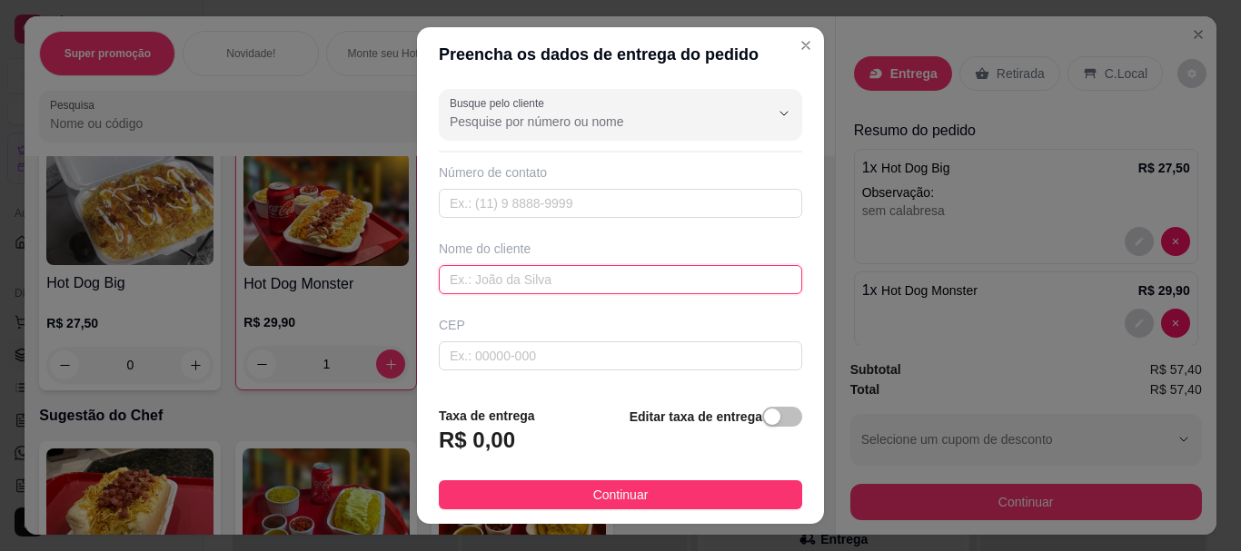
click at [539, 282] on input "text" at bounding box center [620, 279] width 363 height 29
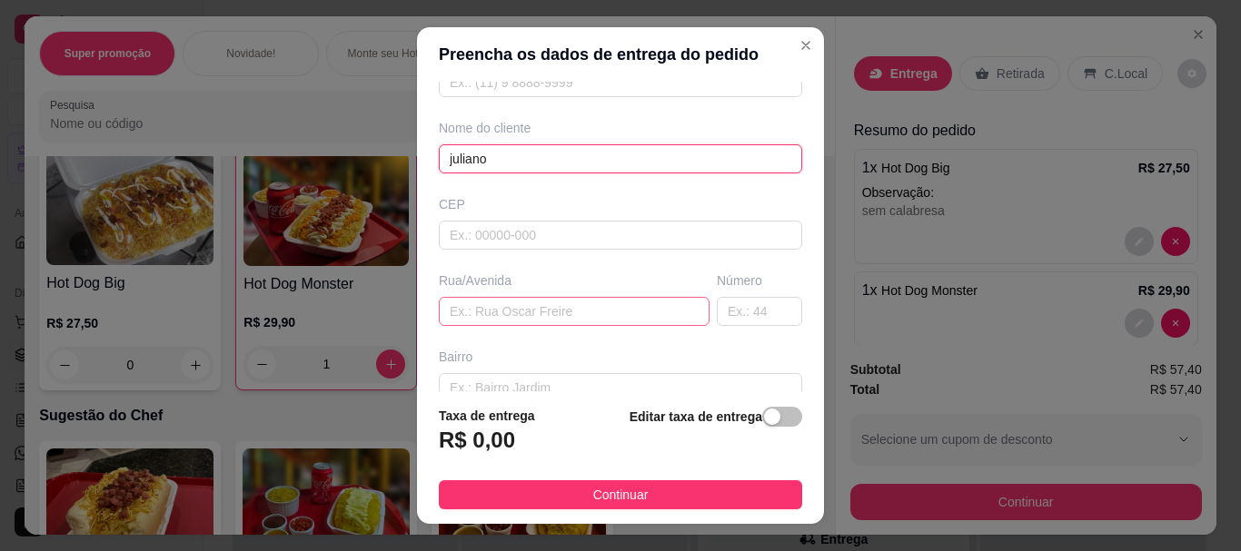
type input "juliano"
click at [535, 305] on input "text" at bounding box center [574, 311] width 271 height 29
paste input "[PERSON_NAME][GEOGRAPHIC_DATA] 591 [GEOGRAPHIC_DATA]"
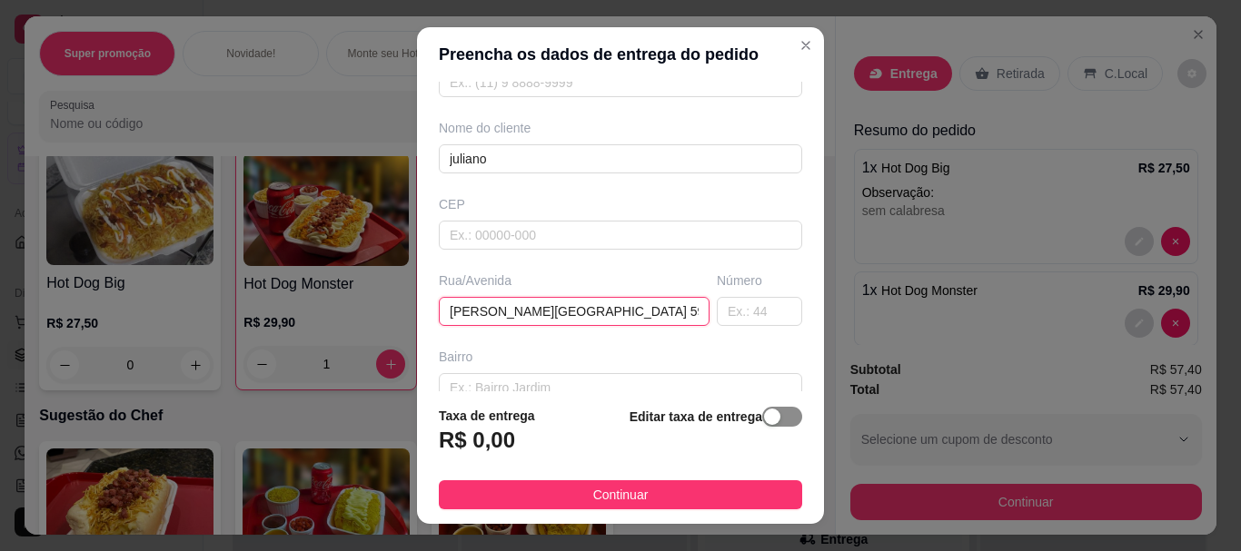
type input "[PERSON_NAME][GEOGRAPHIC_DATA] 591 [GEOGRAPHIC_DATA]"
click at [764, 420] on div "button" at bounding box center [772, 417] width 16 height 16
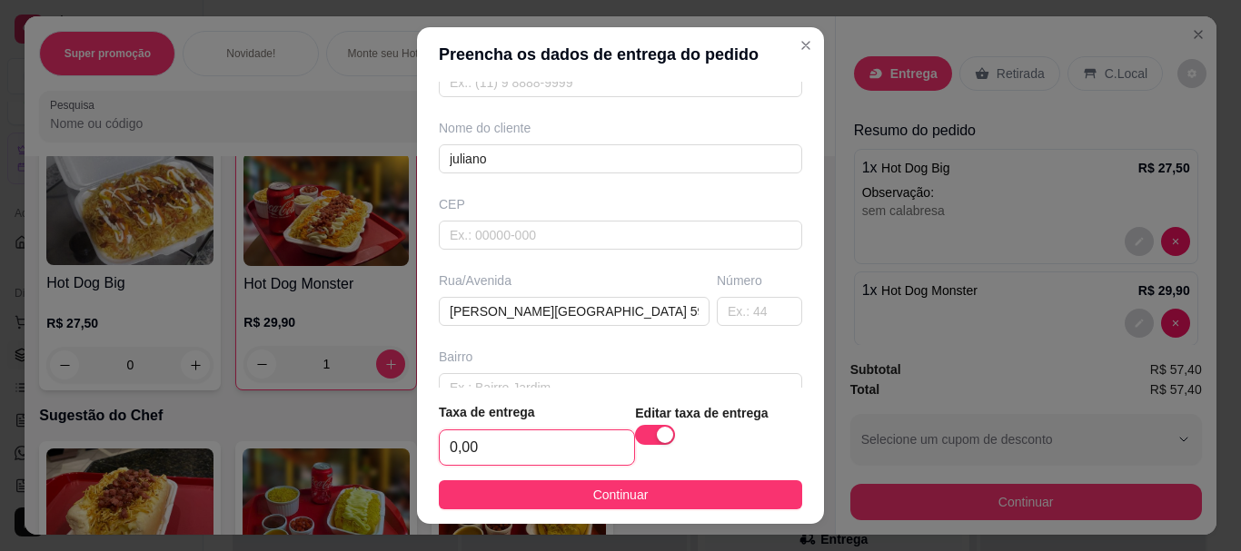
click at [566, 451] on input "0,00" at bounding box center [537, 447] width 194 height 35
type input "7,00"
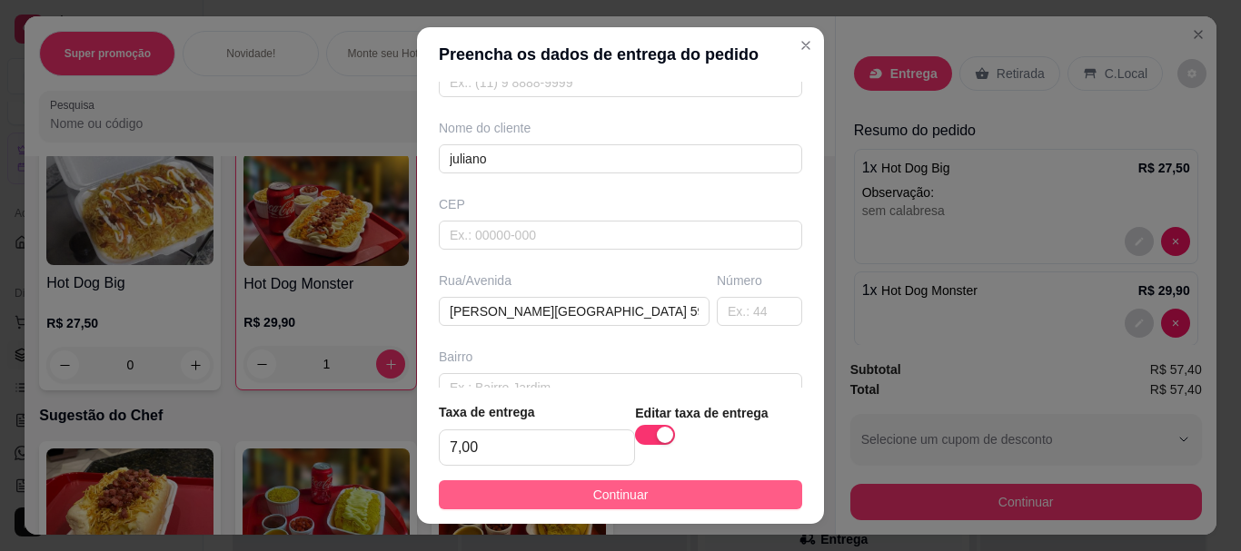
click at [635, 491] on button "Continuar" at bounding box center [620, 494] width 363 height 29
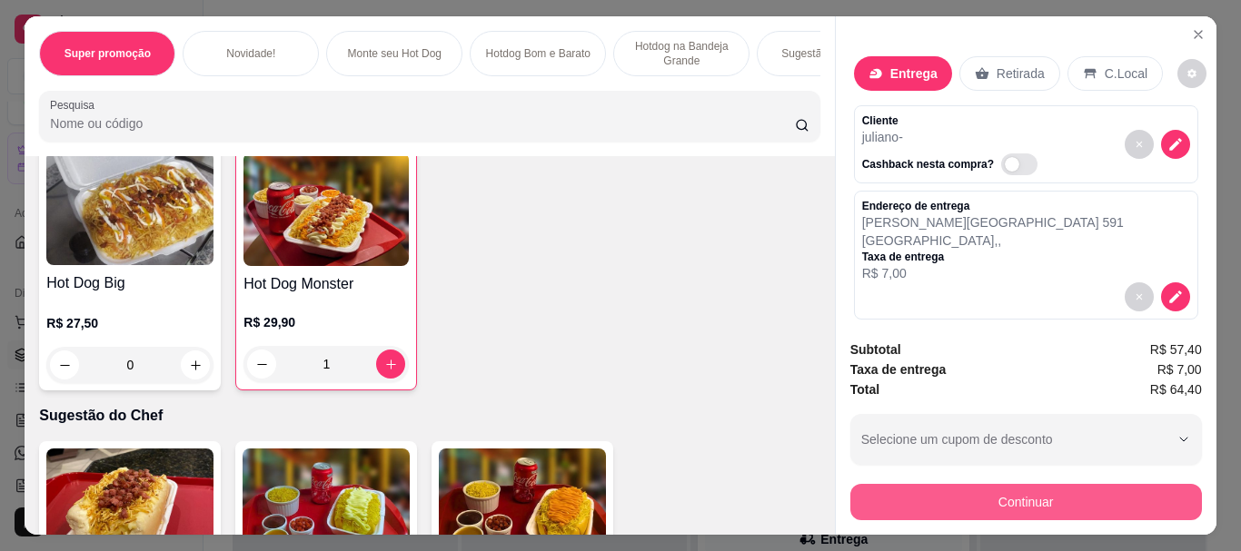
click at [1013, 498] on button "Continuar" at bounding box center [1025, 502] width 351 height 36
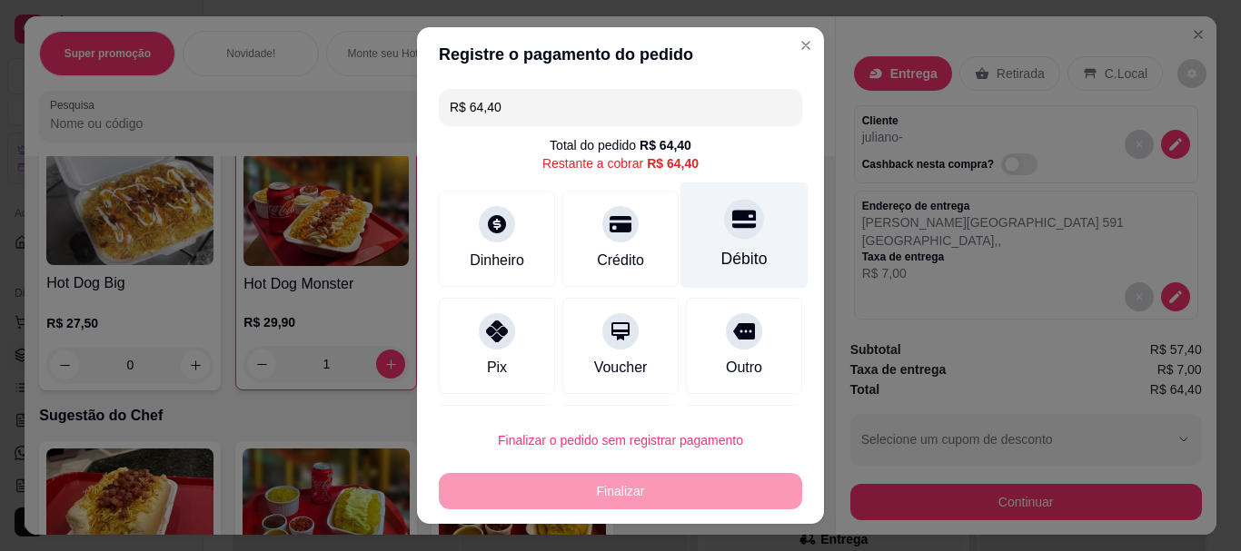
click at [724, 228] on div at bounding box center [744, 220] width 40 height 40
type input "R$ 0,00"
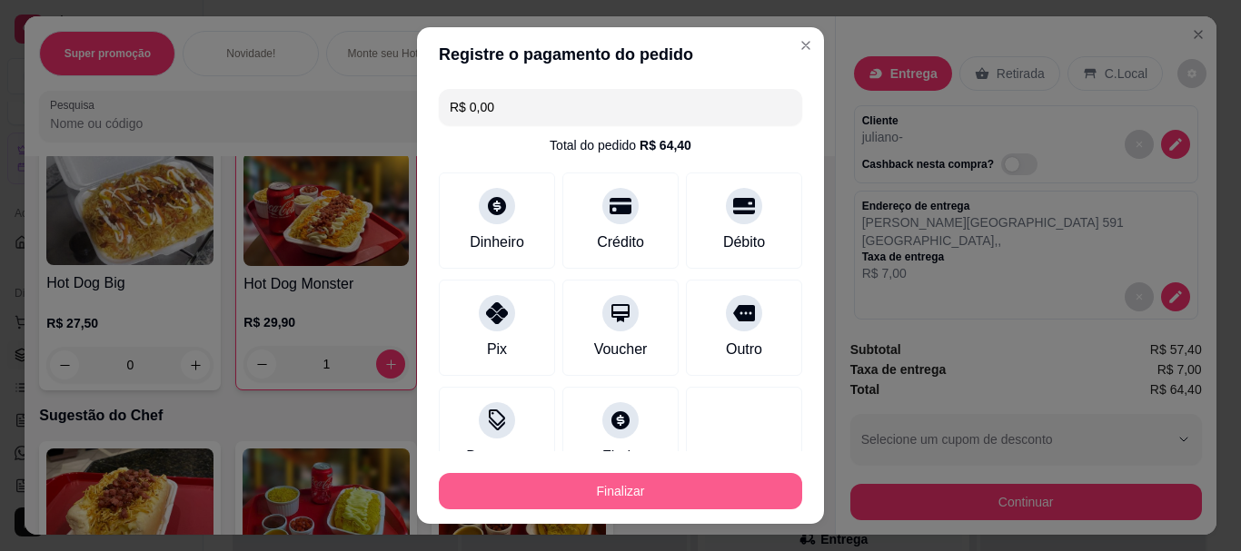
click at [620, 486] on button "Finalizar" at bounding box center [620, 491] width 363 height 36
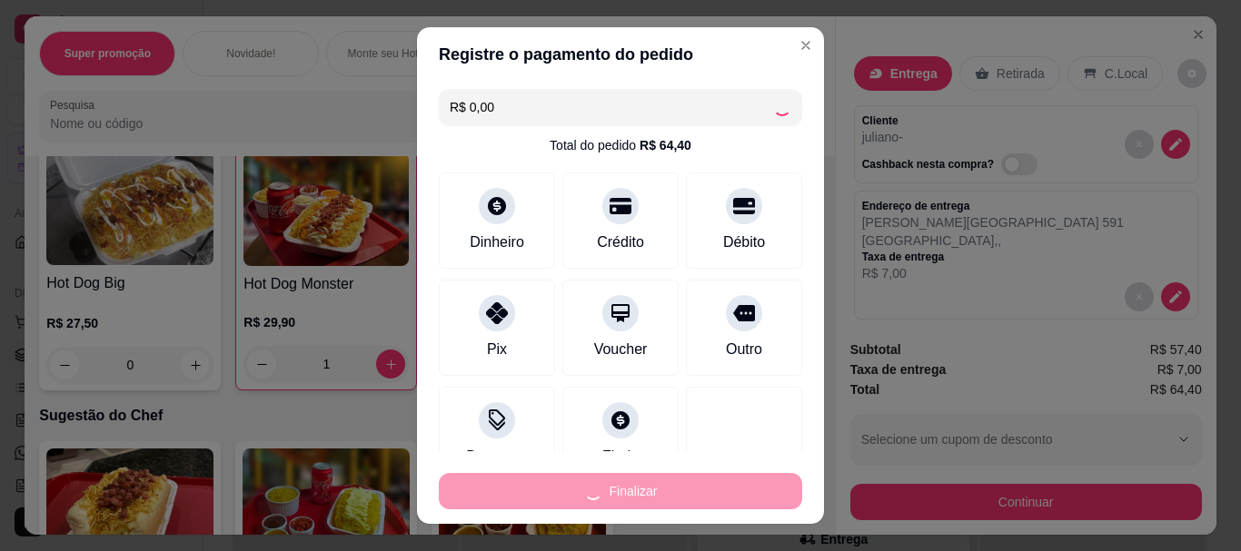
type input "0"
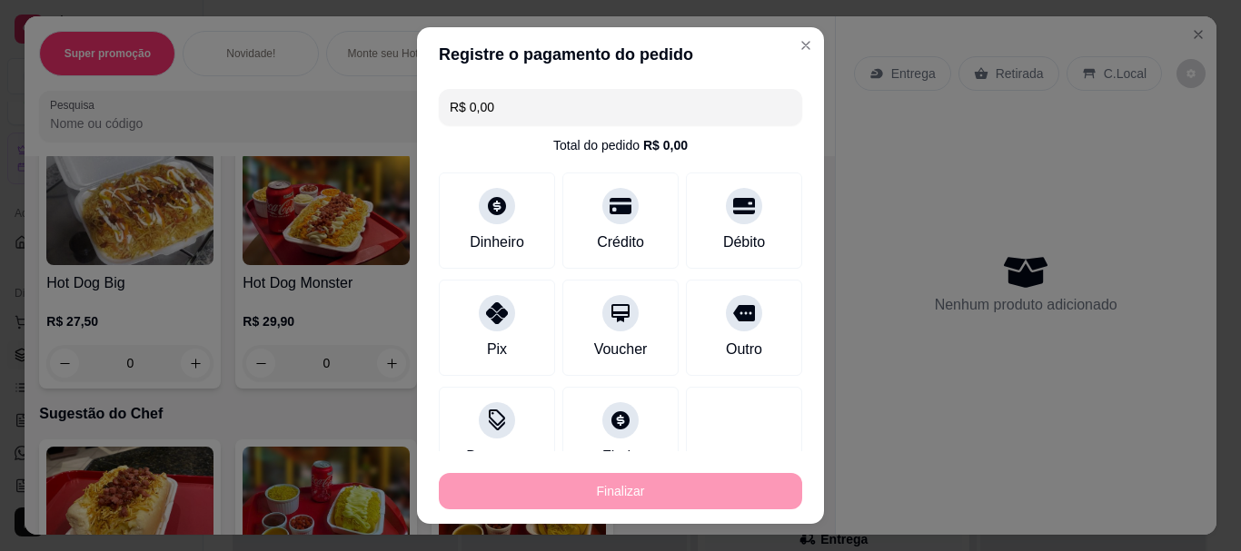
type input "-R$ 64,40"
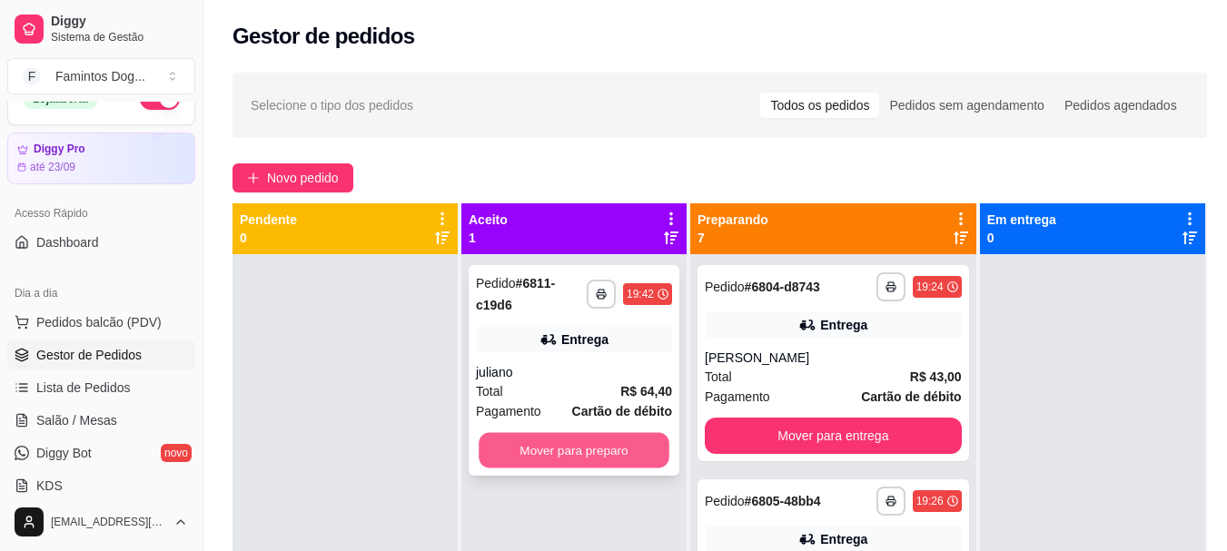
click at [587, 433] on button "Mover para preparo" at bounding box center [574, 450] width 191 height 35
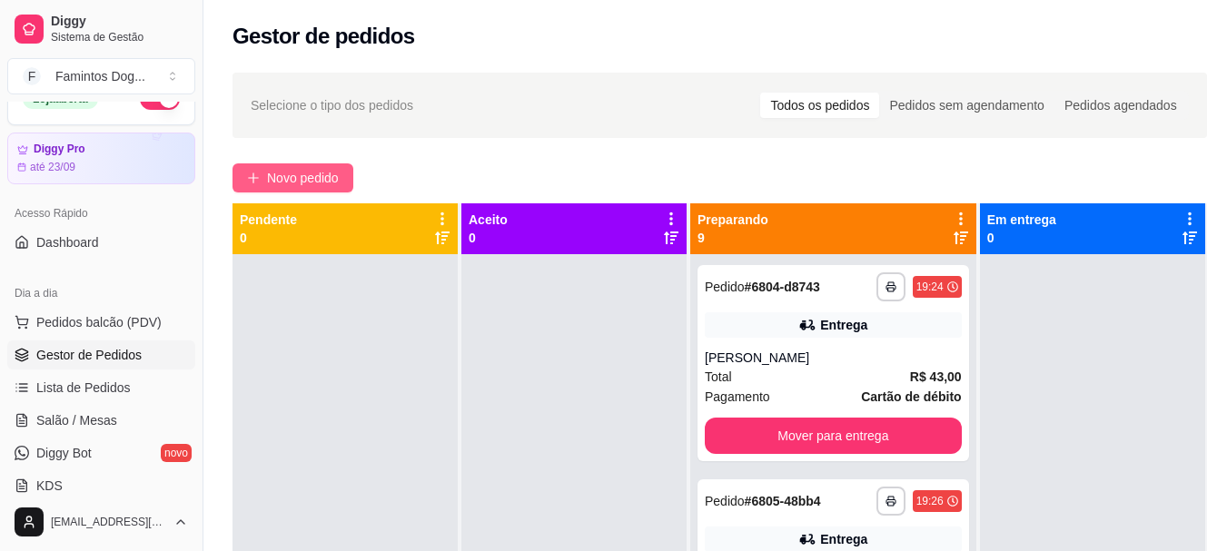
click at [331, 178] on span "Novo pedido" at bounding box center [303, 178] width 72 height 20
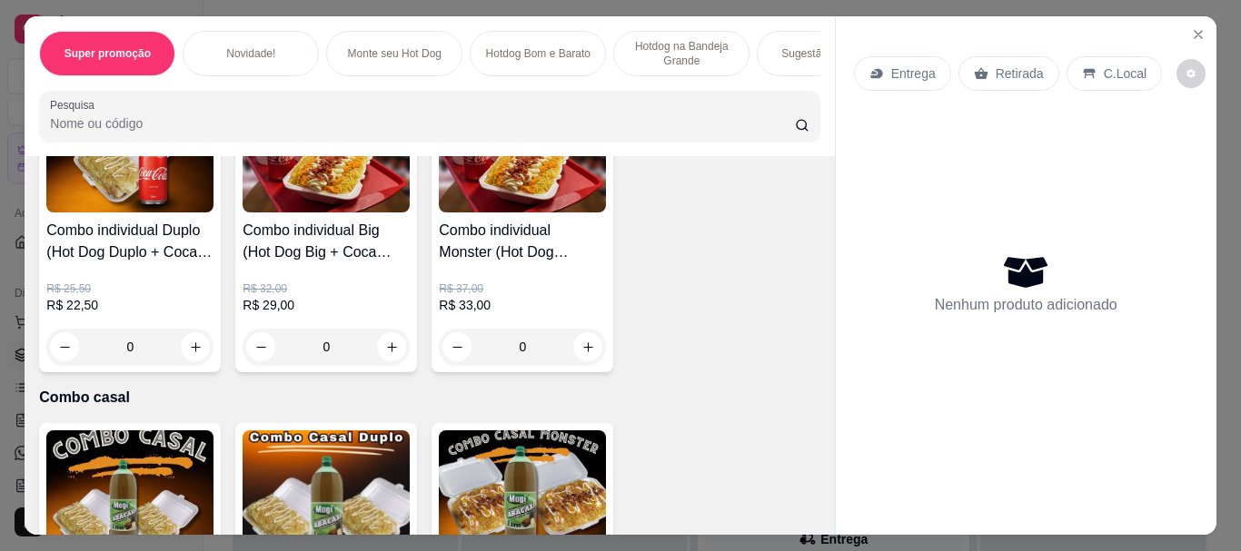
scroll to position [1937, 0]
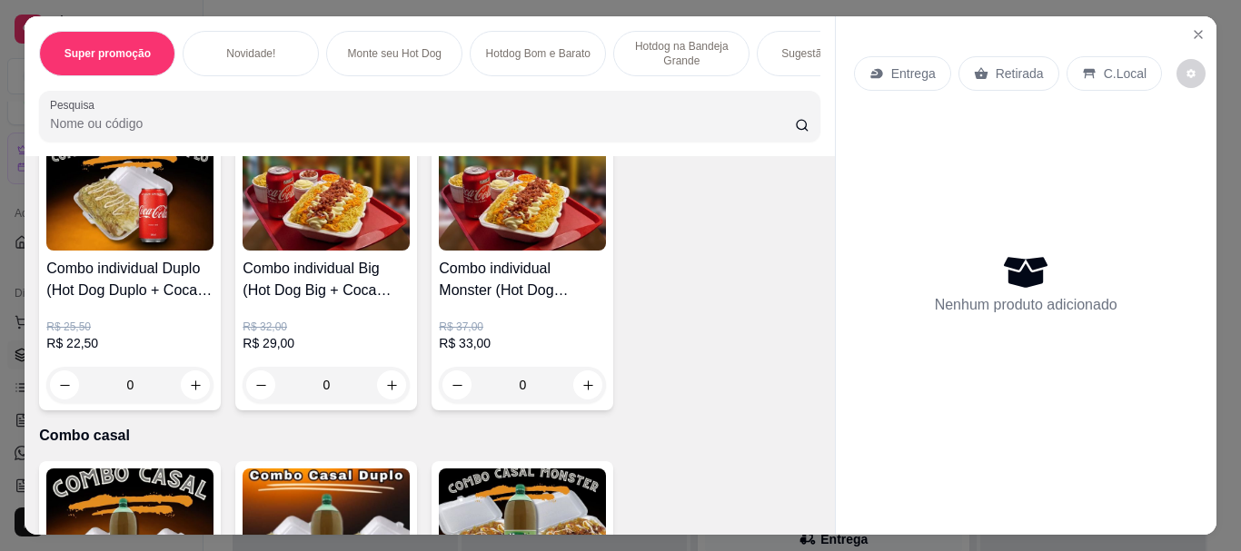
click at [581, 380] on div "0" at bounding box center [522, 385] width 167 height 36
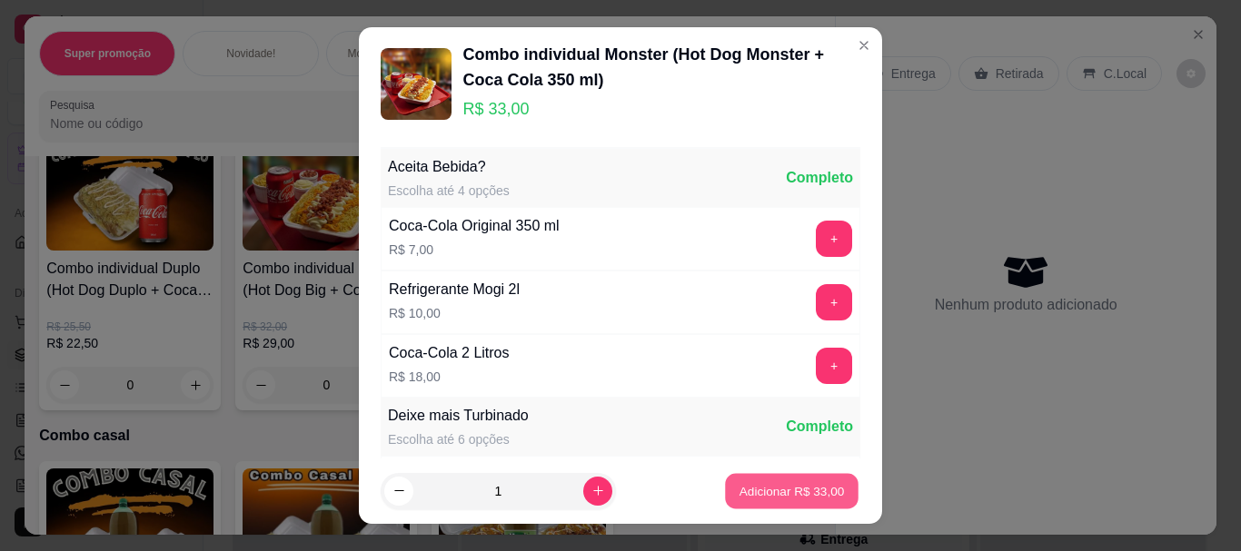
click at [790, 484] on p "Adicionar R$ 33,00" at bounding box center [791, 490] width 105 height 17
type input "1"
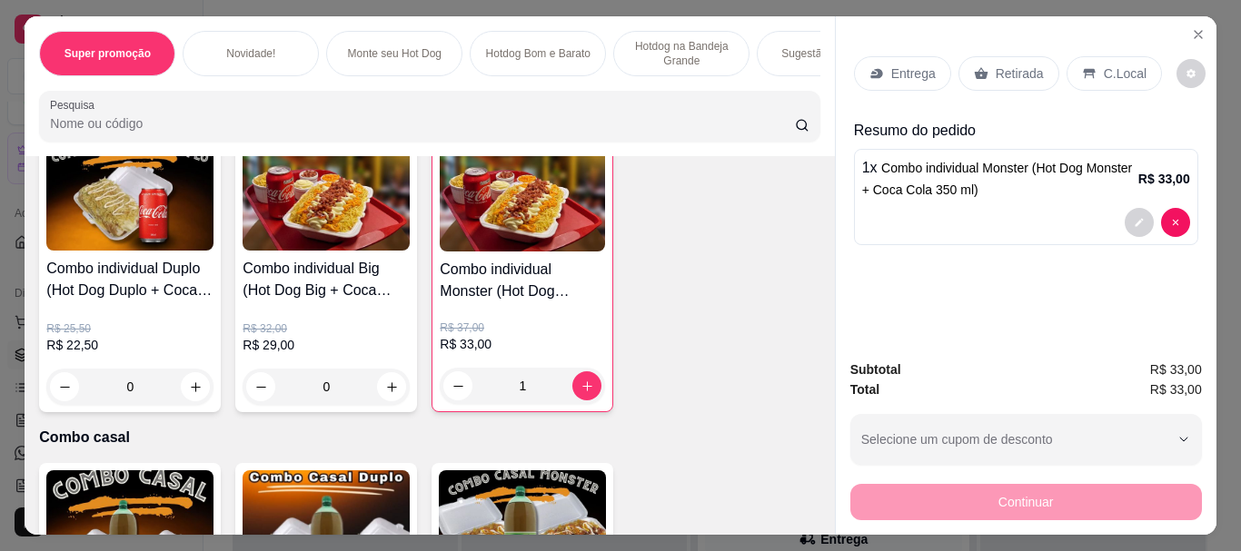
click at [900, 74] on p "Entrega" at bounding box center [913, 73] width 44 height 18
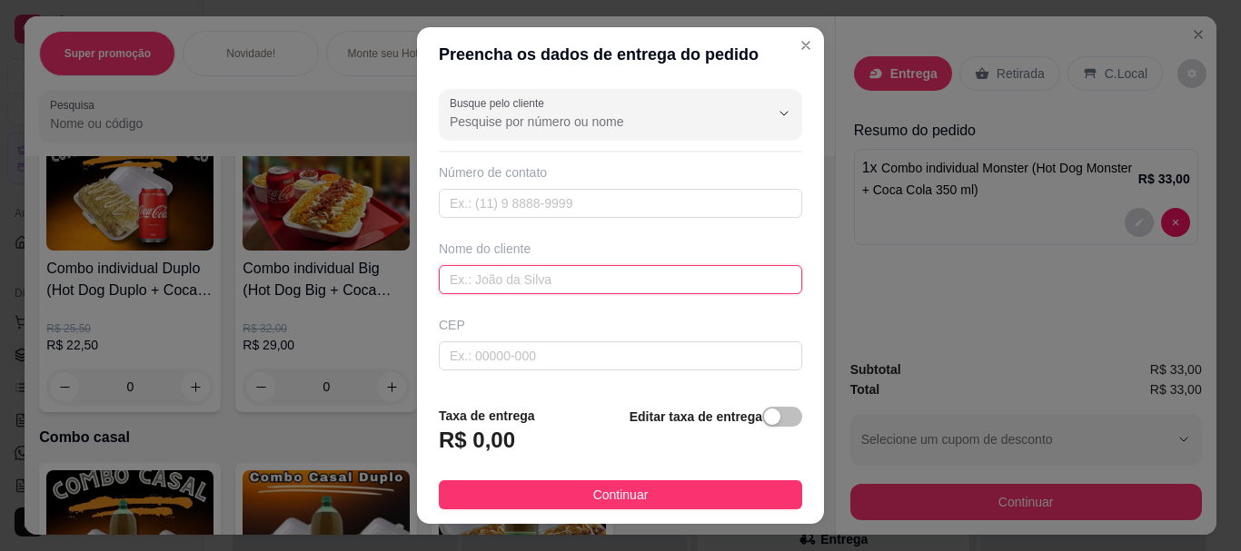
click at [681, 280] on input "text" at bounding box center [620, 279] width 363 height 29
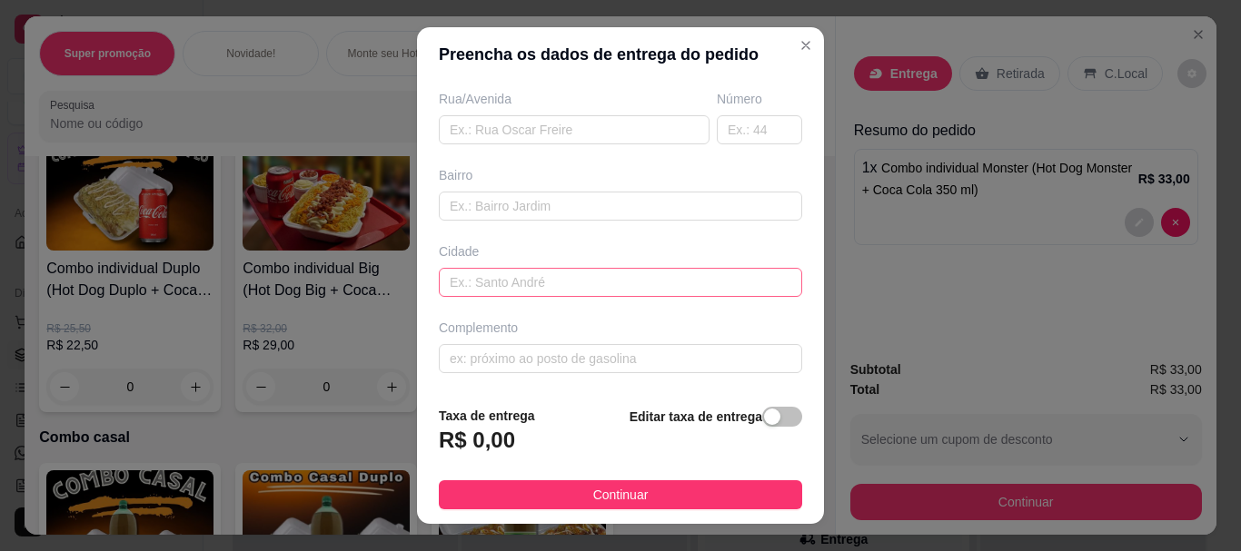
type input "cinthia"
click at [588, 278] on input "text" at bounding box center [620, 282] width 363 height 29
paste input "Prof [PERSON_NAME] de campos leite 276 jd.silvania"
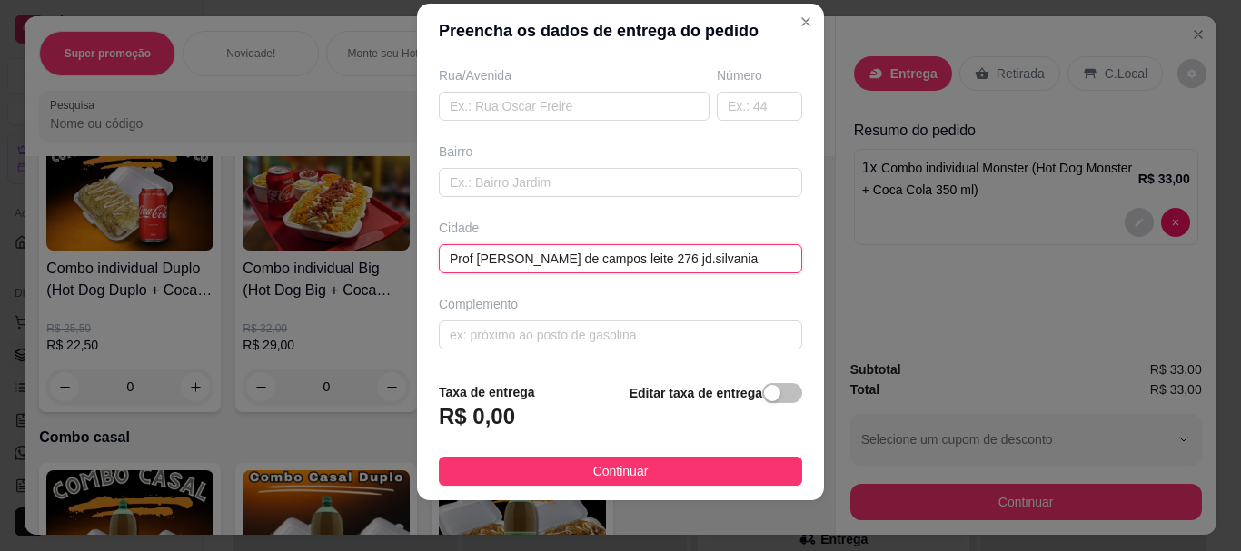
scroll to position [31, 0]
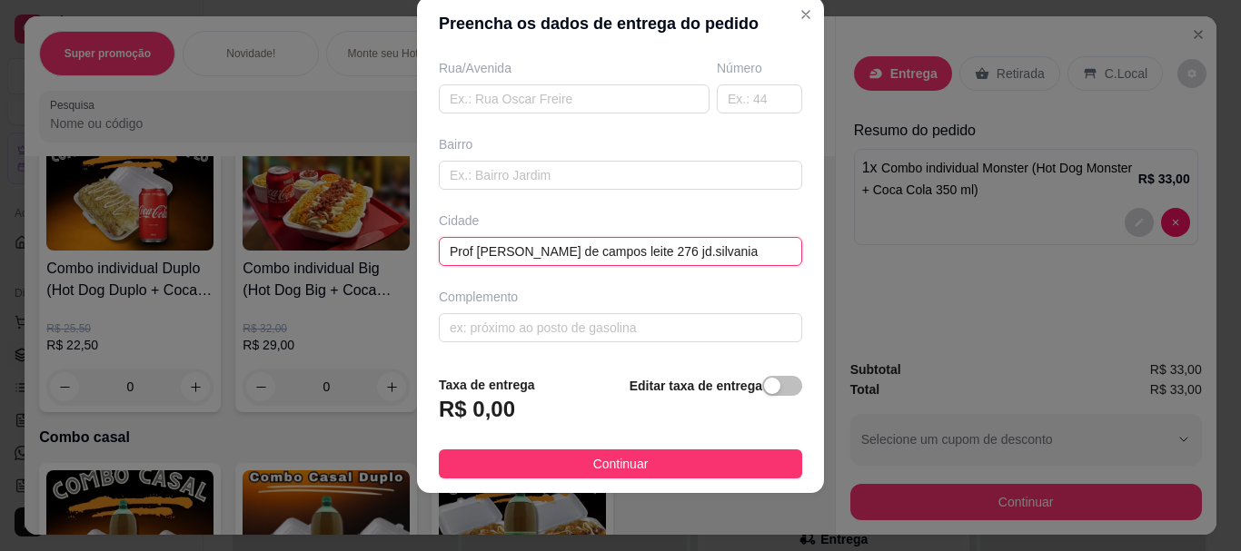
type input "Prof [PERSON_NAME] de campos leite 276 jd.silvania"
click at [768, 382] on span "button" at bounding box center [782, 386] width 40 height 20
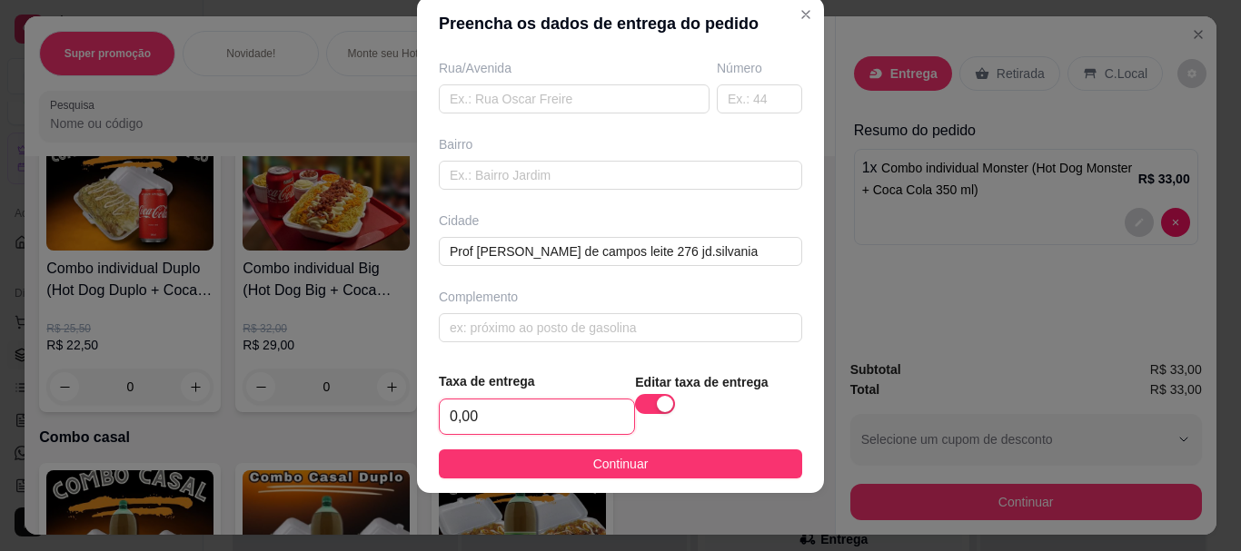
click at [527, 405] on input "0,00" at bounding box center [537, 417] width 194 height 35
type input "7,00"
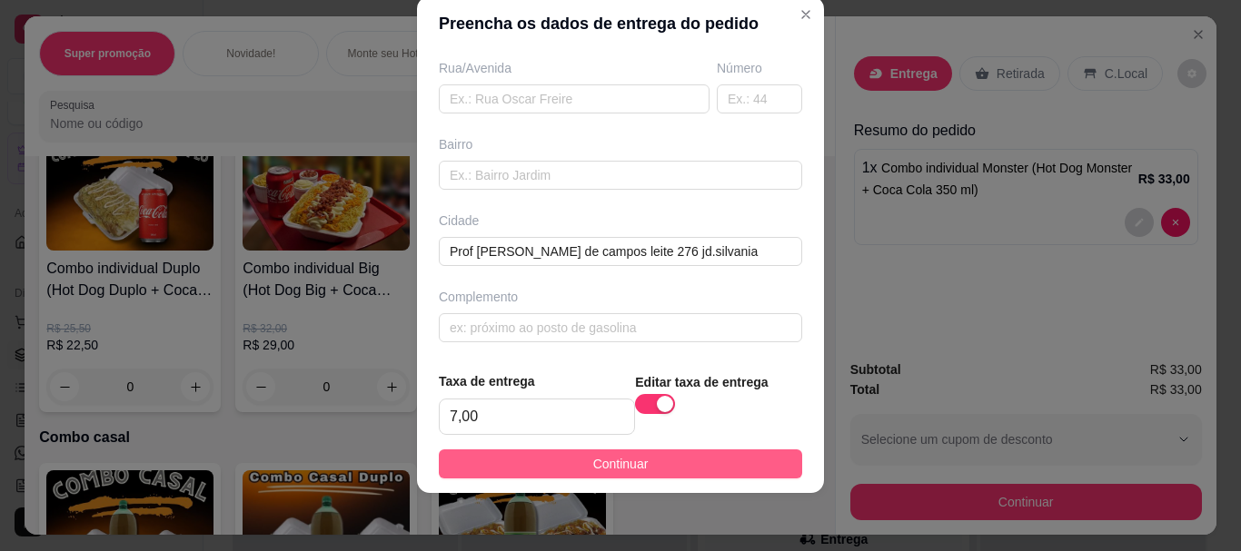
click at [760, 456] on button "Continuar" at bounding box center [620, 464] width 363 height 29
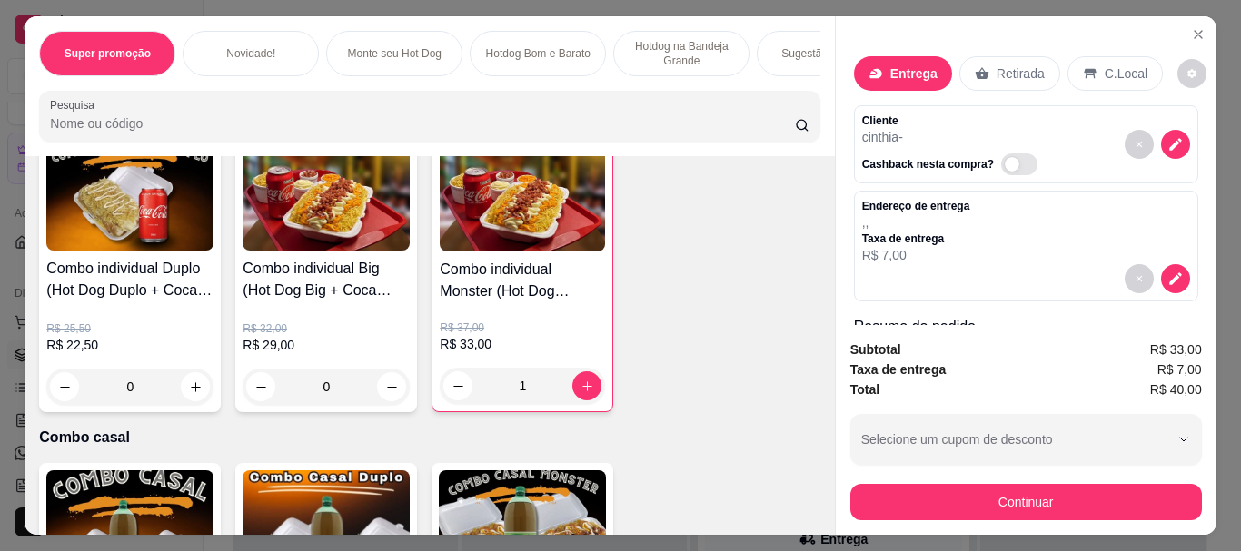
scroll to position [48, 0]
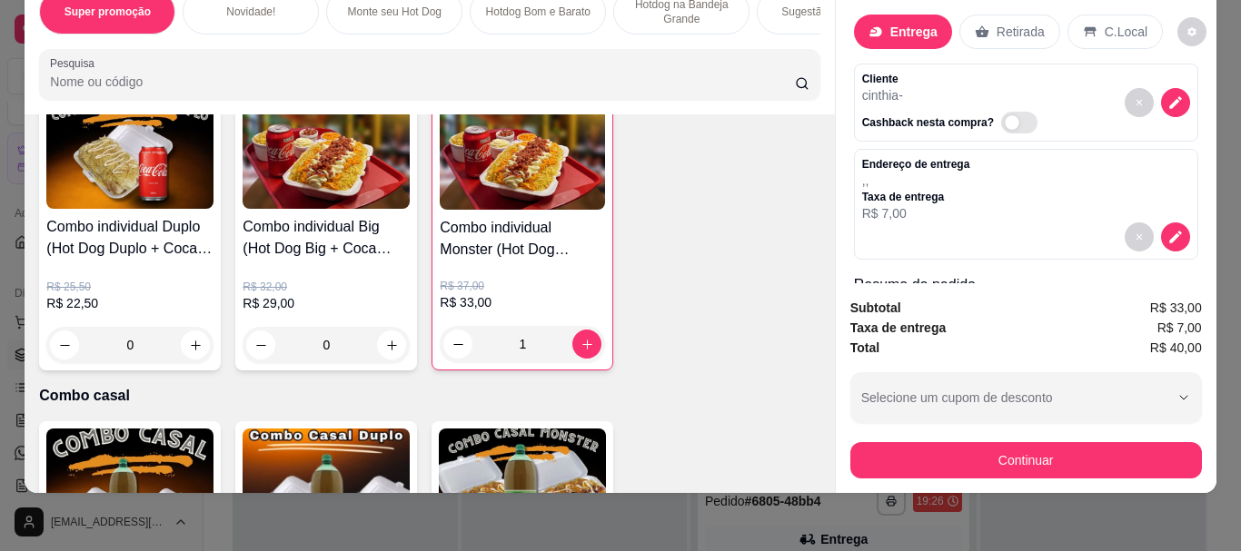
click at [720, 195] on div "Combo individual Duplo (Hot Dog Duplo + Coca Cola 350 ml) R$ 25,50 R$ 22,50 0 C…" at bounding box center [429, 229] width 780 height 282
click at [713, 169] on div "Combo individual Duplo (Hot Dog Duplo + Coca Cola 350 ml) R$ 25,50 R$ 22,50 0 C…" at bounding box center [429, 229] width 780 height 282
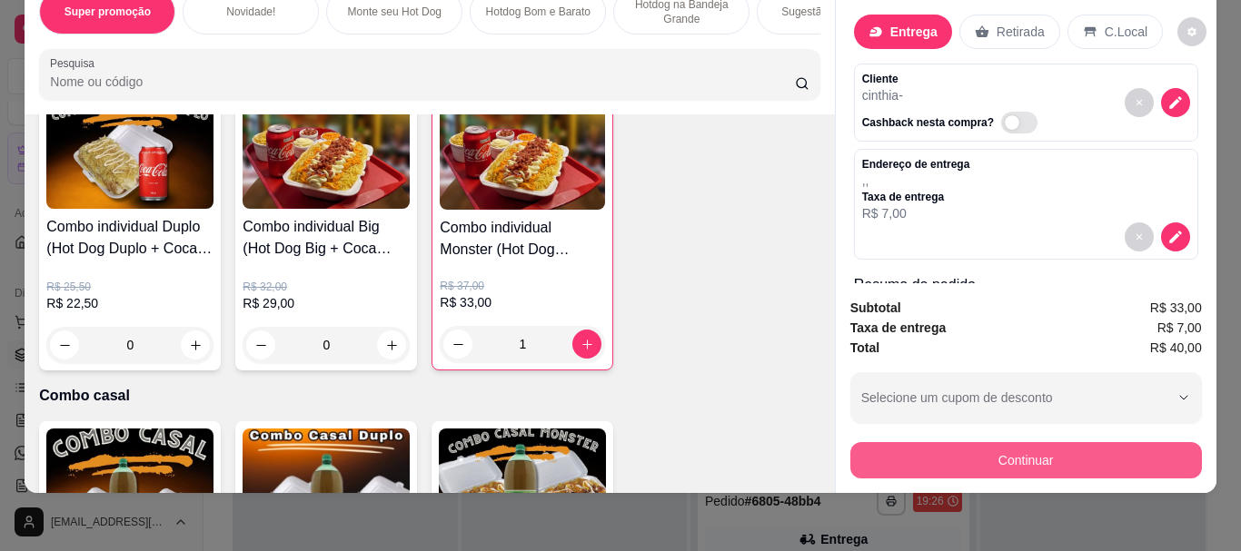
click at [1103, 443] on button "Continuar" at bounding box center [1025, 460] width 351 height 36
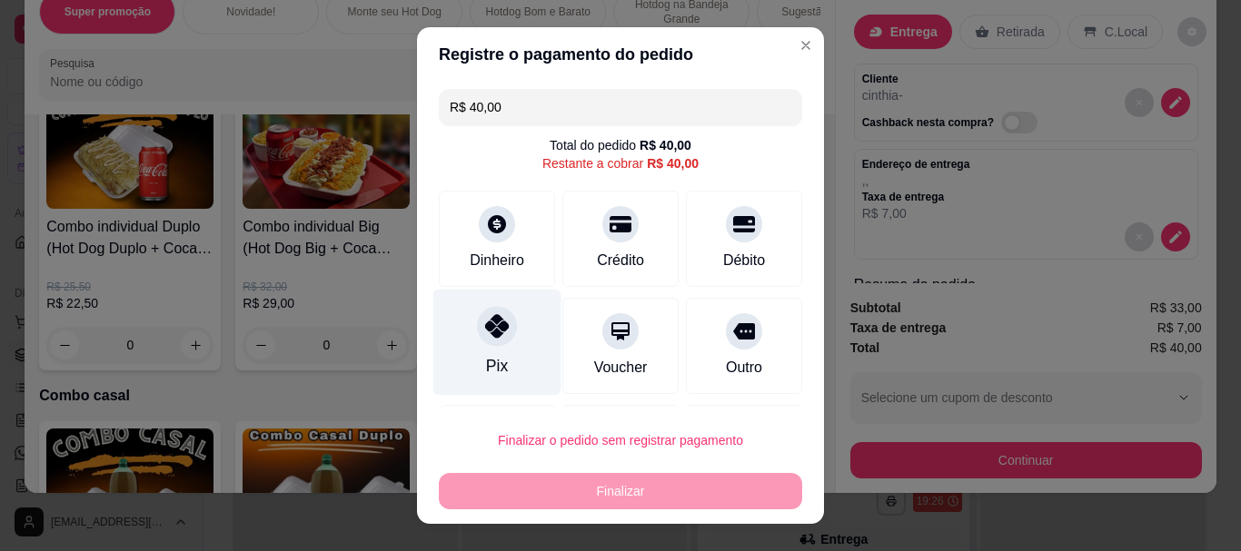
click at [491, 337] on icon at bounding box center [497, 327] width 24 height 24
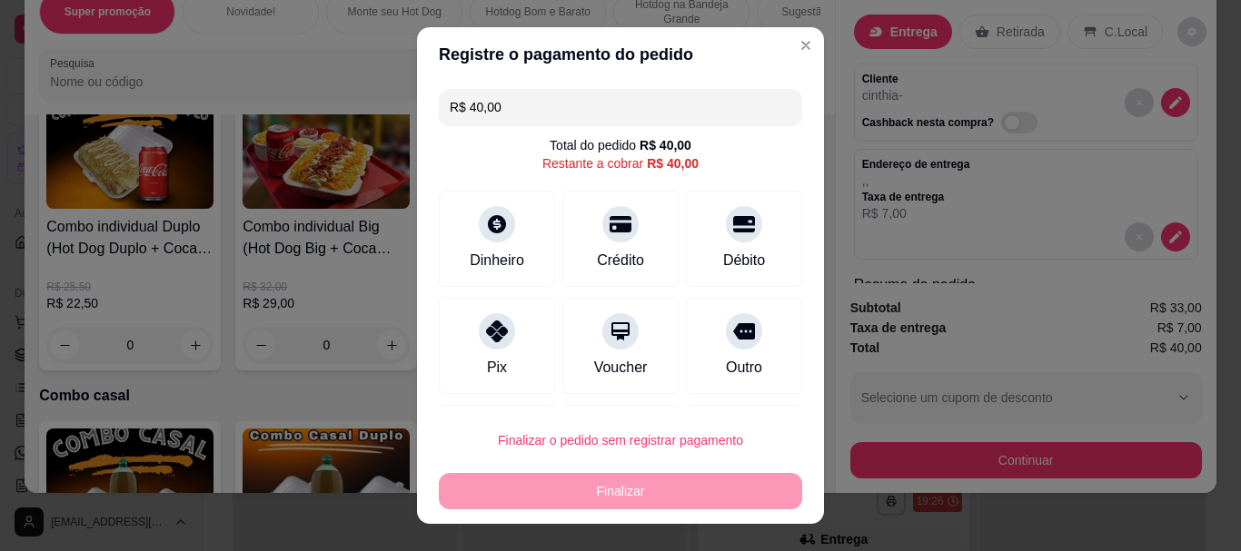
type input "R$ 0,00"
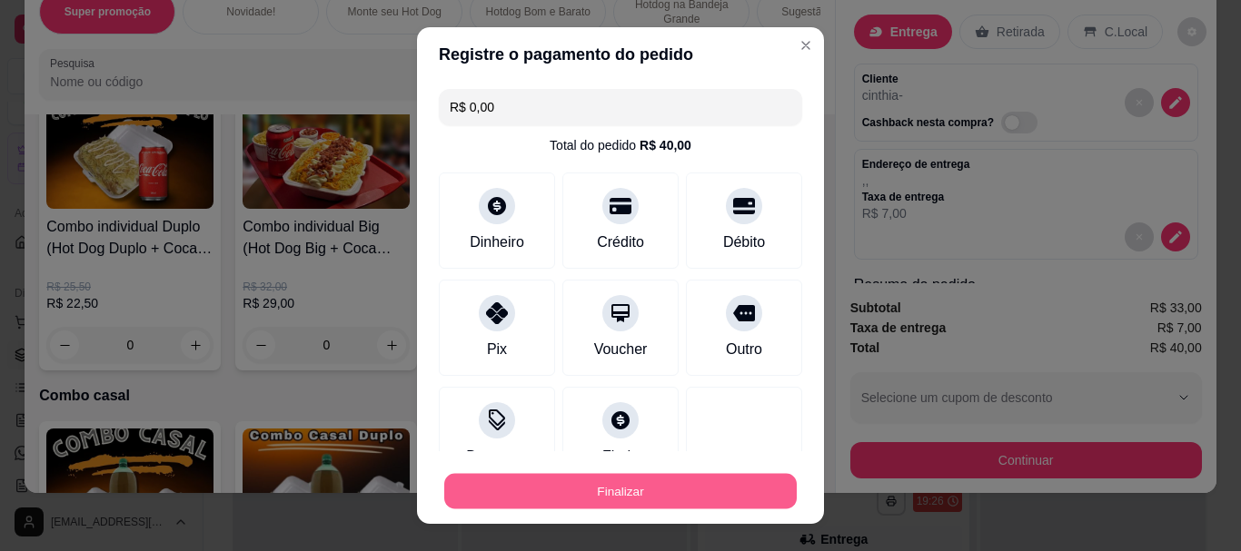
click at [646, 483] on button "Finalizar" at bounding box center [620, 490] width 352 height 35
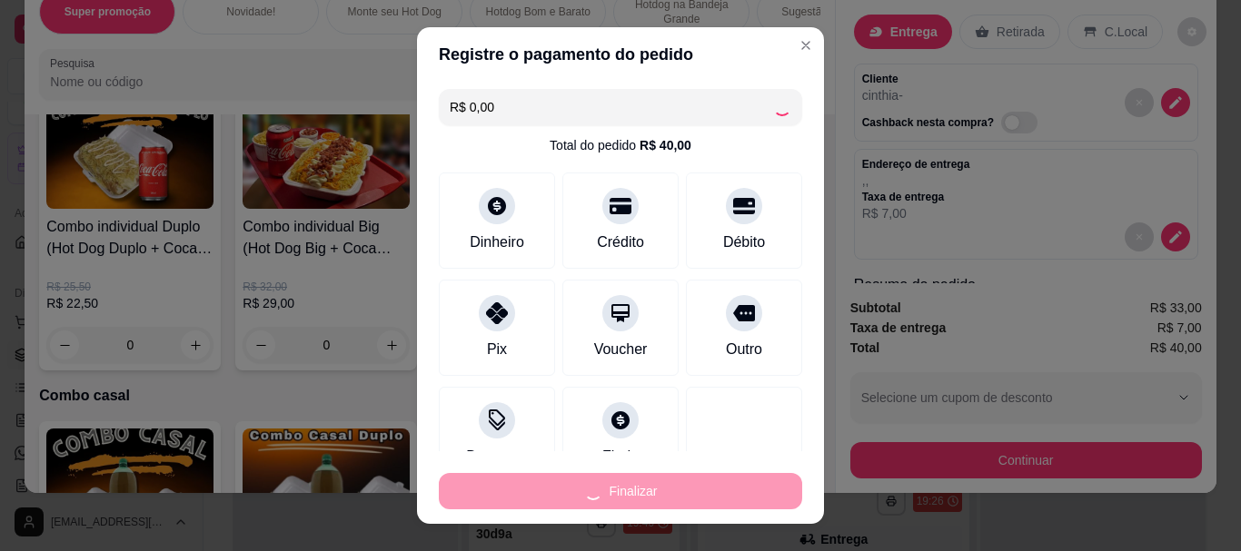
type input "0"
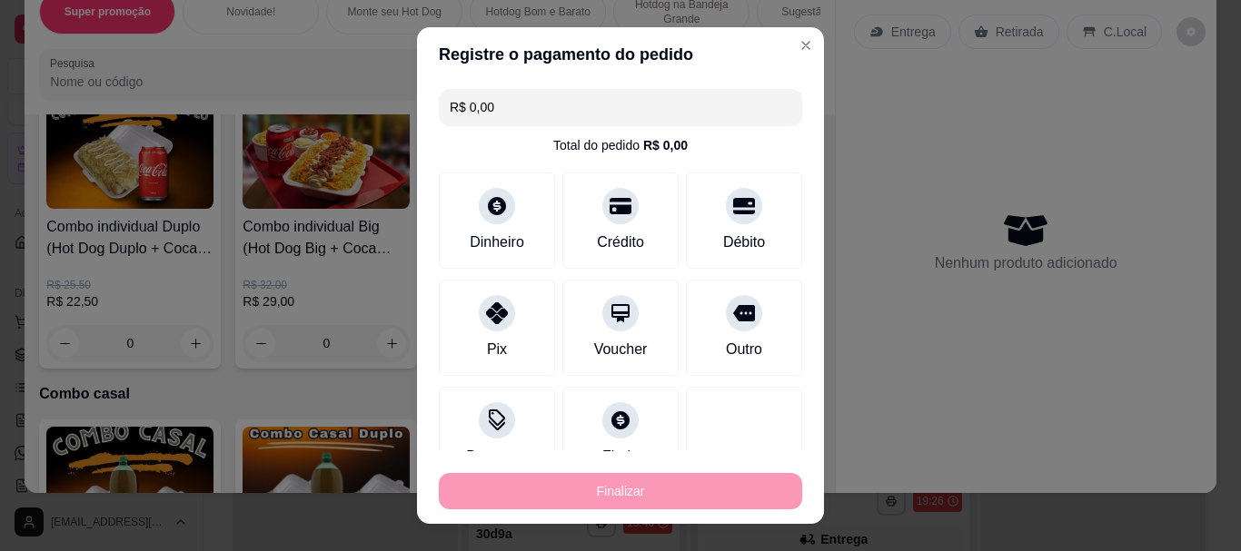
type input "-R$ 40,00"
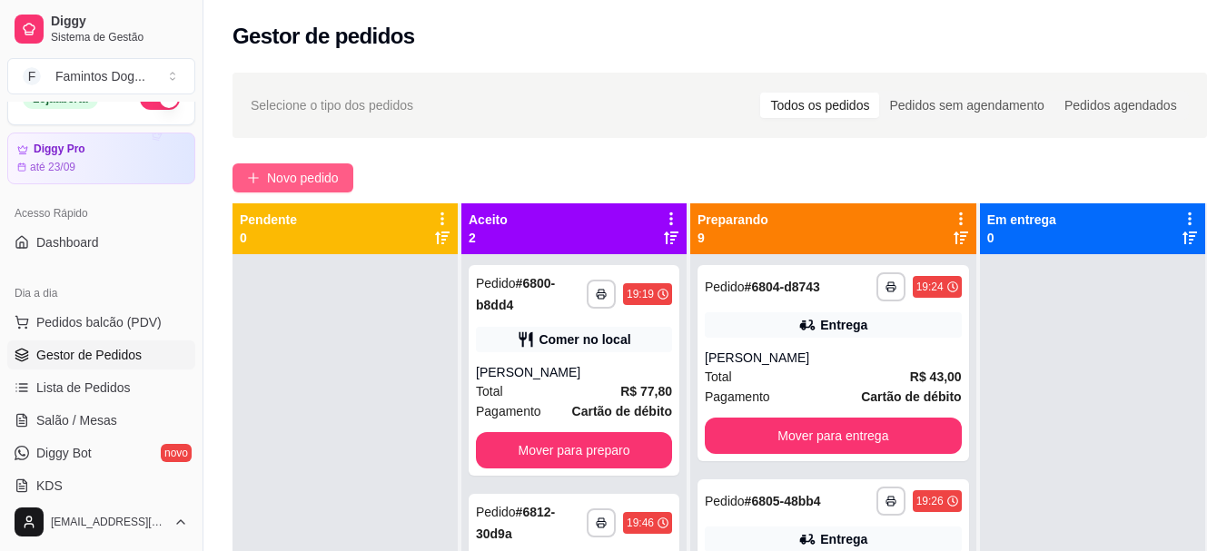
click at [300, 167] on button "Novo pedido" at bounding box center [292, 177] width 121 height 29
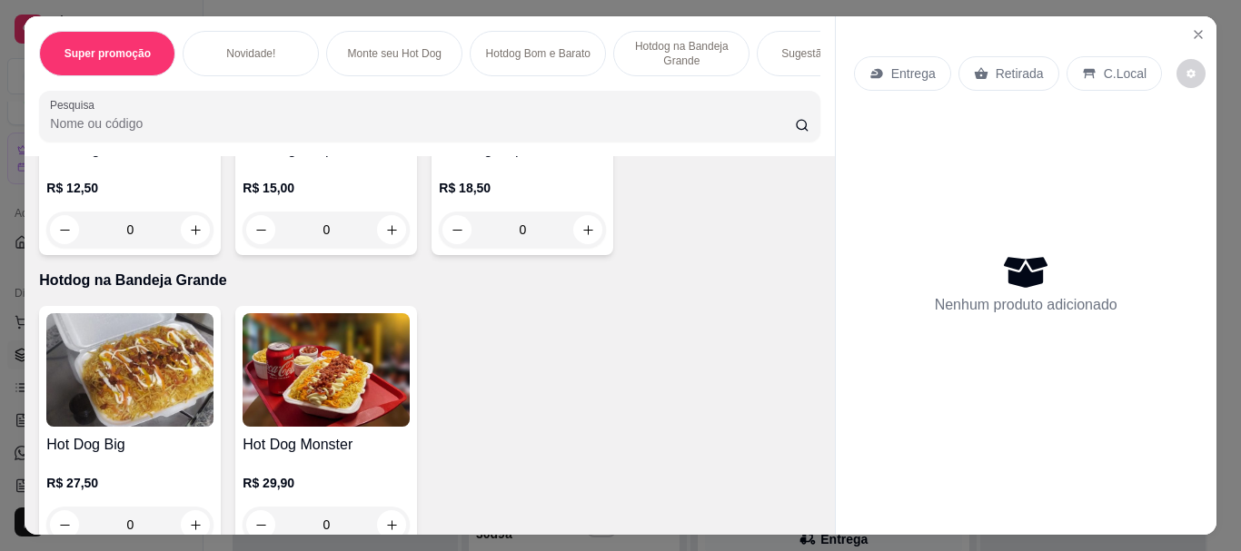
scroll to position [1211, 0]
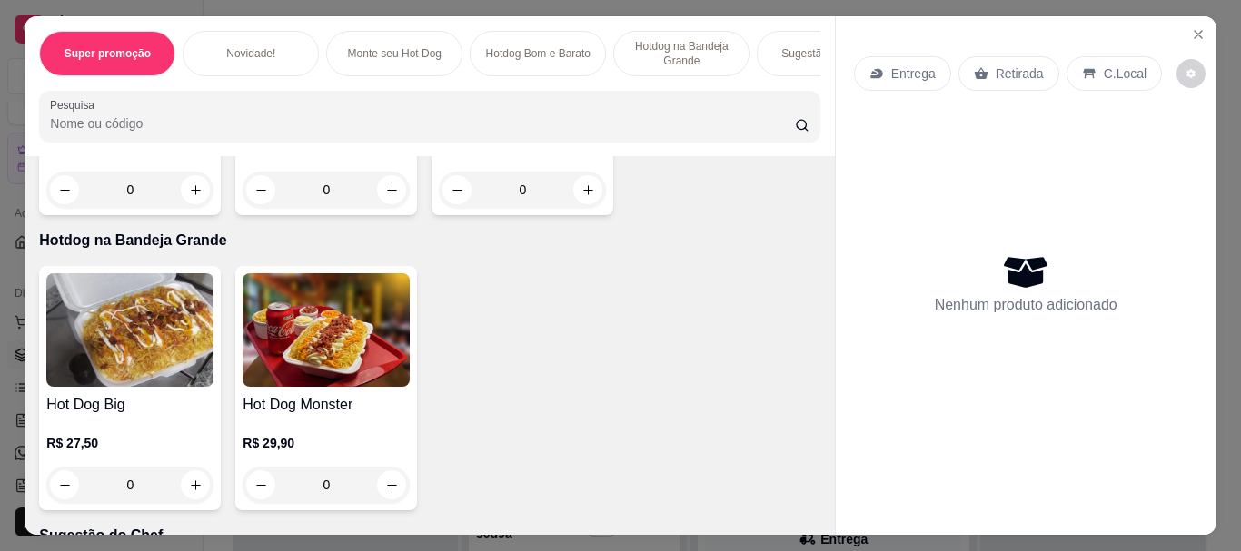
click at [384, 489] on div "0" at bounding box center [325, 485] width 167 height 36
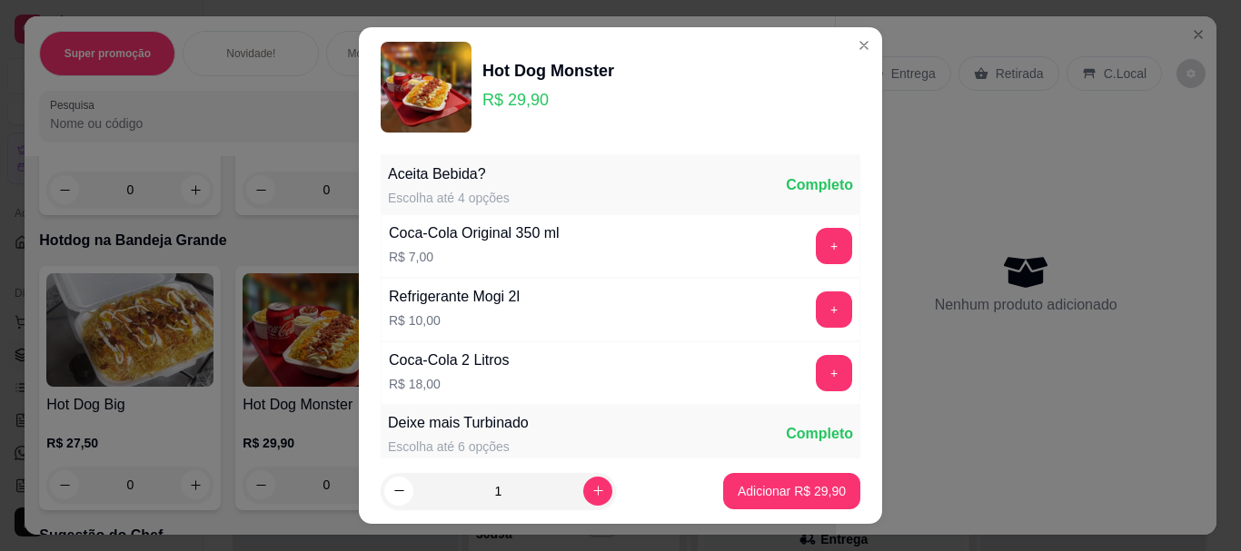
scroll to position [522, 0]
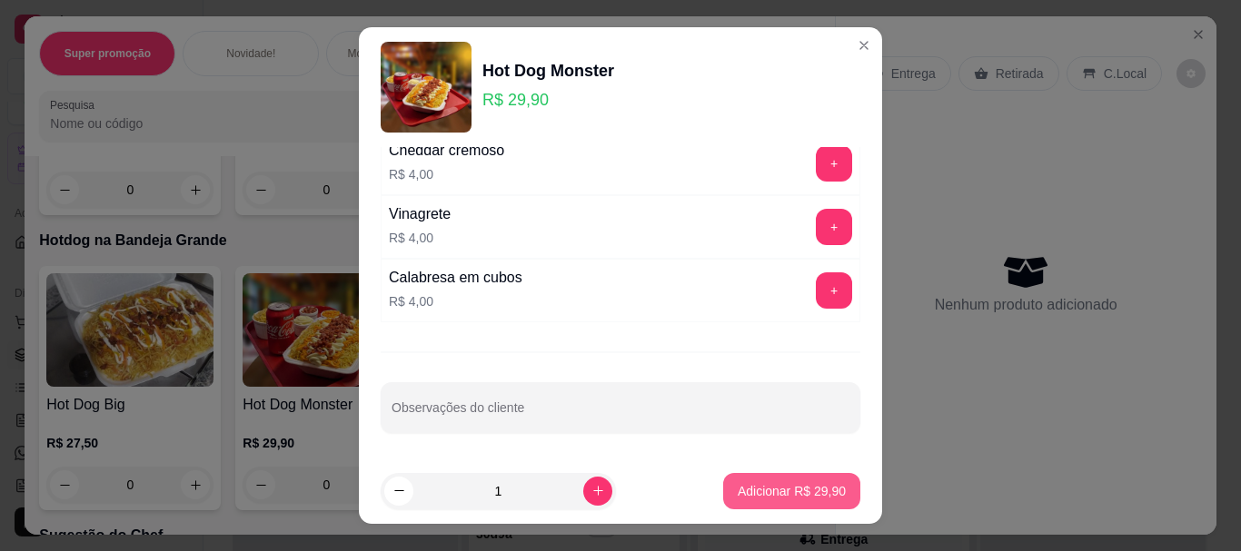
click at [765, 497] on p "Adicionar R$ 29,90" at bounding box center [791, 491] width 108 height 18
type input "1"
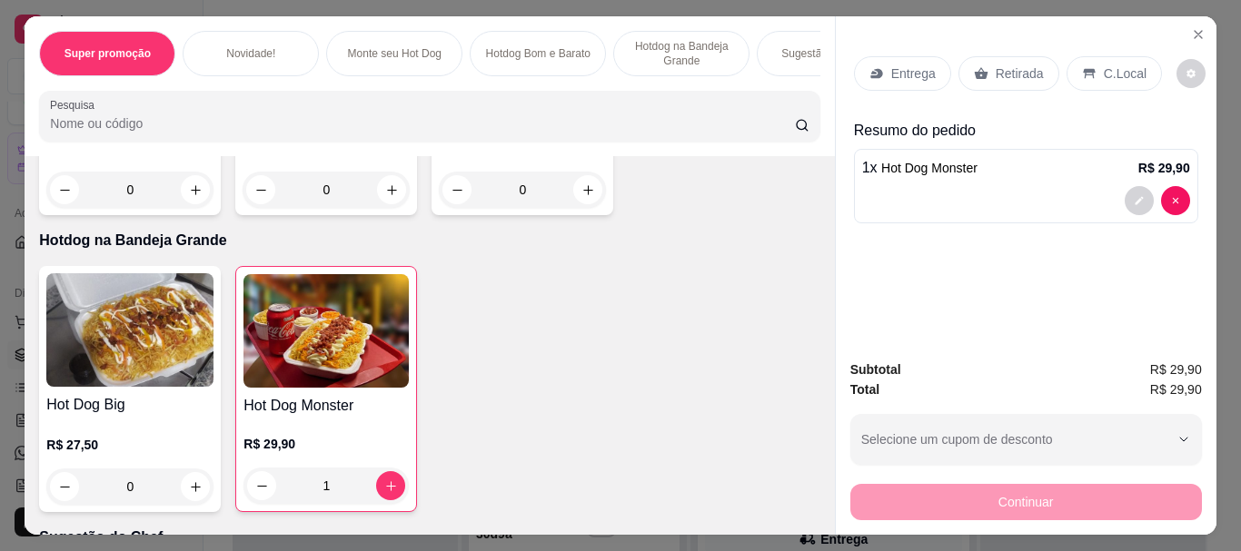
click at [1115, 64] on p "C.Local" at bounding box center [1124, 73] width 43 height 18
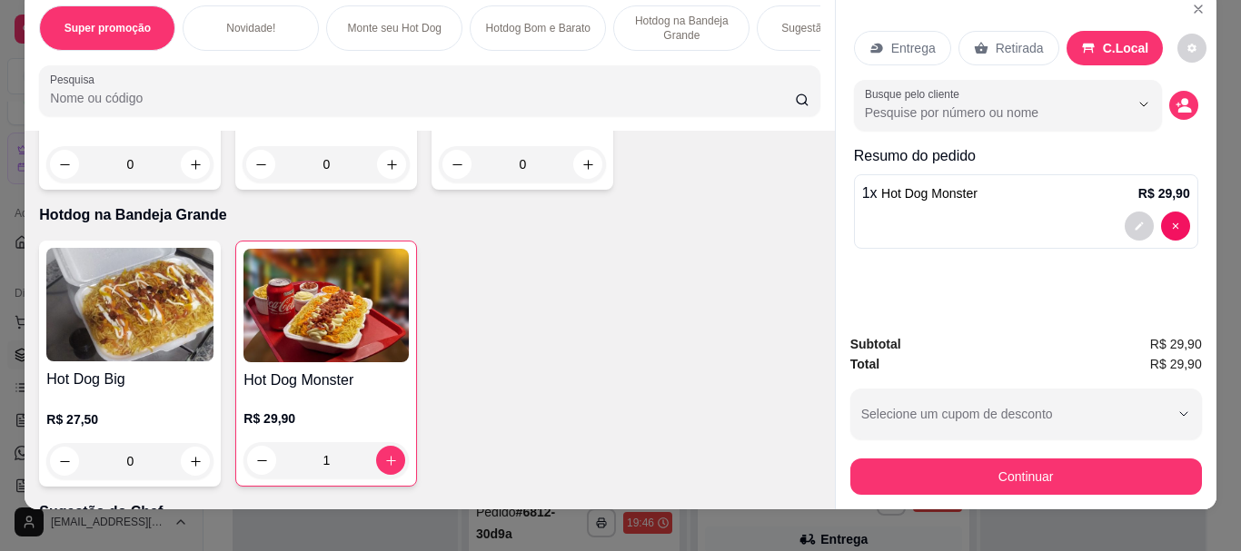
scroll to position [48, 0]
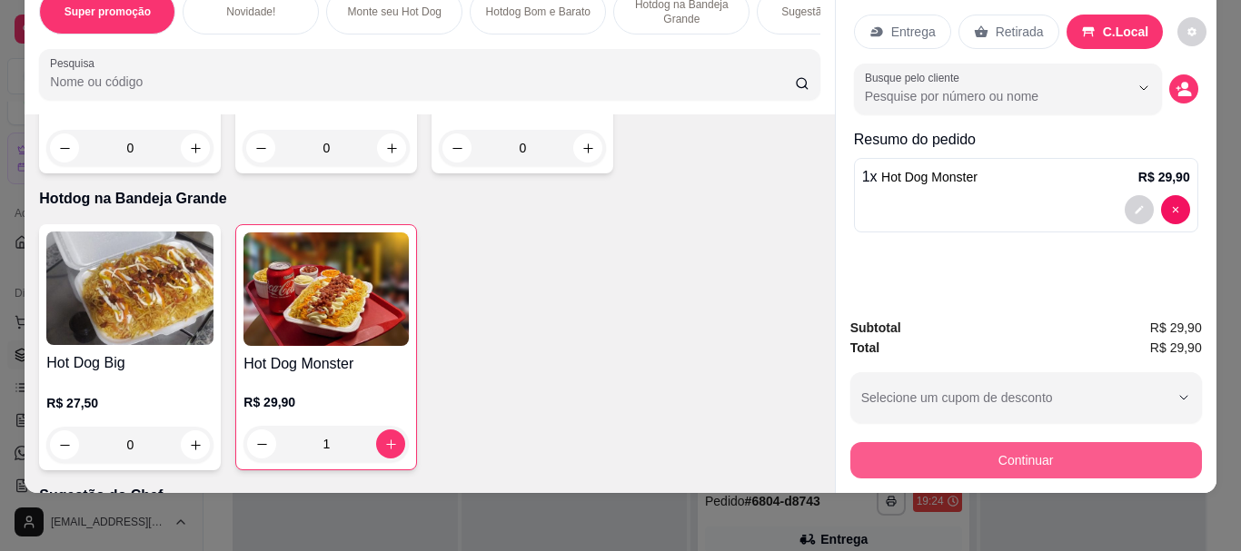
click at [1017, 442] on button "Continuar" at bounding box center [1025, 460] width 351 height 36
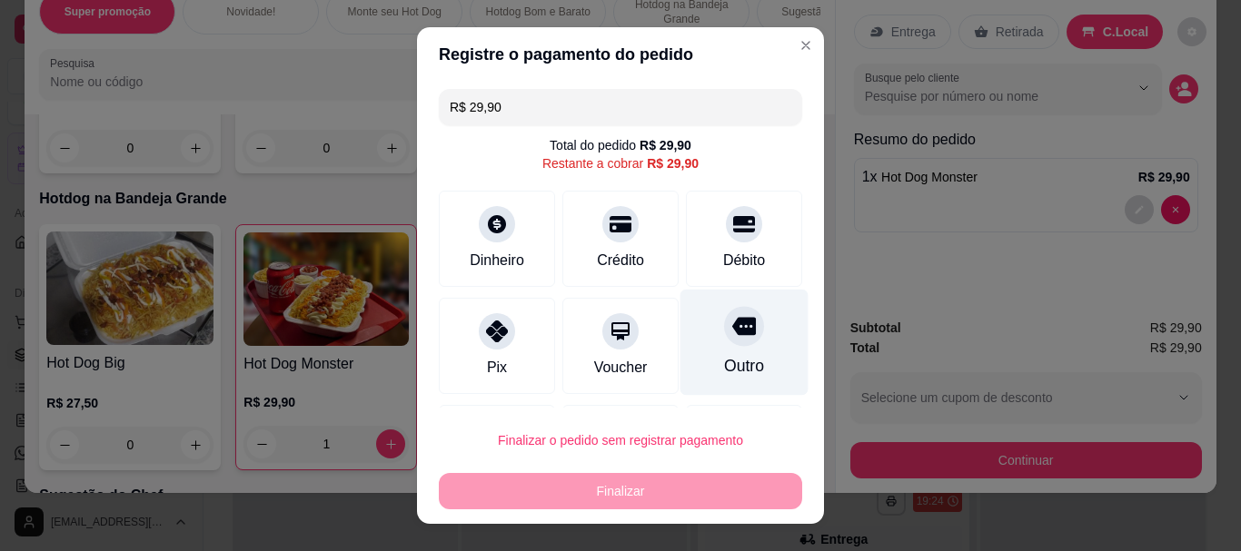
click at [724, 360] on div "Outro" at bounding box center [744, 367] width 40 height 24
type input "R$ 0,00"
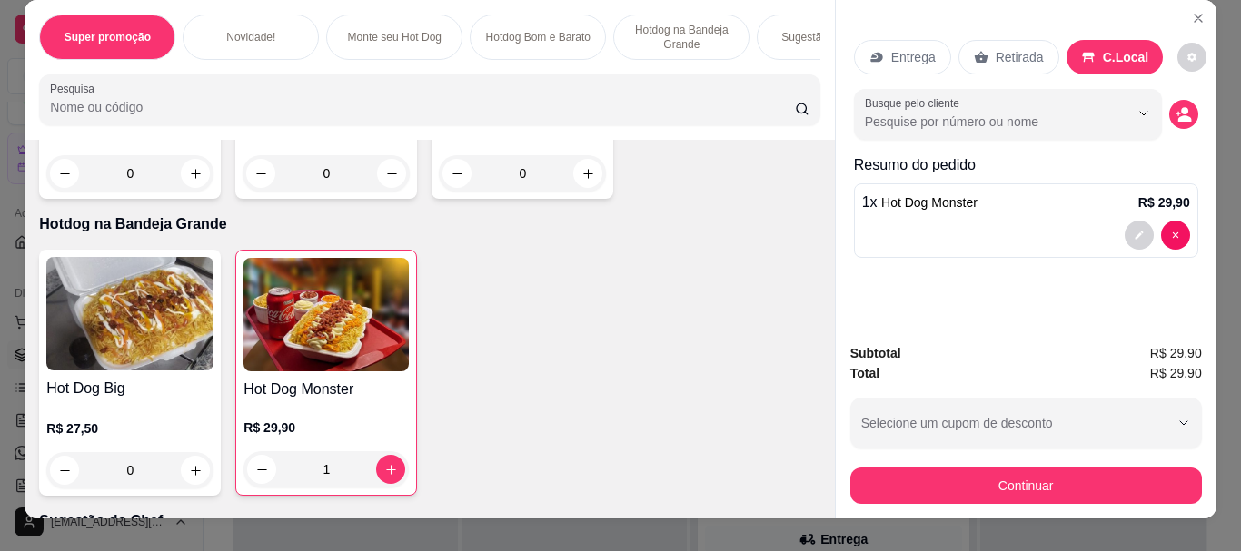
scroll to position [0, 0]
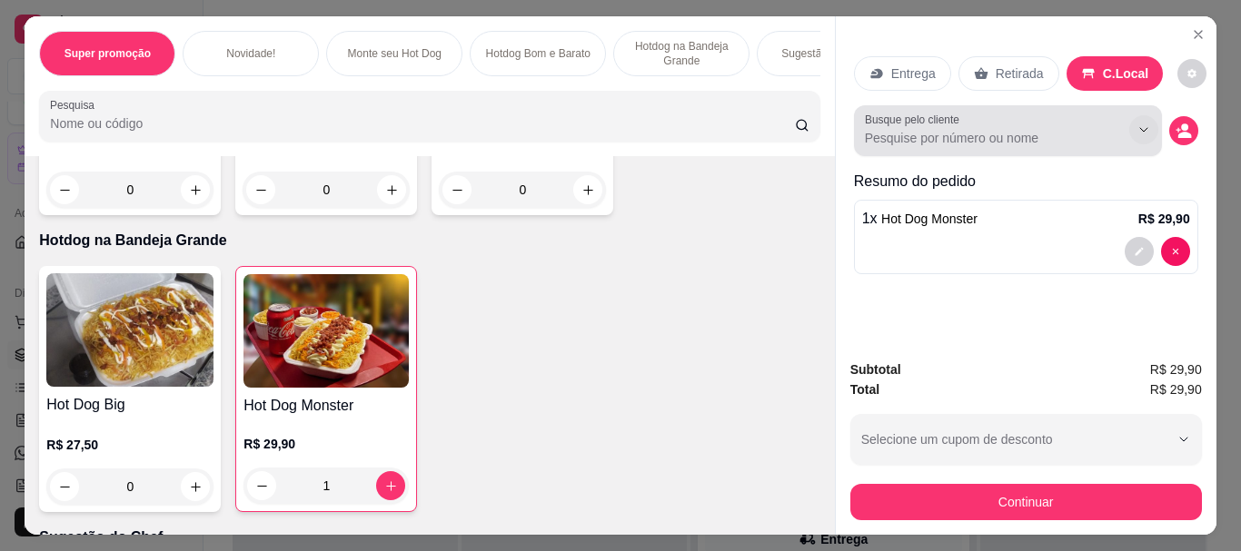
click at [1137, 115] on button "Show suggestions" at bounding box center [1143, 129] width 29 height 29
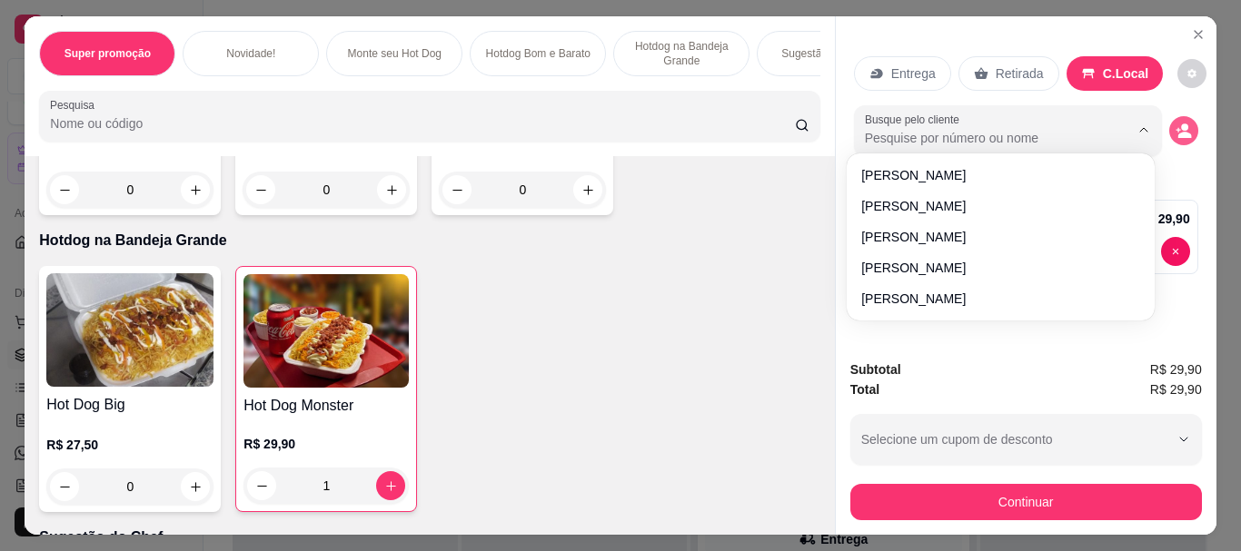
click at [1182, 116] on button "decrease-product-quantity" at bounding box center [1183, 130] width 29 height 29
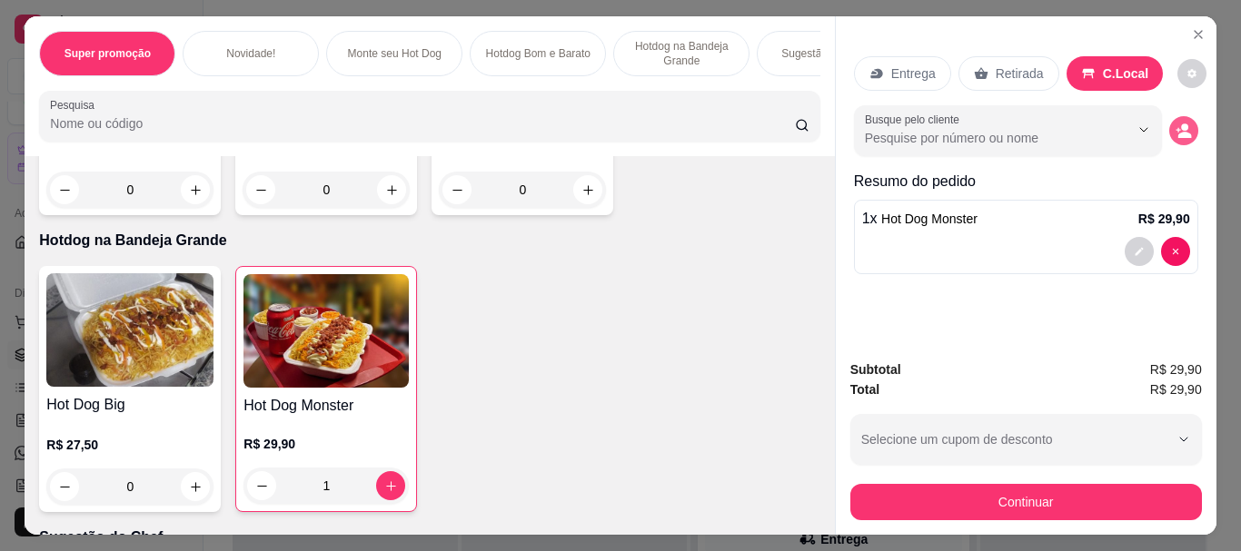
click at [1182, 116] on button "decrease-product-quantity" at bounding box center [1183, 130] width 29 height 29
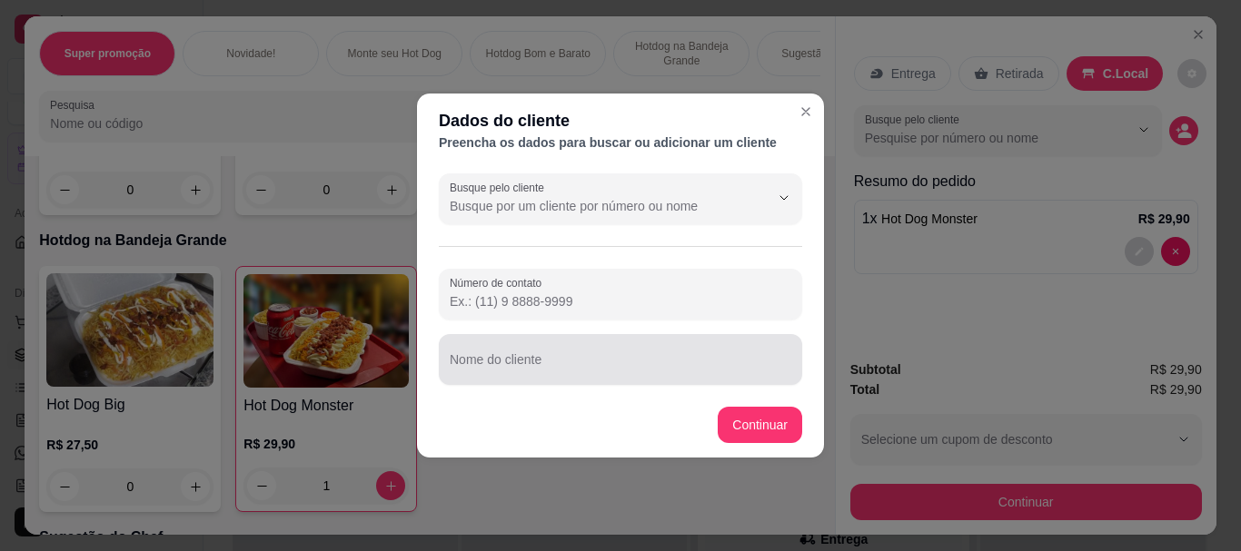
click at [570, 363] on input "Nome do cliente" at bounding box center [620, 367] width 341 height 18
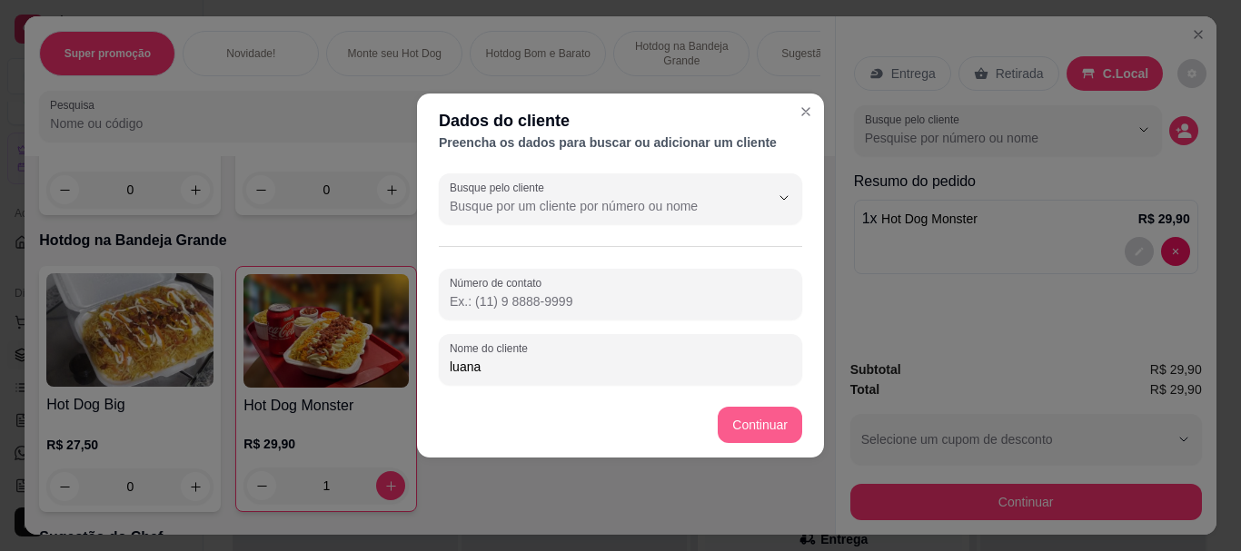
type input "luana"
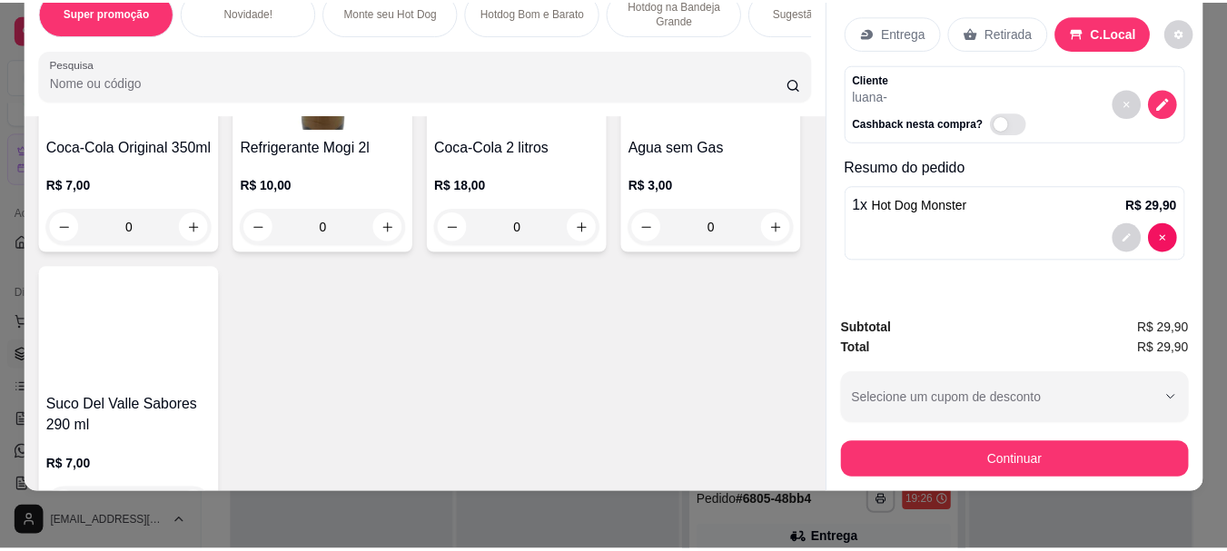
scroll to position [3257, 0]
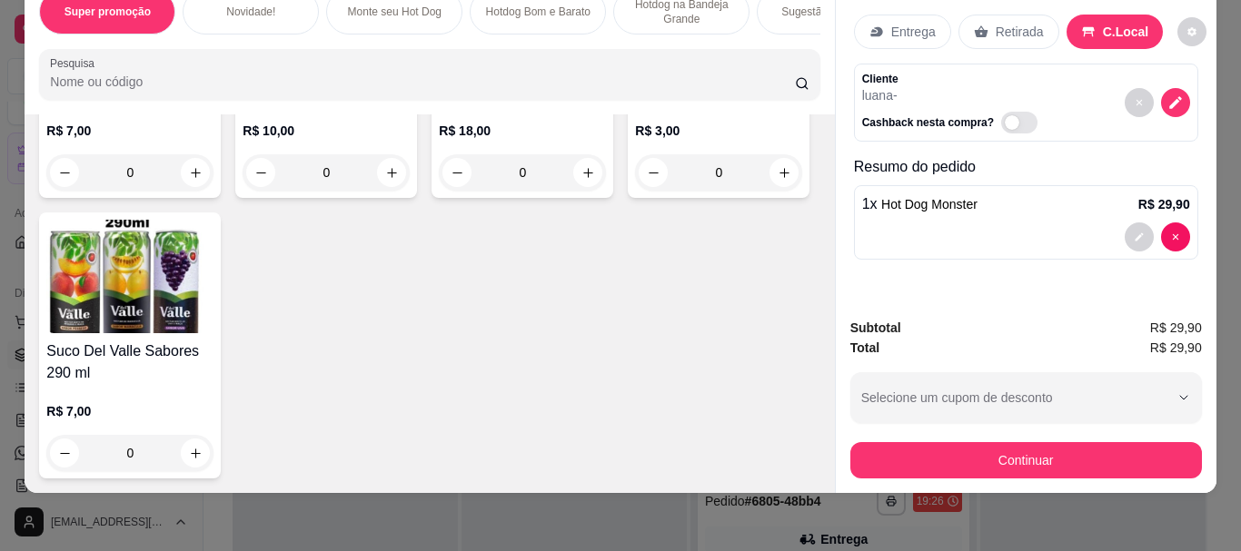
click at [391, 191] on div "0" at bounding box center [325, 172] width 167 height 36
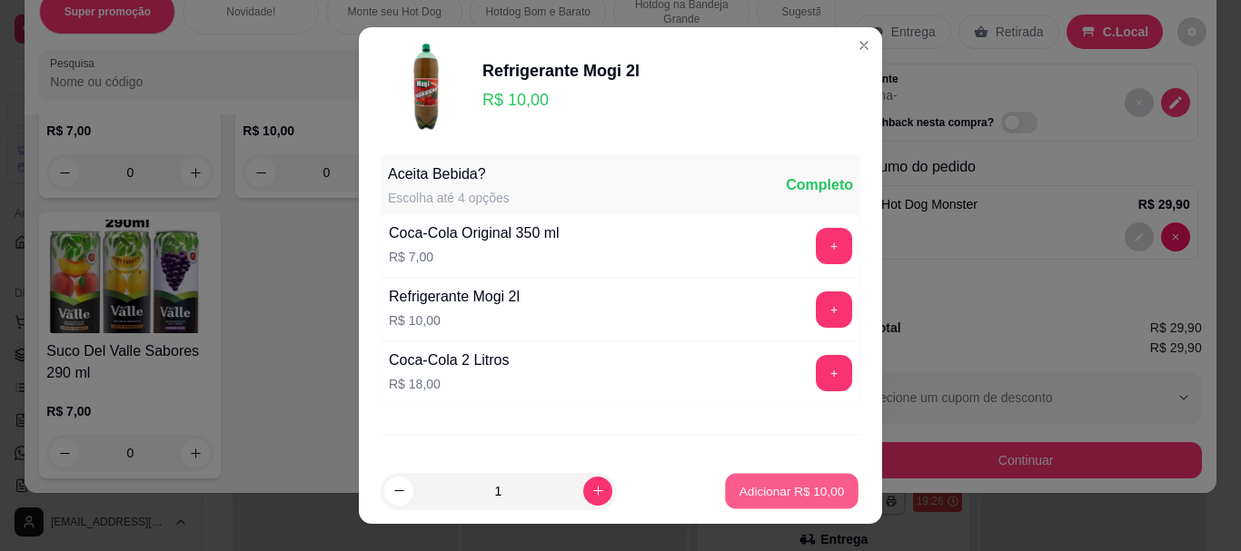
click at [788, 489] on p "Adicionar R$ 10,00" at bounding box center [791, 490] width 105 height 17
type input "1"
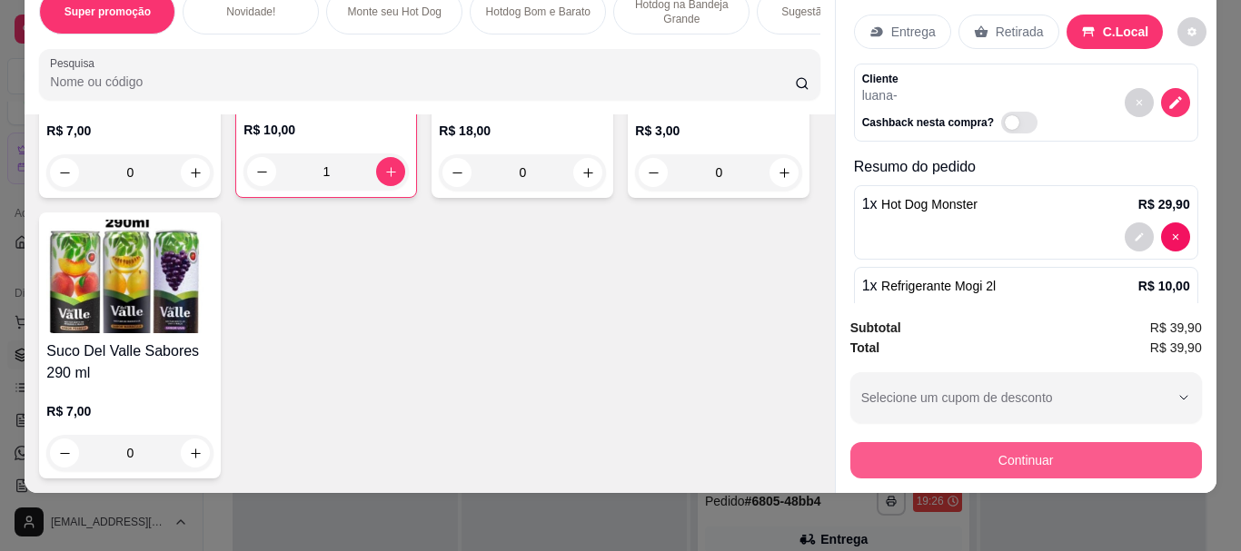
click at [1018, 442] on button "Continuar" at bounding box center [1025, 460] width 351 height 36
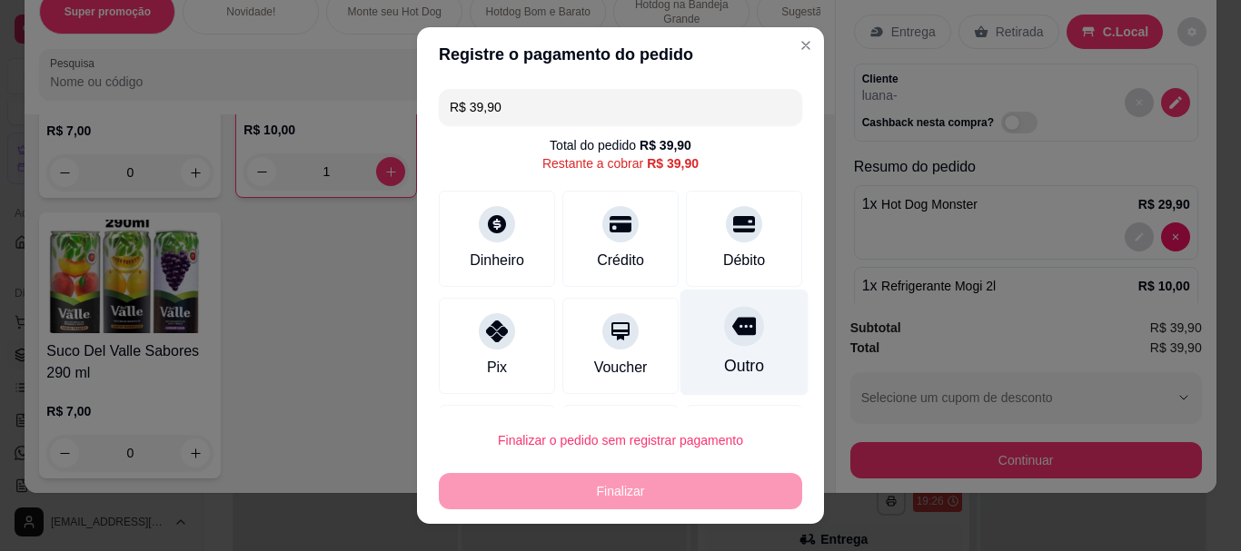
click at [732, 337] on icon at bounding box center [744, 327] width 24 height 24
type input "R$ 0,00"
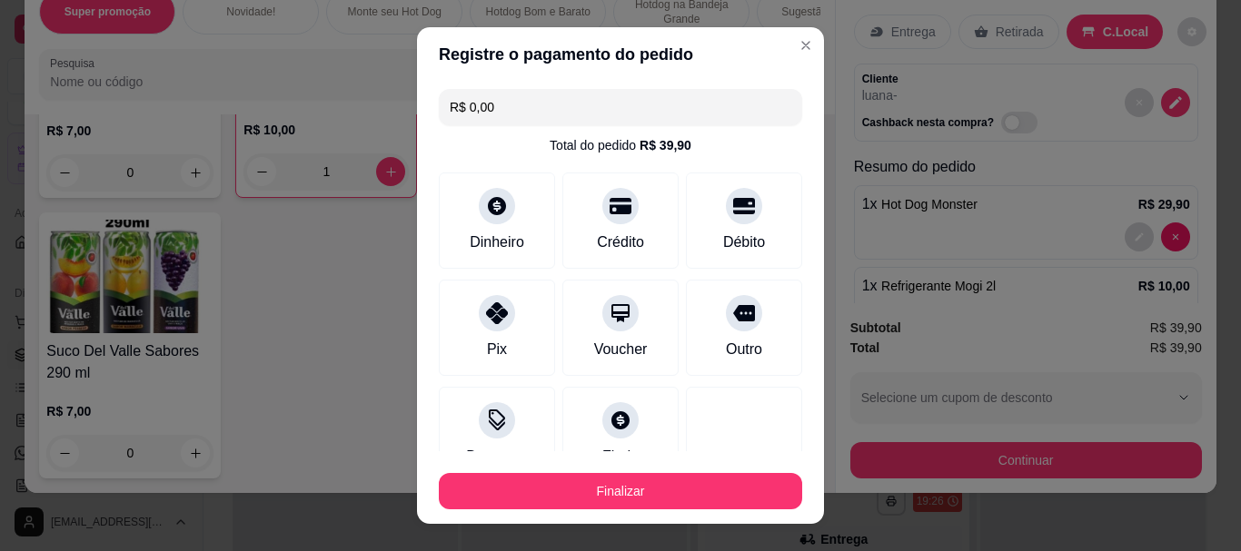
click at [687, 478] on button "Finalizar" at bounding box center [620, 491] width 363 height 36
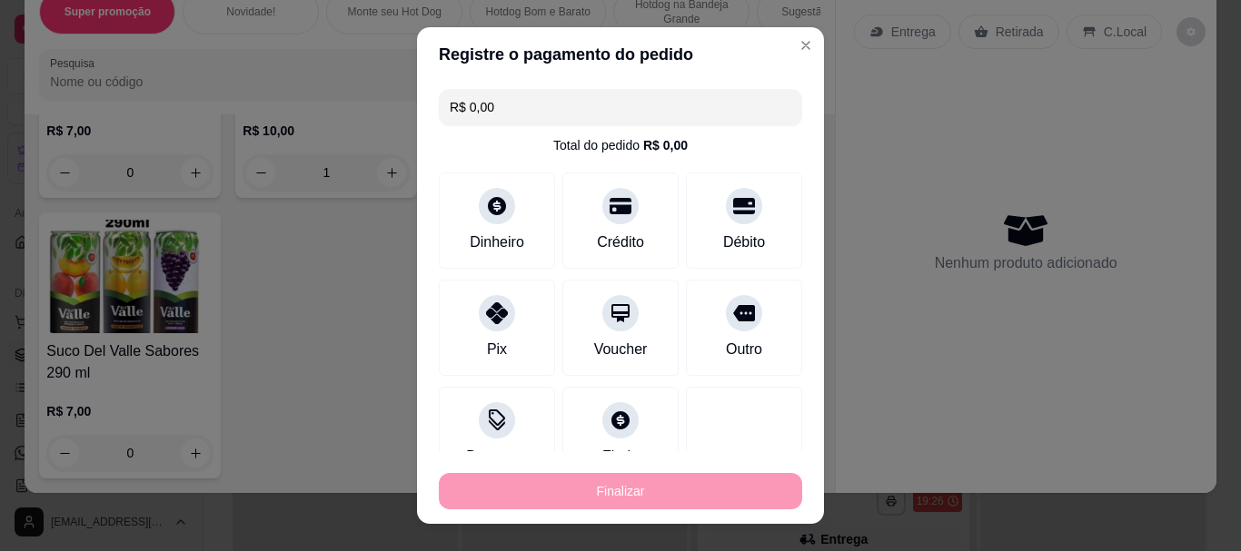
type input "0"
type input "-R$ 39,90"
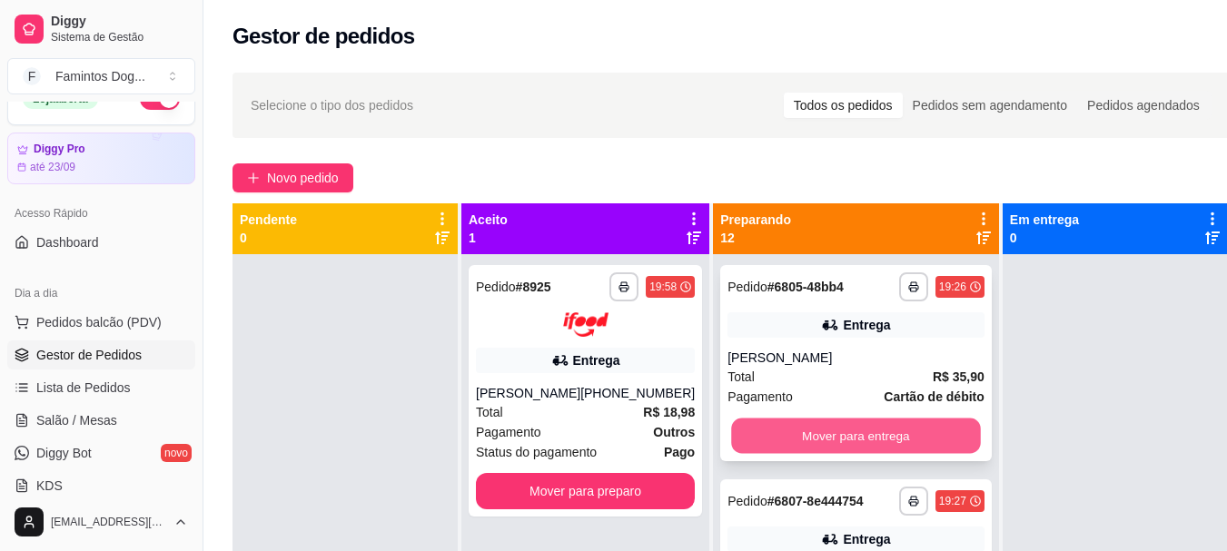
click at [886, 449] on button "Mover para entrega" at bounding box center [855, 436] width 249 height 35
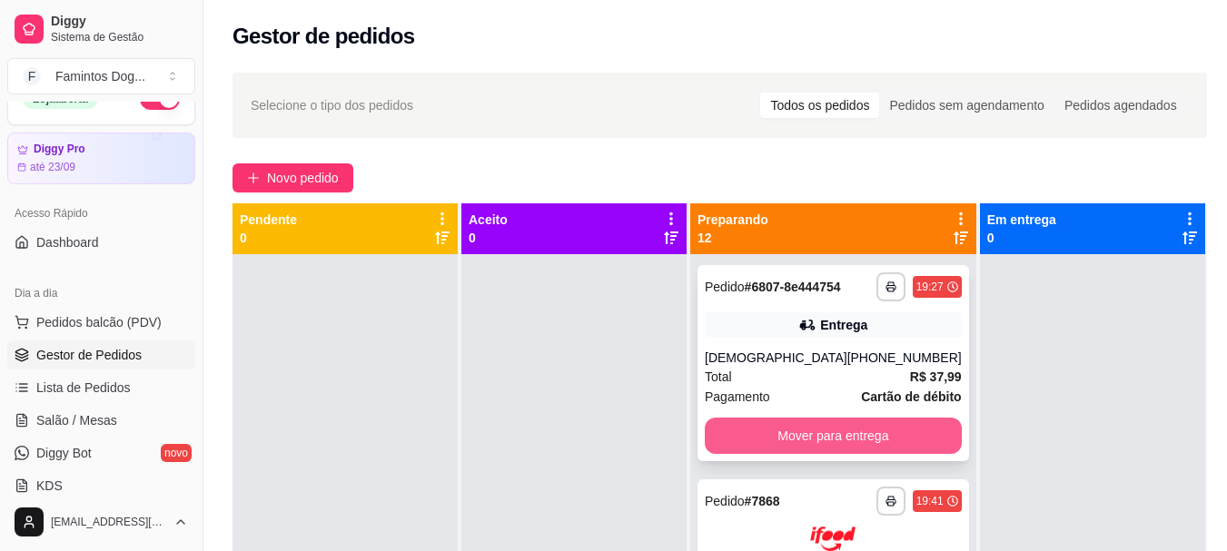
click at [791, 440] on button "Mover para entrega" at bounding box center [833, 436] width 257 height 36
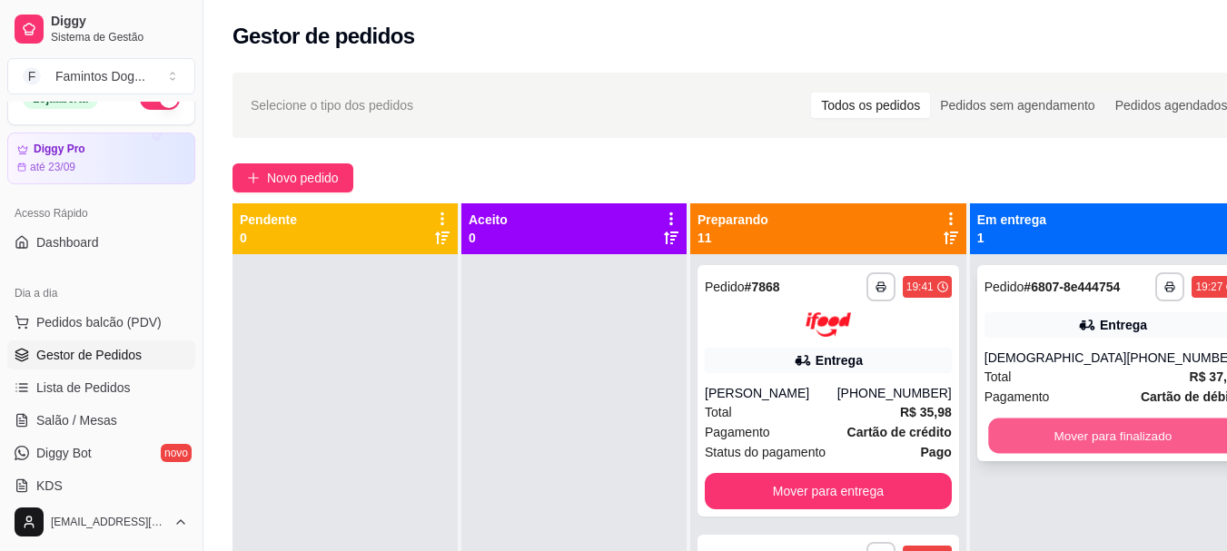
click at [1023, 448] on button "Mover para finalizado" at bounding box center [1112, 436] width 249 height 35
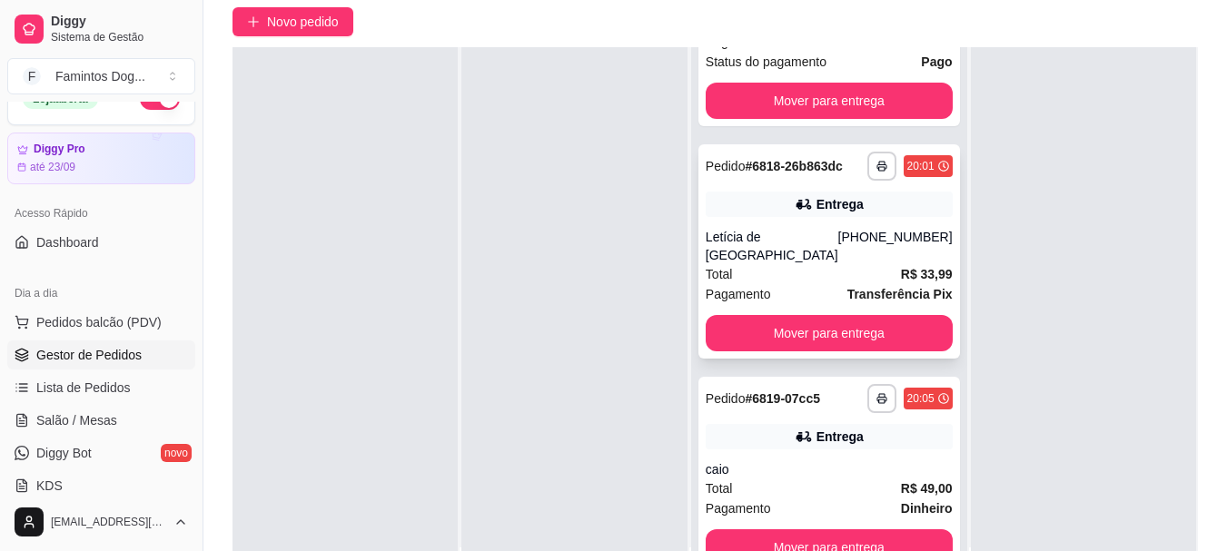
scroll to position [277, 0]
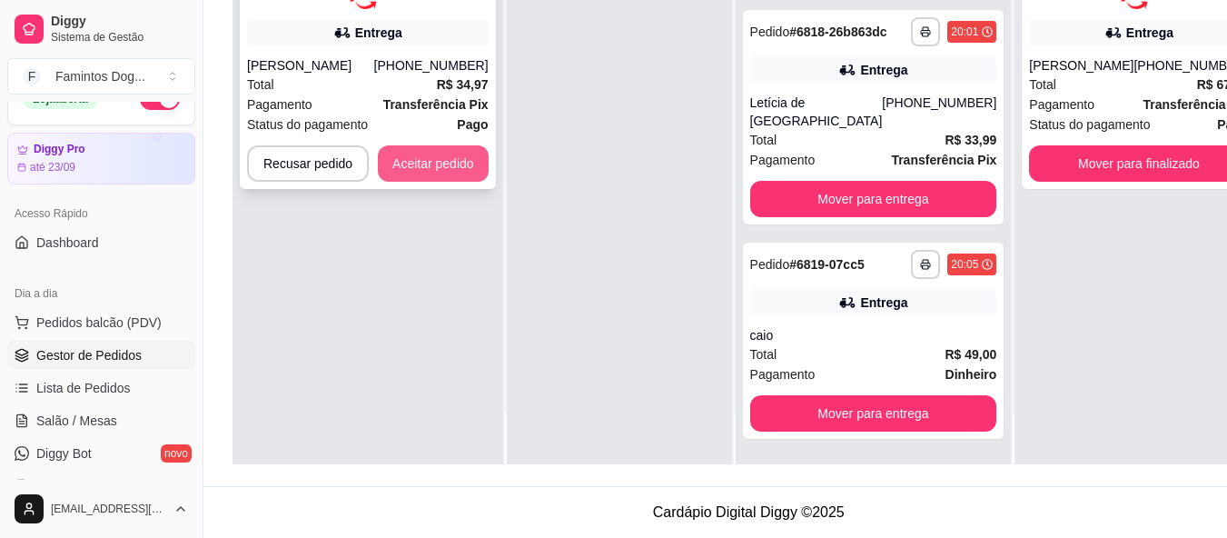
click at [478, 171] on button "Aceitar pedido" at bounding box center [433, 163] width 111 height 36
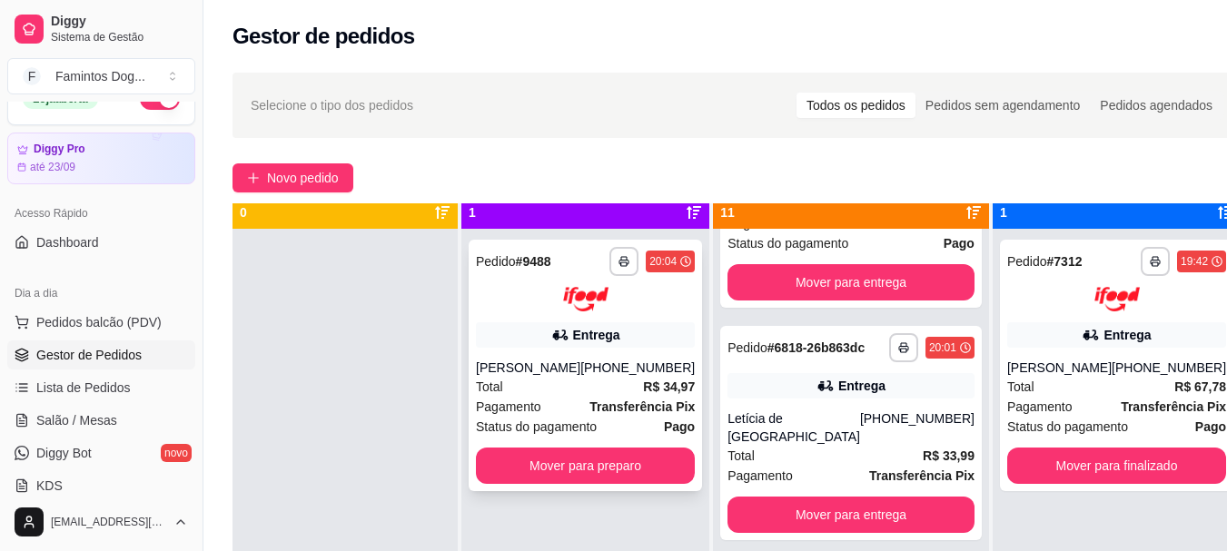
scroll to position [51, 0]
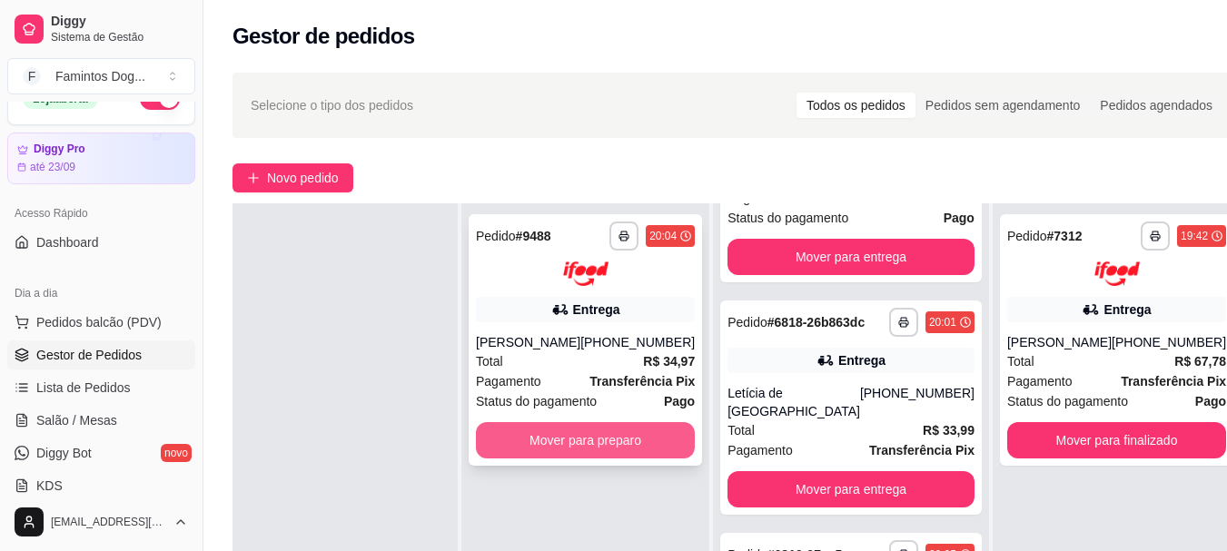
click at [629, 435] on button "Mover para preparo" at bounding box center [585, 440] width 219 height 36
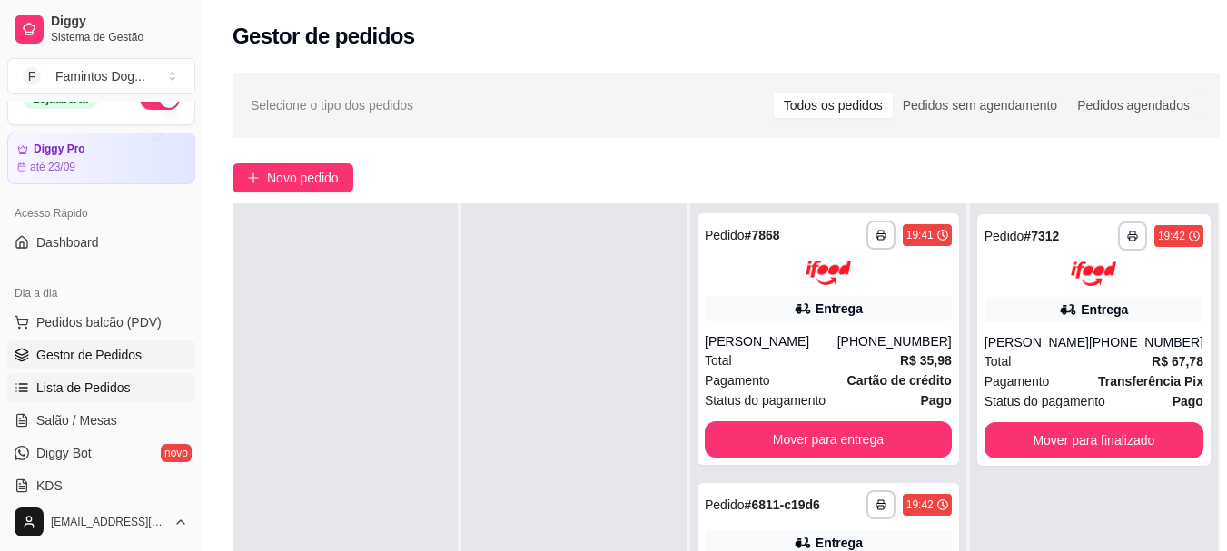
scroll to position [0, 0]
click at [117, 387] on span "Lista de Pedidos" at bounding box center [83, 388] width 94 height 18
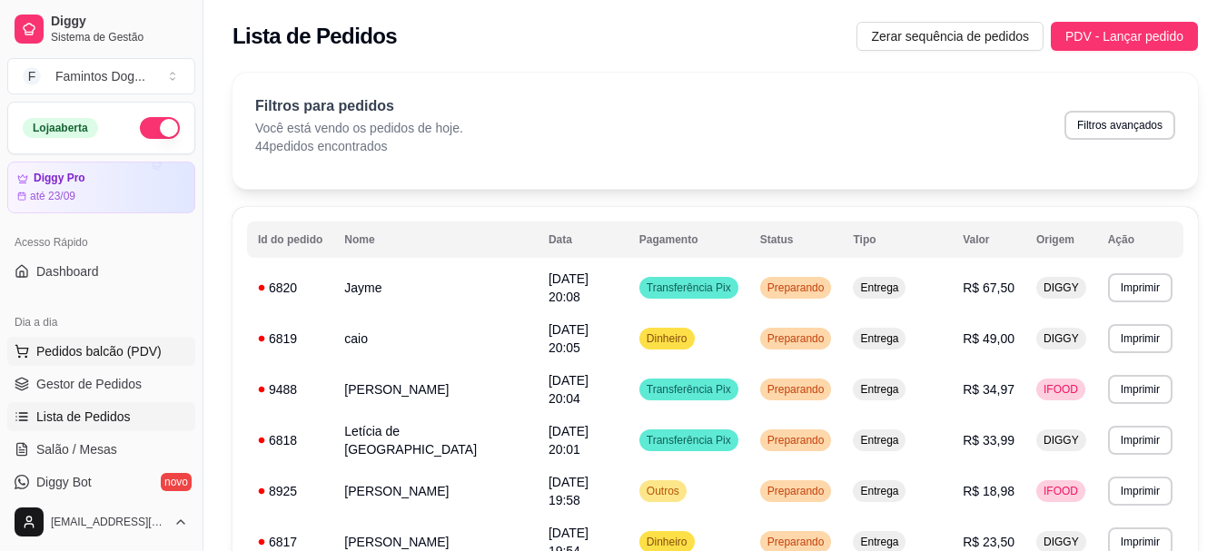
click at [123, 346] on span "Pedidos balcão (PDV)" at bounding box center [98, 351] width 125 height 18
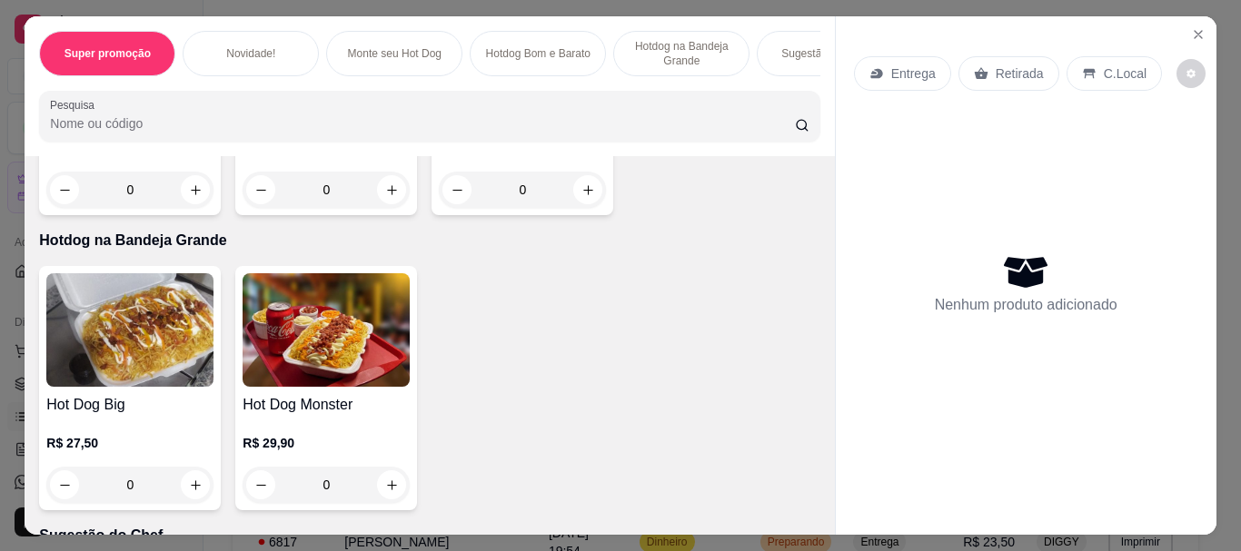
scroll to position [1332, 0]
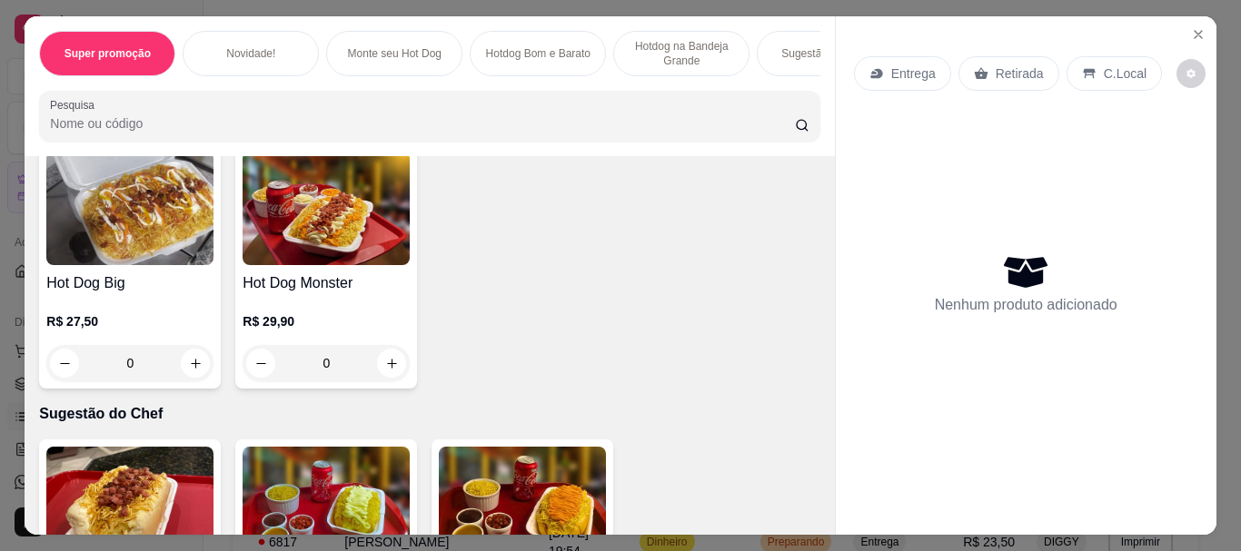
click at [183, 368] on div "0" at bounding box center [129, 363] width 167 height 36
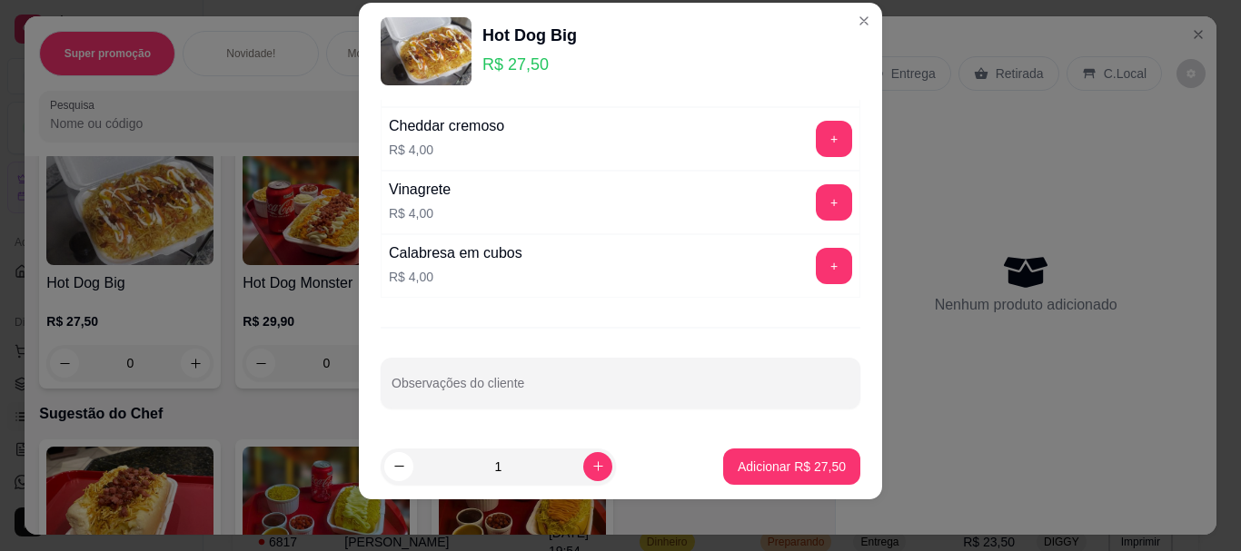
scroll to position [31, 0]
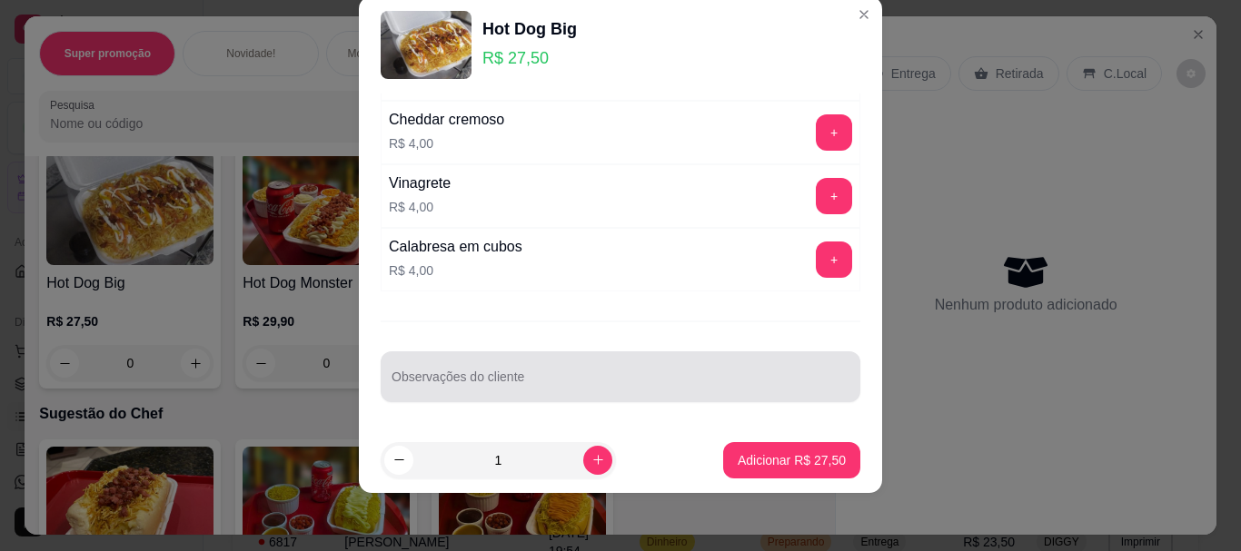
click at [572, 372] on div at bounding box center [620, 377] width 458 height 36
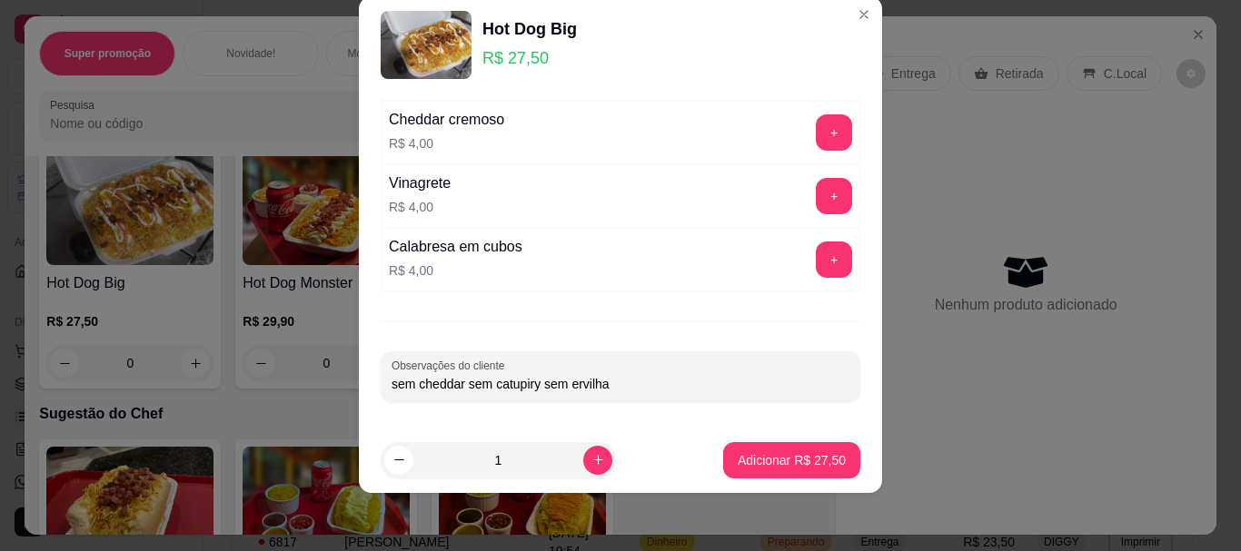
type input "sem cheddar sem catupiry sem ervilha"
click at [781, 449] on button "Adicionar R$ 27,50" at bounding box center [791, 460] width 137 height 36
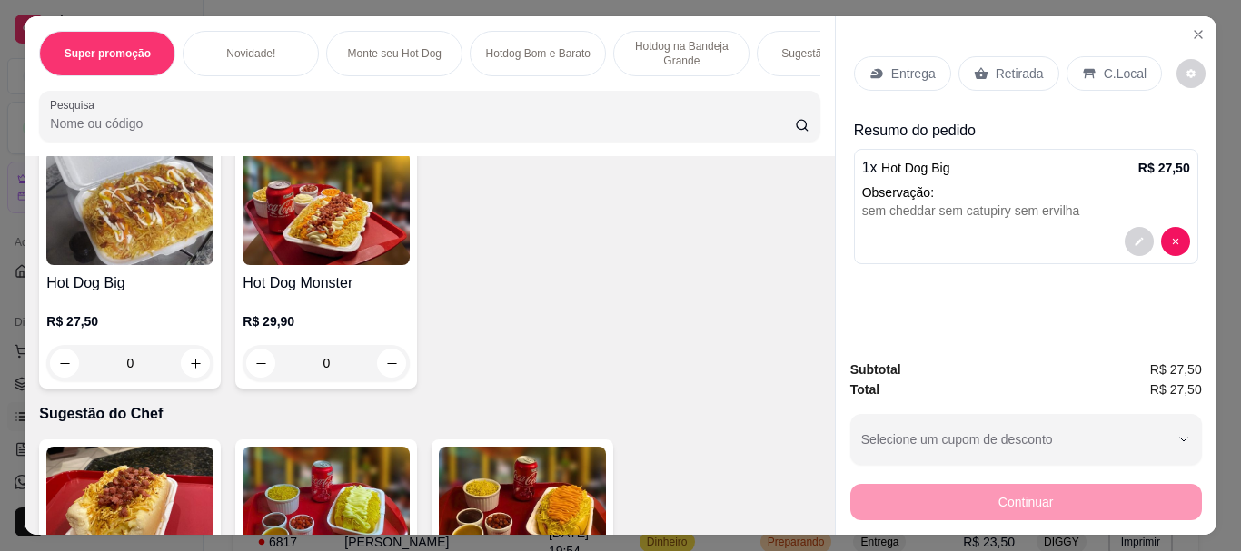
click at [909, 64] on p "Entrega" at bounding box center [913, 73] width 44 height 18
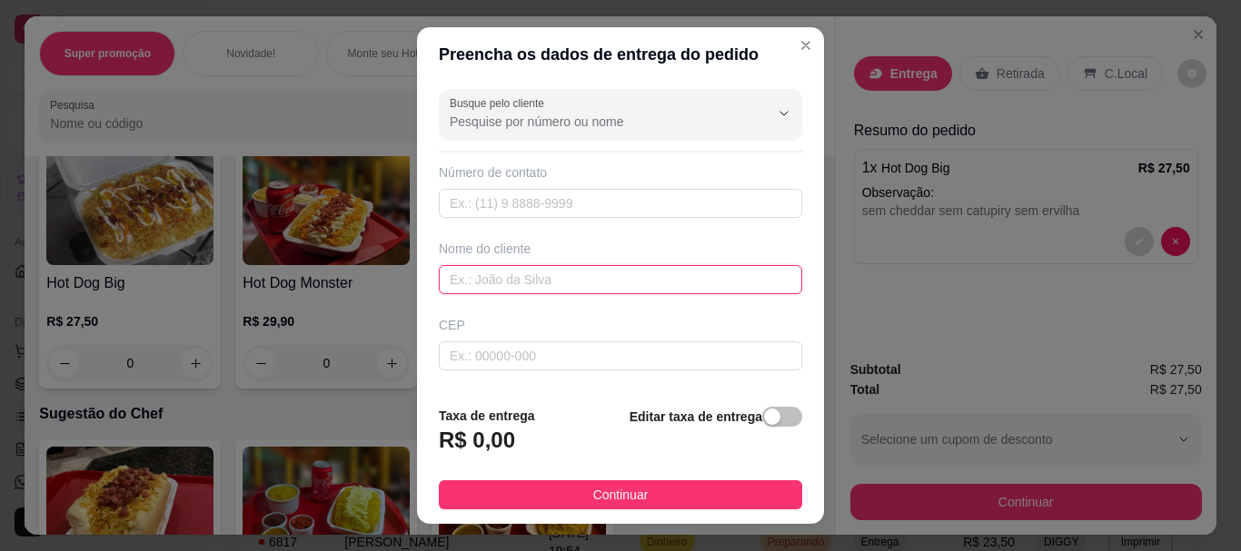
click at [609, 288] on input "text" at bounding box center [620, 279] width 363 height 29
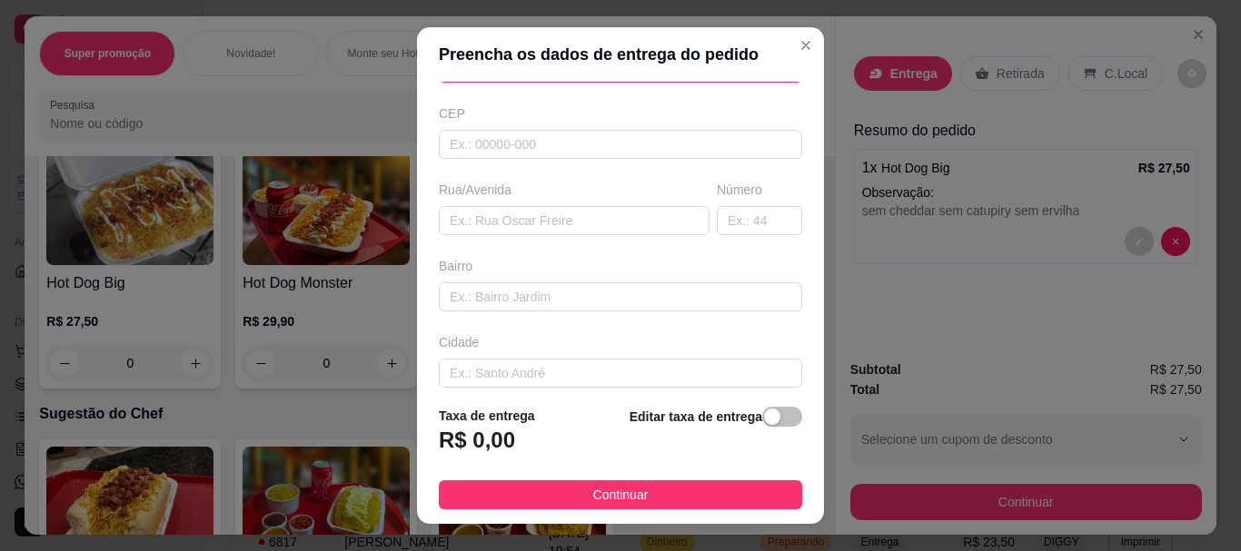
scroll to position [302, 0]
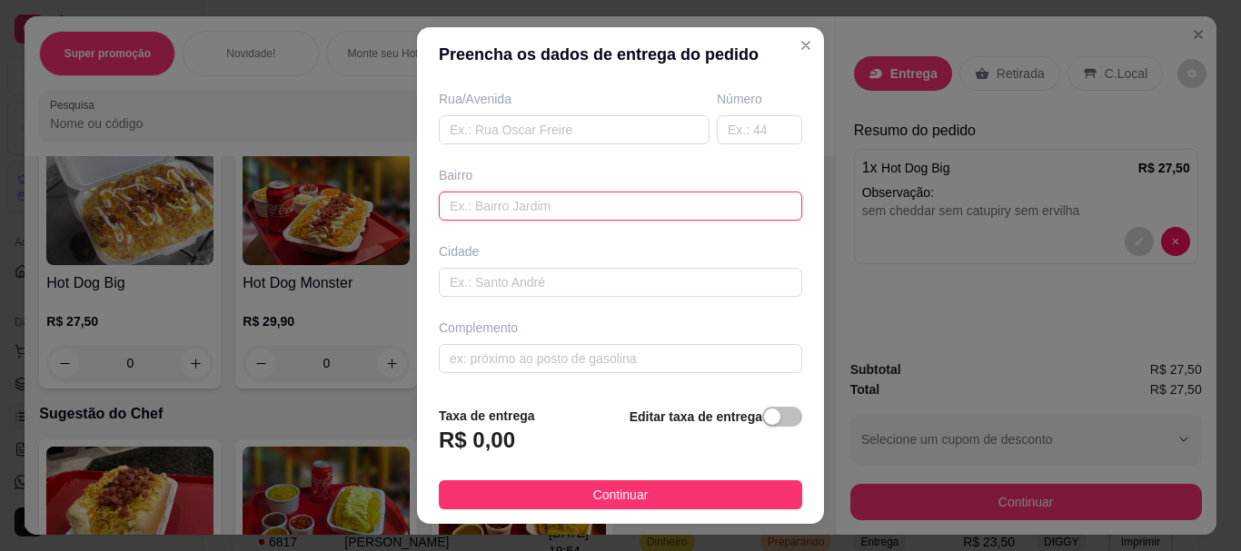
click at [542, 207] on input "text" at bounding box center [620, 206] width 363 height 29
paste input "[STREET_ADDRESS][PERSON_NAME]"
click at [606, 211] on input "[STREET_ADDRESS][PERSON_NAME]" at bounding box center [620, 206] width 363 height 29
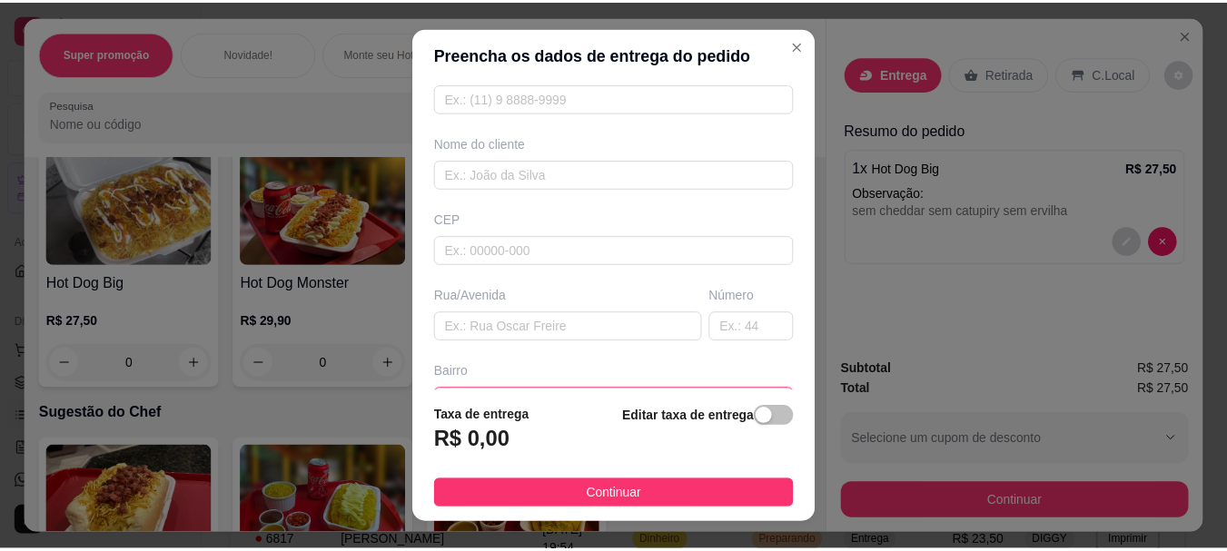
scroll to position [60, 0]
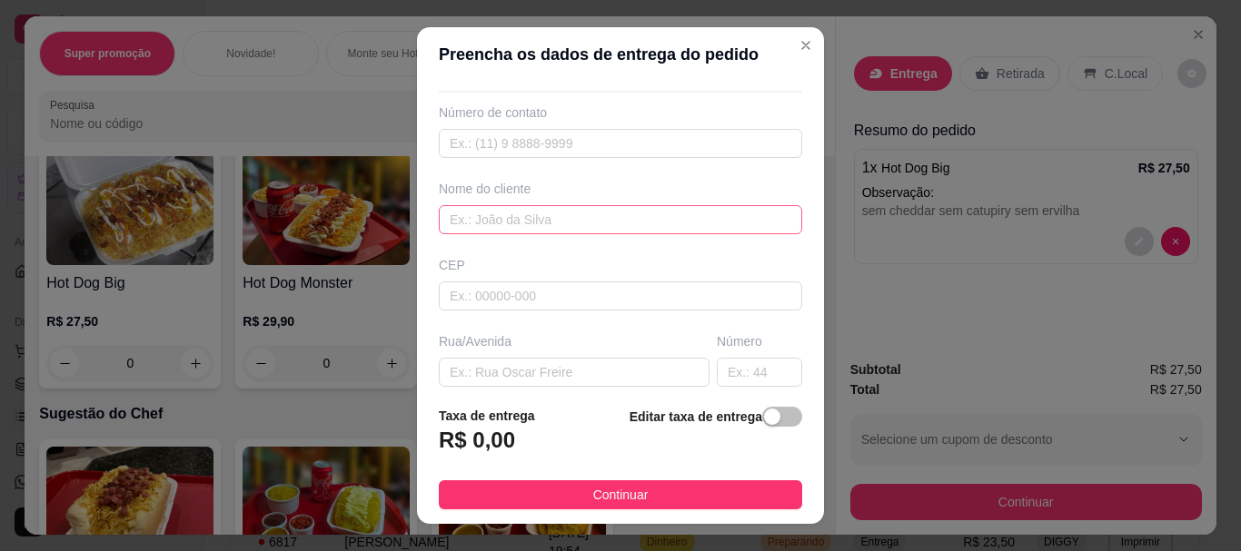
type input "[STREET_ADDRESS][PERSON_NAME][PERSON_NAME]"
click at [654, 210] on input "text" at bounding box center [620, 219] width 363 height 29
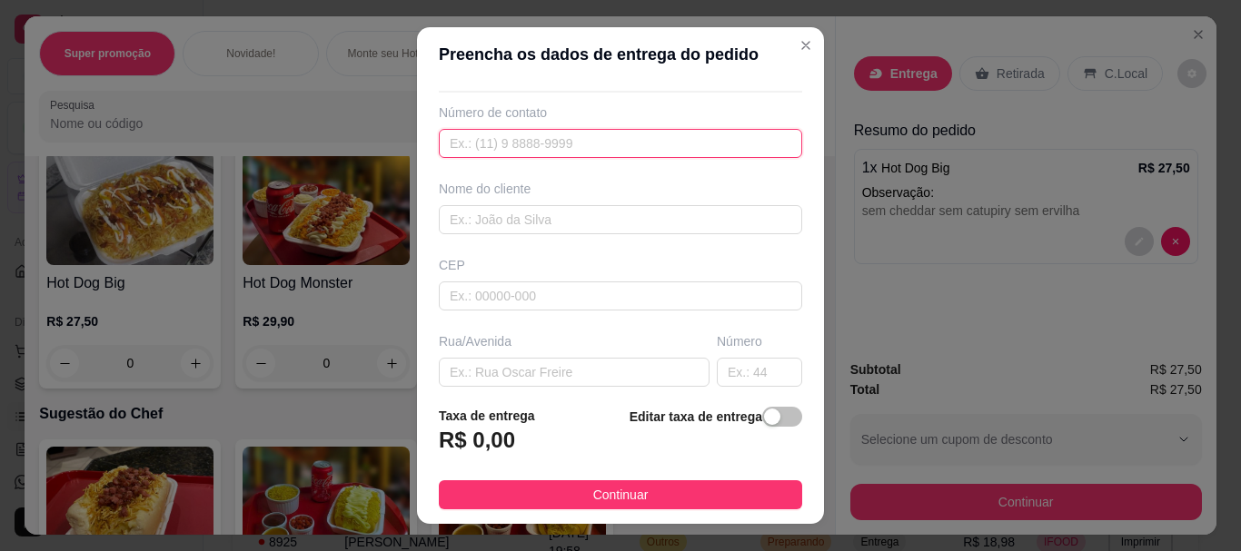
click at [588, 144] on input "text" at bounding box center [620, 143] width 363 height 29
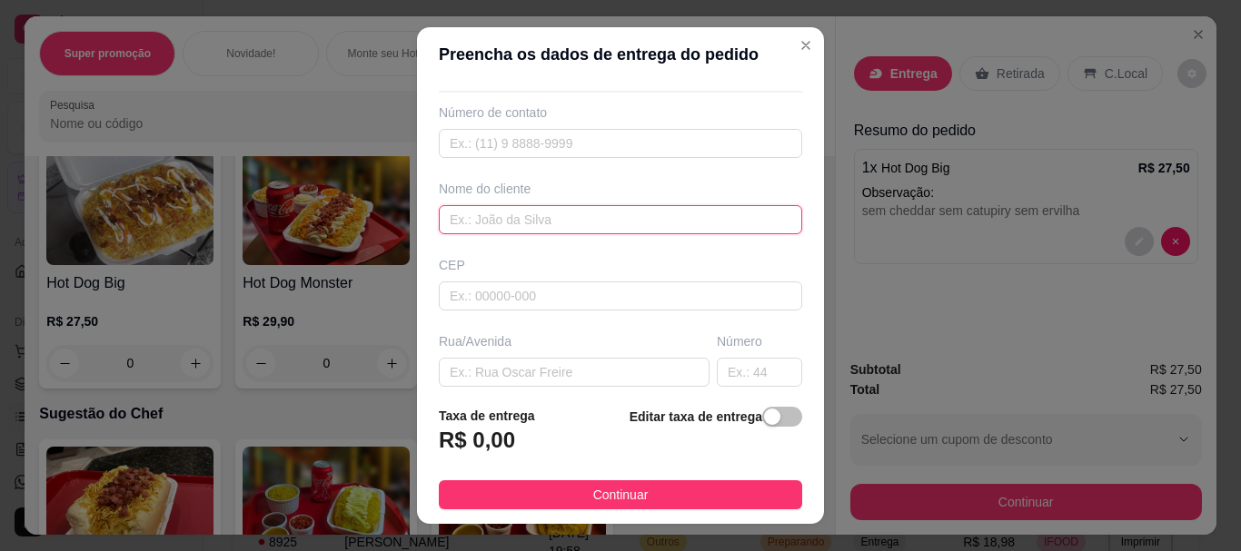
click at [588, 211] on input "text" at bounding box center [620, 219] width 363 height 29
type input "l11"
click at [764, 412] on span "button" at bounding box center [782, 417] width 40 height 20
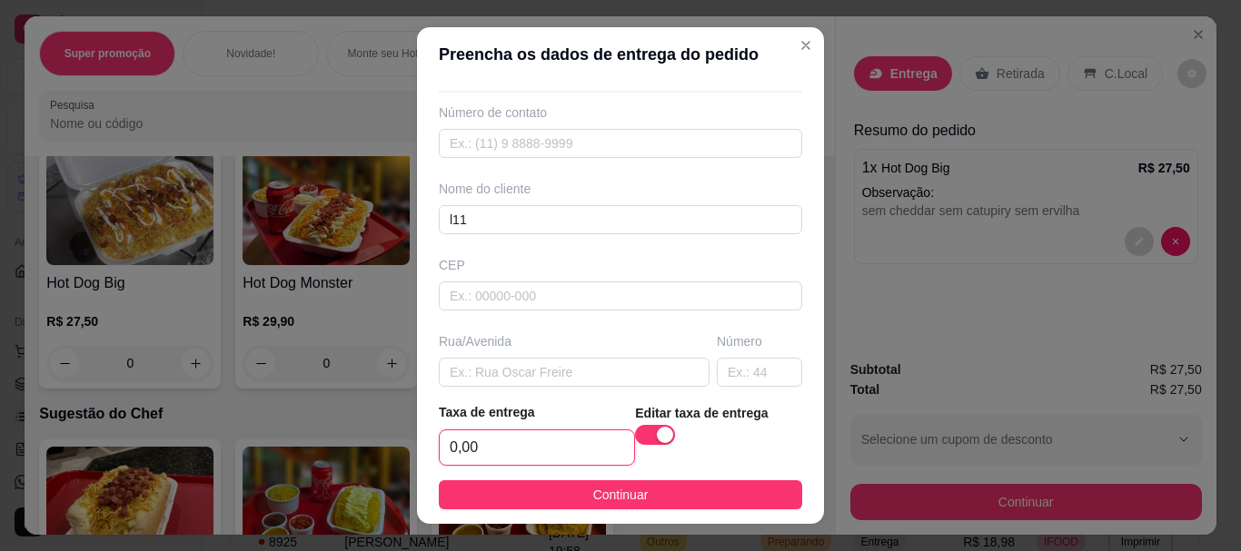
click at [479, 446] on input "0,00" at bounding box center [537, 447] width 194 height 35
type input "7,00"
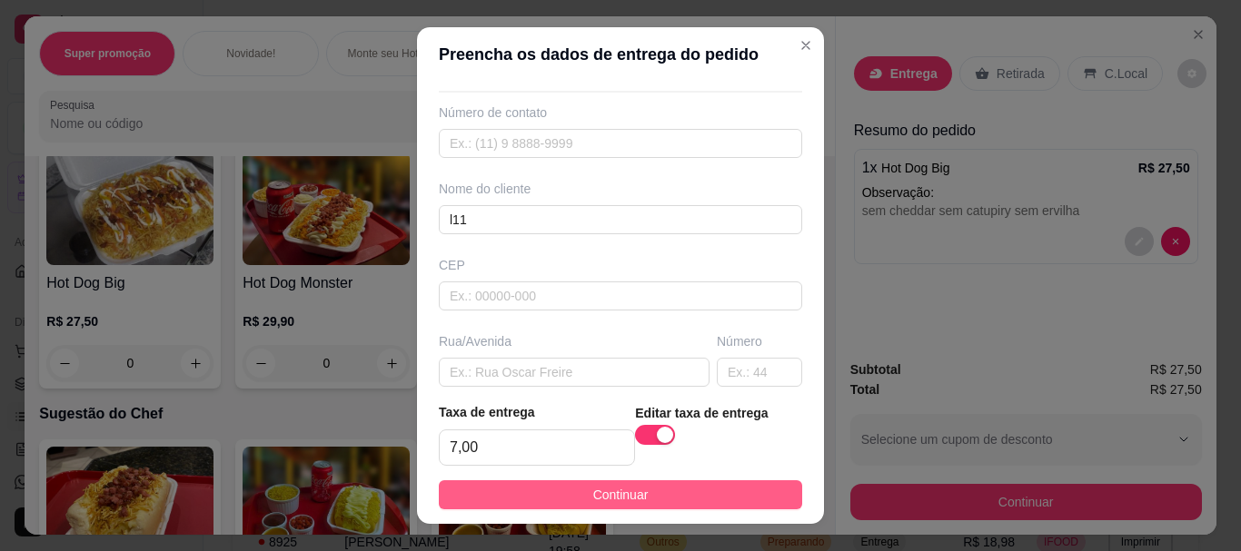
click at [597, 496] on span "Continuar" at bounding box center [620, 495] width 55 height 20
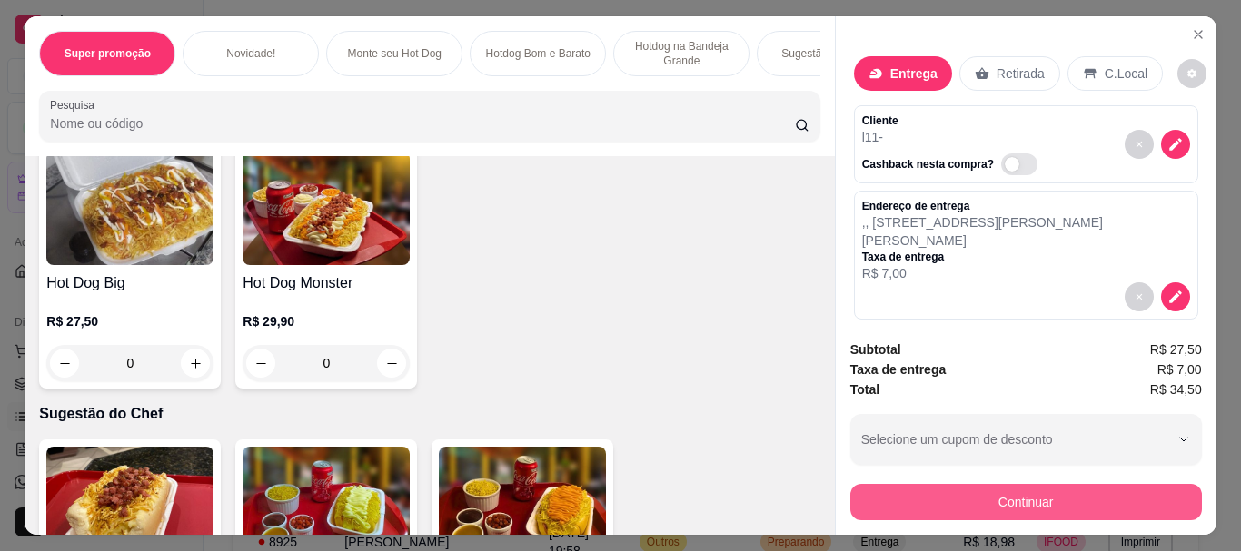
click at [1025, 489] on button "Continuar" at bounding box center [1025, 502] width 351 height 36
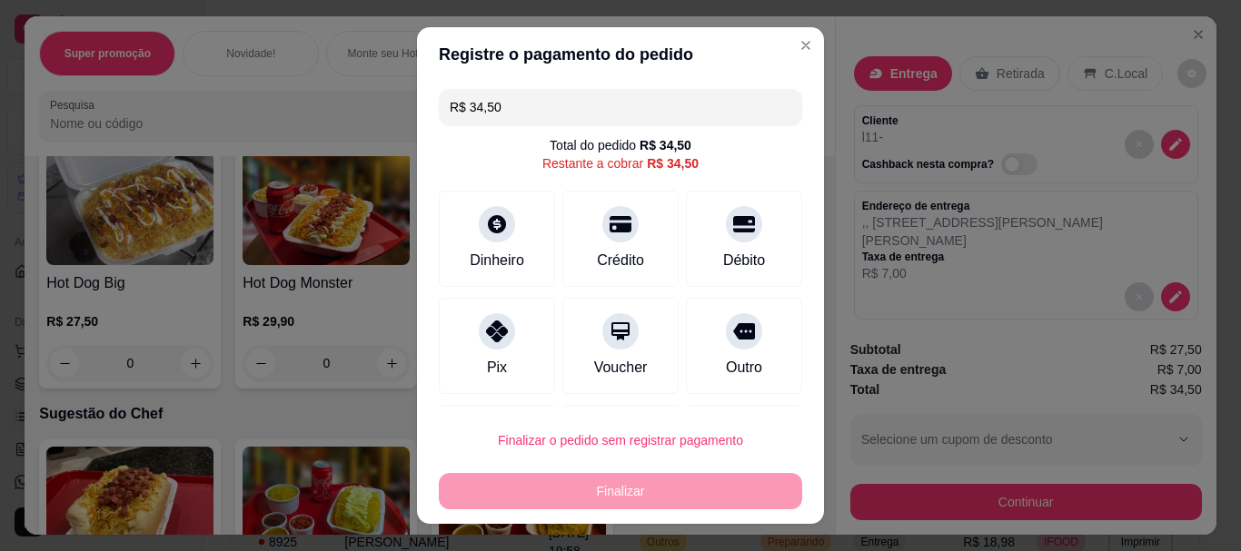
drag, startPoint x: 692, startPoint y: 233, endPoint x: 654, endPoint y: 320, distance: 94.3
click at [693, 233] on div "Débito" at bounding box center [744, 239] width 116 height 96
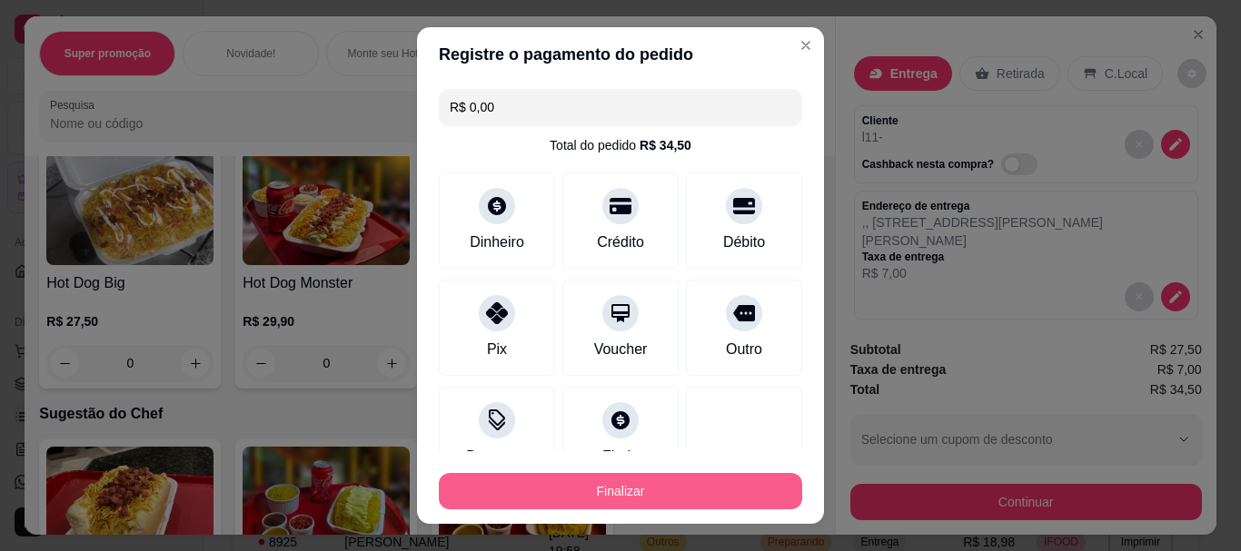
click at [638, 492] on button "Finalizar" at bounding box center [620, 491] width 363 height 36
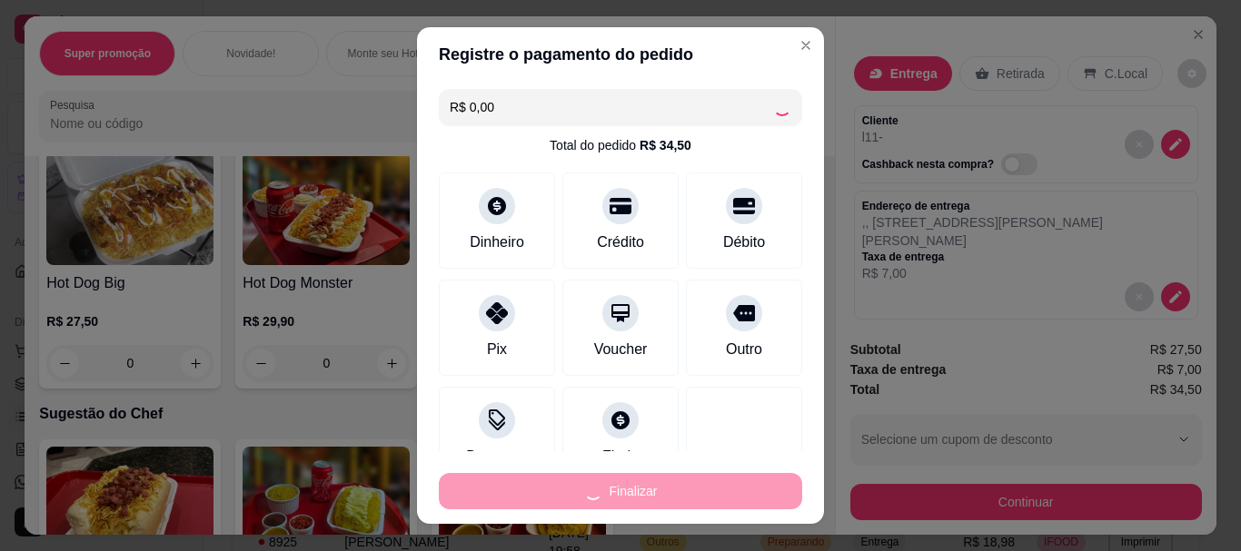
type input "-R$ 34,50"
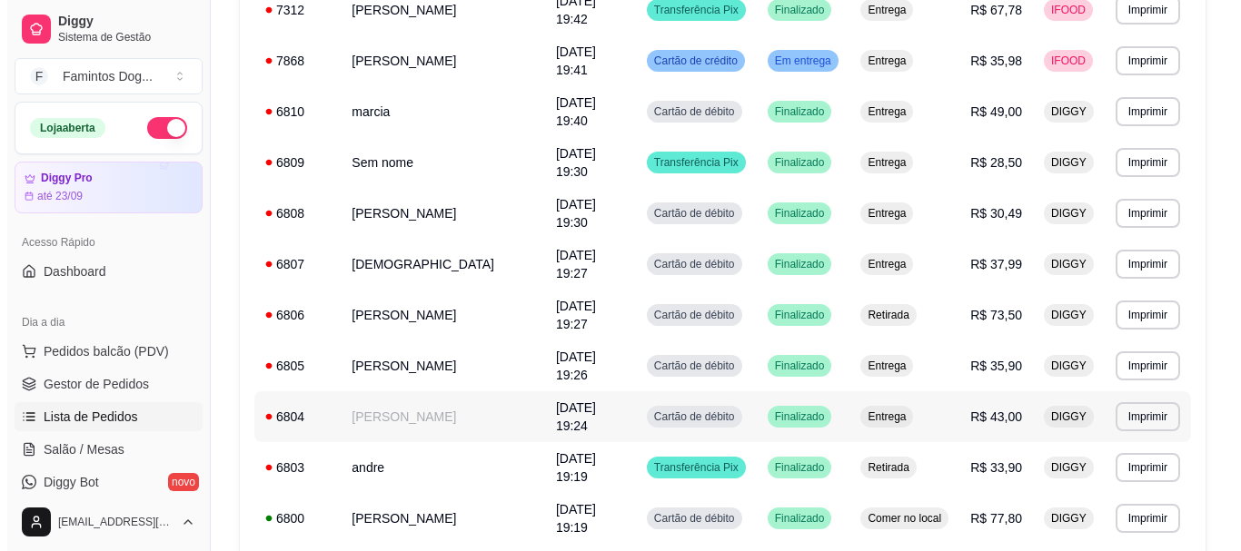
scroll to position [1151, 0]
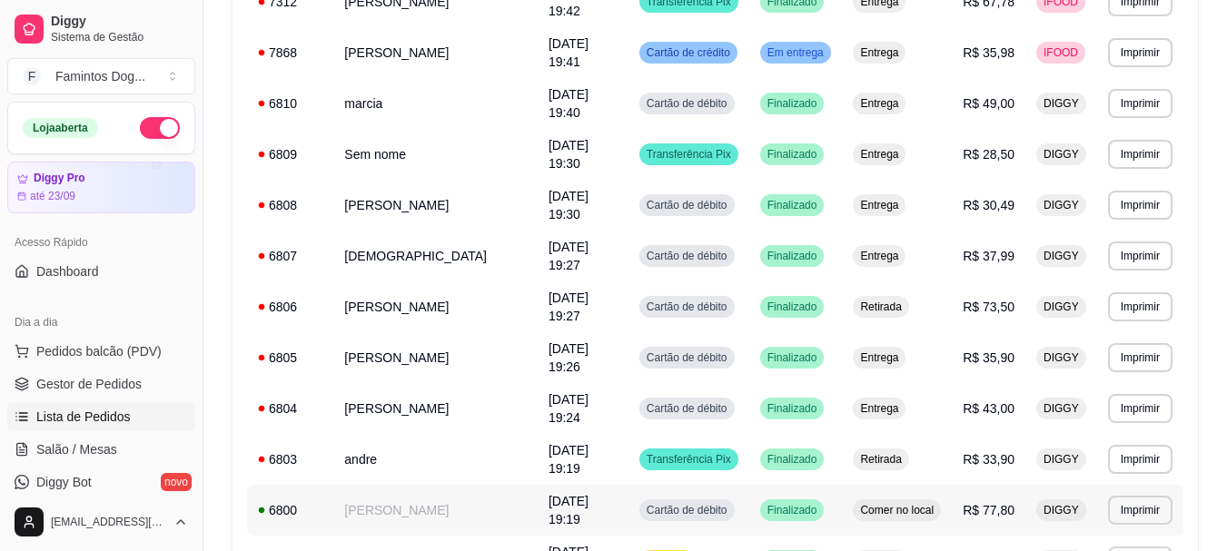
click at [443, 485] on td "[PERSON_NAME]" at bounding box center [435, 510] width 204 height 51
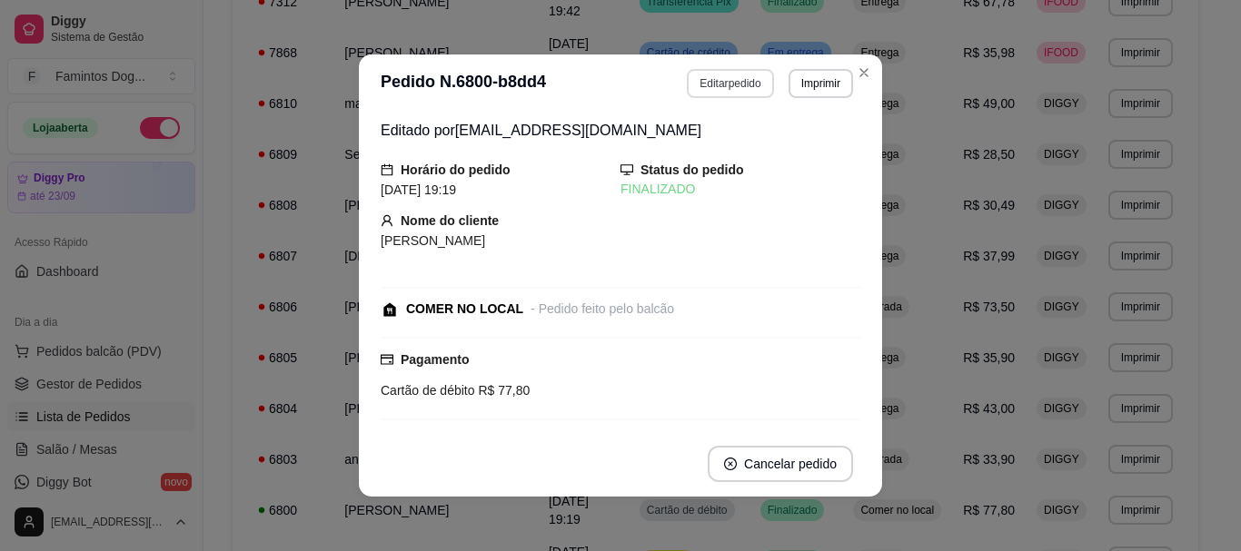
click at [737, 85] on button "Editar pedido" at bounding box center [730, 83] width 86 height 29
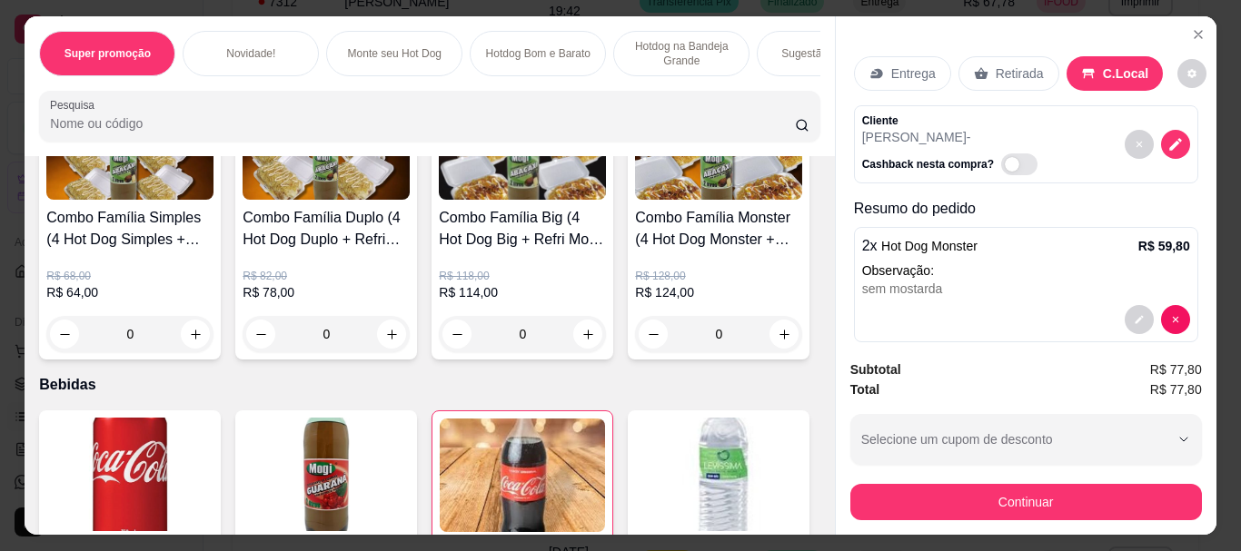
scroll to position [3376, 0]
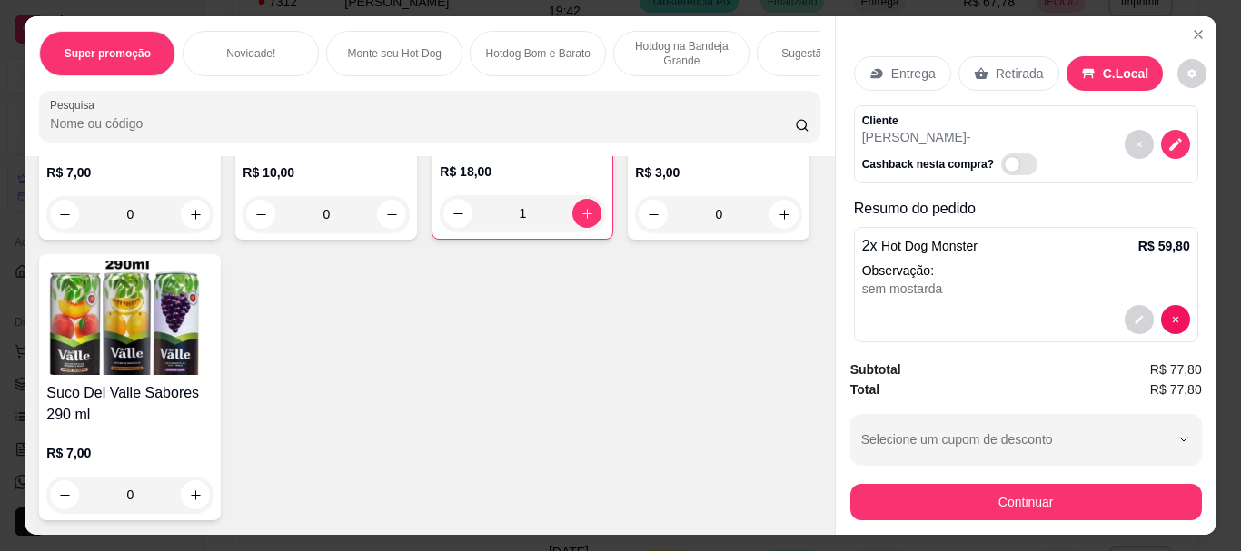
click at [195, 203] on div "0" at bounding box center [129, 214] width 167 height 36
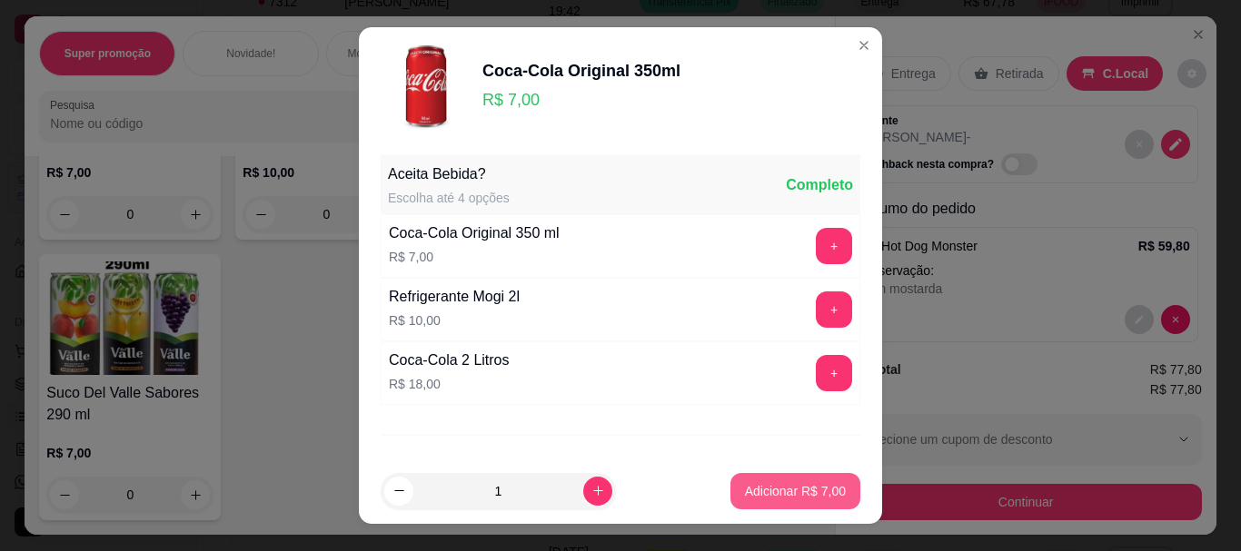
click at [764, 489] on p "Adicionar R$ 7,00" at bounding box center [795, 491] width 101 height 18
type input "1"
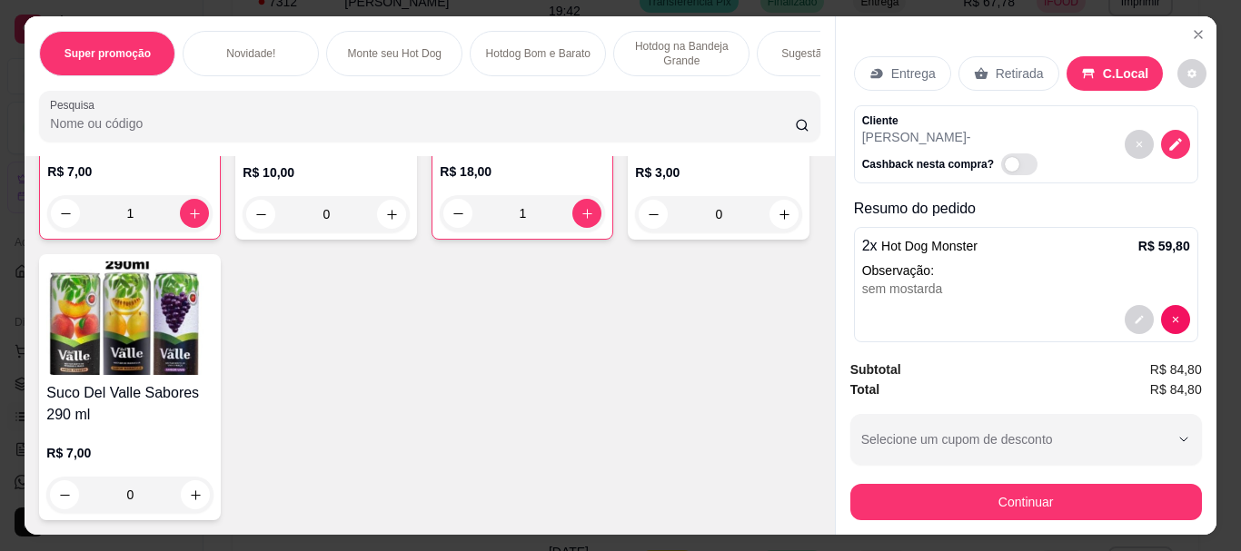
scroll to position [3376, 0]
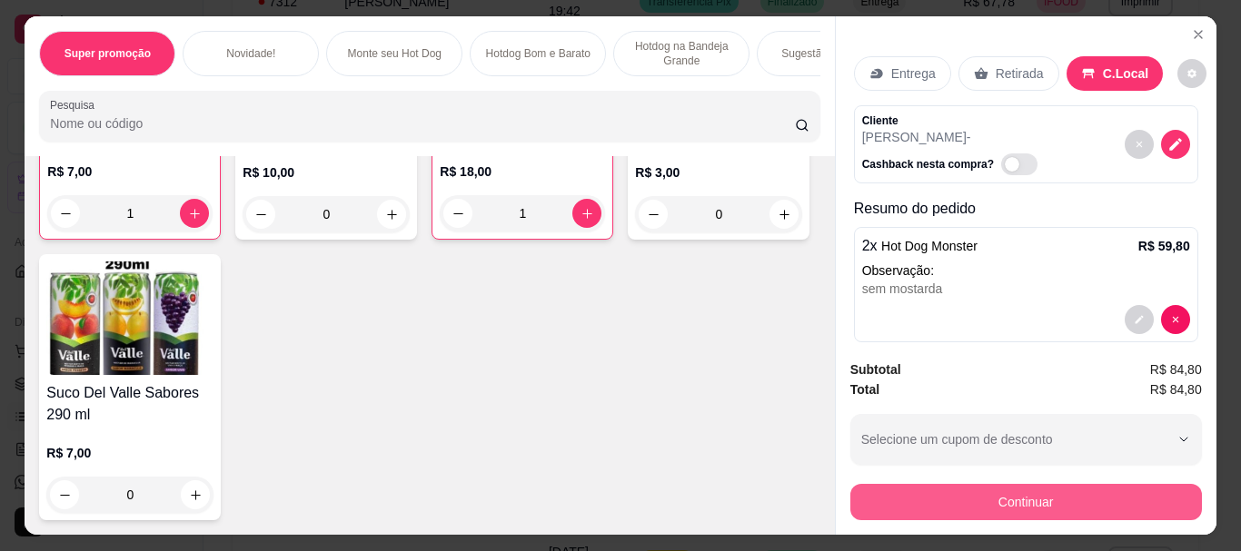
click at [960, 485] on button "Continuar" at bounding box center [1025, 502] width 351 height 36
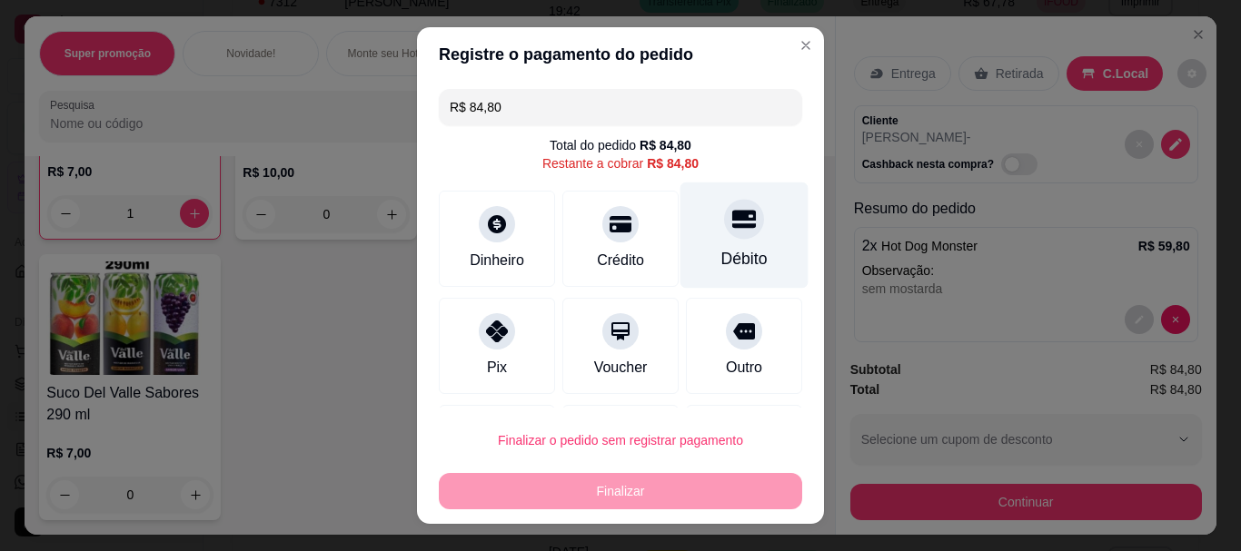
click at [728, 249] on div "Débito" at bounding box center [744, 260] width 46 height 24
type input "R$ 0,00"
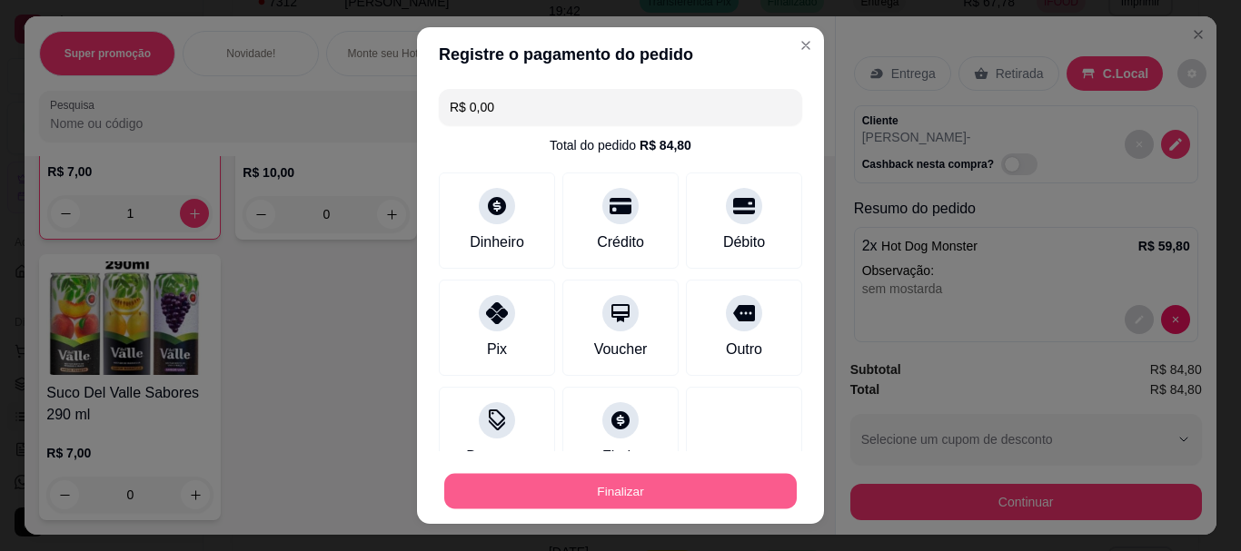
click at [678, 487] on button "Finalizar" at bounding box center [620, 490] width 352 height 35
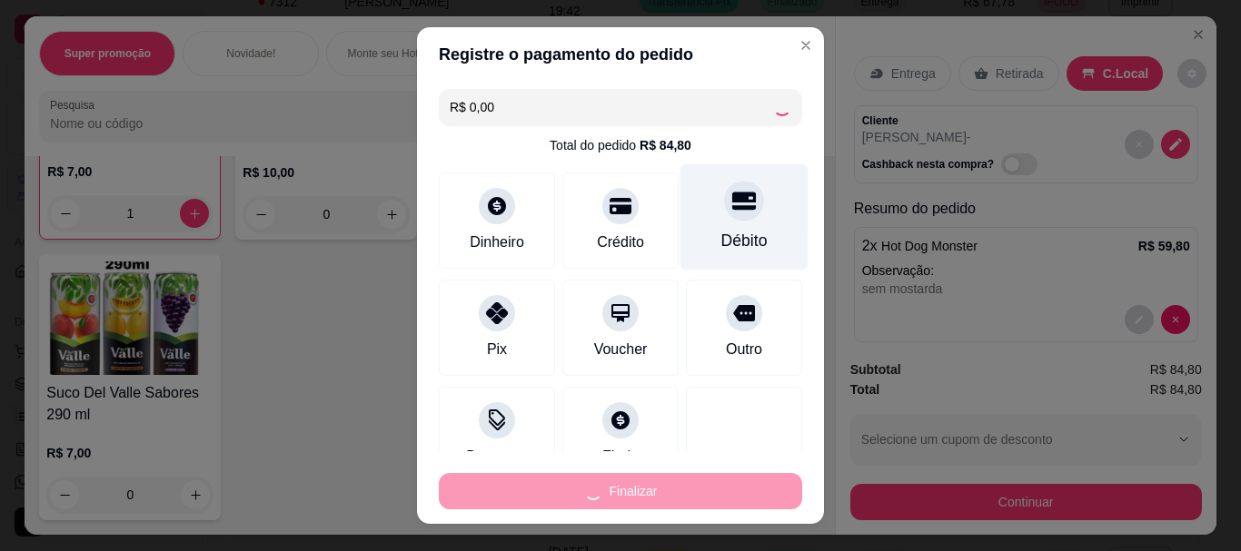
type input "0"
type input "-R$ 84,80"
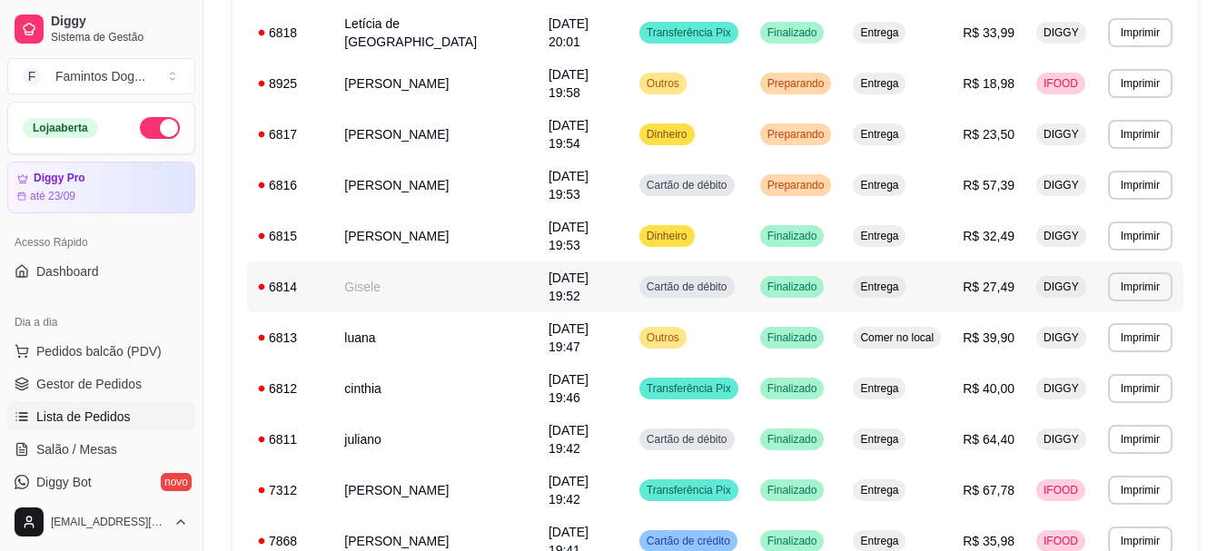
scroll to position [667, 0]
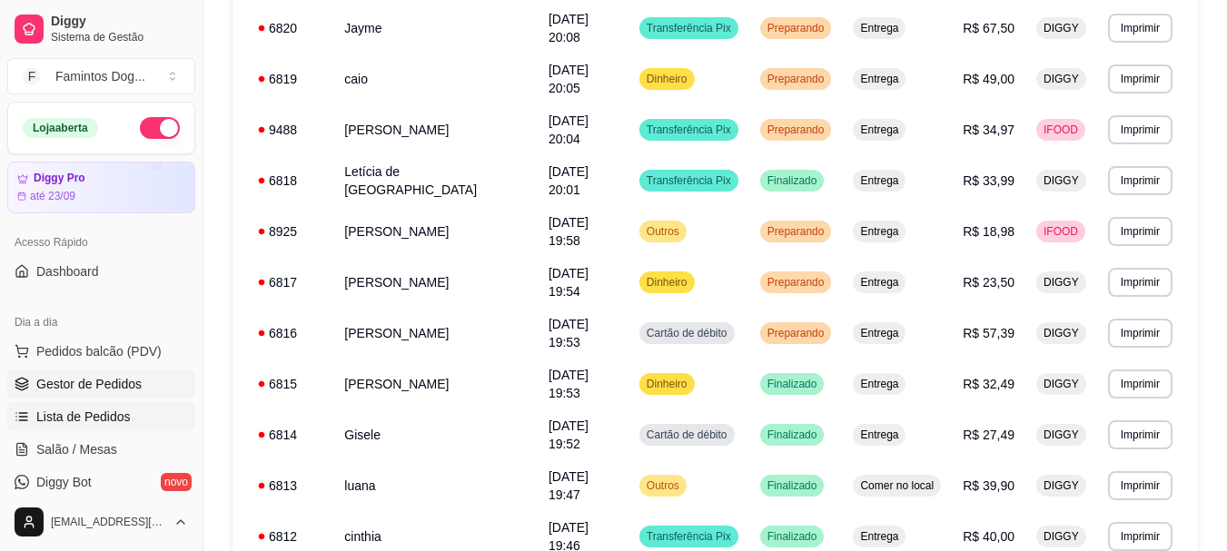
click at [113, 390] on span "Gestor de Pedidos" at bounding box center [88, 384] width 105 height 18
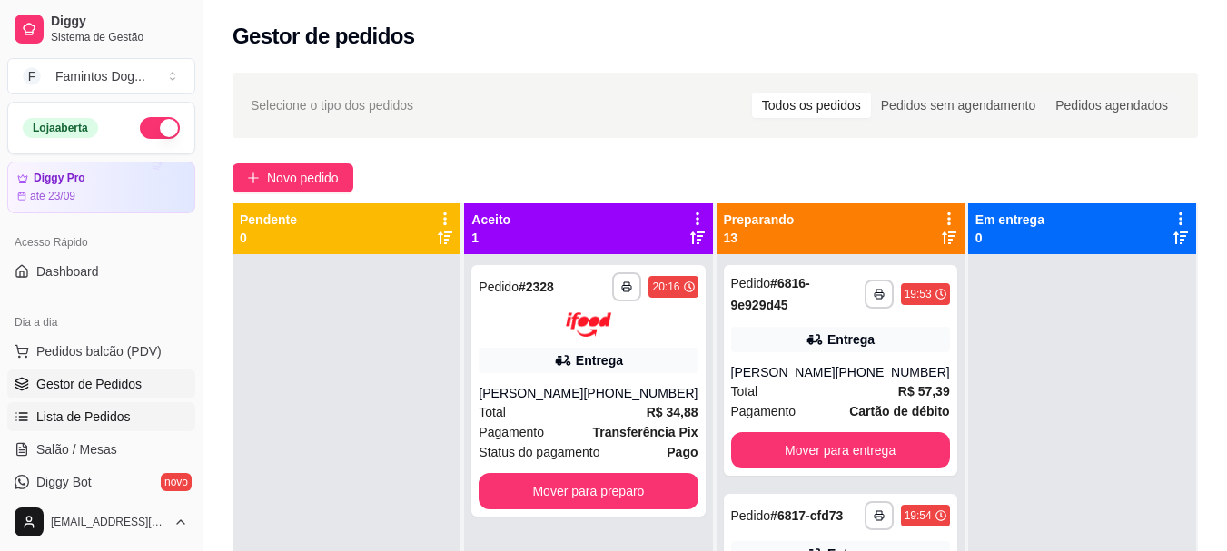
click at [136, 410] on link "Lista de Pedidos" at bounding box center [101, 416] width 188 height 29
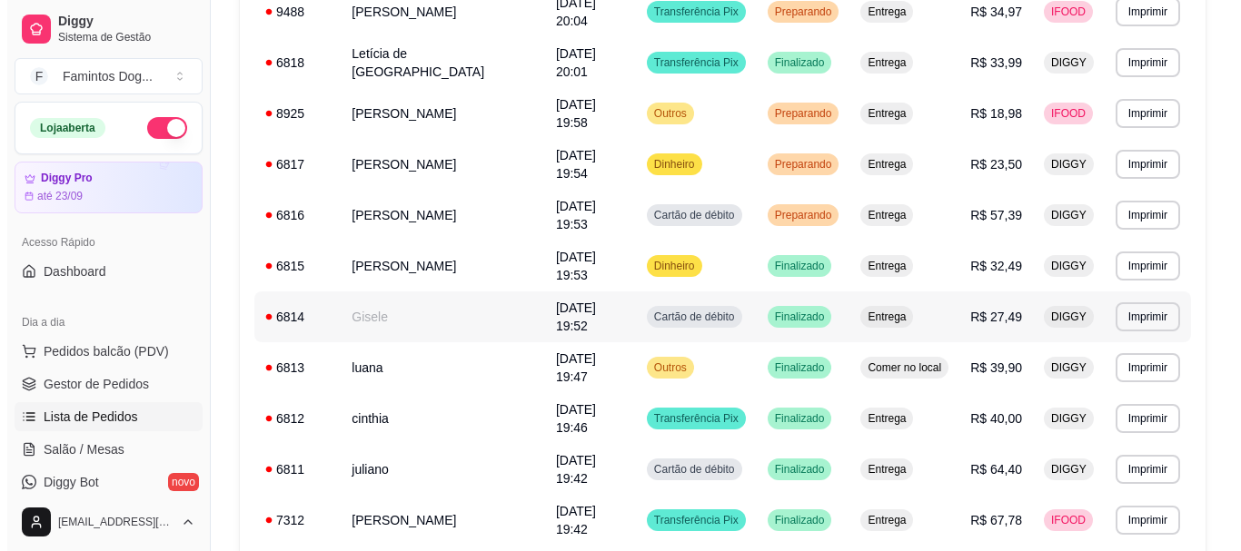
scroll to position [969, 0]
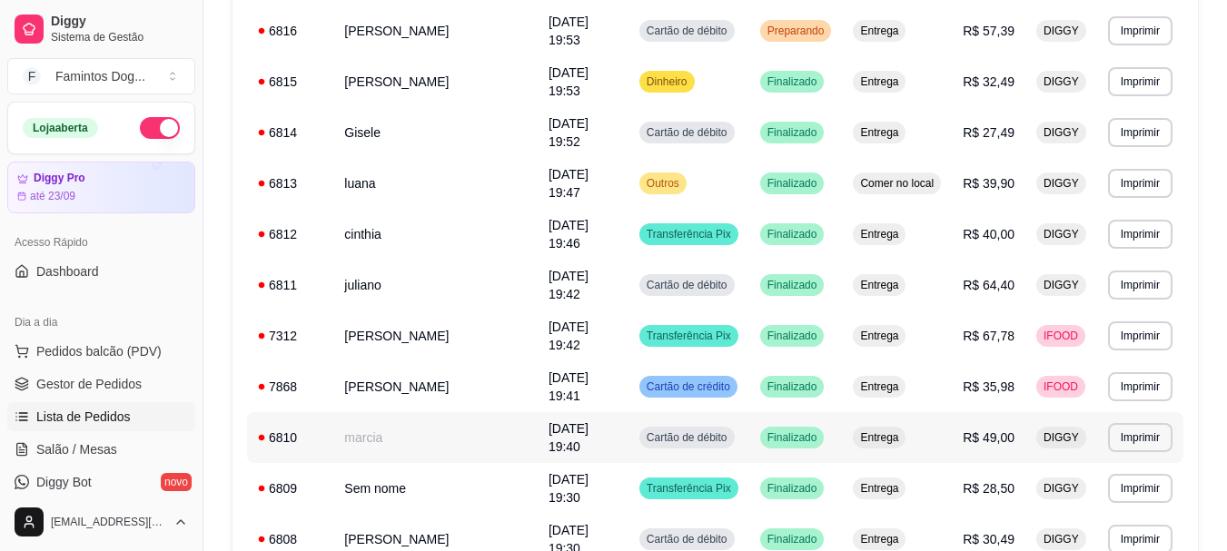
click at [435, 412] on td "marcia" at bounding box center [435, 437] width 204 height 51
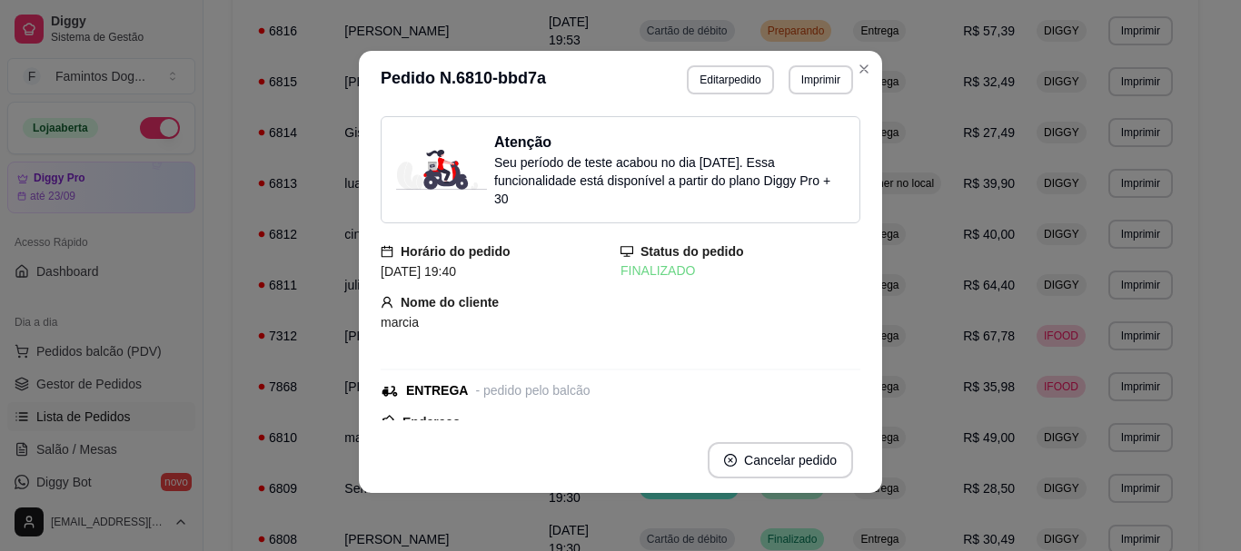
scroll to position [0, 0]
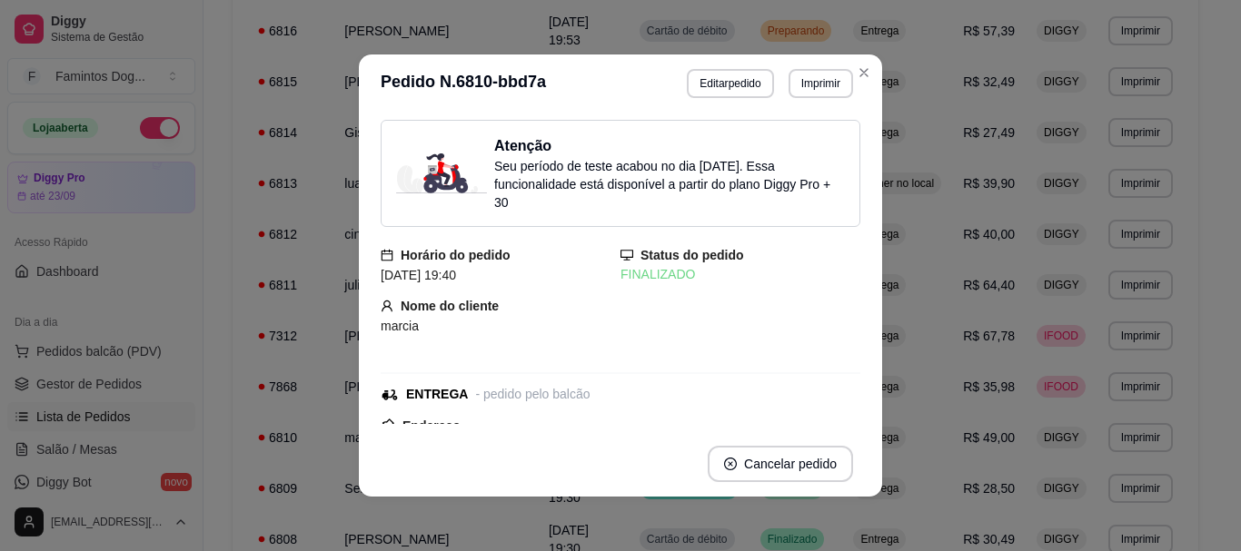
click at [502, 79] on h3 "Pedido N. 6810-bbd7a" at bounding box center [463, 83] width 165 height 29
click at [684, 306] on div "Nome do cliente marcia" at bounding box center [621, 316] width 480 height 40
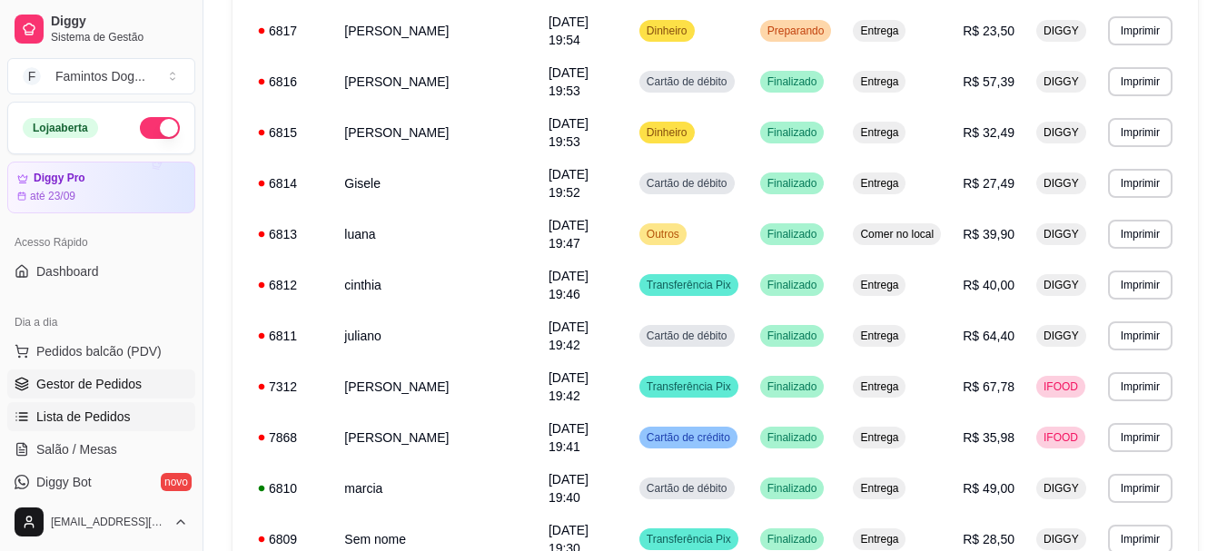
click at [107, 386] on span "Gestor de Pedidos" at bounding box center [88, 384] width 105 height 18
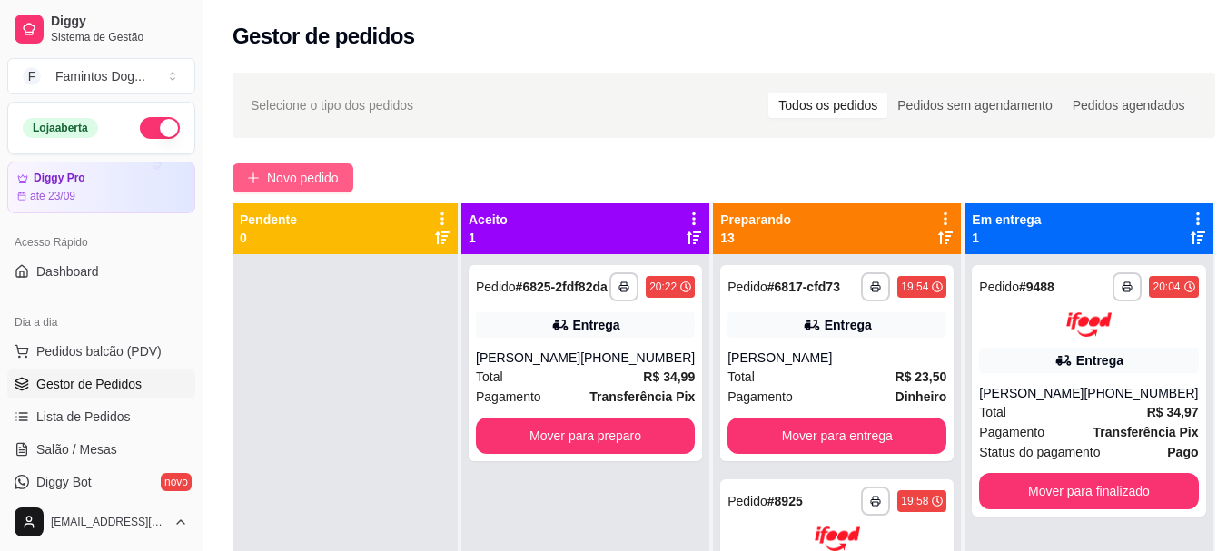
click at [324, 188] on button "Novo pedido" at bounding box center [292, 177] width 121 height 29
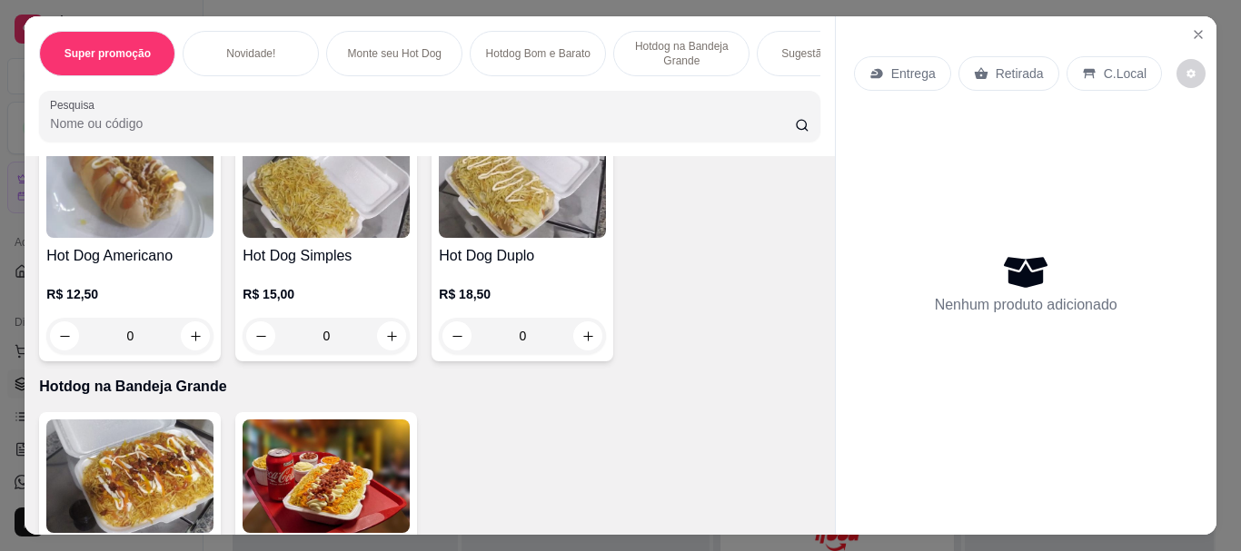
scroll to position [1211, 0]
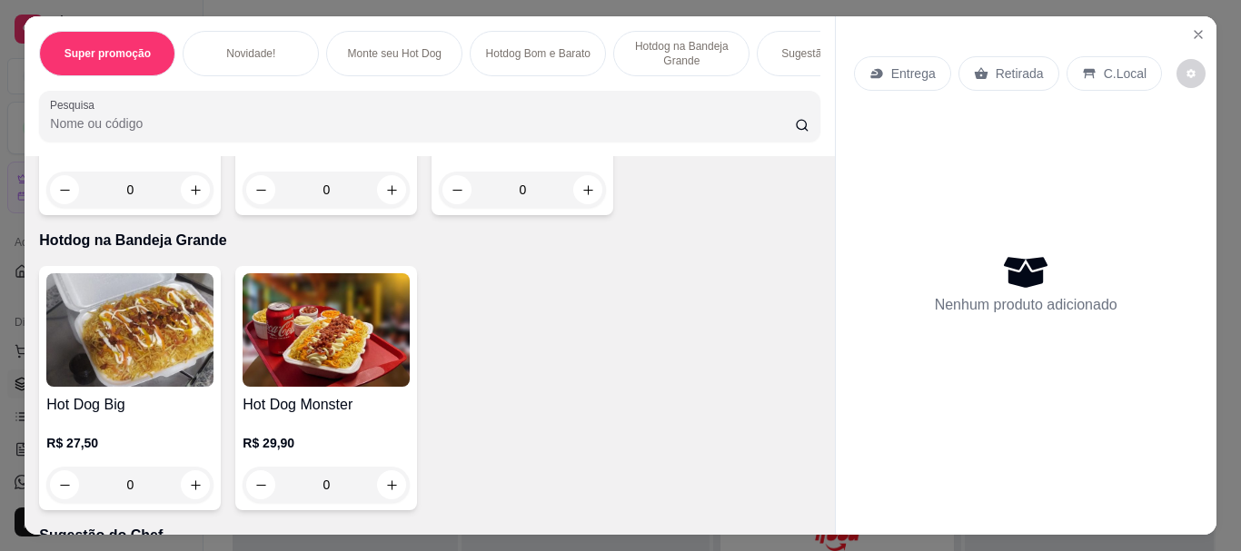
click at [391, 487] on div "0" at bounding box center [325, 485] width 167 height 36
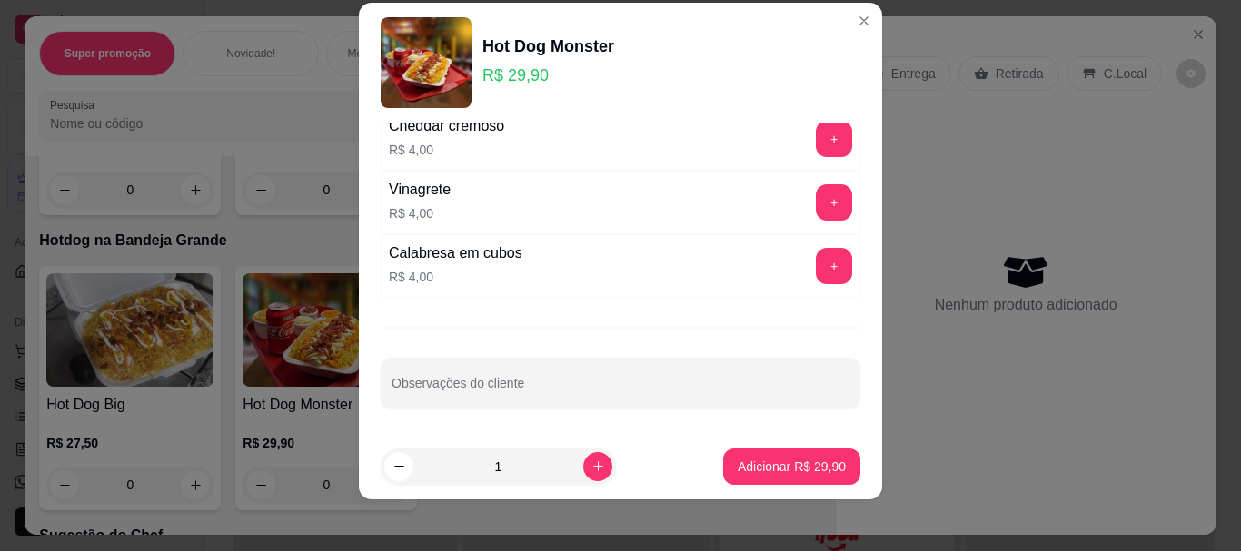
scroll to position [31, 0]
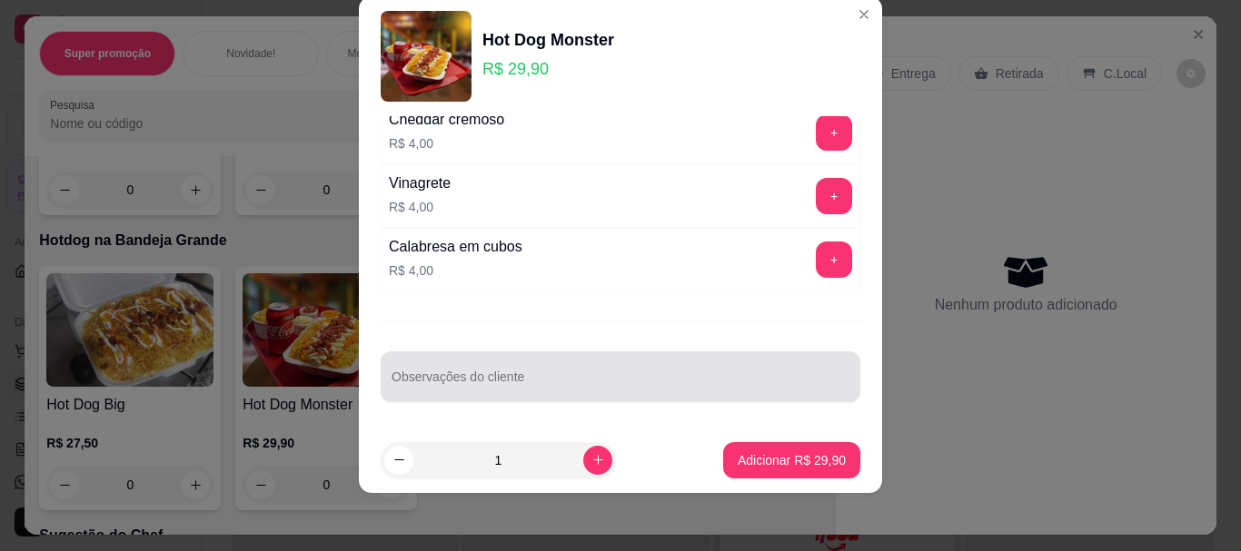
click at [487, 375] on div at bounding box center [620, 377] width 458 height 36
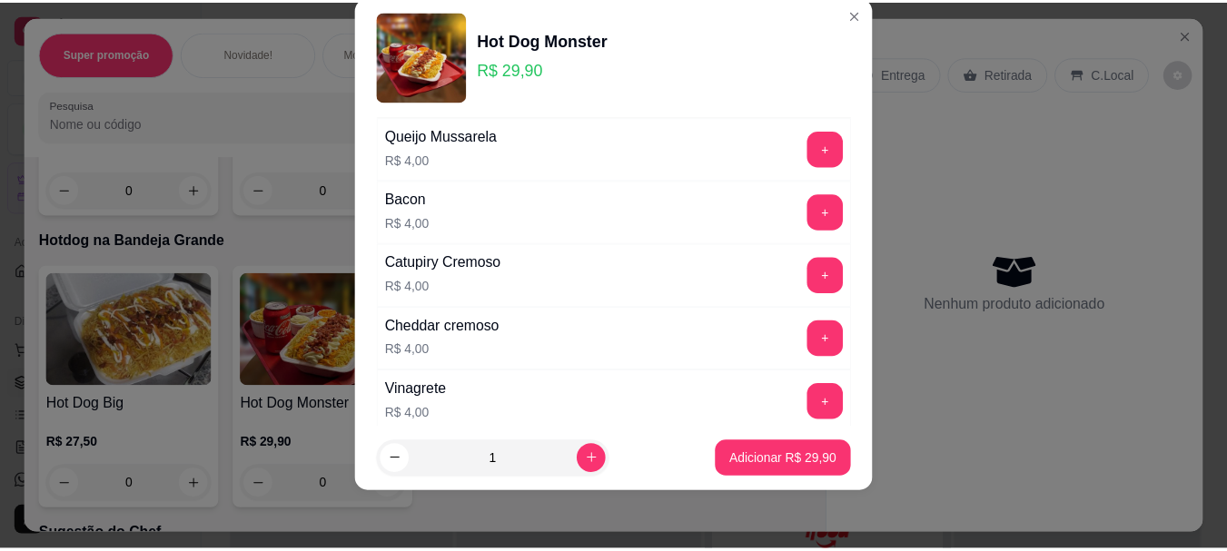
scroll to position [280, 0]
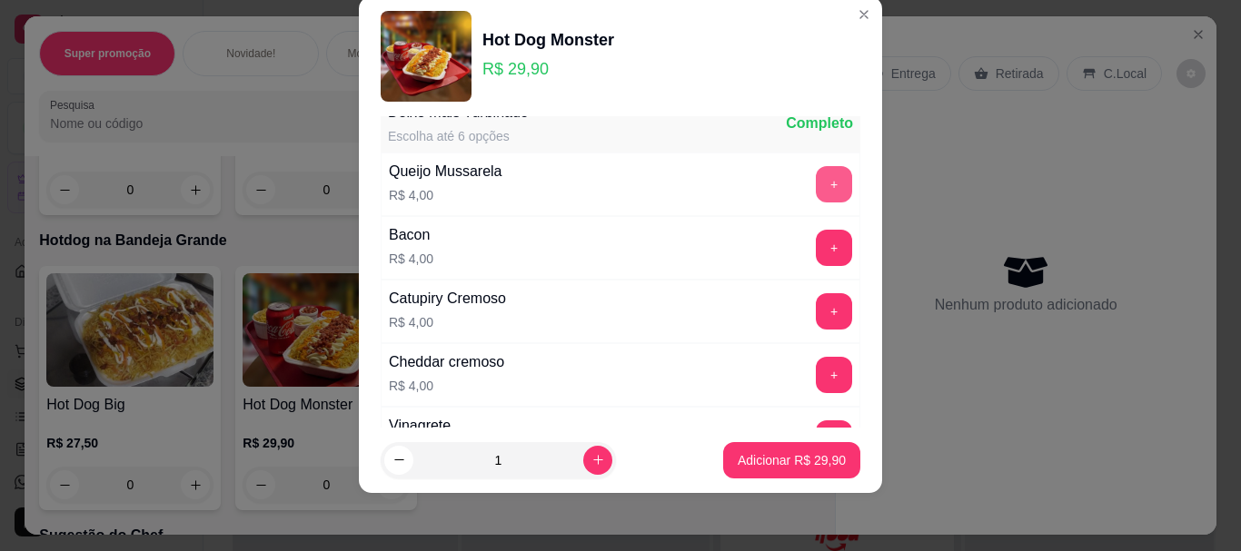
type input "sem ervilha"
click at [816, 180] on button "+" at bounding box center [834, 184] width 36 height 36
click at [816, 243] on button "+" at bounding box center [834, 248] width 36 height 36
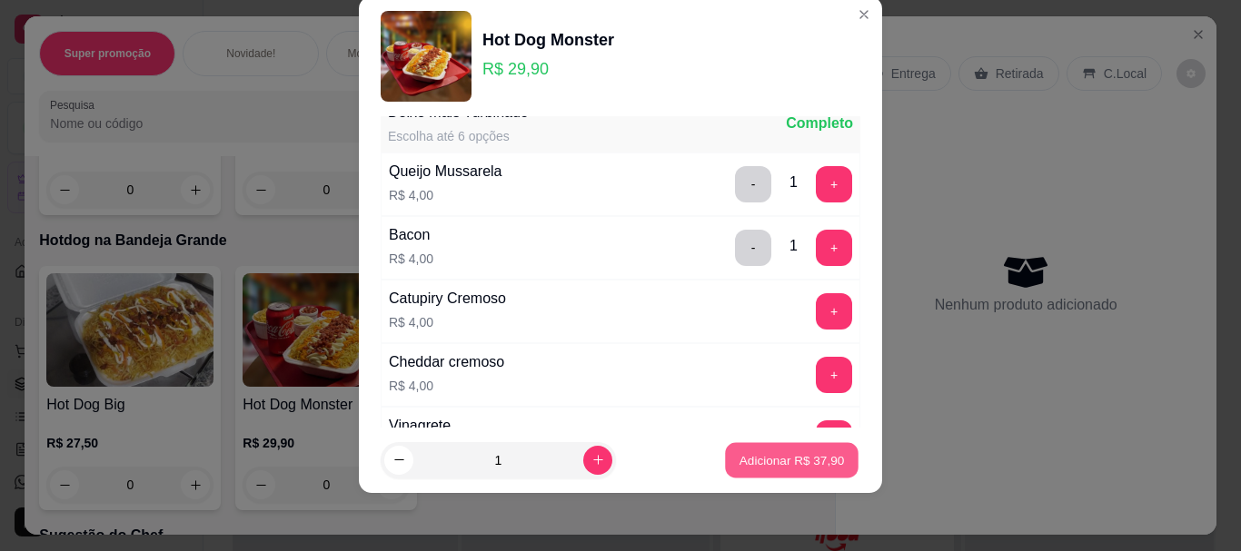
click at [811, 458] on p "Adicionar R$ 37,90" at bounding box center [791, 459] width 105 height 17
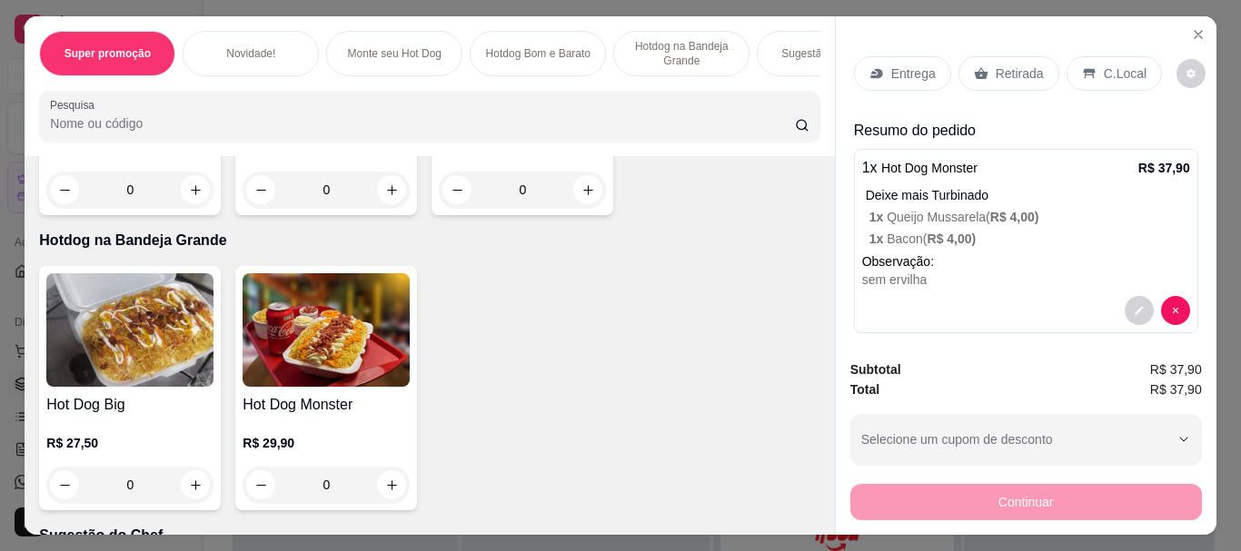
click at [1002, 66] on p "Retirada" at bounding box center [1019, 73] width 48 height 18
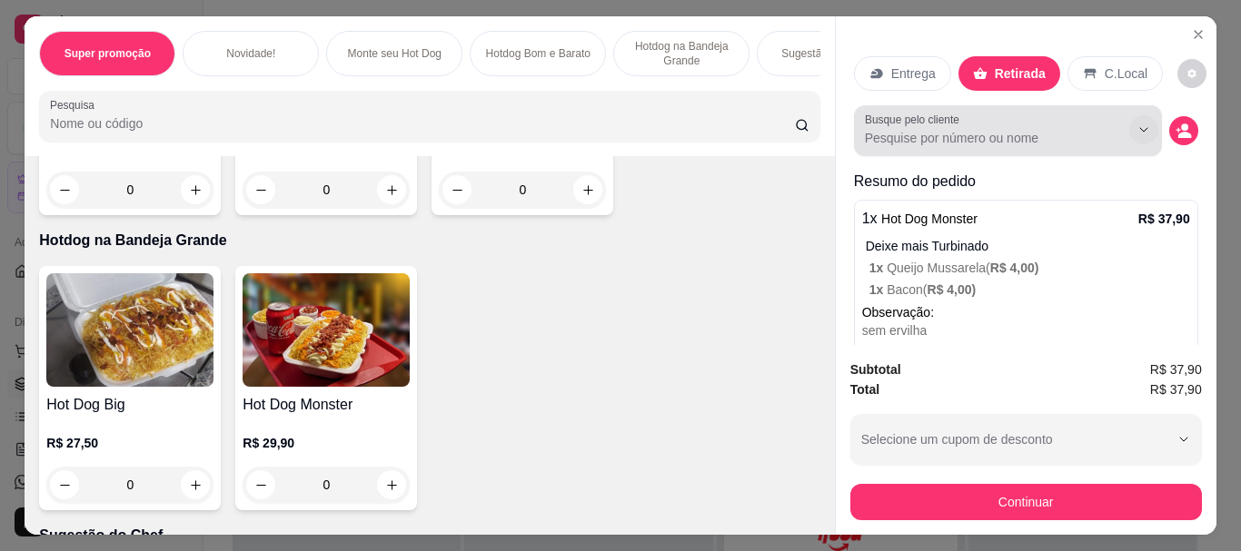
click at [1134, 117] on button "Show suggestions" at bounding box center [1143, 129] width 29 height 29
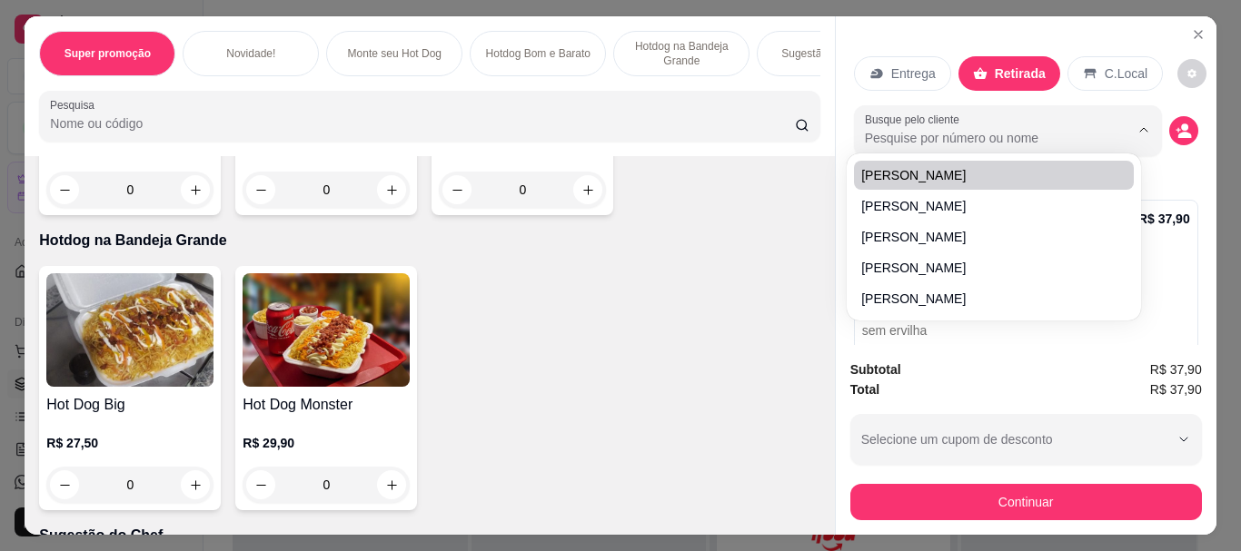
click at [729, 336] on div "Hot Dog Big R$ 27,50 0 Hot Dog Monster R$ 29,90 0" at bounding box center [429, 388] width 780 height 244
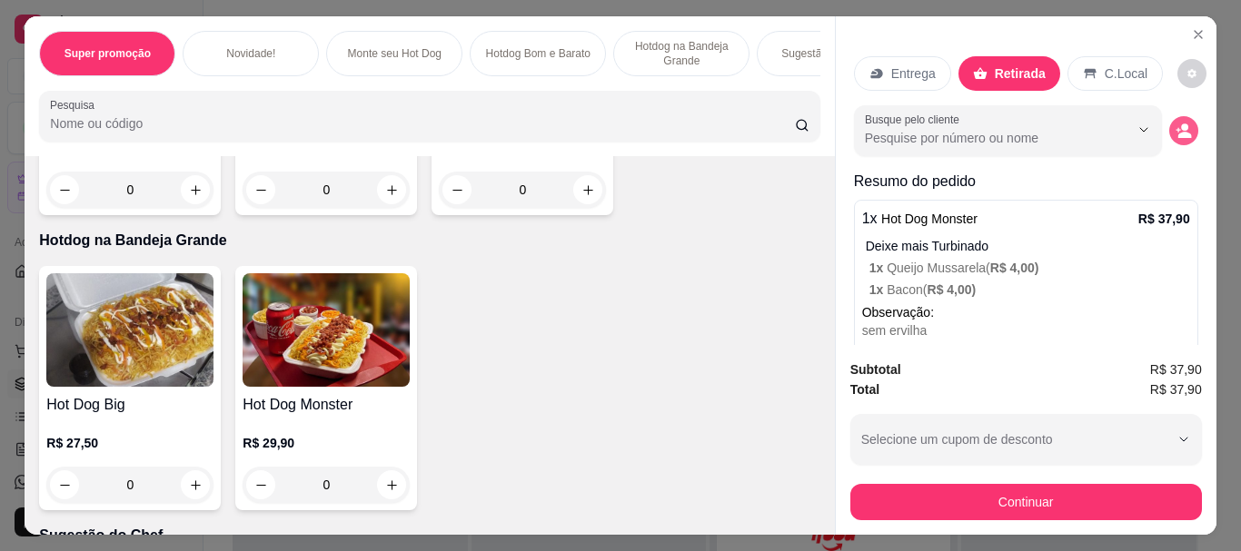
click at [1175, 123] on icon "decrease-product-quantity" at bounding box center [1183, 131] width 16 height 16
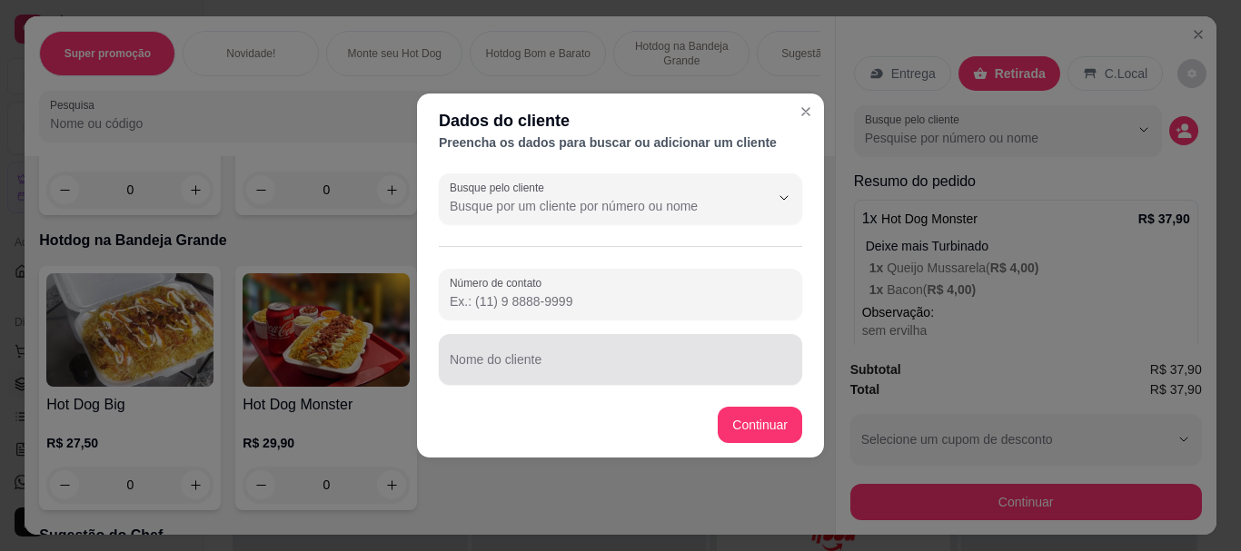
click at [668, 359] on input "Nome do cliente" at bounding box center [620, 367] width 341 height 18
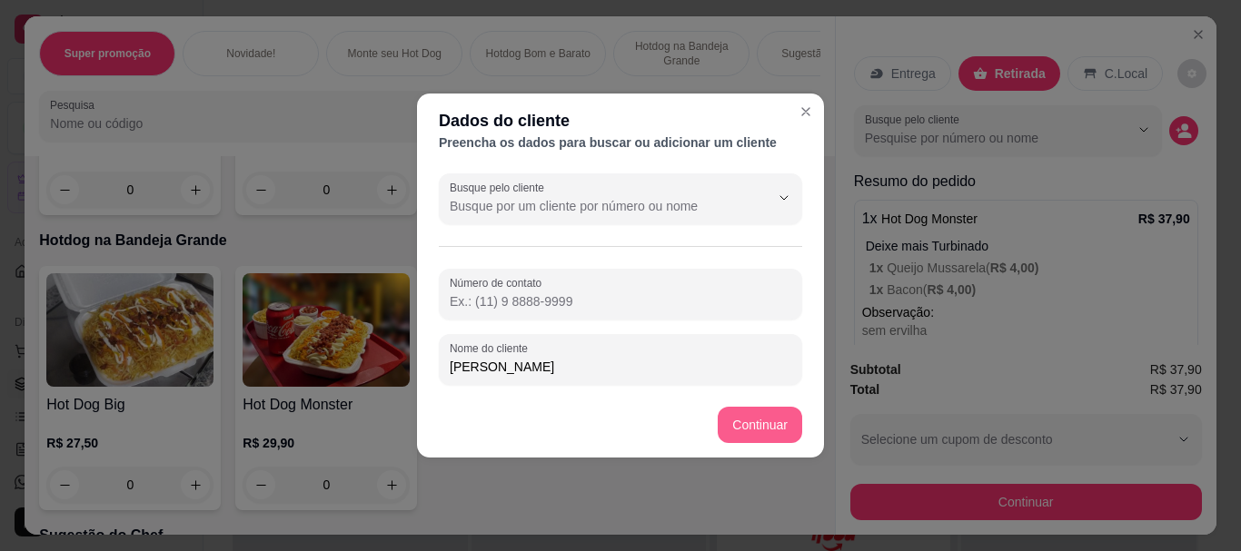
type input "[PERSON_NAME]"
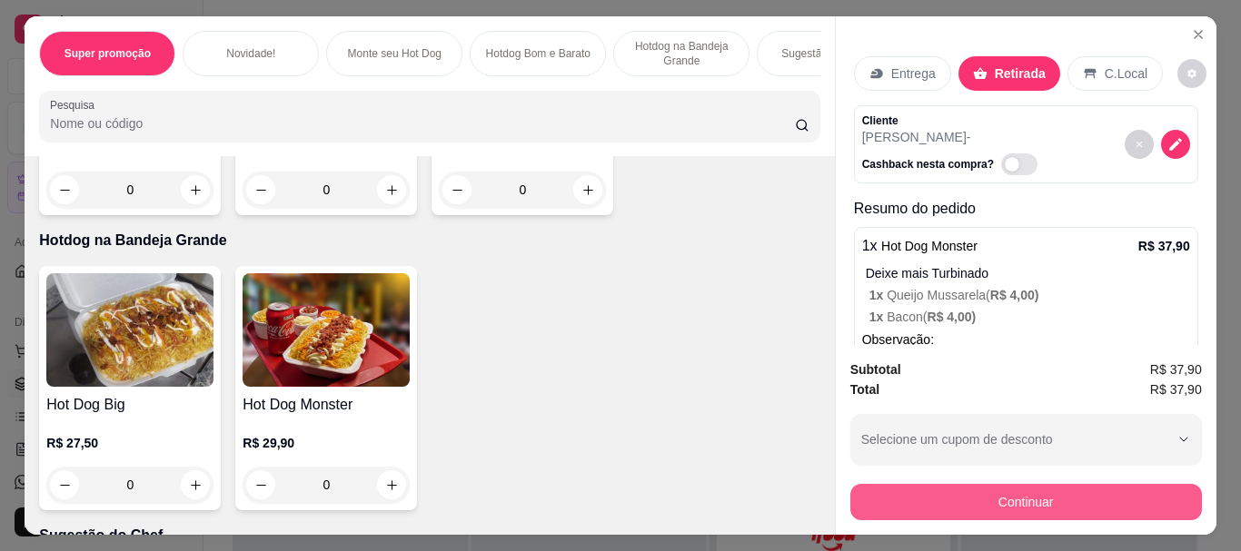
click at [1011, 497] on button "Continuar" at bounding box center [1025, 502] width 351 height 36
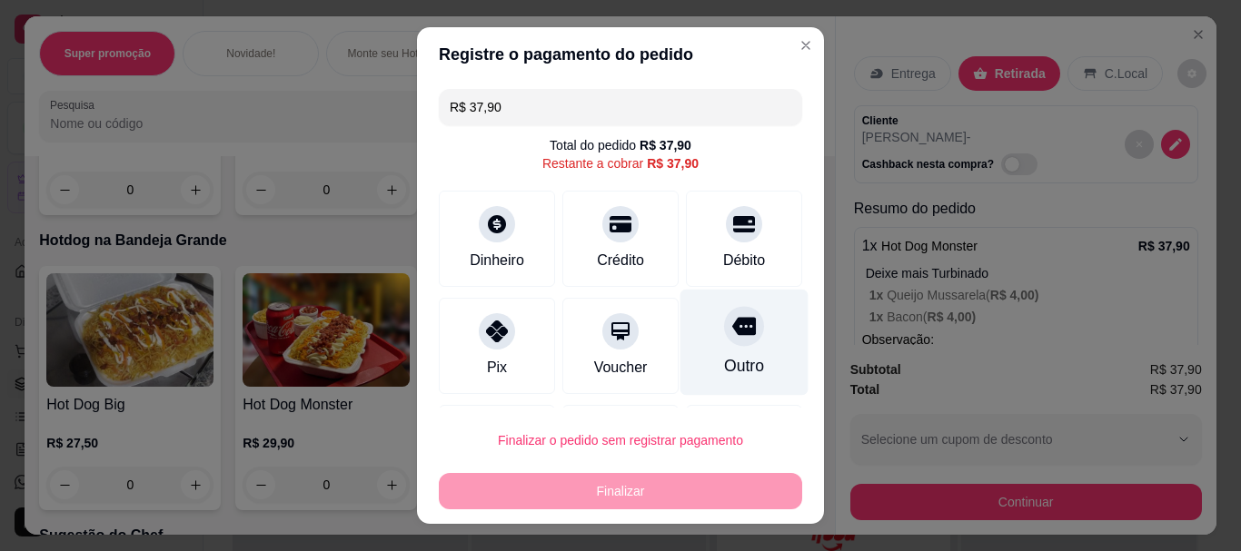
drag, startPoint x: 700, startPoint y: 346, endPoint x: 710, endPoint y: 340, distance: 11.8
click at [704, 343] on div "Outro" at bounding box center [744, 343] width 128 height 106
type input "R$ 0,00"
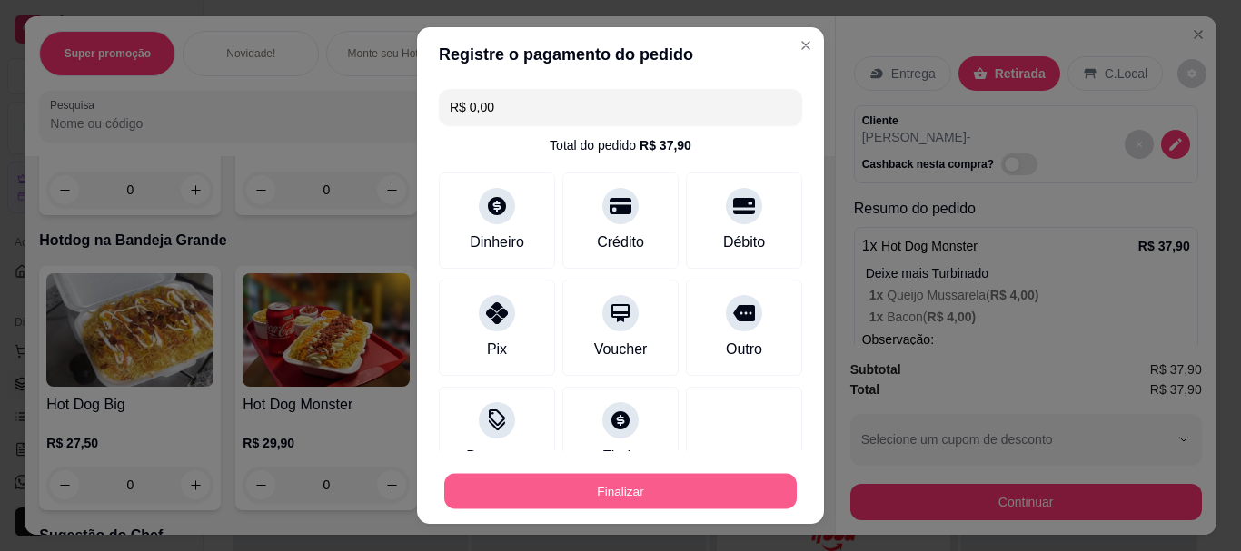
click at [691, 480] on button "Finalizar" at bounding box center [620, 490] width 352 height 35
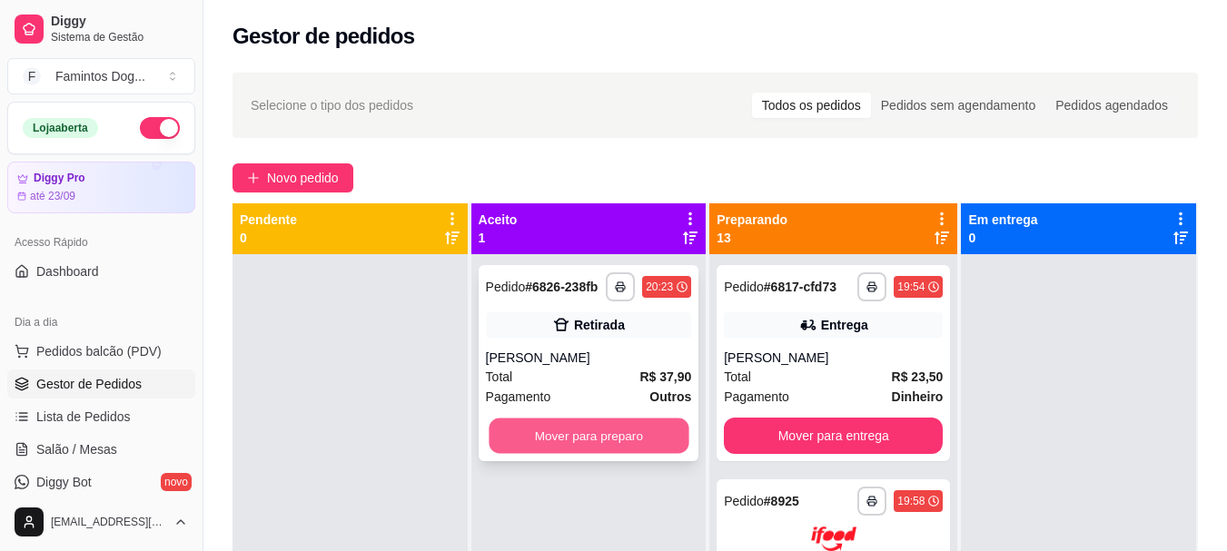
click at [554, 428] on button "Mover para preparo" at bounding box center [589, 436] width 200 height 35
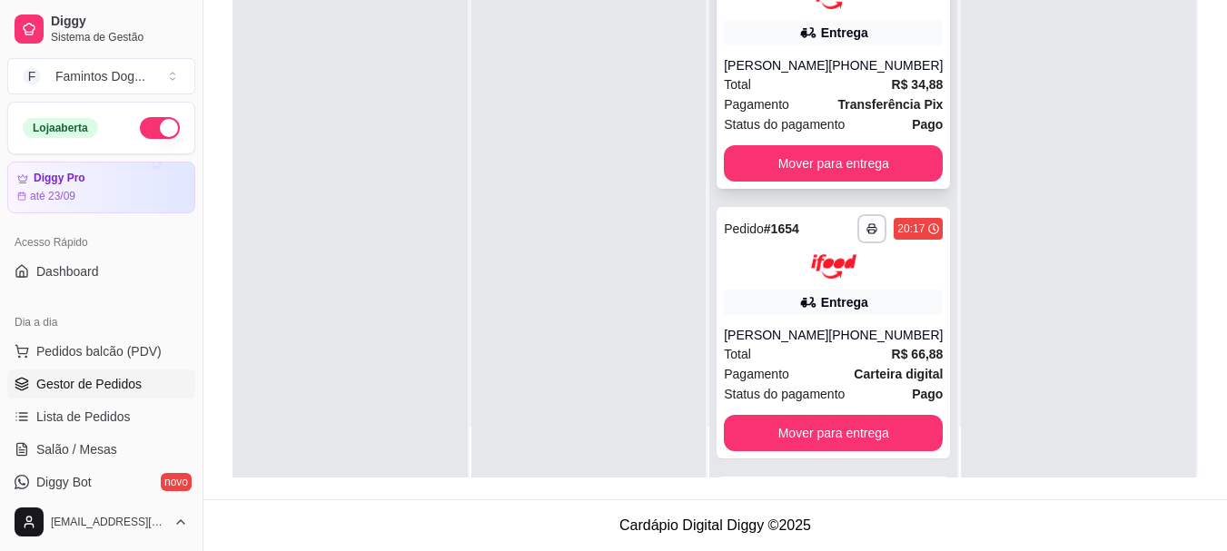
scroll to position [1781, 0]
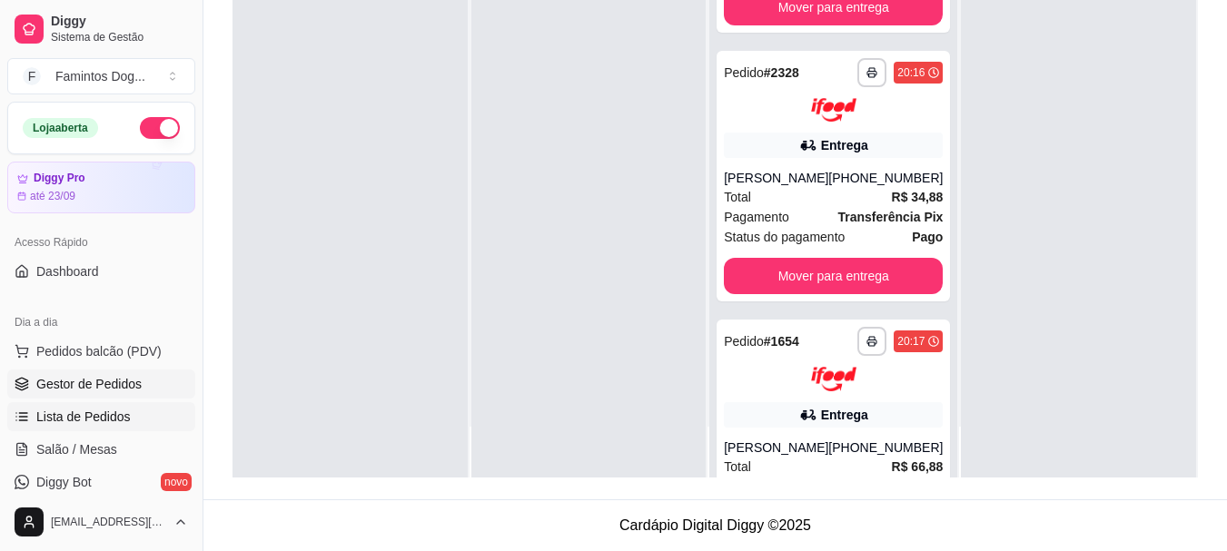
click at [135, 426] on link "Lista de Pedidos" at bounding box center [101, 416] width 188 height 29
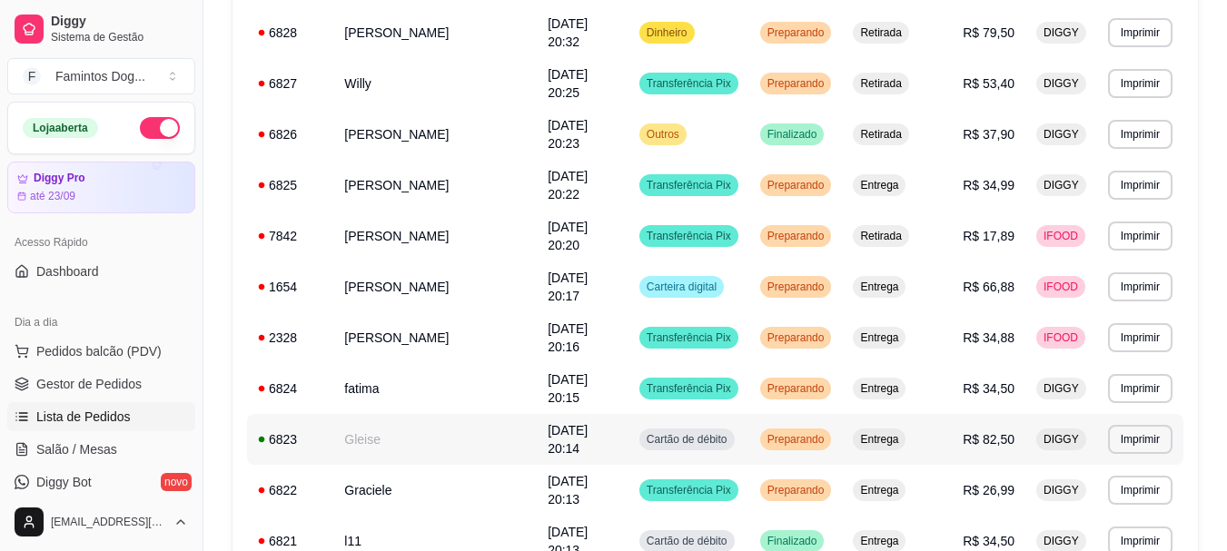
scroll to position [363, 0]
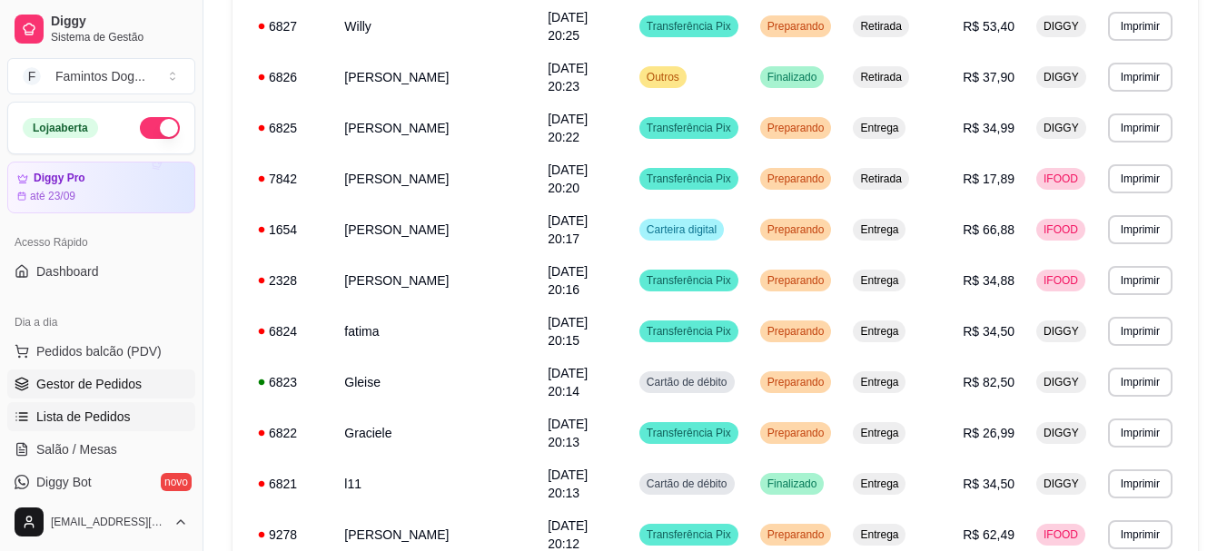
click at [112, 376] on span "Gestor de Pedidos" at bounding box center [88, 384] width 105 height 18
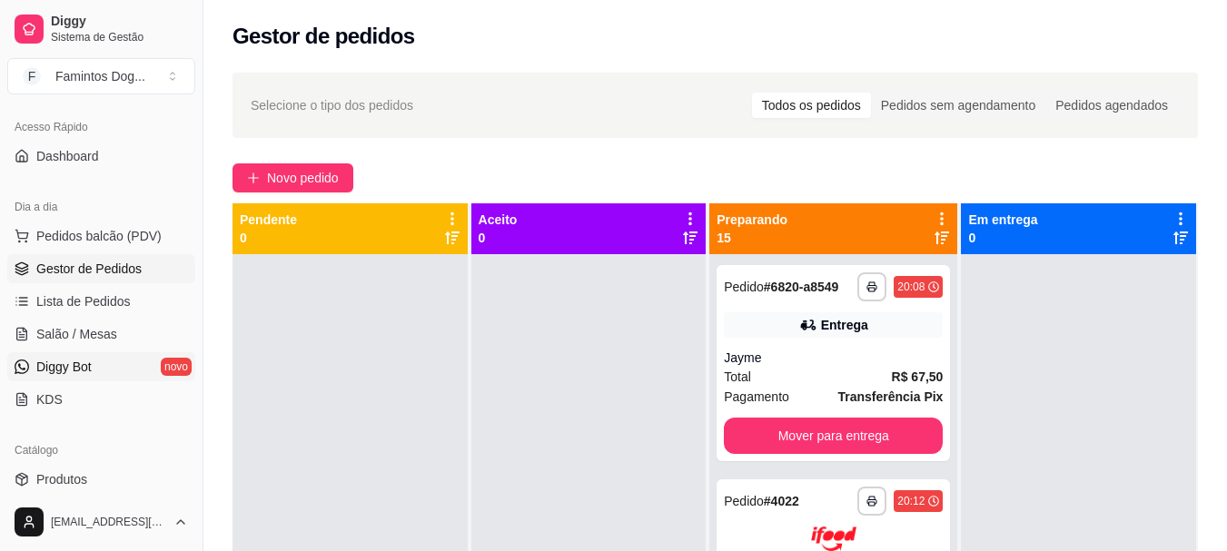
scroll to position [242, 0]
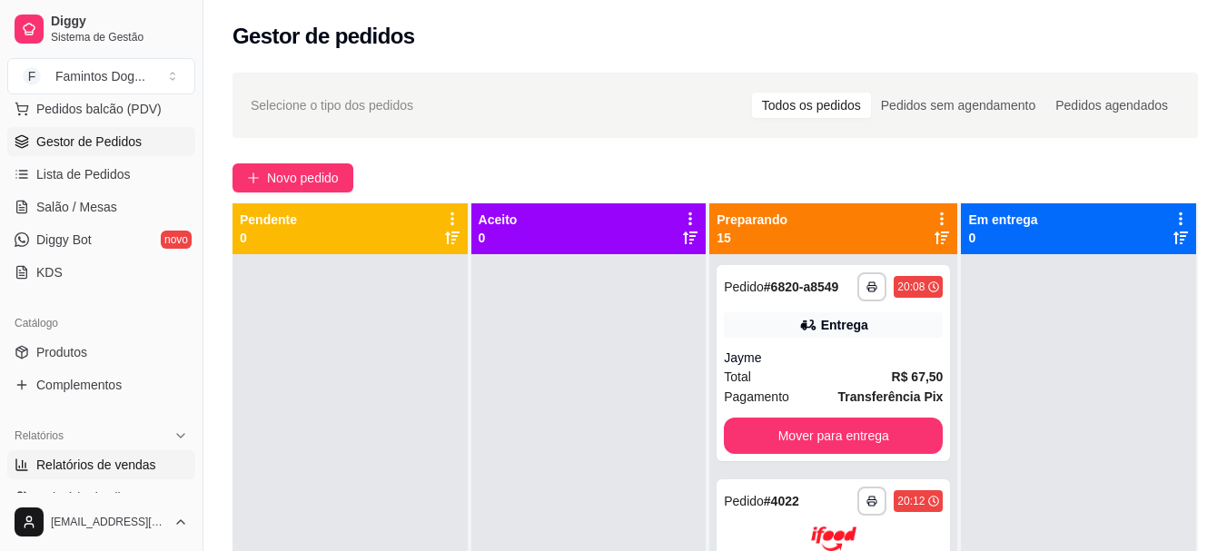
click at [99, 470] on span "Relatórios de vendas" at bounding box center [96, 465] width 120 height 18
select select "ALL"
select select "0"
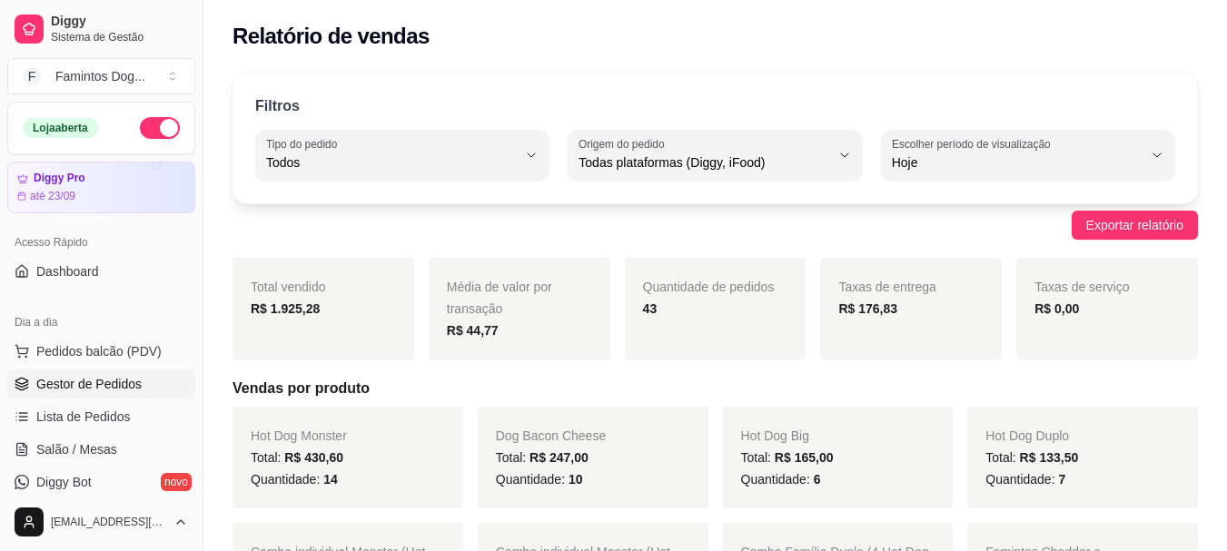
click at [94, 393] on link "Gestor de Pedidos" at bounding box center [101, 384] width 188 height 29
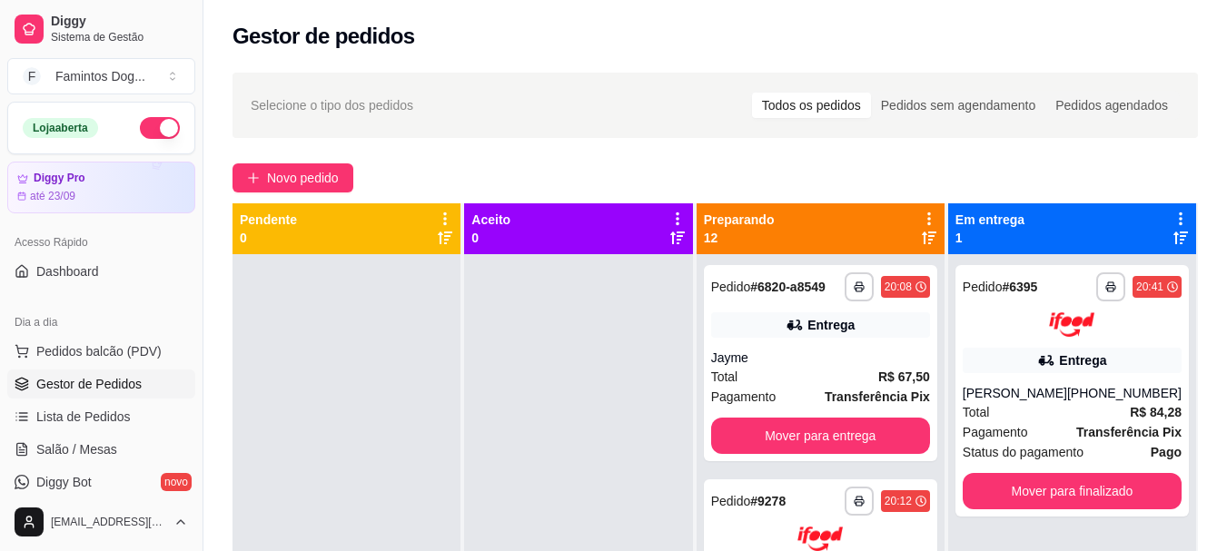
click at [304, 156] on div "**********" at bounding box center [714, 419] width 1023 height 715
click at [302, 176] on span "Novo pedido" at bounding box center [303, 178] width 72 height 20
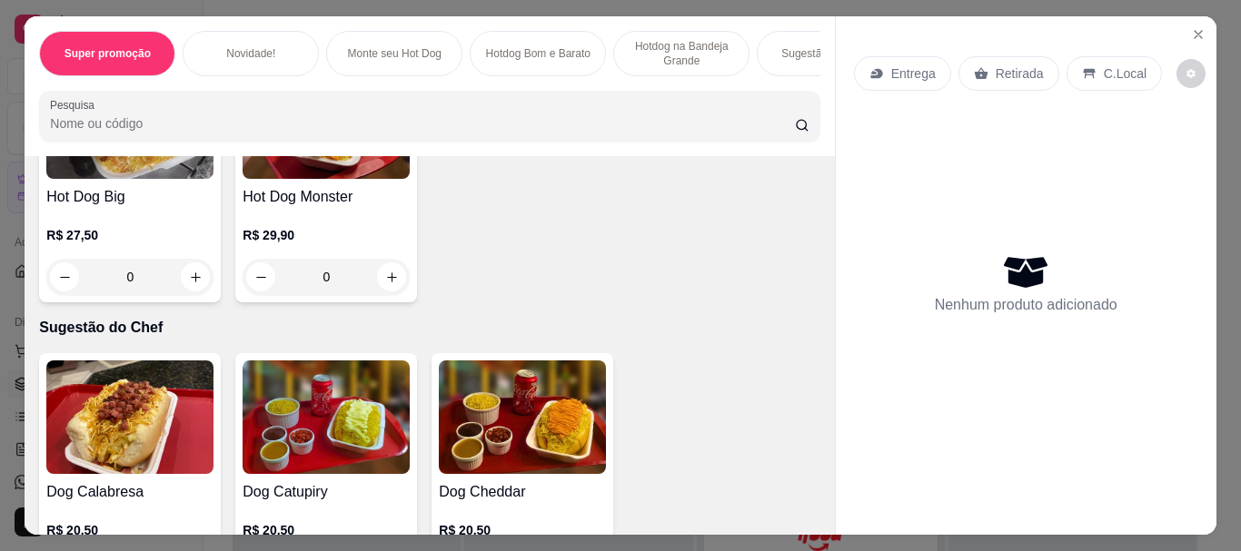
scroll to position [1453, 0]
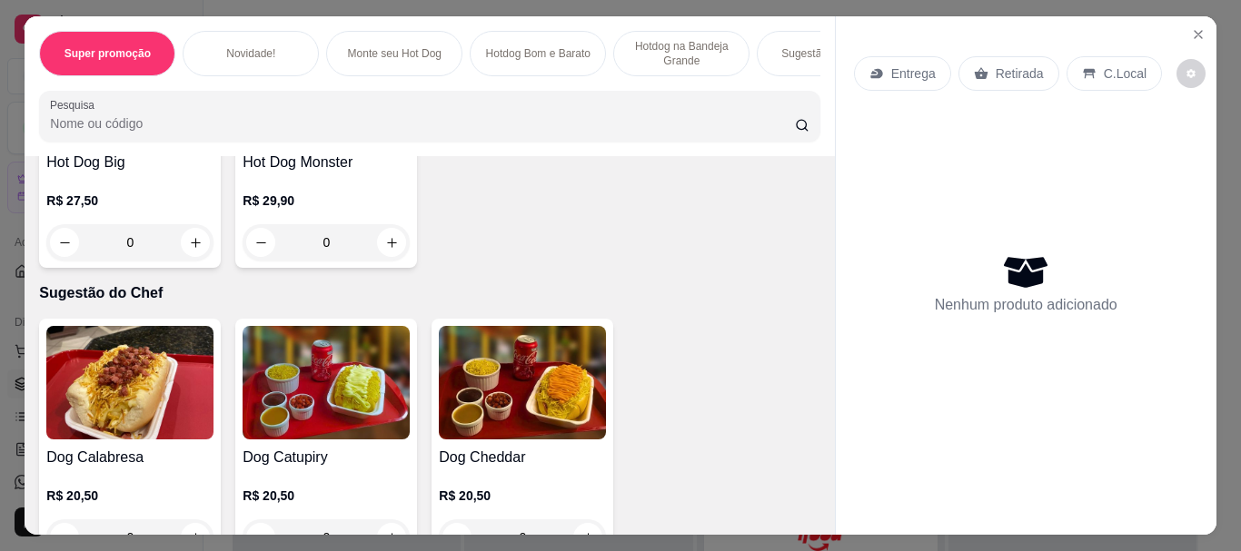
click at [189, 252] on div "0" at bounding box center [129, 242] width 167 height 36
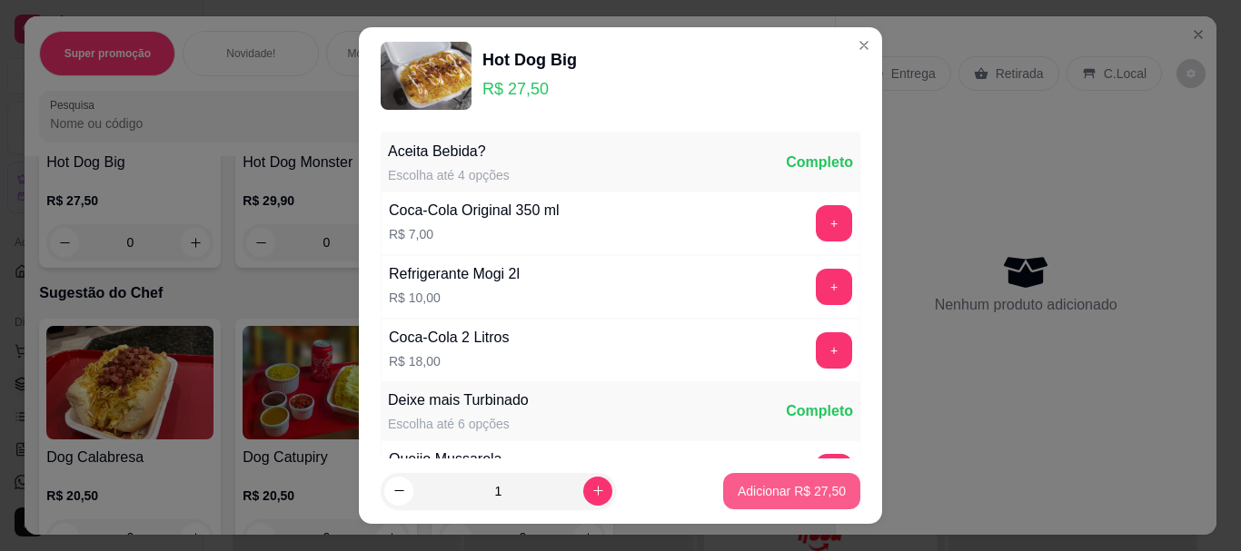
click at [786, 488] on p "Adicionar R$ 27,50" at bounding box center [791, 491] width 108 height 18
type input "1"
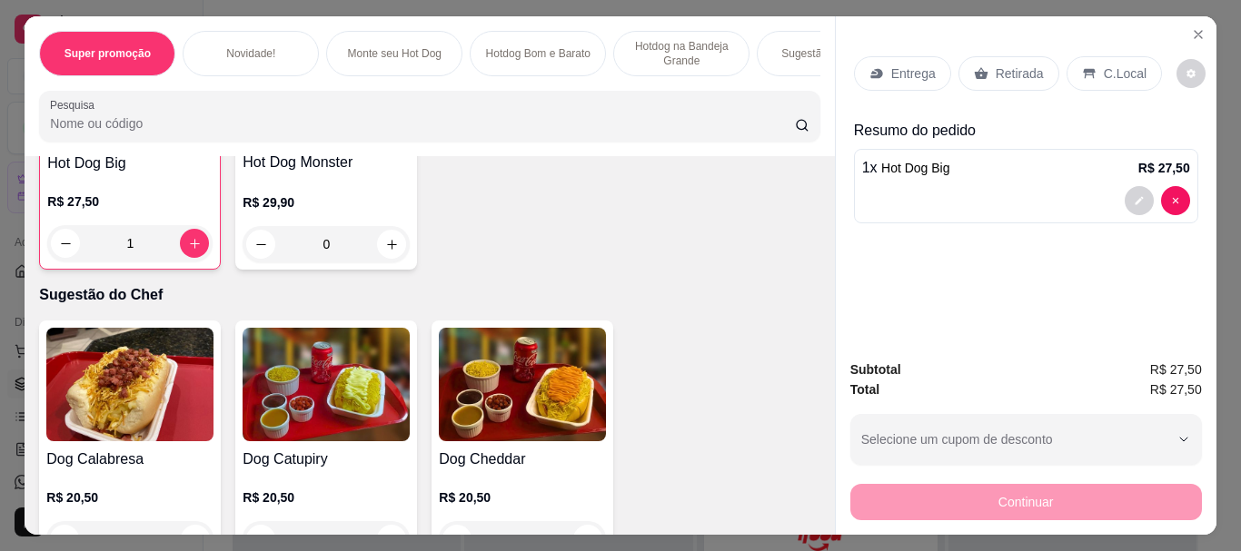
scroll to position [1454, 0]
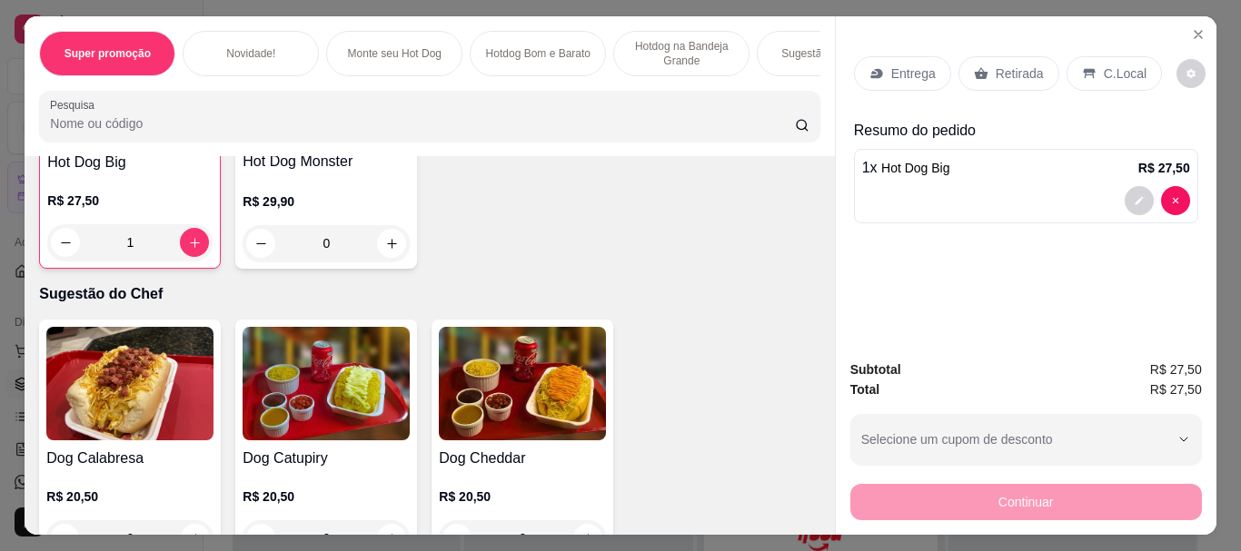
click at [379, 247] on div "0" at bounding box center [325, 243] width 167 height 36
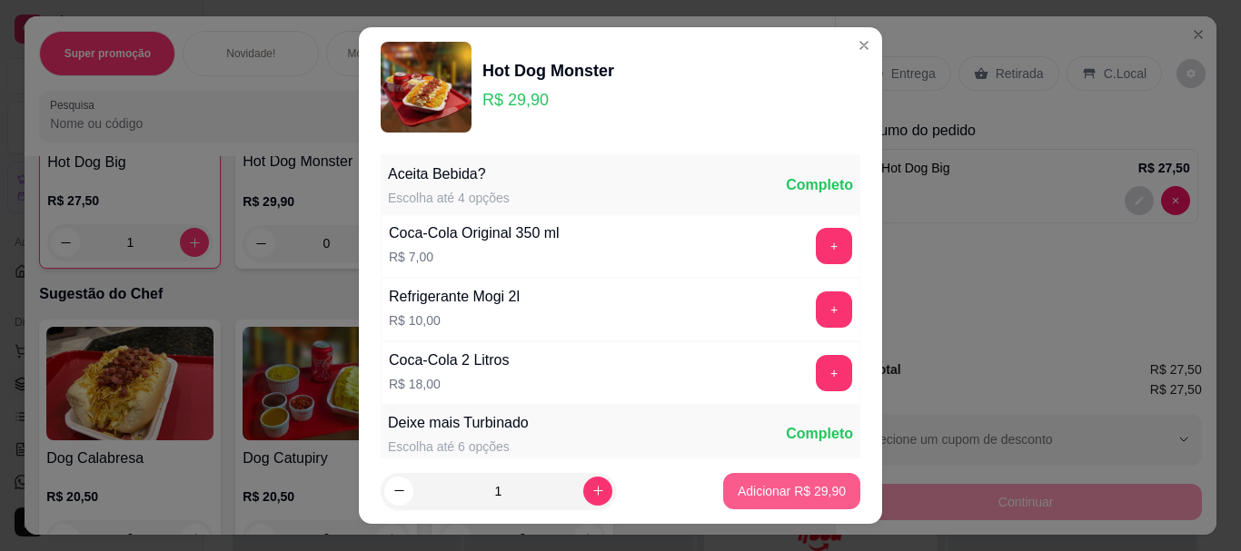
click at [760, 492] on p "Adicionar R$ 29,90" at bounding box center [791, 491] width 108 height 18
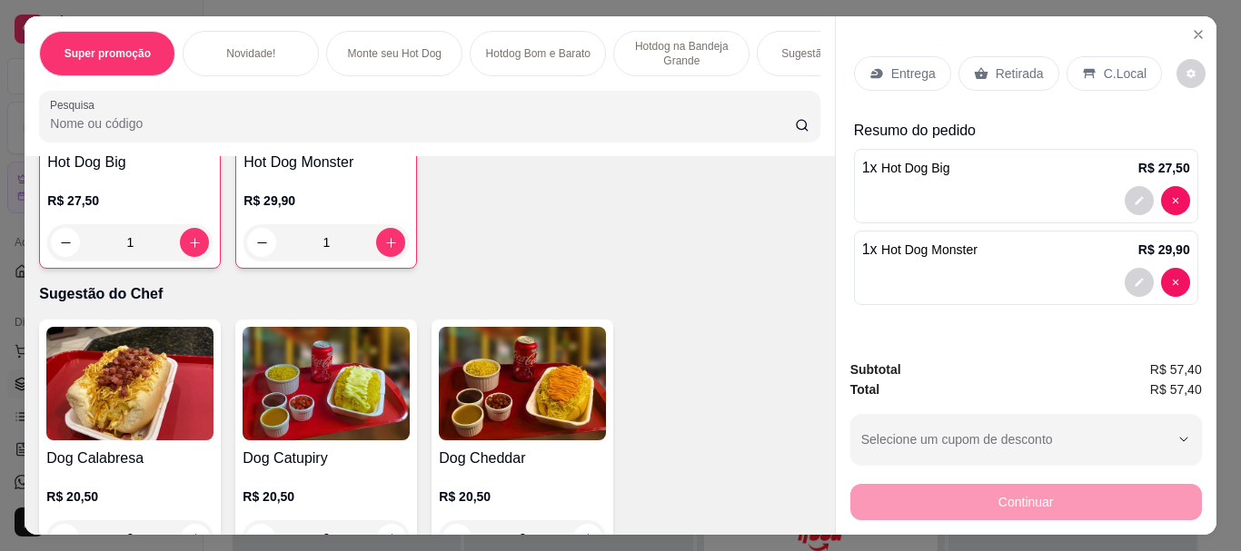
type input "1"
click at [878, 58] on div "Entrega" at bounding box center [902, 73] width 97 height 35
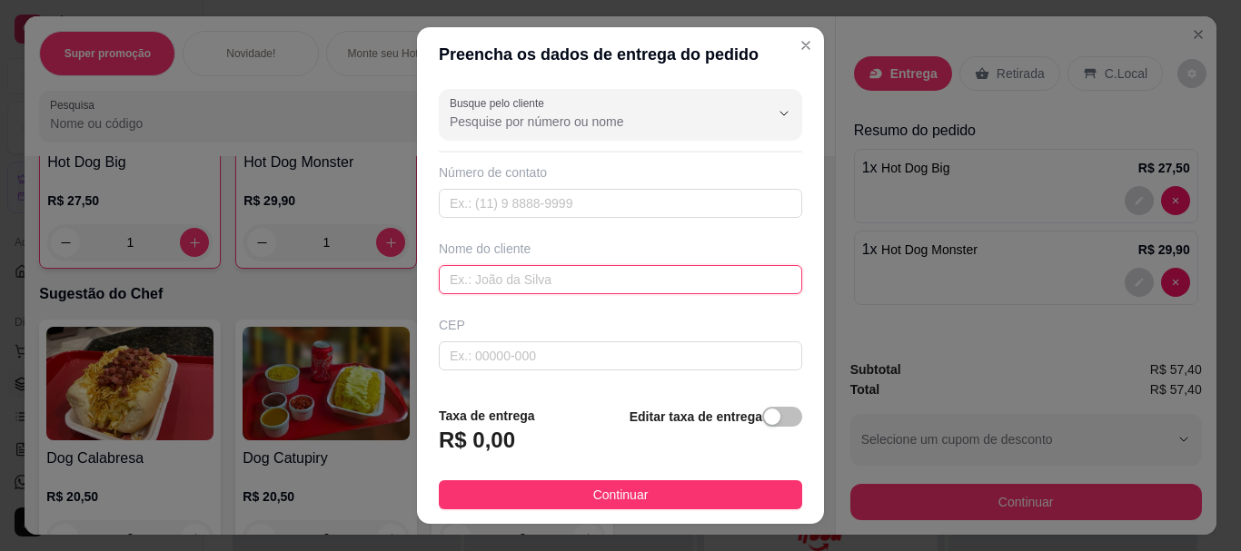
click at [608, 274] on input "text" at bounding box center [620, 279] width 363 height 29
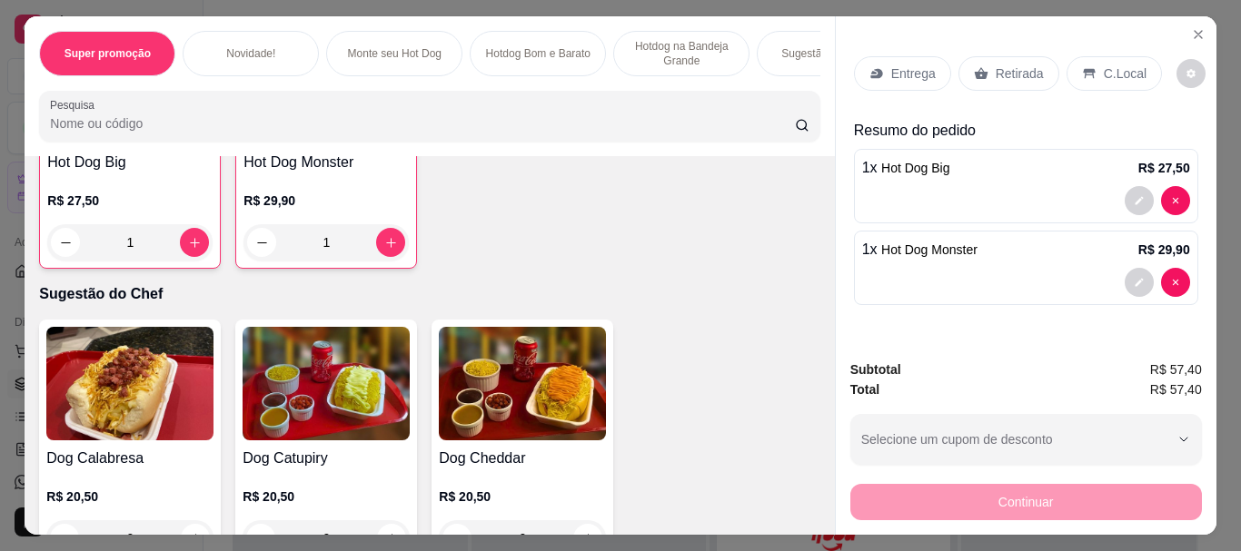
click at [997, 64] on p "Retirada" at bounding box center [1019, 73] width 48 height 18
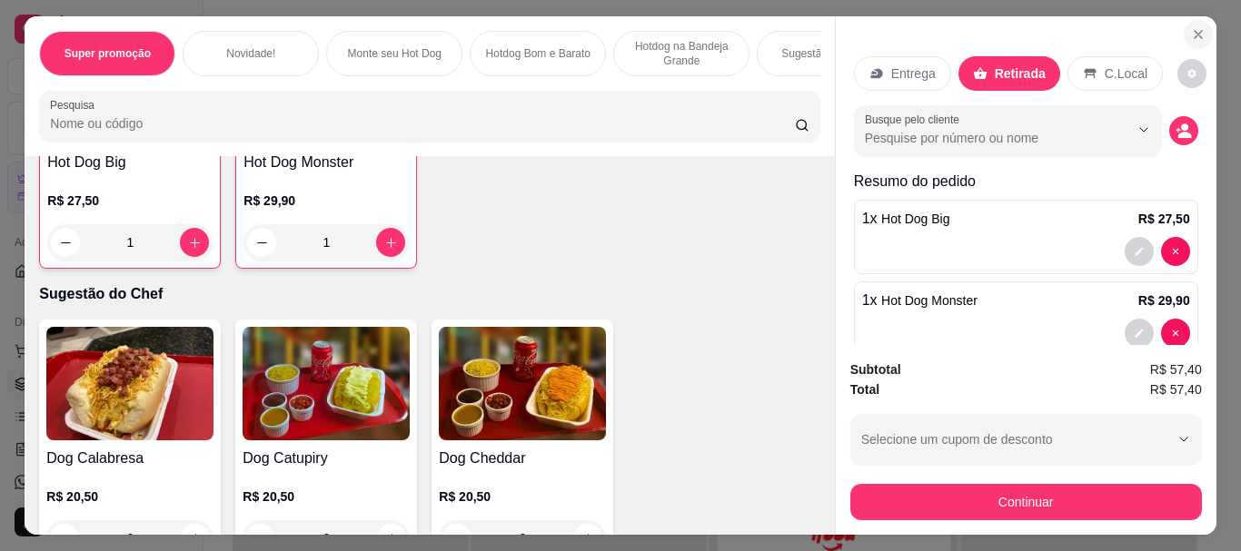
click at [1194, 31] on icon "Close" at bounding box center [1197, 34] width 7 height 7
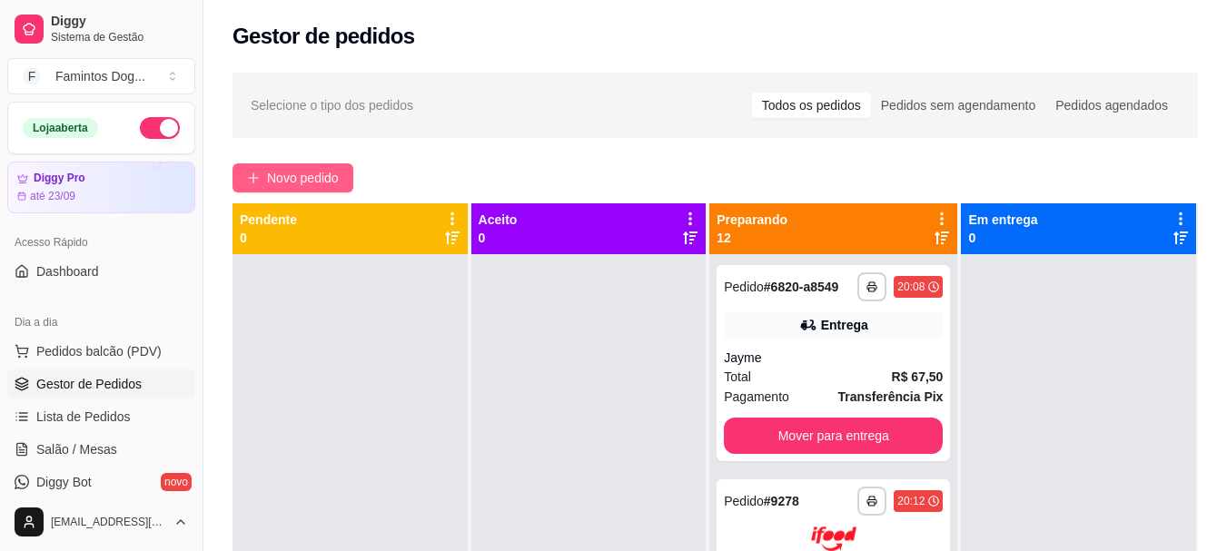
click at [294, 175] on span "Novo pedido" at bounding box center [303, 178] width 72 height 20
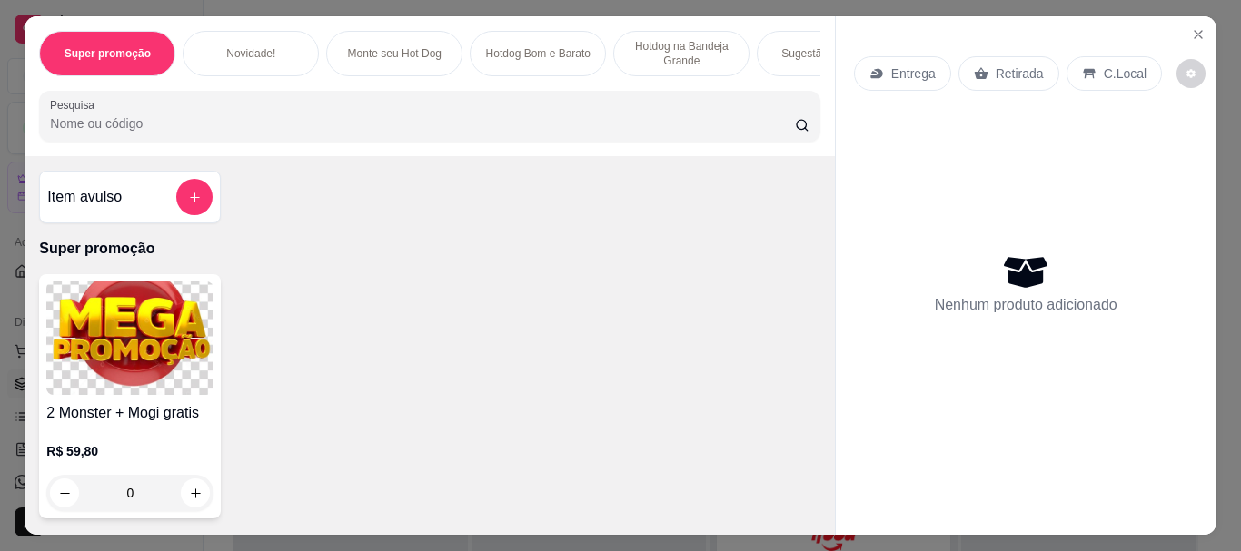
click at [1015, 64] on p "Retirada" at bounding box center [1019, 73] width 48 height 18
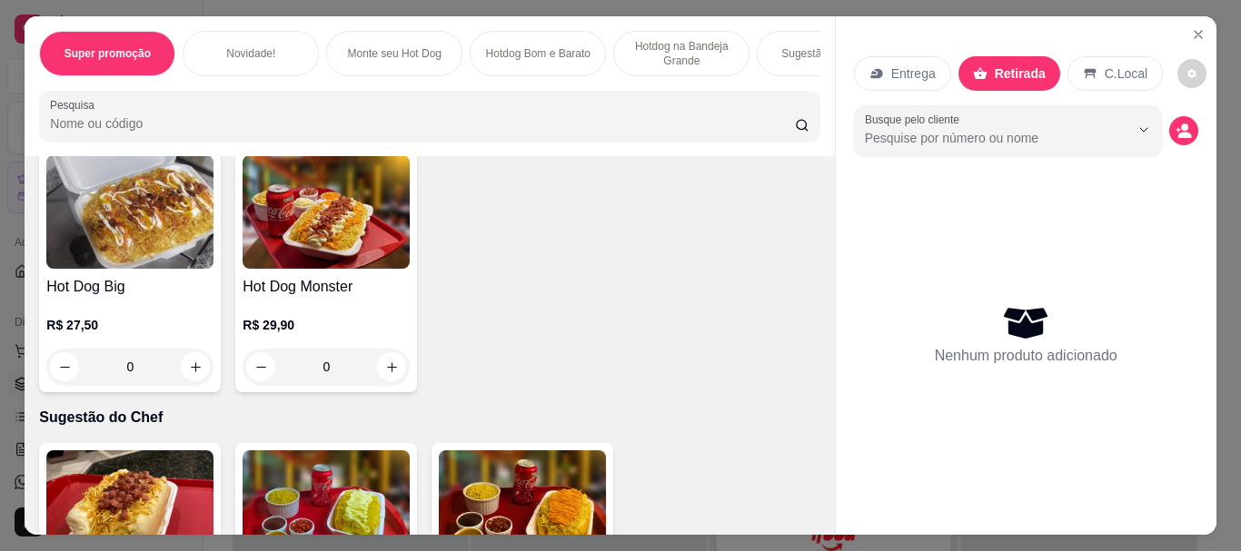
scroll to position [1332, 0]
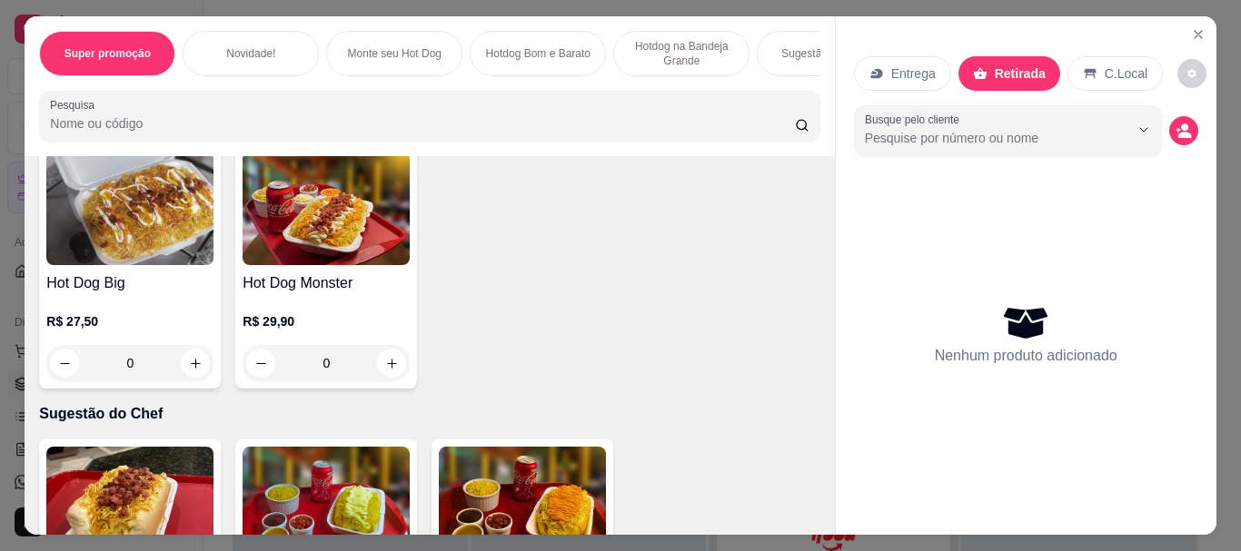
click at [384, 364] on div "0" at bounding box center [325, 363] width 167 height 36
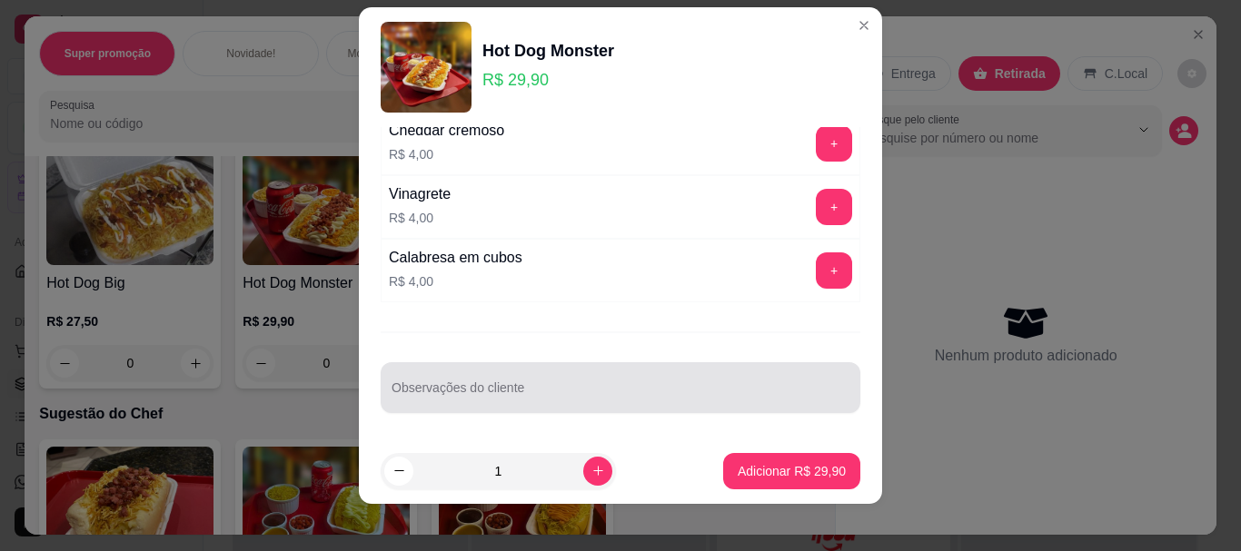
scroll to position [31, 0]
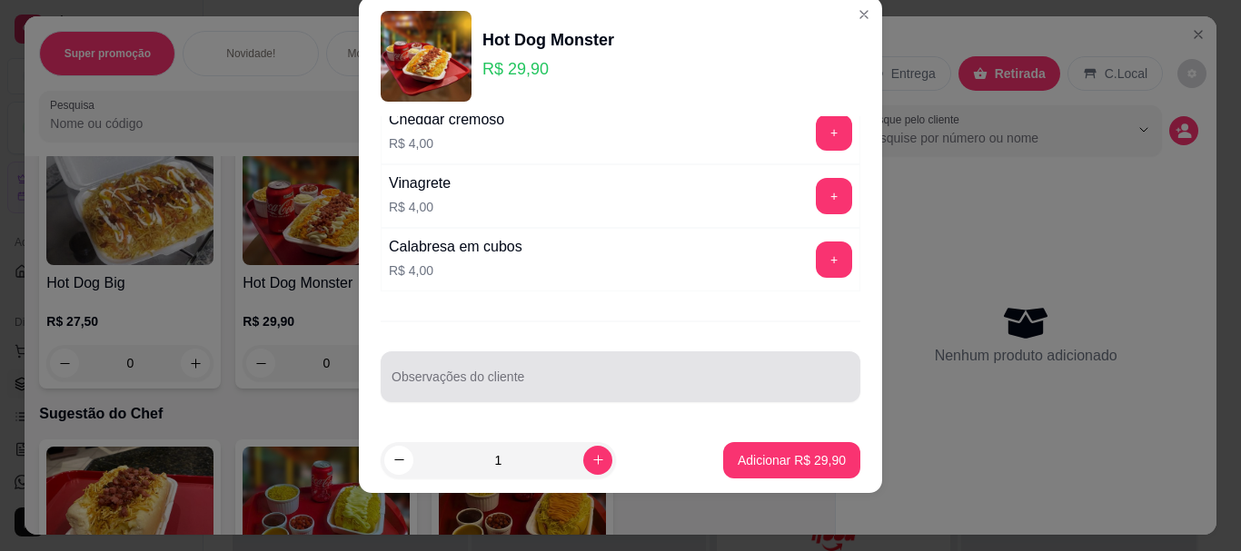
click at [550, 377] on input "Observações do cliente" at bounding box center [620, 384] width 458 height 18
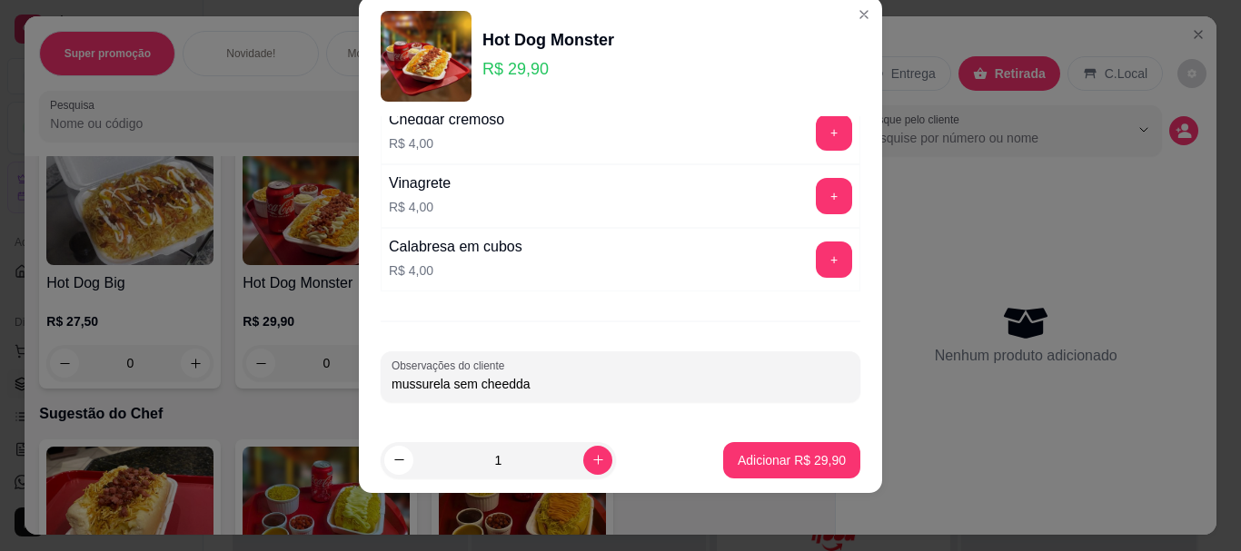
type input "mussurela sem cheeddar"
click at [747, 454] on p "Adicionar R$ 29,90" at bounding box center [791, 459] width 105 height 17
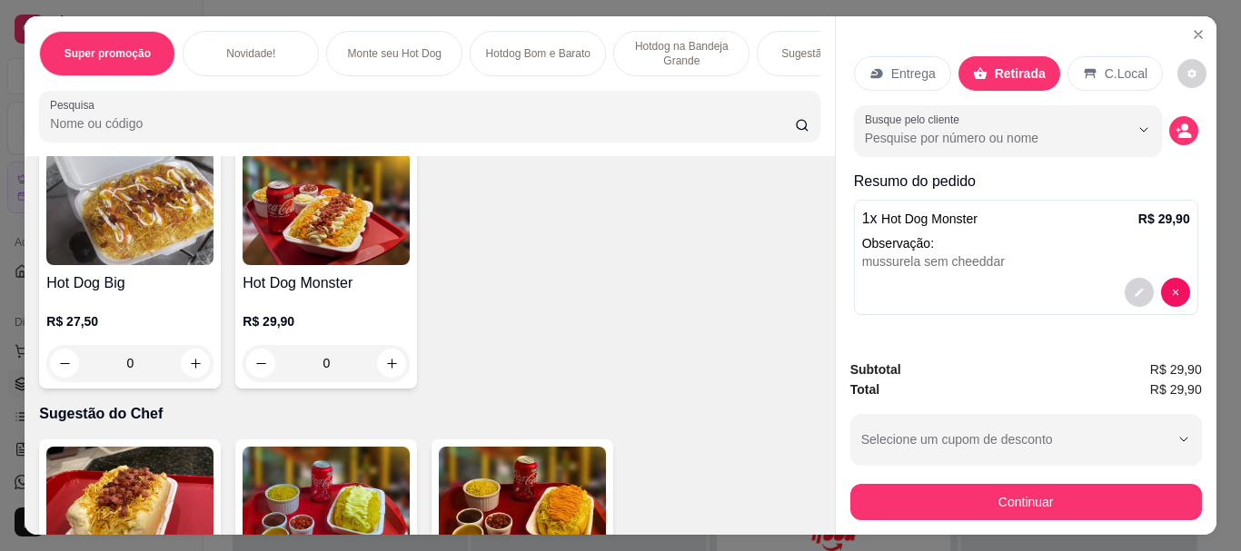
click at [183, 373] on div "0" at bounding box center [129, 363] width 167 height 36
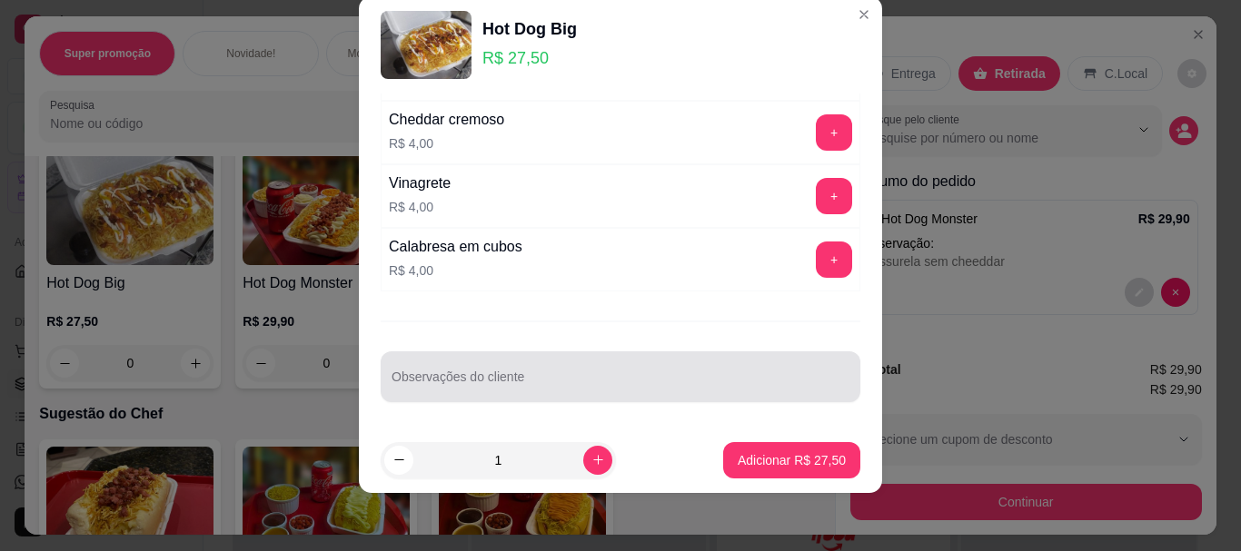
click at [645, 391] on input "Observações do cliente" at bounding box center [620, 384] width 458 height 18
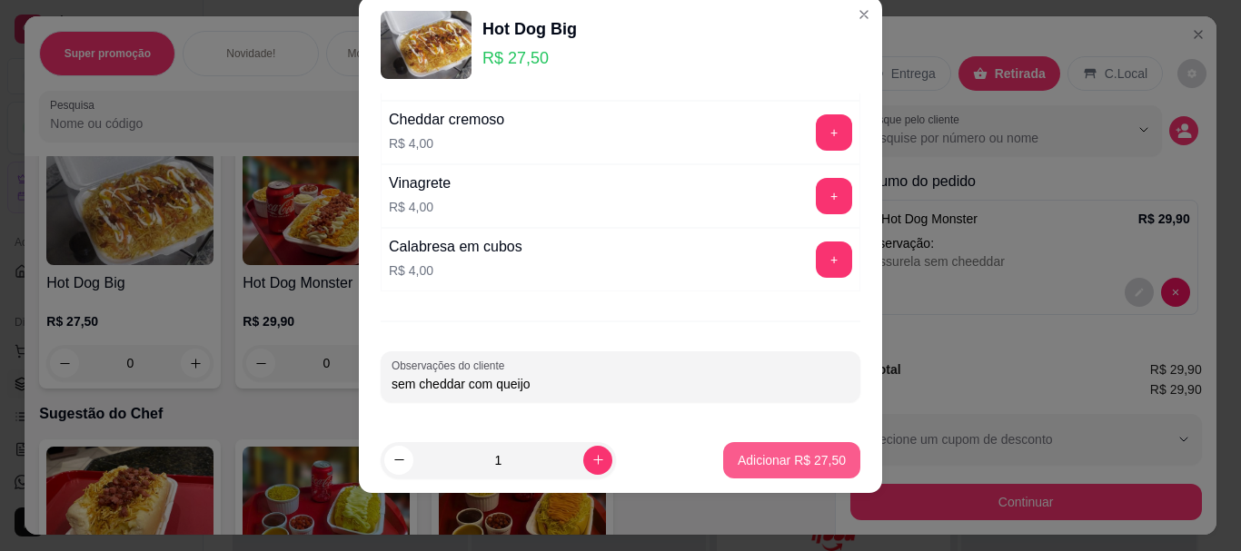
type input "sem cheddar com queijo"
click at [815, 465] on p "Adicionar R$ 27,50" at bounding box center [791, 459] width 105 height 17
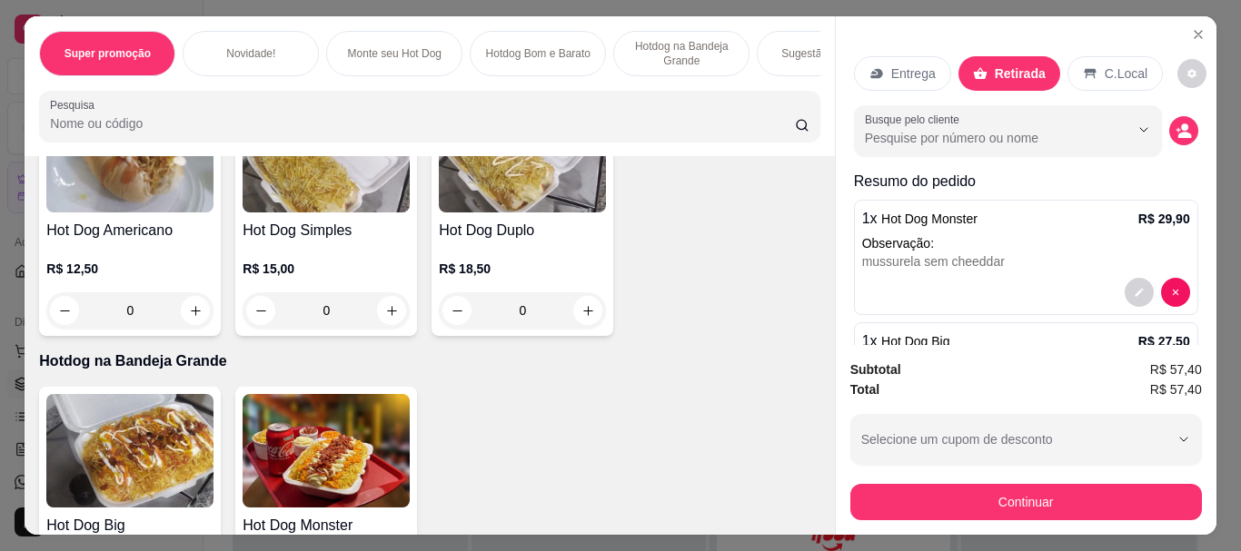
scroll to position [1211, 0]
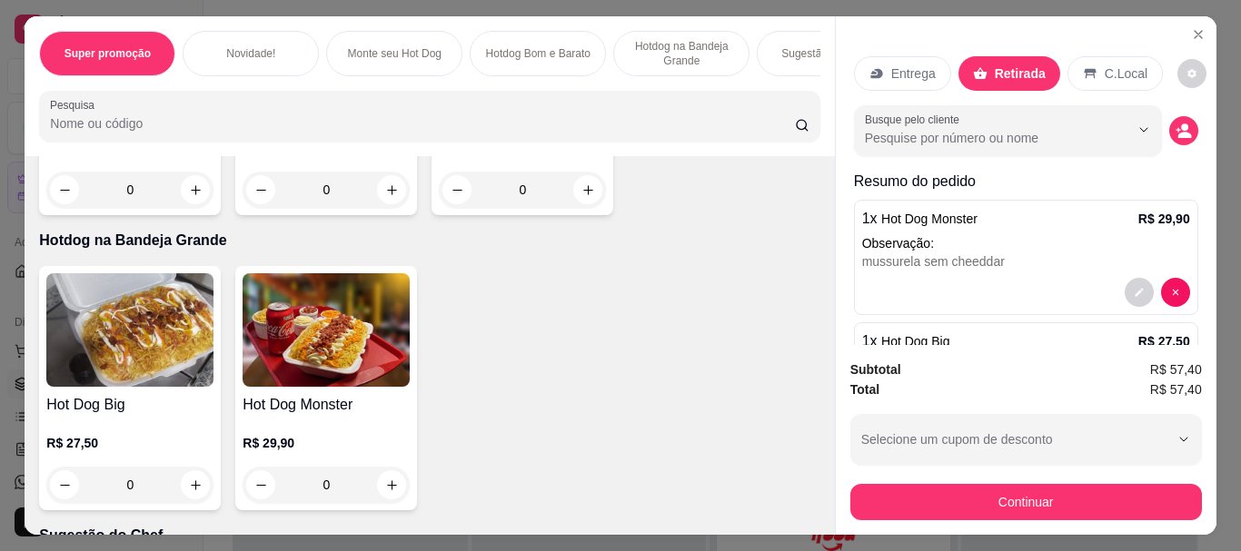
click at [381, 498] on div "0" at bounding box center [325, 485] width 167 height 36
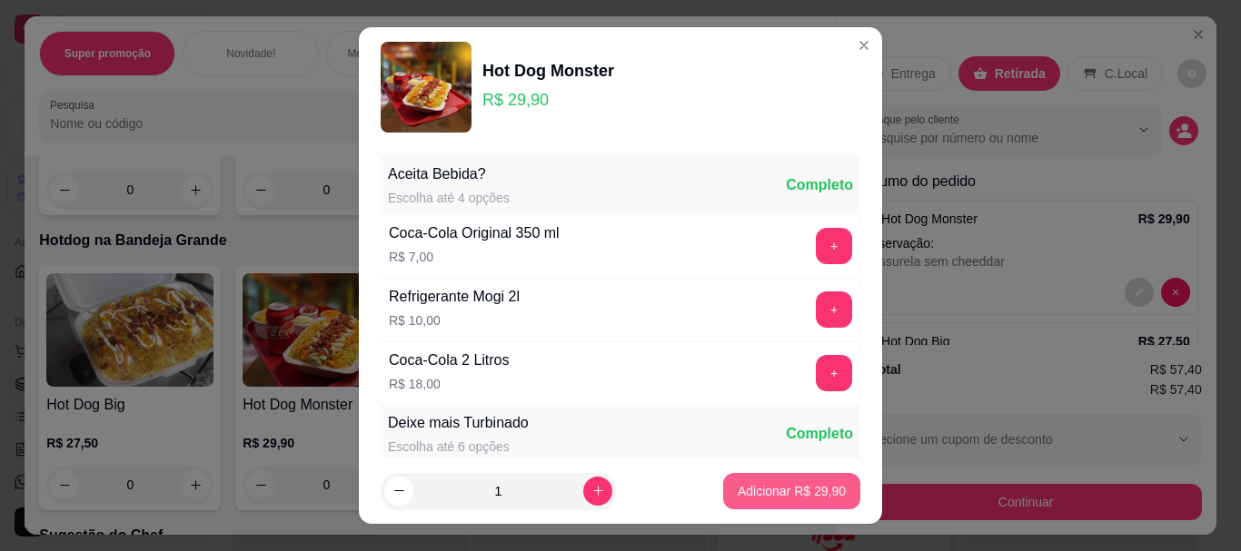
click at [810, 479] on button "Adicionar R$ 29,90" at bounding box center [791, 491] width 137 height 36
type input "1"
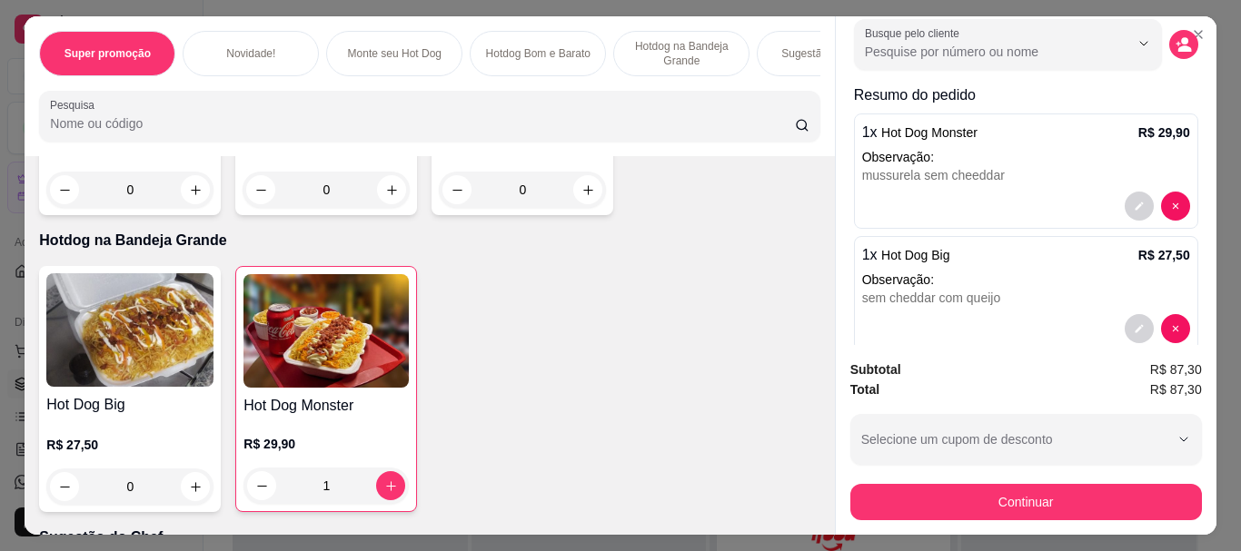
scroll to position [200, 0]
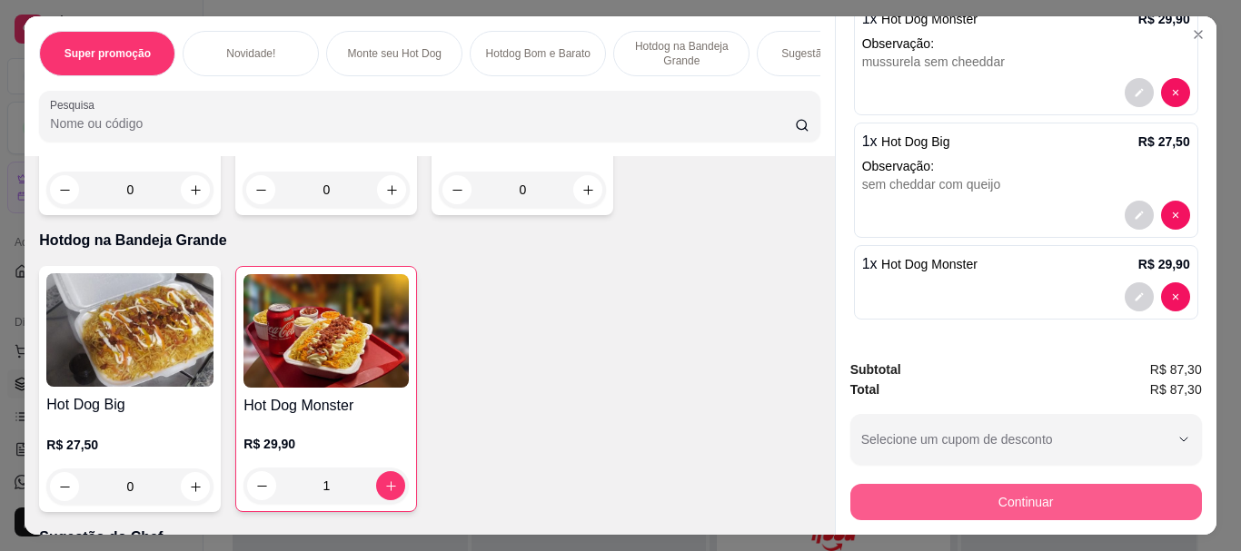
click at [1080, 495] on button "Continuar" at bounding box center [1025, 502] width 351 height 36
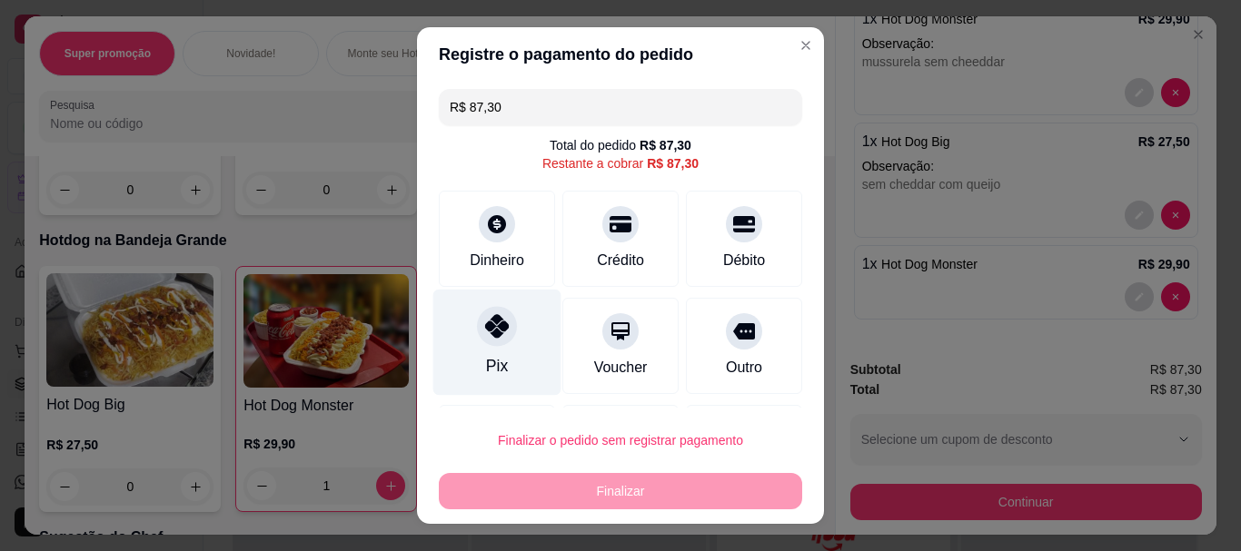
click at [483, 342] on div at bounding box center [497, 327] width 40 height 40
type input "R$ 0,00"
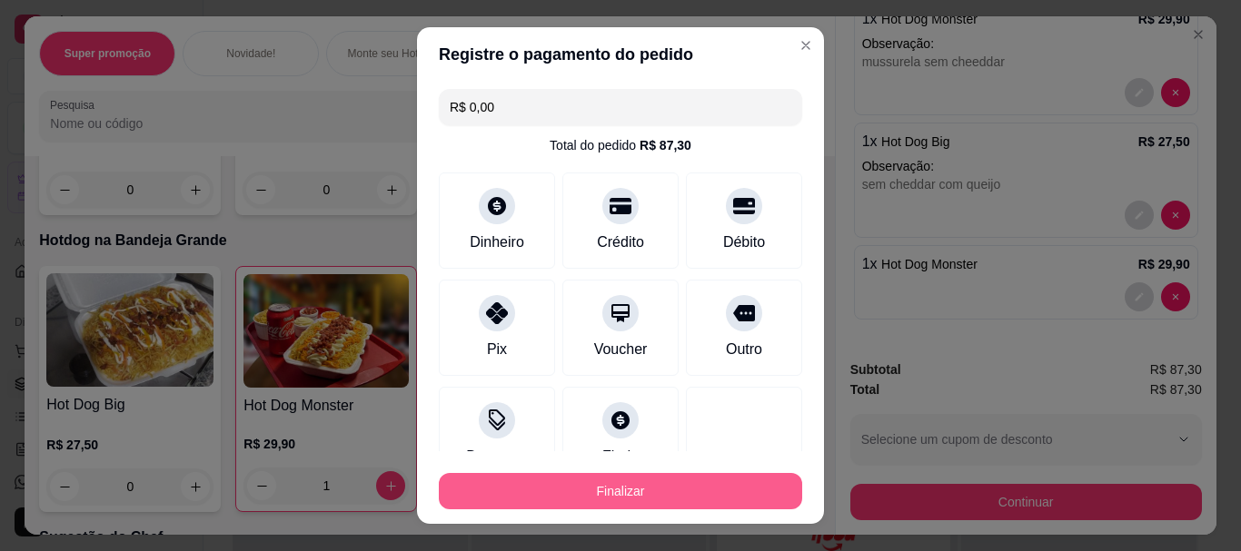
click at [676, 491] on button "Finalizar" at bounding box center [620, 491] width 363 height 36
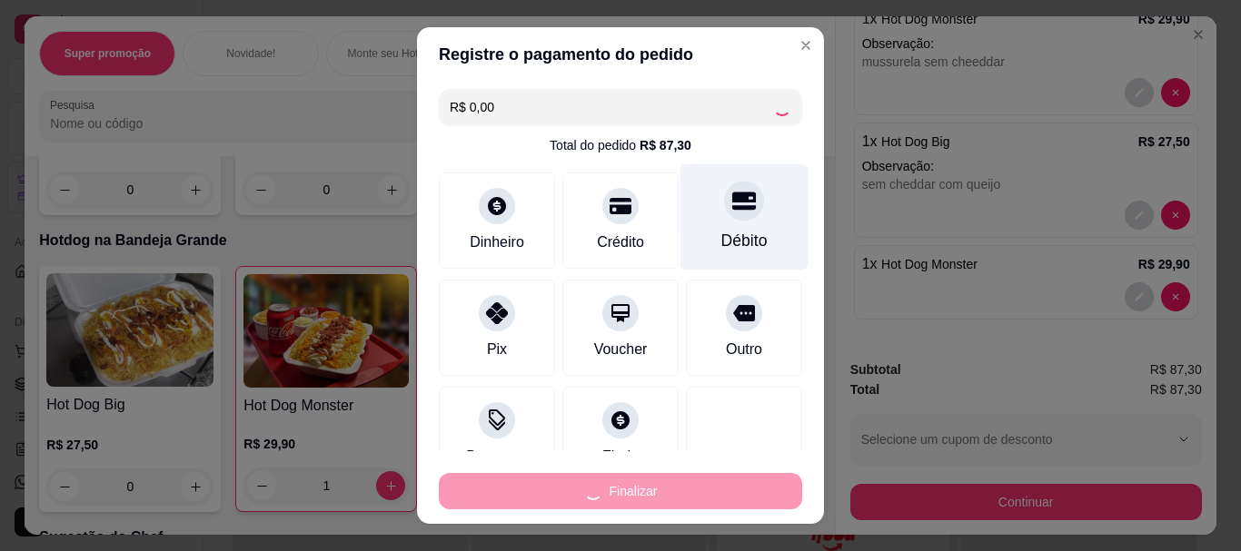
type input "0"
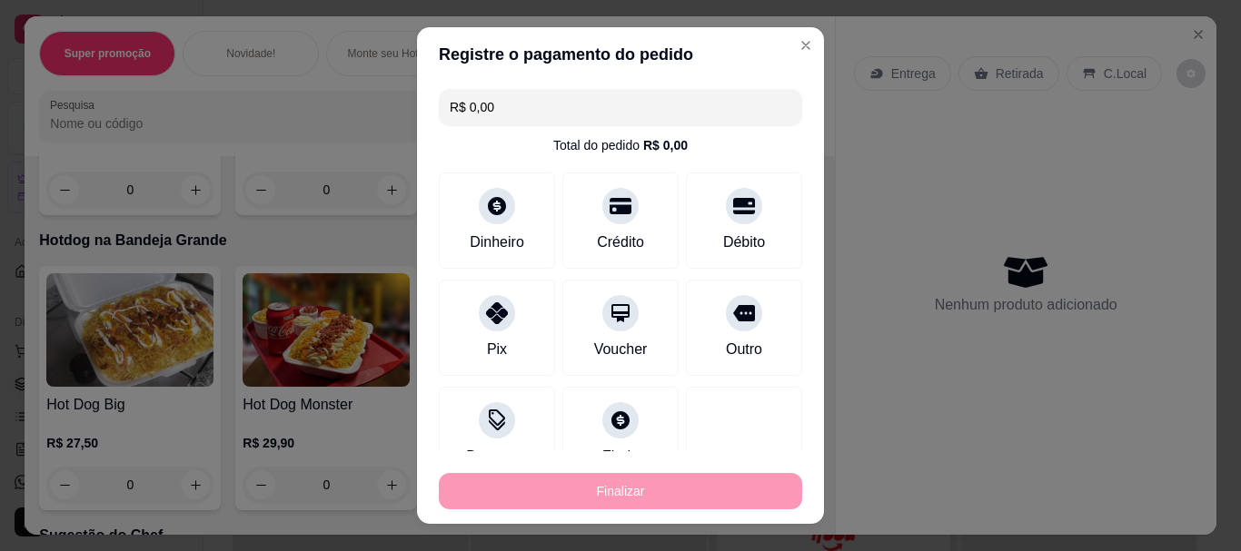
type input "-R$ 87,30"
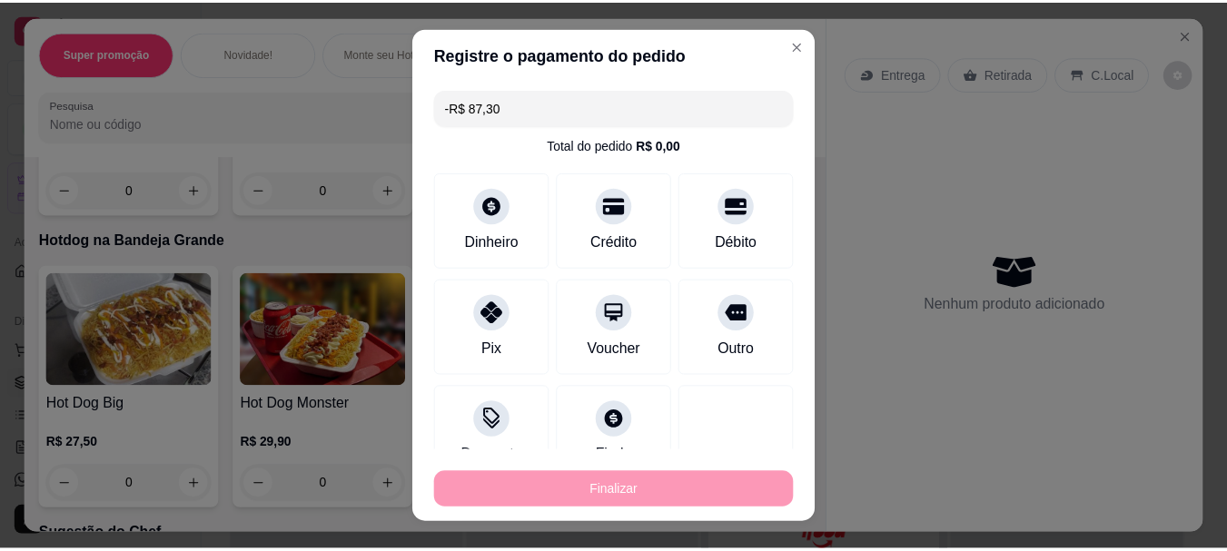
scroll to position [0, 0]
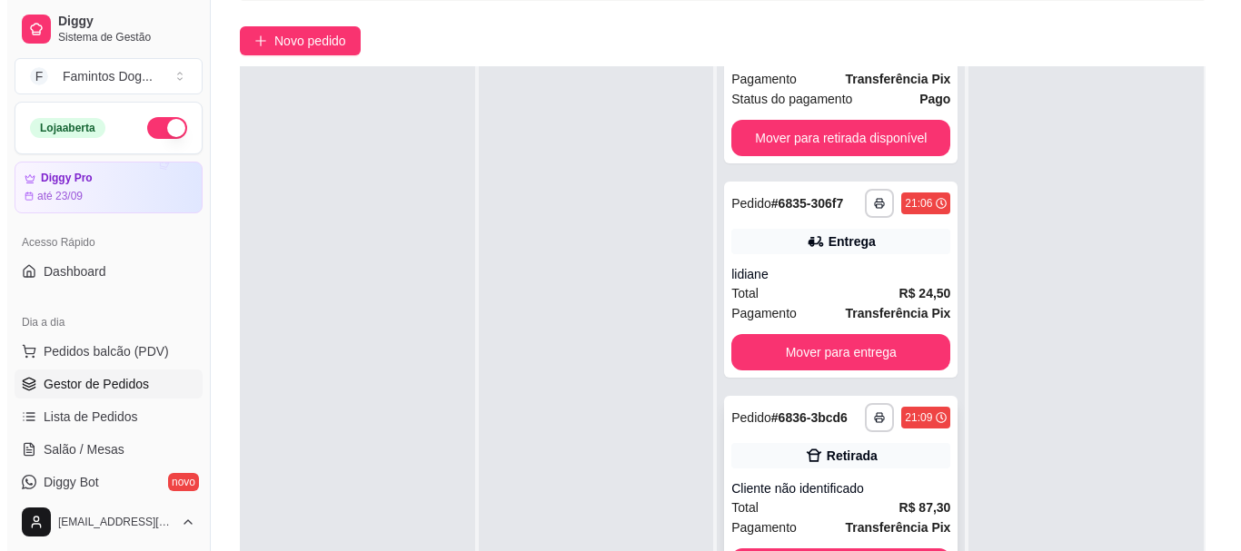
scroll to position [277, 0]
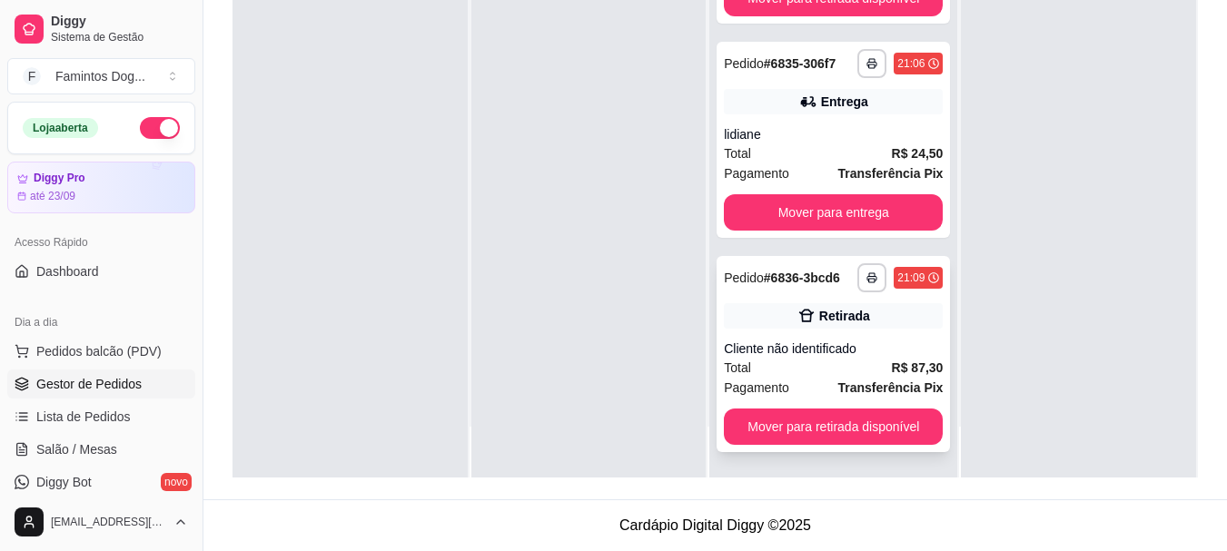
click at [794, 364] on div "Total R$ 87,30" at bounding box center [833, 368] width 219 height 20
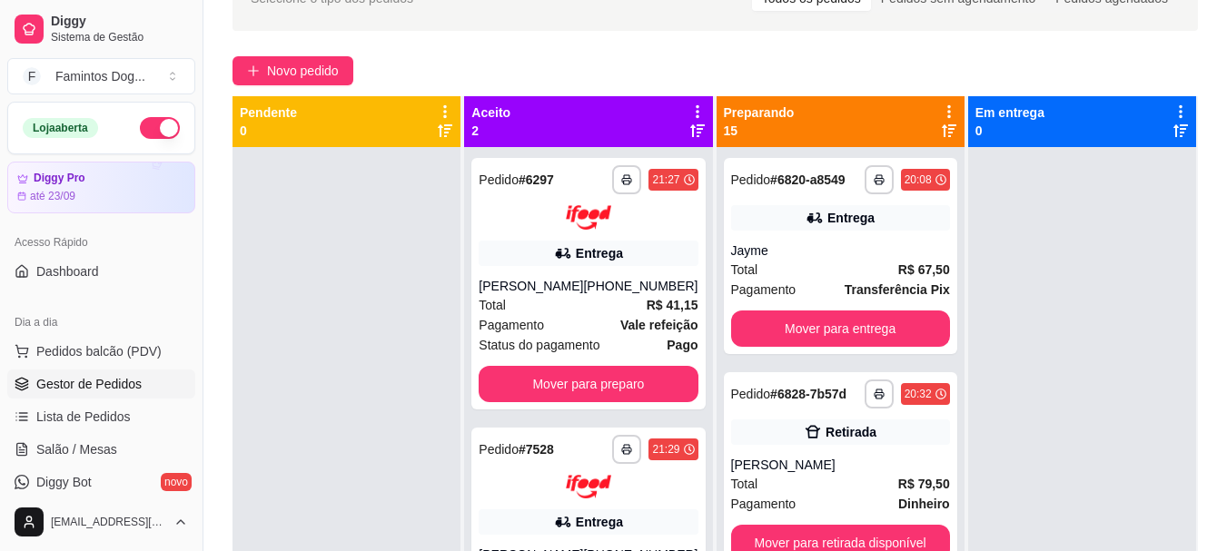
scroll to position [0, 0]
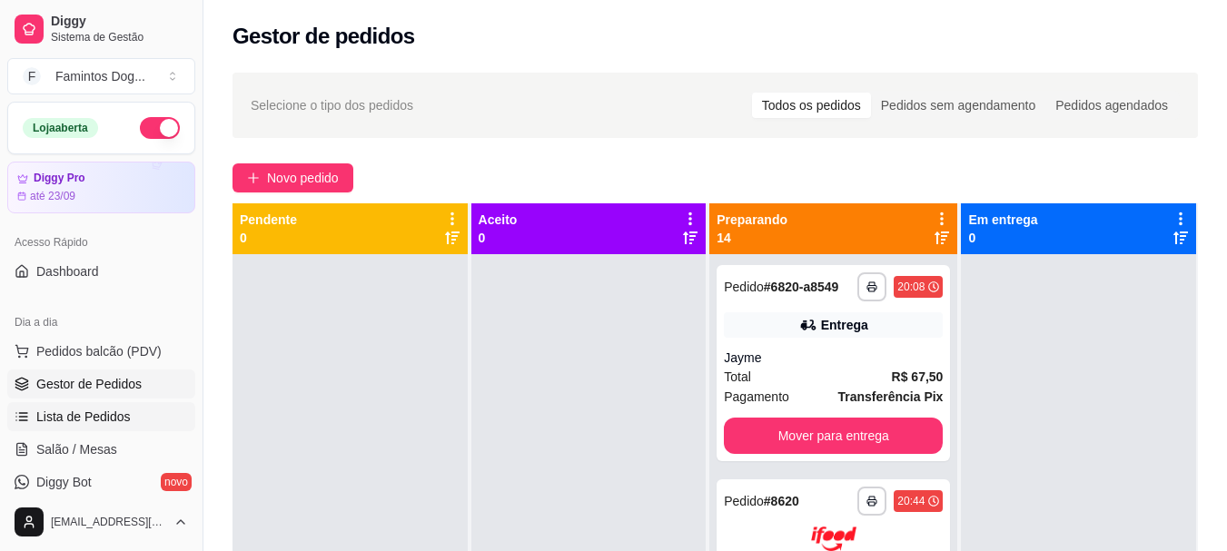
click at [72, 420] on span "Lista de Pedidos" at bounding box center [83, 417] width 94 height 18
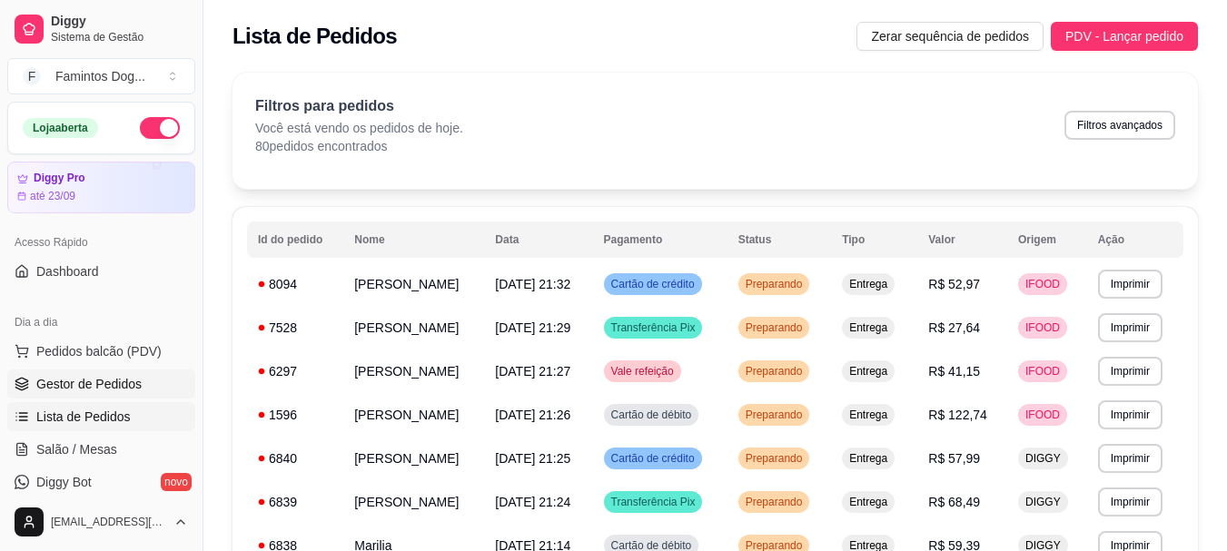
click at [93, 384] on span "Gestor de Pedidos" at bounding box center [88, 384] width 105 height 18
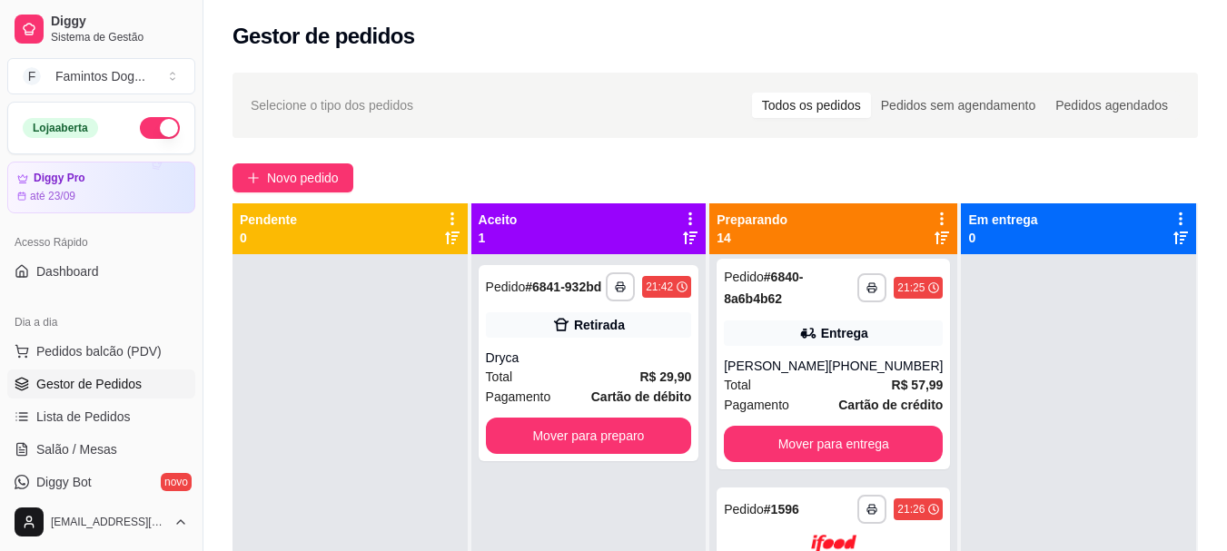
scroll to position [242, 0]
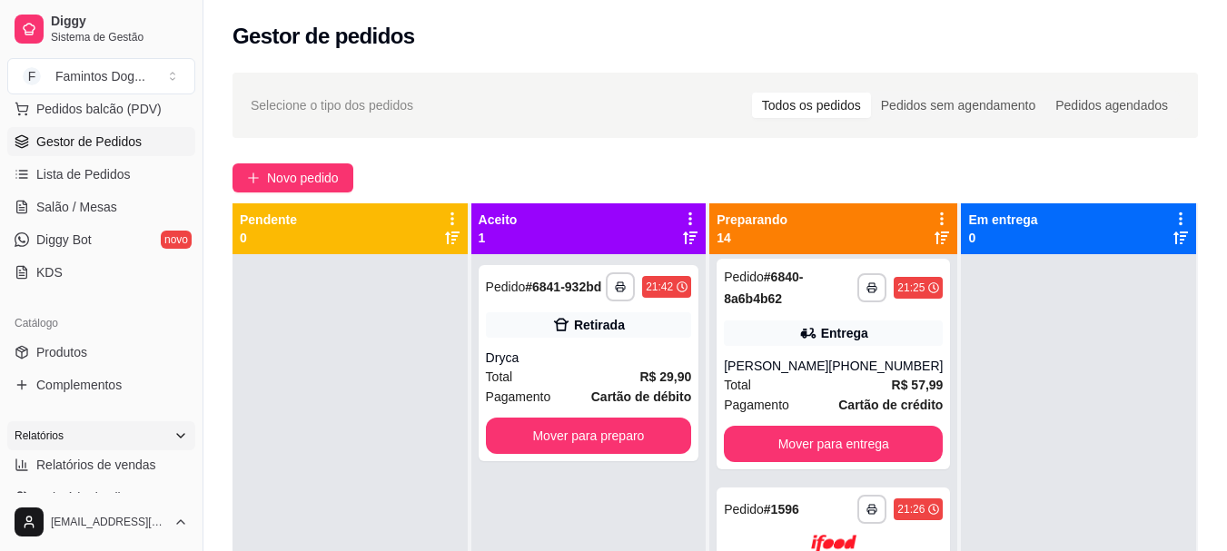
drag, startPoint x: 94, startPoint y: 466, endPoint x: 109, endPoint y: 450, distance: 21.9
click at [95, 466] on span "Relatórios de vendas" at bounding box center [96, 465] width 120 height 18
select select "ALL"
select select "0"
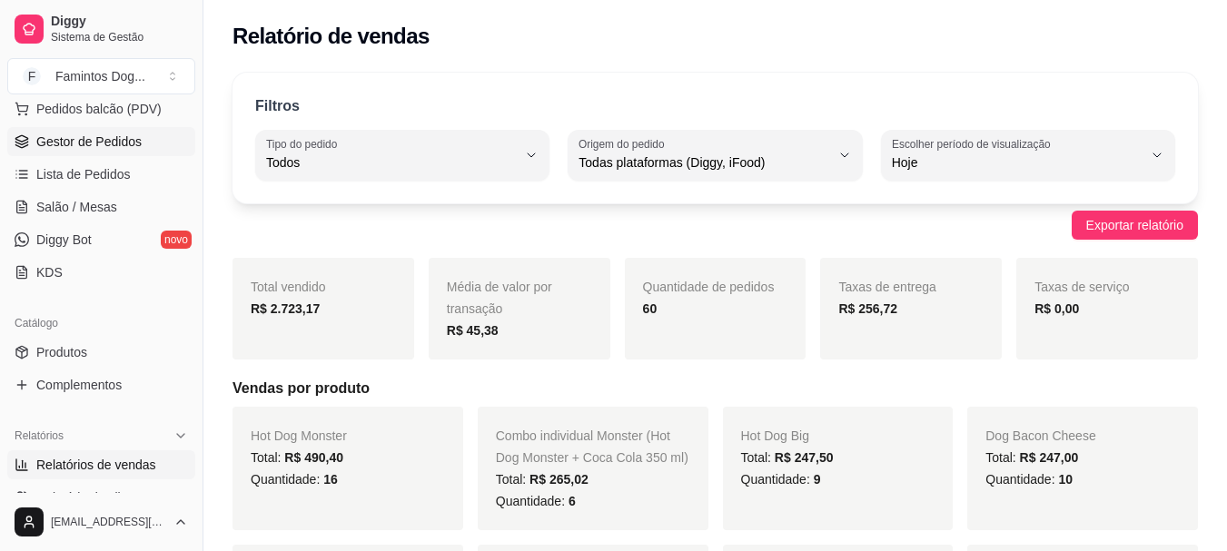
click at [62, 153] on link "Gestor de Pedidos" at bounding box center [101, 141] width 188 height 29
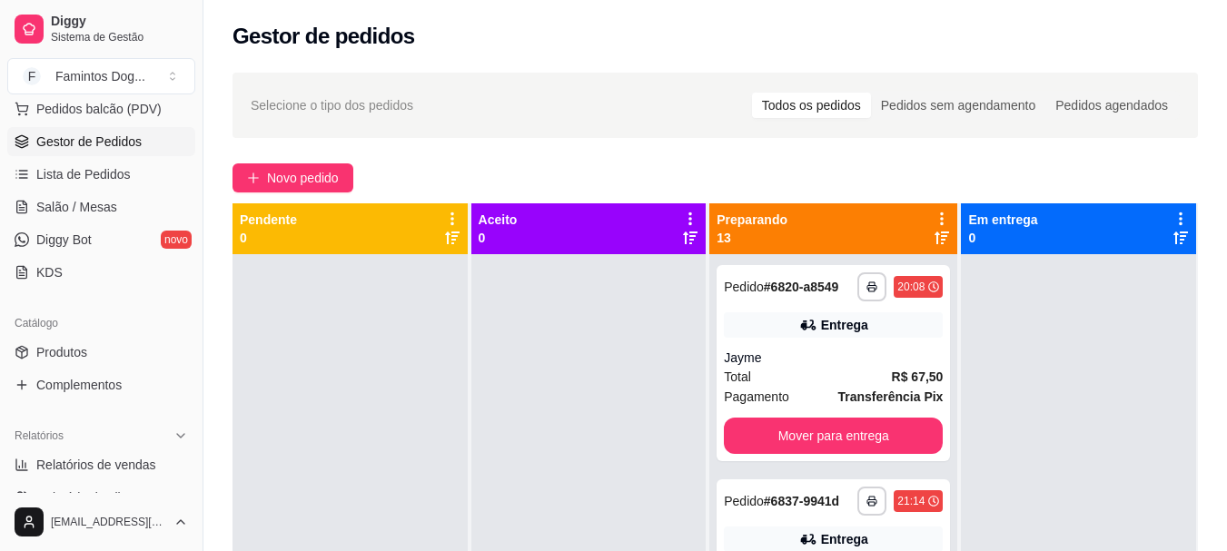
click at [422, 355] on div at bounding box center [349, 529] width 235 height 551
click at [121, 453] on link "Relatórios de vendas" at bounding box center [101, 464] width 188 height 29
select select "ALL"
select select "0"
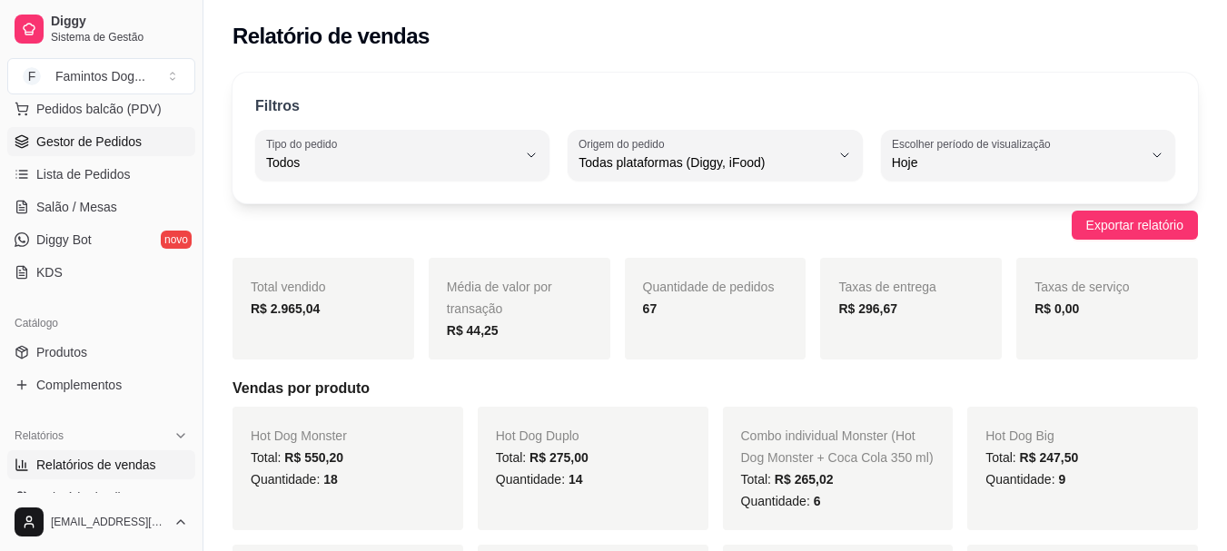
click at [58, 150] on span "Gestor de Pedidos" at bounding box center [88, 142] width 105 height 18
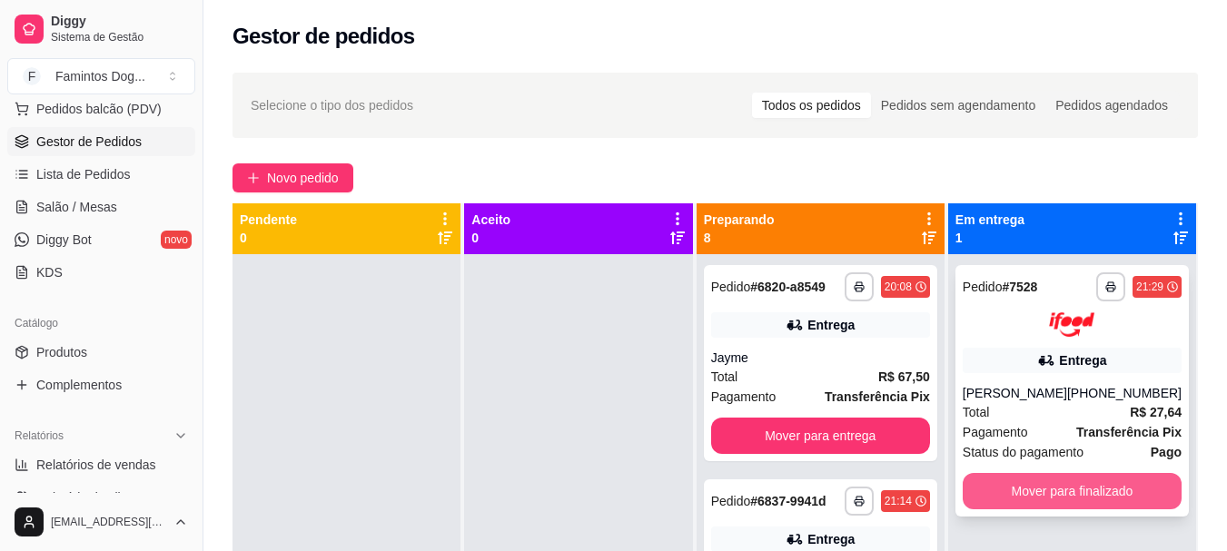
click at [1009, 485] on button "Mover para finalizado" at bounding box center [1072, 491] width 219 height 36
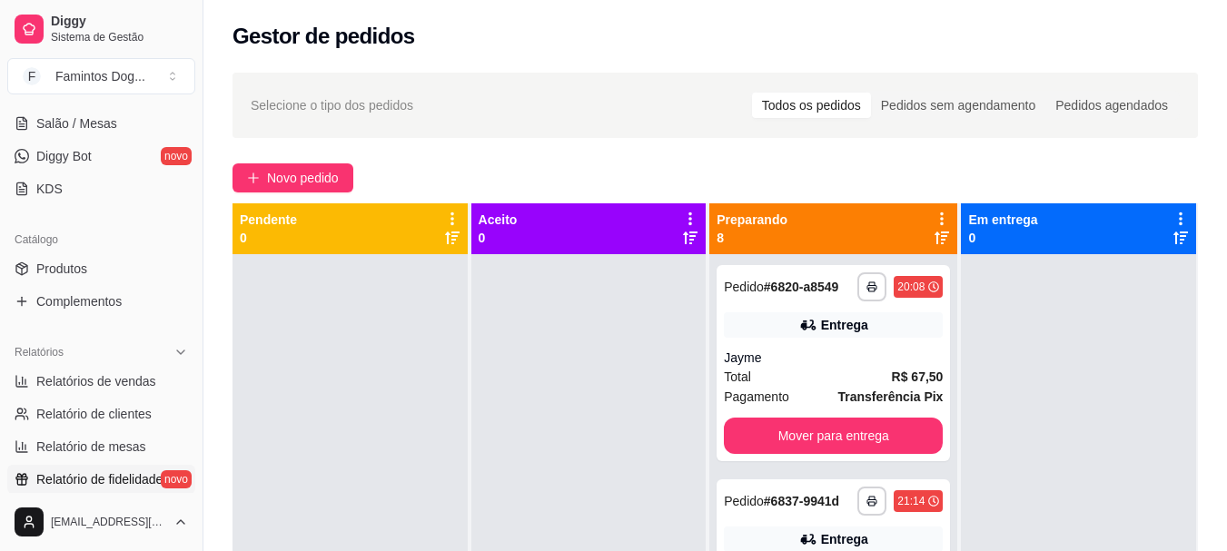
scroll to position [363, 0]
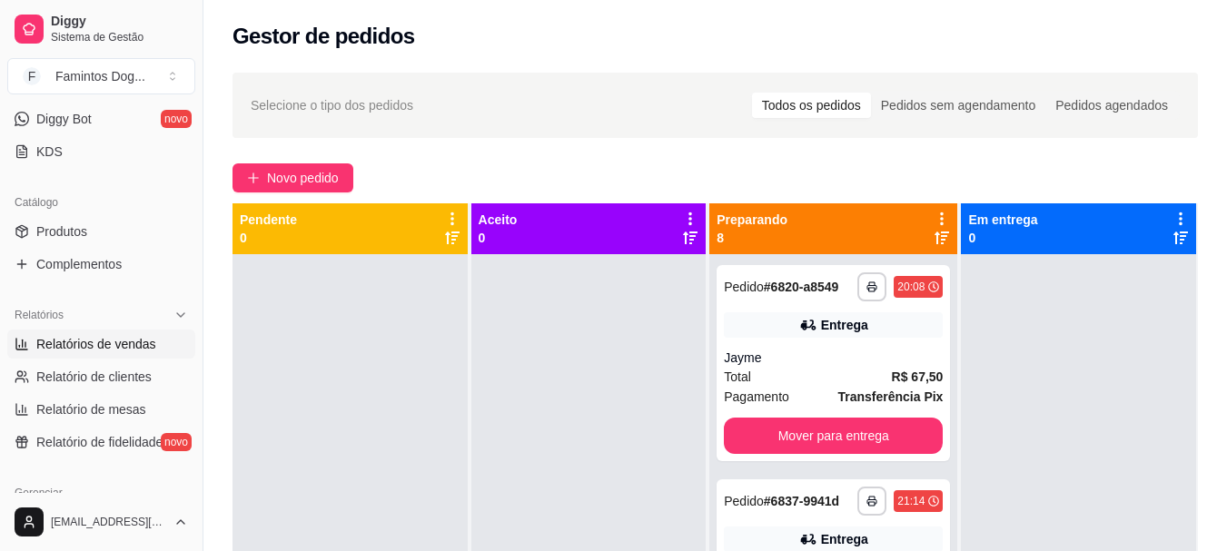
click at [81, 343] on span "Relatórios de vendas" at bounding box center [96, 344] width 120 height 18
select select "ALL"
select select "0"
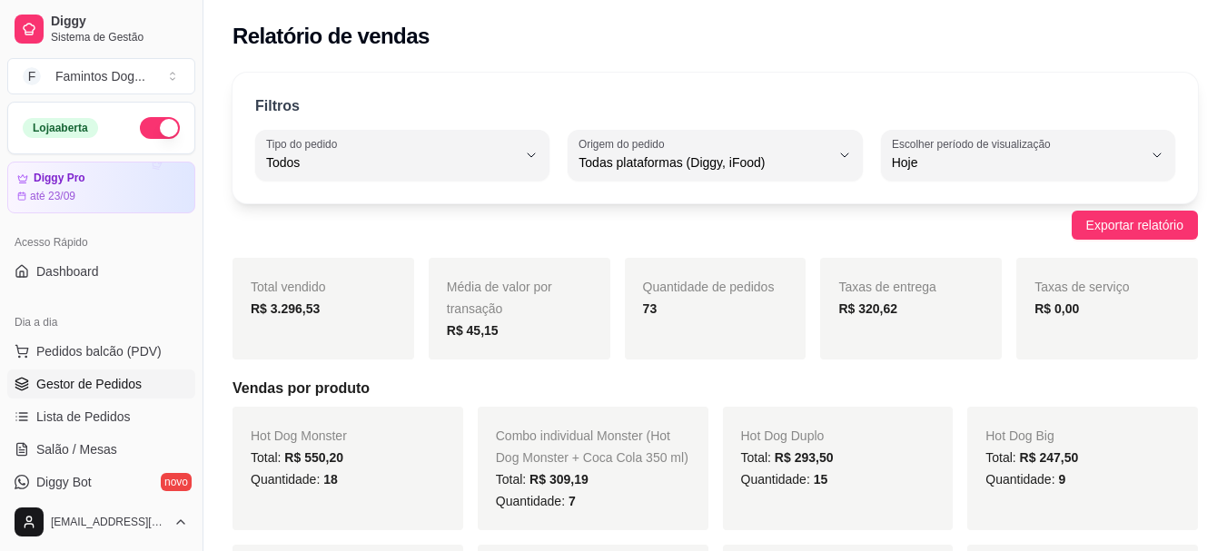
click at [110, 391] on span "Gestor de Pedidos" at bounding box center [88, 384] width 105 height 18
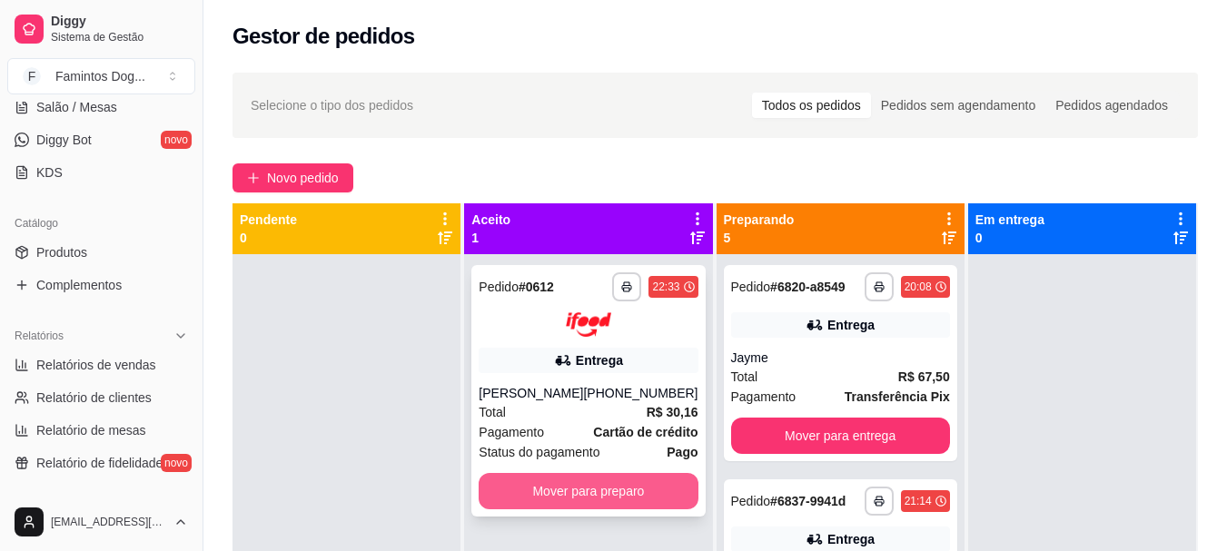
click at [565, 489] on button "Mover para preparo" at bounding box center [588, 491] width 219 height 36
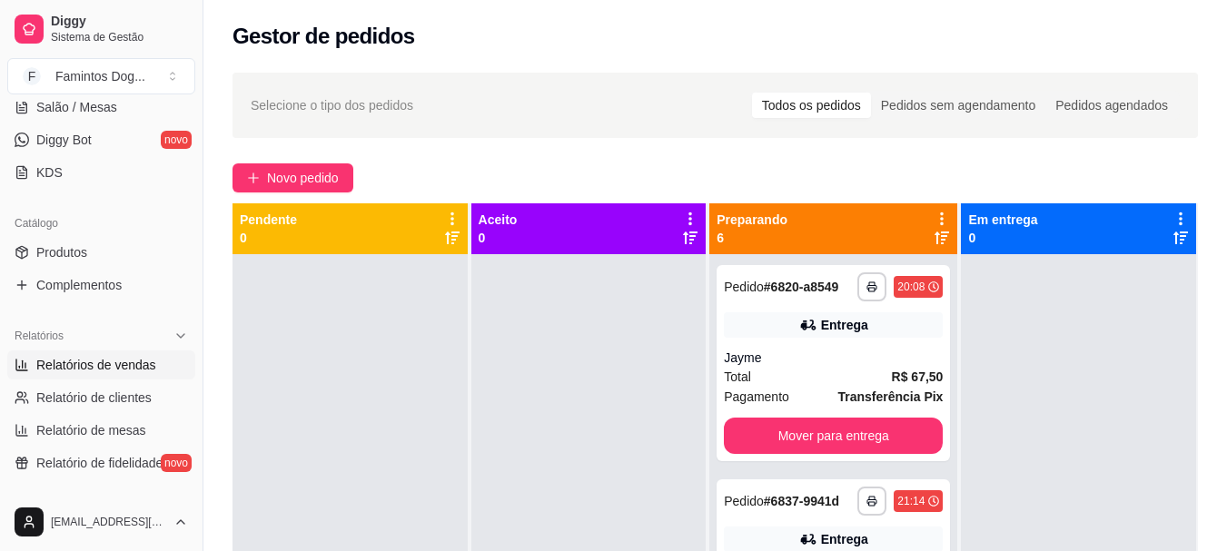
click at [99, 358] on span "Relatórios de vendas" at bounding box center [96, 365] width 120 height 18
select select "ALL"
select select "0"
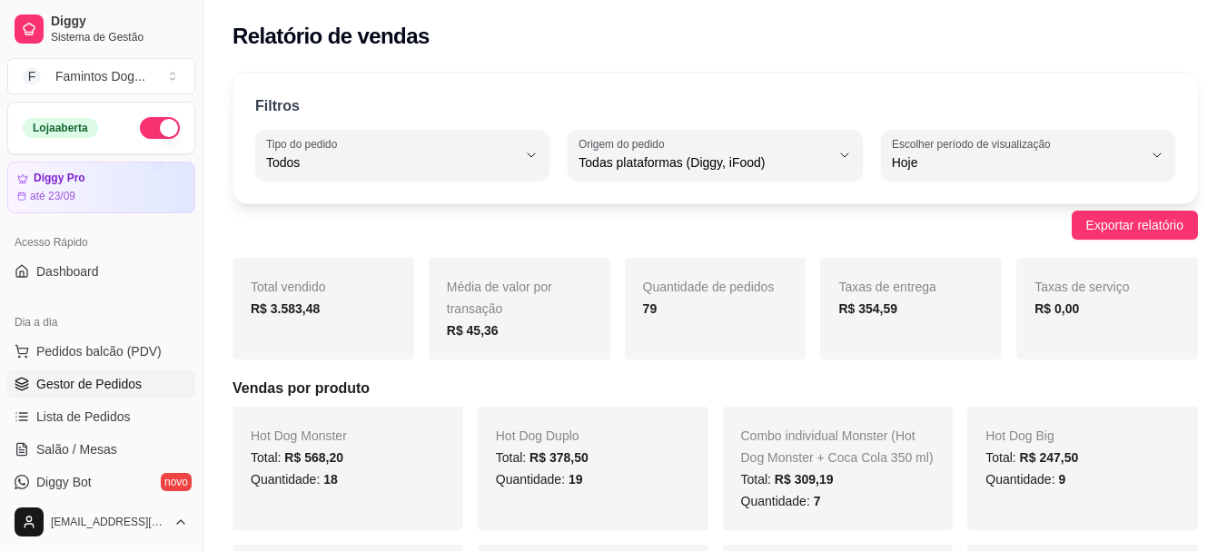
click at [113, 386] on span "Gestor de Pedidos" at bounding box center [88, 384] width 105 height 18
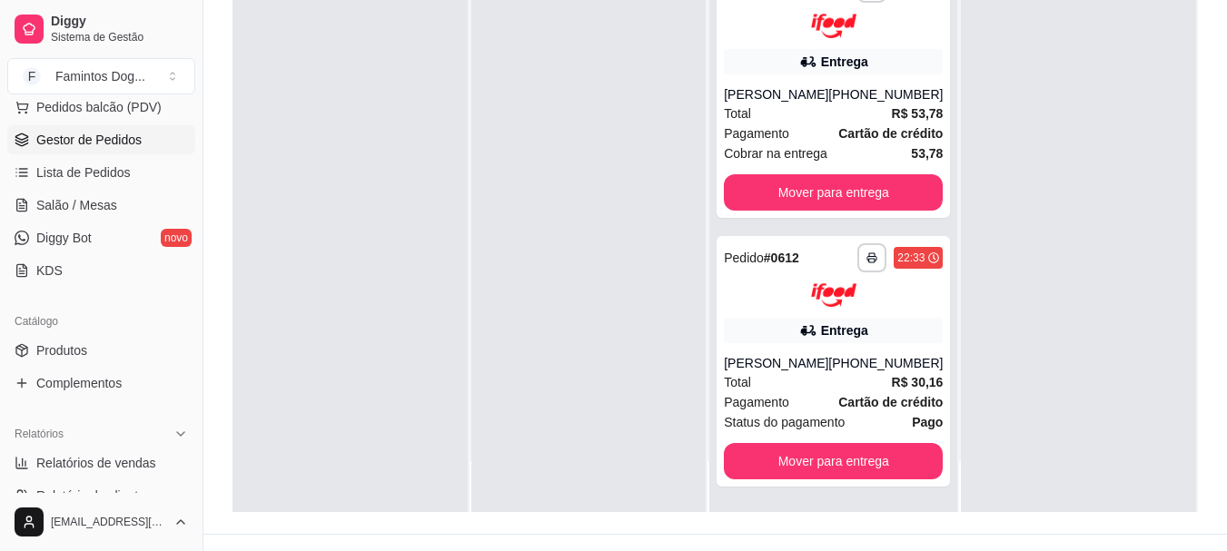
scroll to position [363, 0]
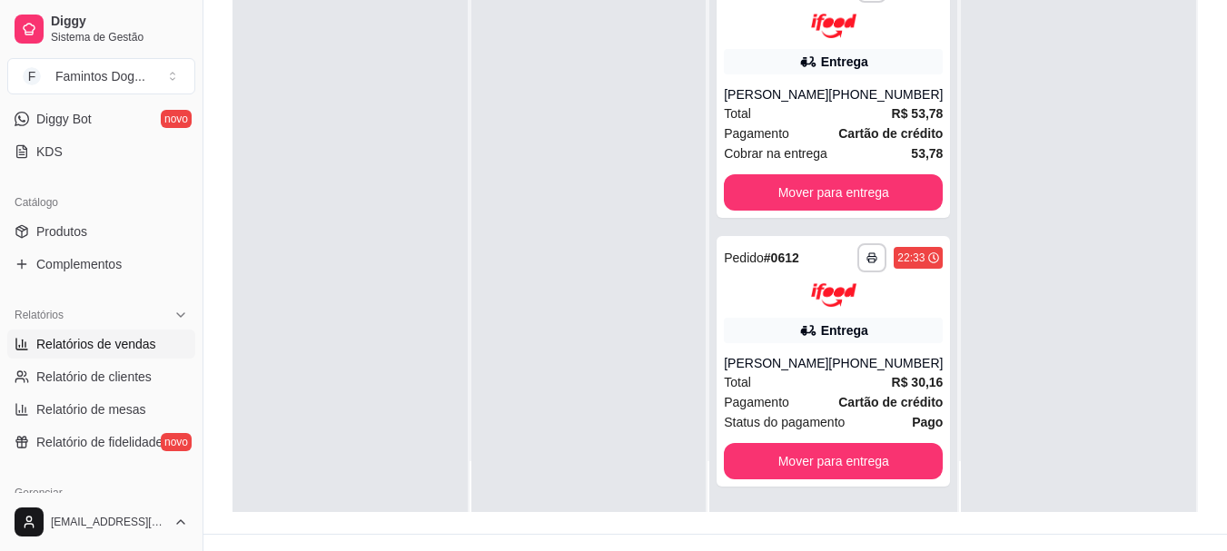
click at [85, 342] on span "Relatórios de vendas" at bounding box center [96, 344] width 120 height 18
select select "ALL"
select select "0"
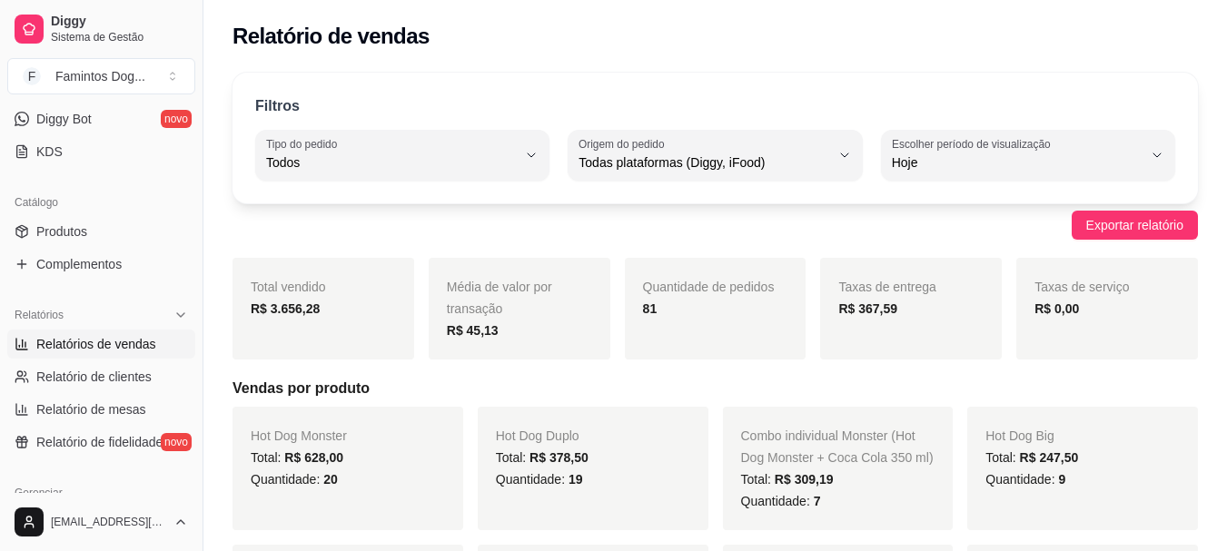
click at [609, 162] on span "Todas plataformas (Diggy, iFood)" at bounding box center [703, 162] width 251 height 18
click at [668, 242] on span "Diggy" at bounding box center [706, 235] width 237 height 17
type input "DIGGY"
select select "DIGGY"
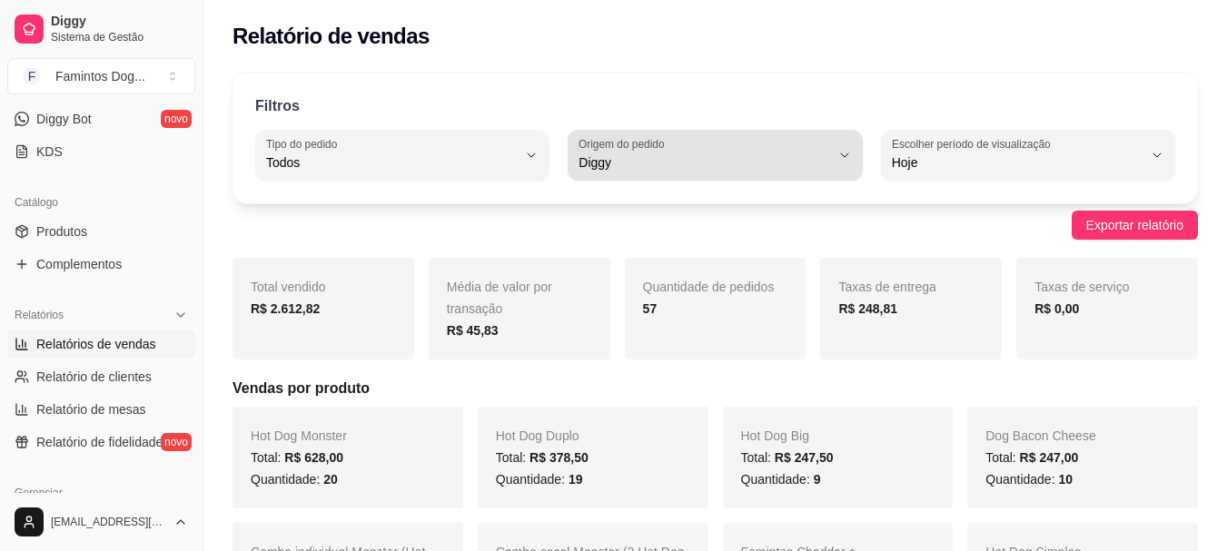
click at [618, 162] on span "Diggy" at bounding box center [703, 162] width 251 height 18
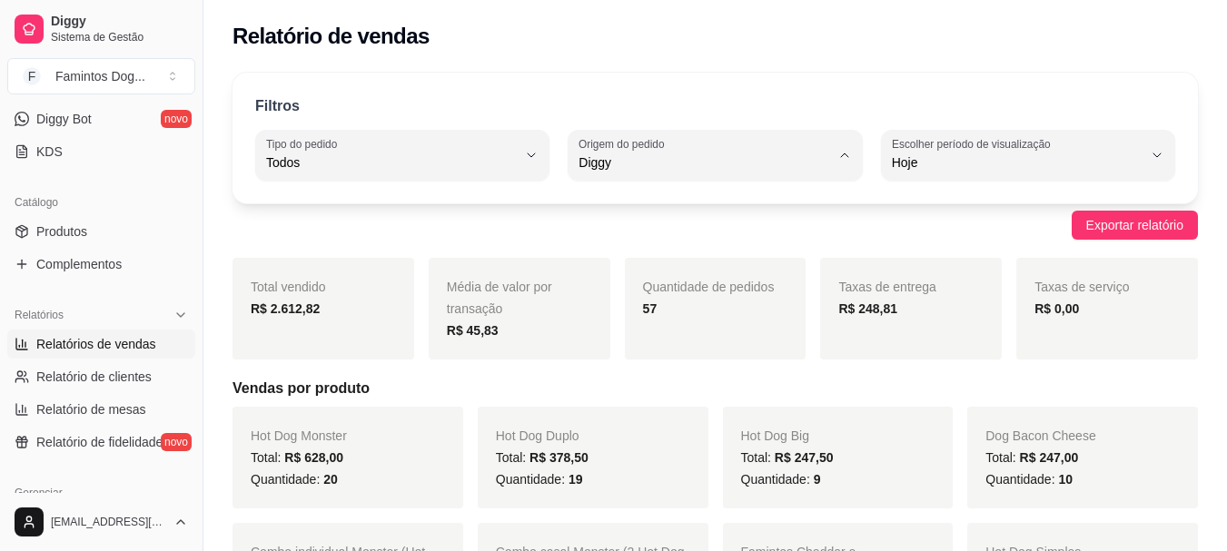
click at [616, 266] on span "iFood" at bounding box center [706, 265] width 237 height 17
type input "IFOOD"
select select "IFOOD"
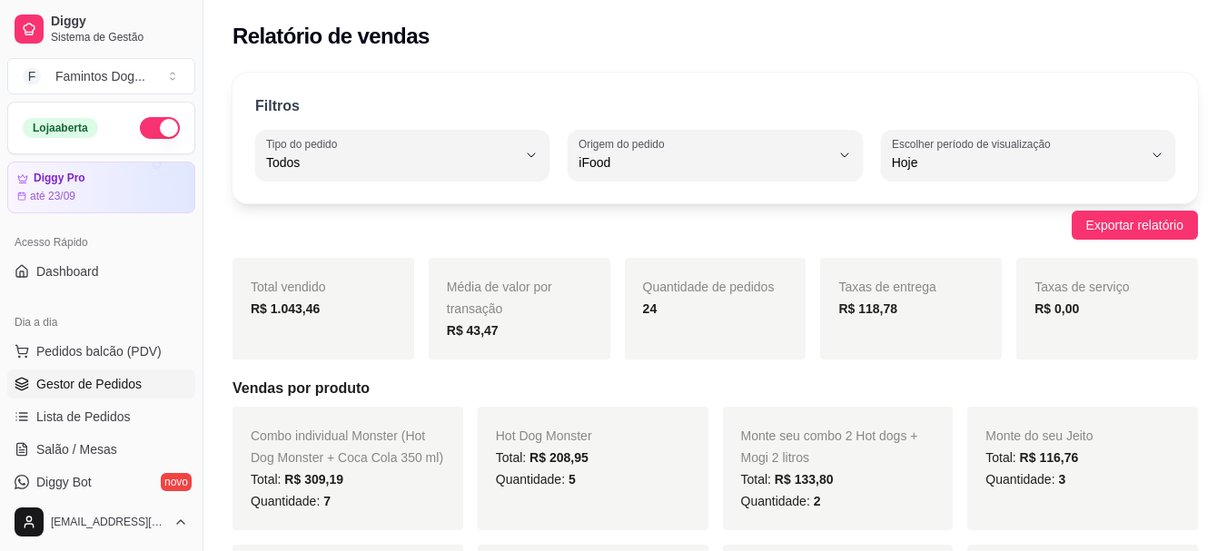
click at [98, 371] on link "Gestor de Pedidos" at bounding box center [101, 384] width 188 height 29
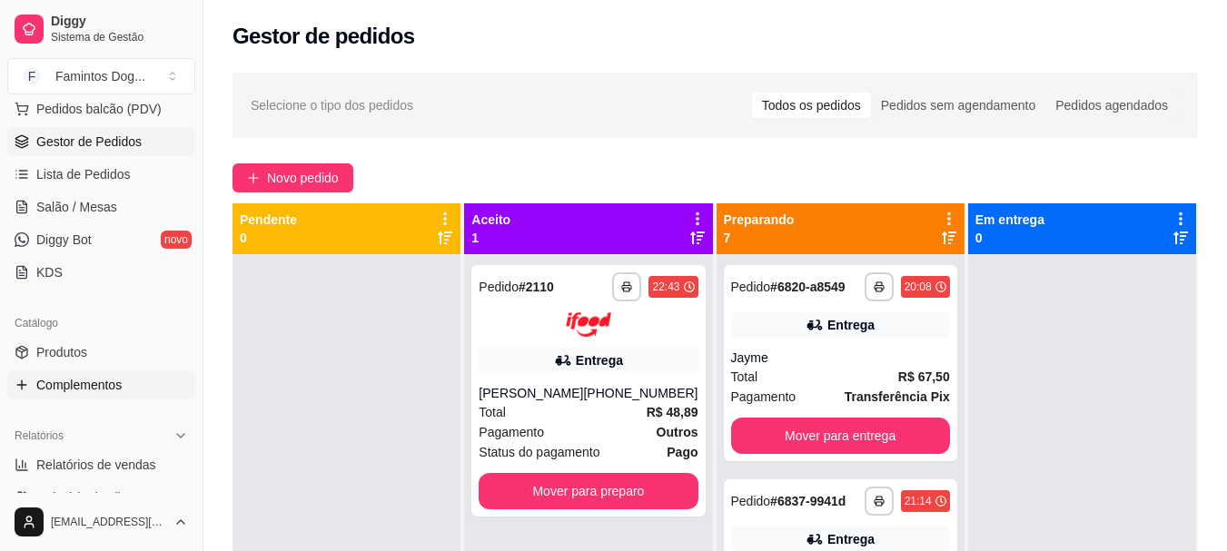
scroll to position [484, 0]
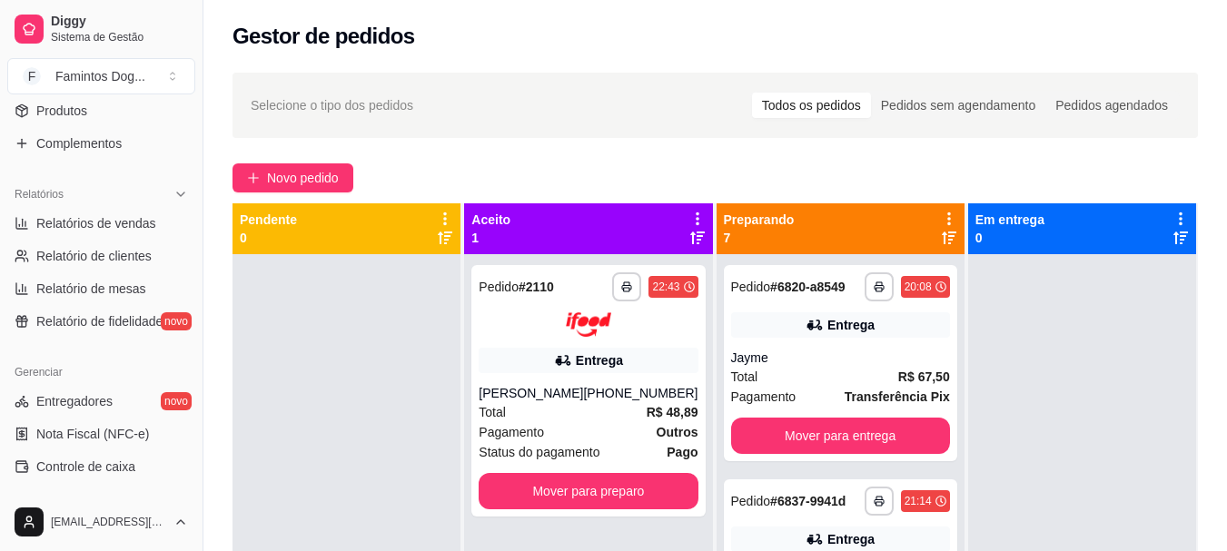
click at [80, 241] on ul "Relatórios de vendas Relatório de clientes Relatório de mesas Relatório de fide…" at bounding box center [101, 272] width 188 height 127
click at [91, 213] on link "Relatórios de vendas" at bounding box center [101, 223] width 188 height 29
select select "ALL"
select select "0"
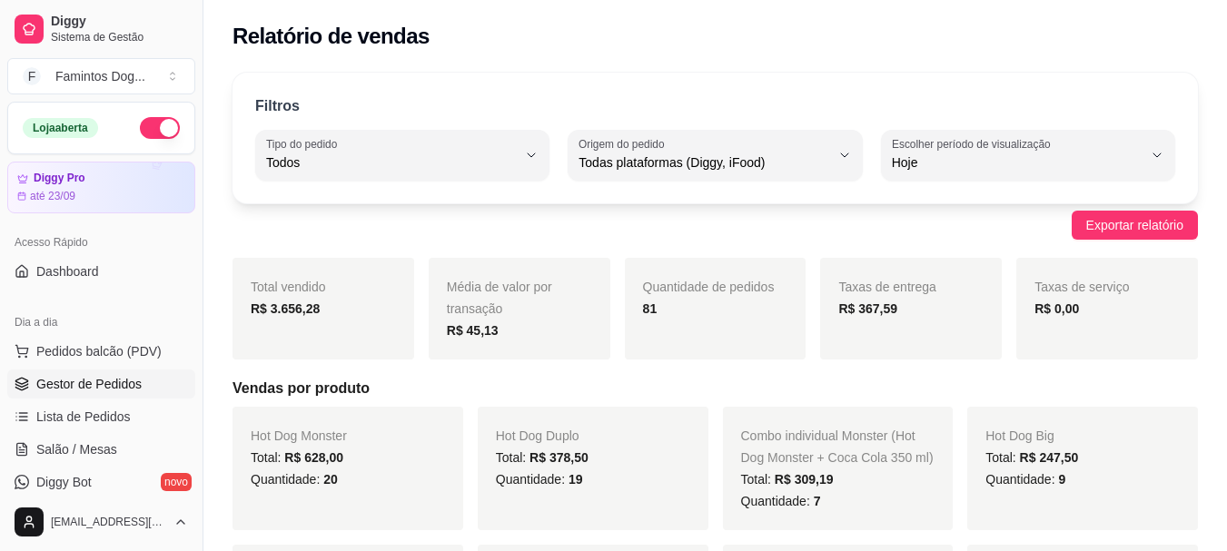
click at [72, 384] on span "Gestor de Pedidos" at bounding box center [88, 384] width 105 height 18
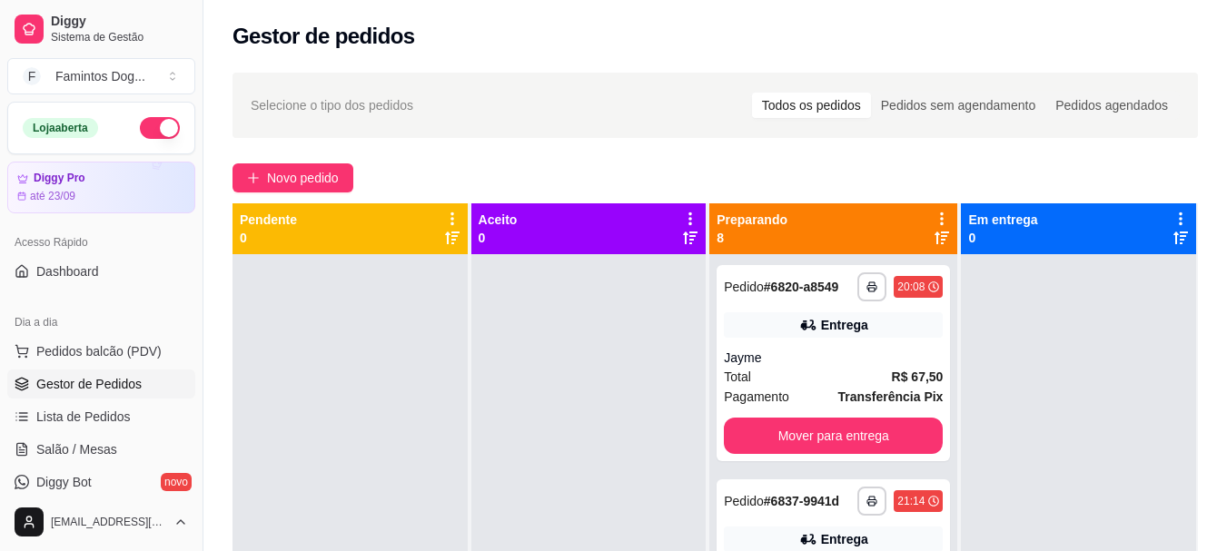
click at [158, 133] on button "button" at bounding box center [160, 128] width 40 height 22
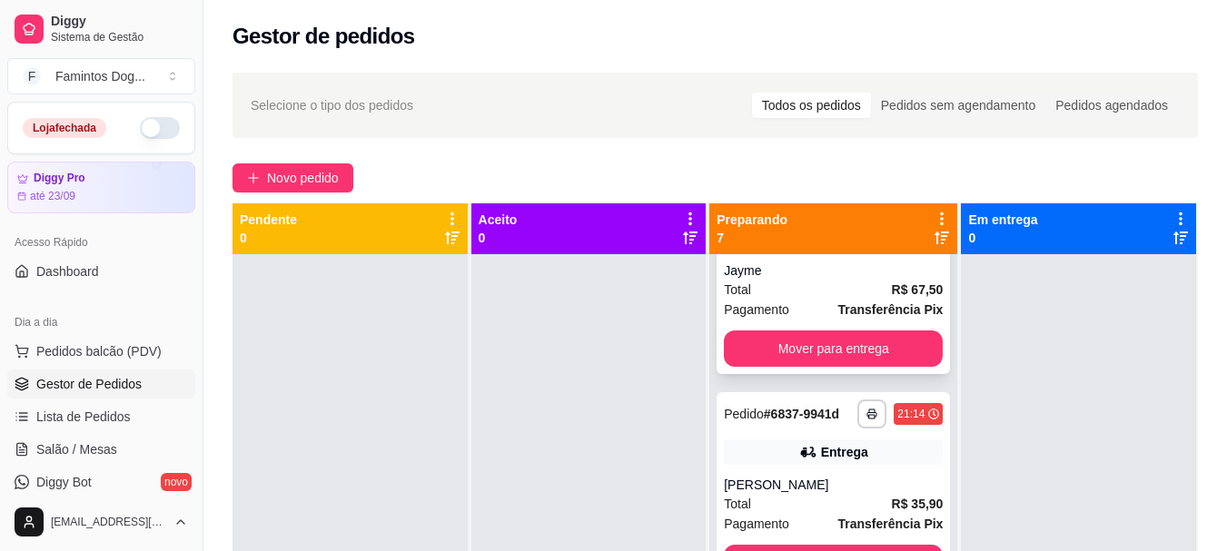
scroll to position [121, 0]
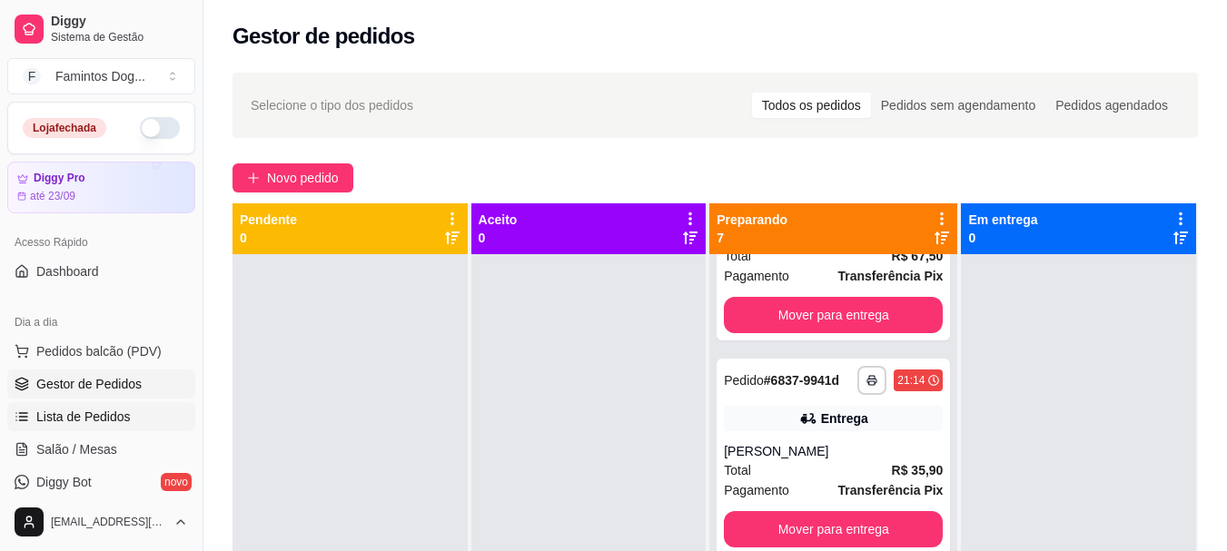
click at [104, 416] on span "Lista de Pedidos" at bounding box center [83, 417] width 94 height 18
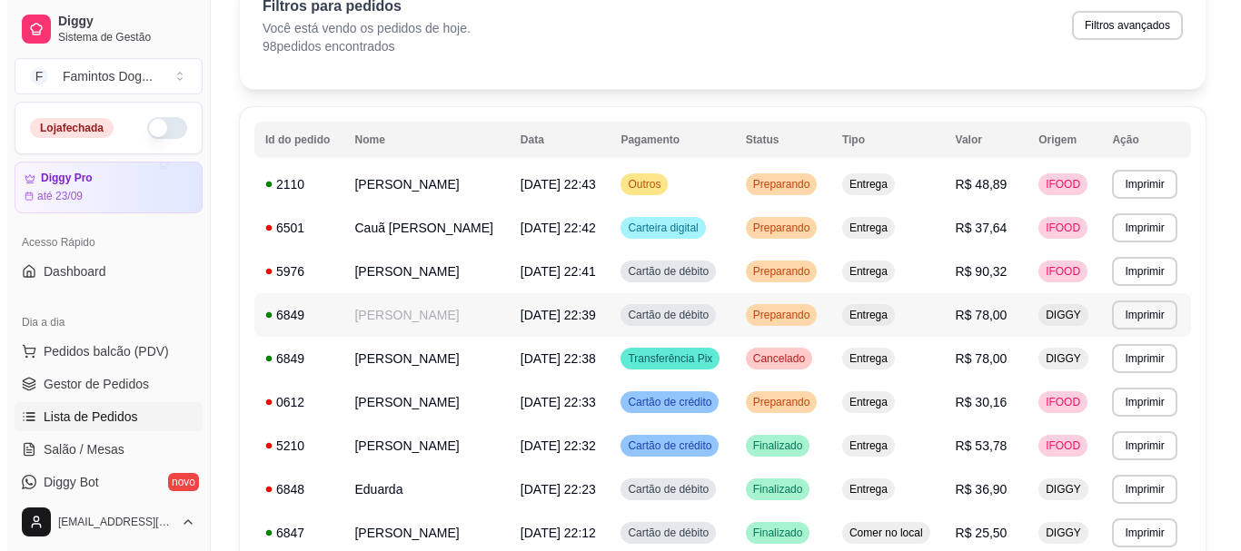
scroll to position [242, 0]
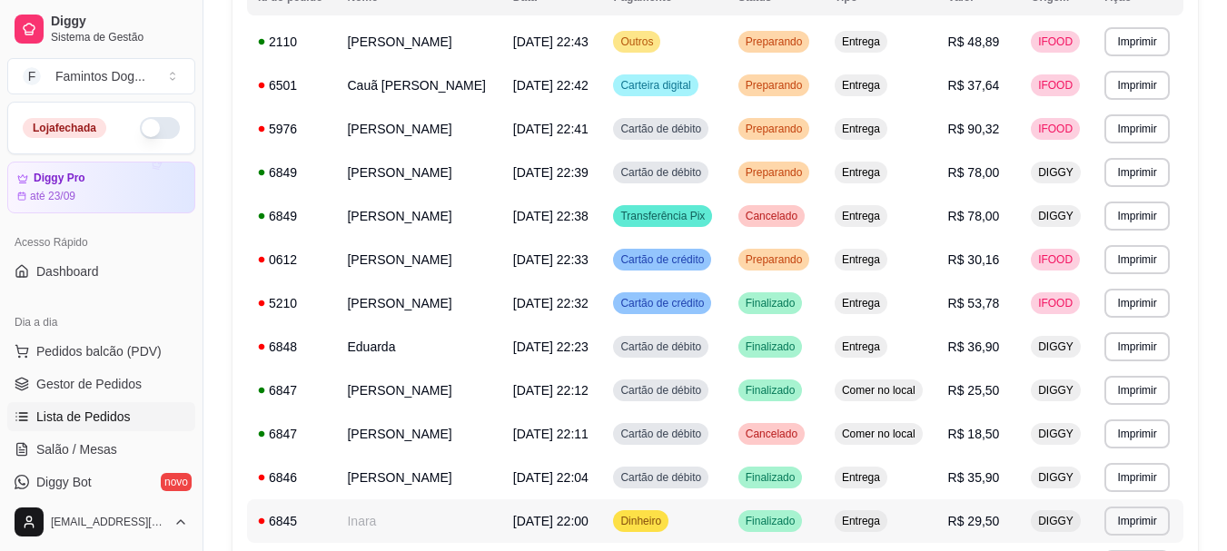
click at [572, 519] on span "[DATE] 22:00" at bounding box center [550, 521] width 75 height 15
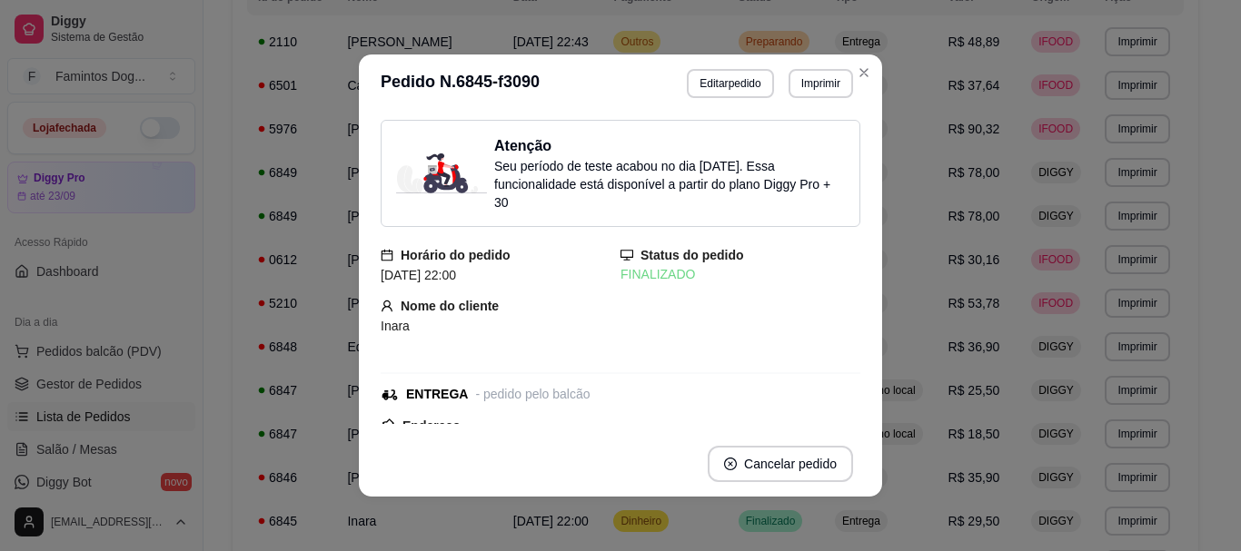
scroll to position [121, 0]
